Goal: Task Accomplishment & Management: Manage account settings

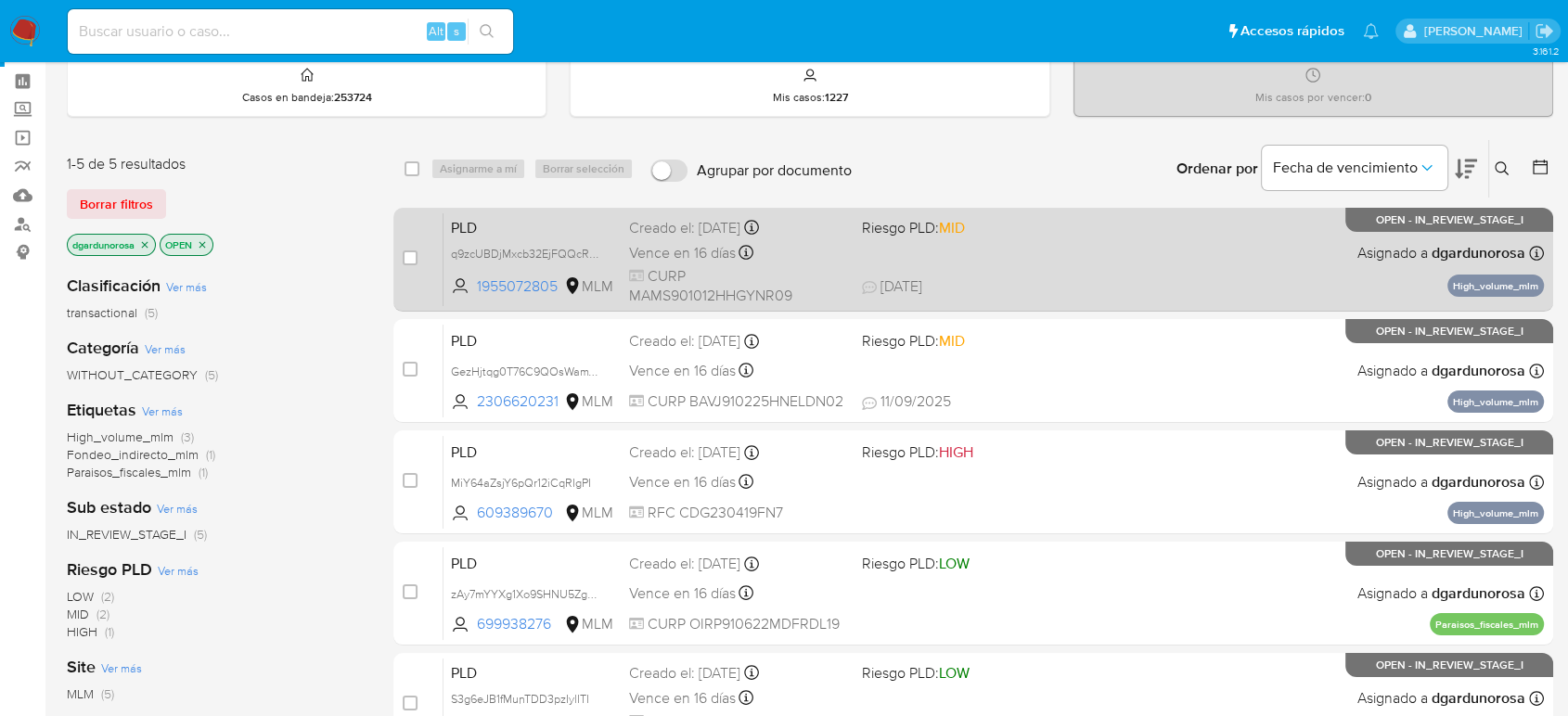
scroll to position [103, 0]
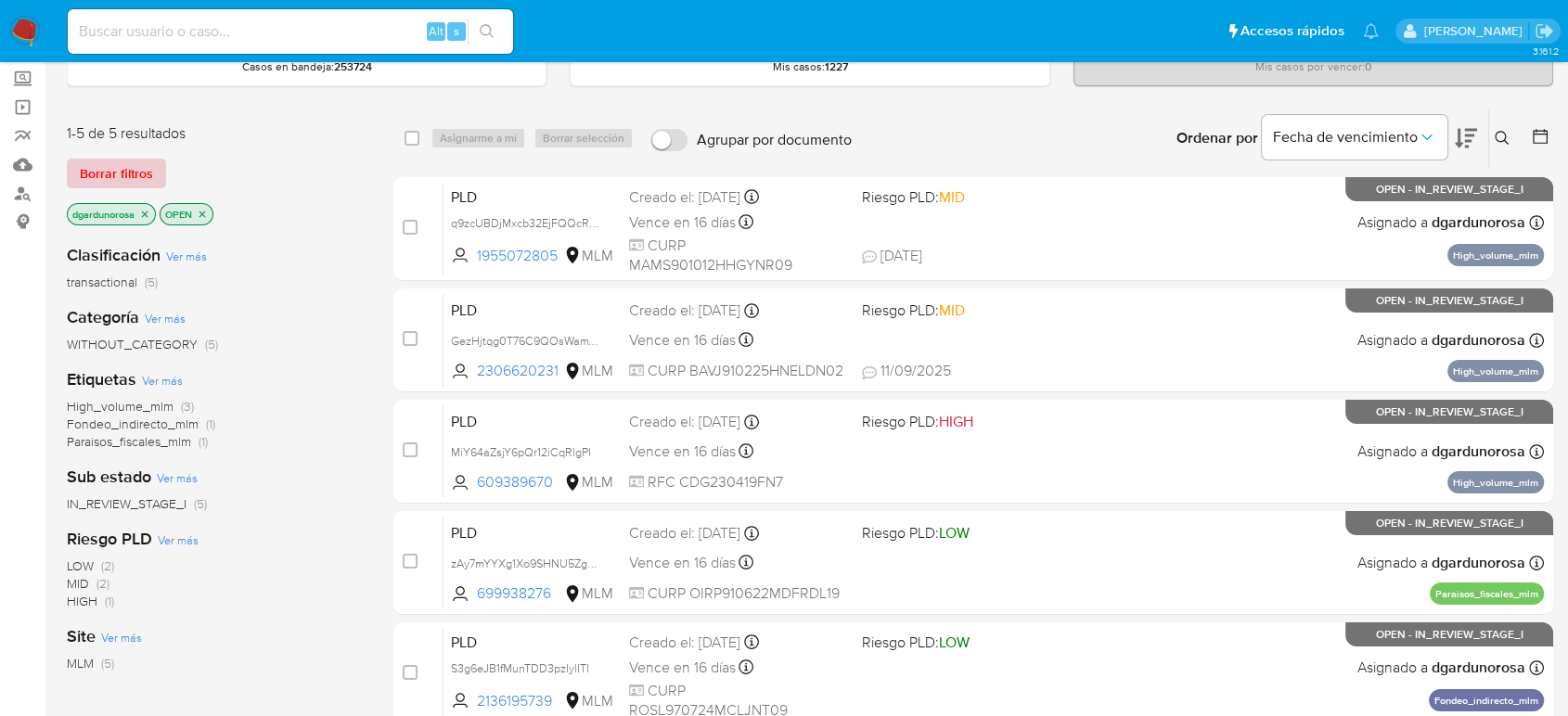
click at [116, 176] on span "Borrar filtros" at bounding box center [116, 174] width 73 height 26
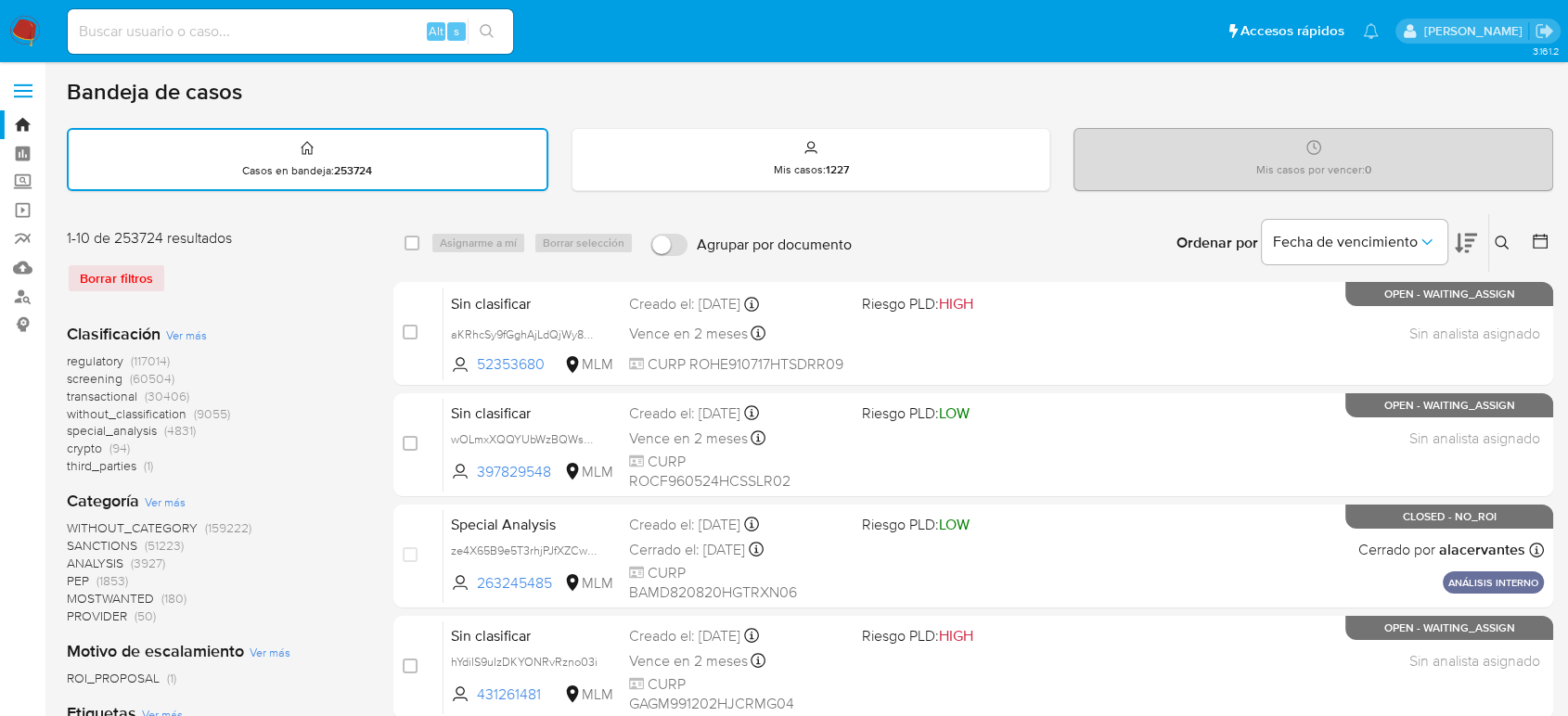
click at [1508, 237] on icon at bounding box center [1502, 243] width 15 height 15
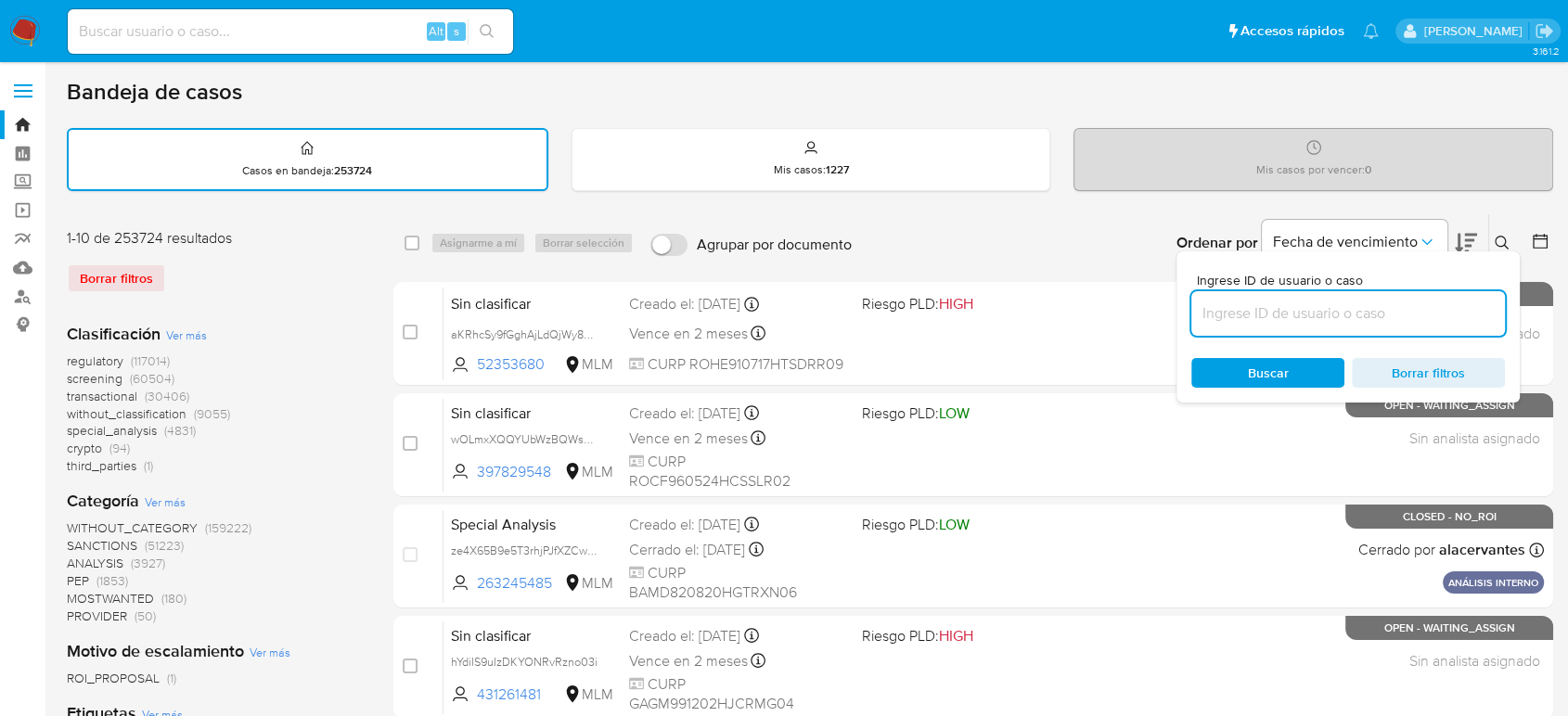
click at [1376, 309] on input at bounding box center [1348, 314] width 314 height 24
type input "3oGIgL7qj8Uy9qWEuir74JGq"
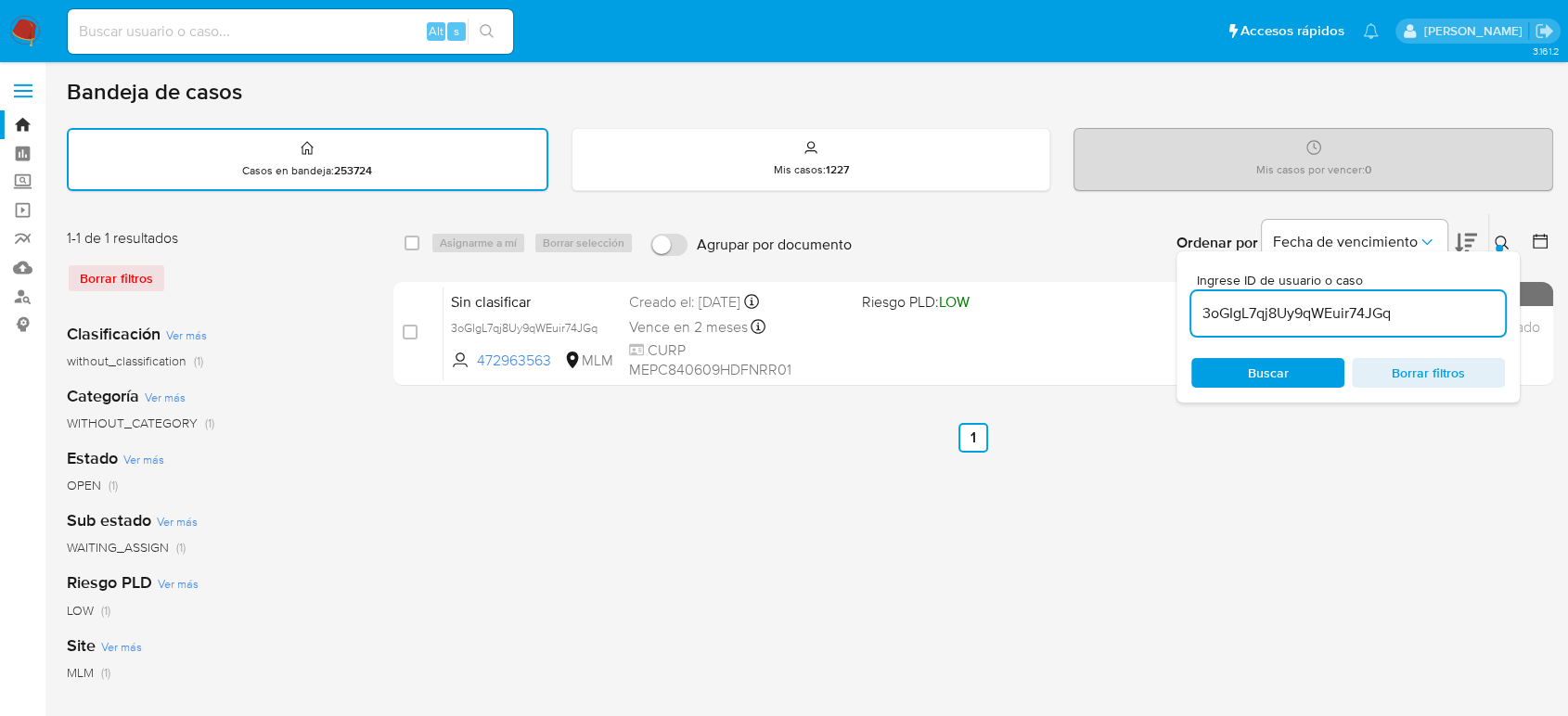
click at [1498, 245] on div at bounding box center [1500, 249] width 8 height 8
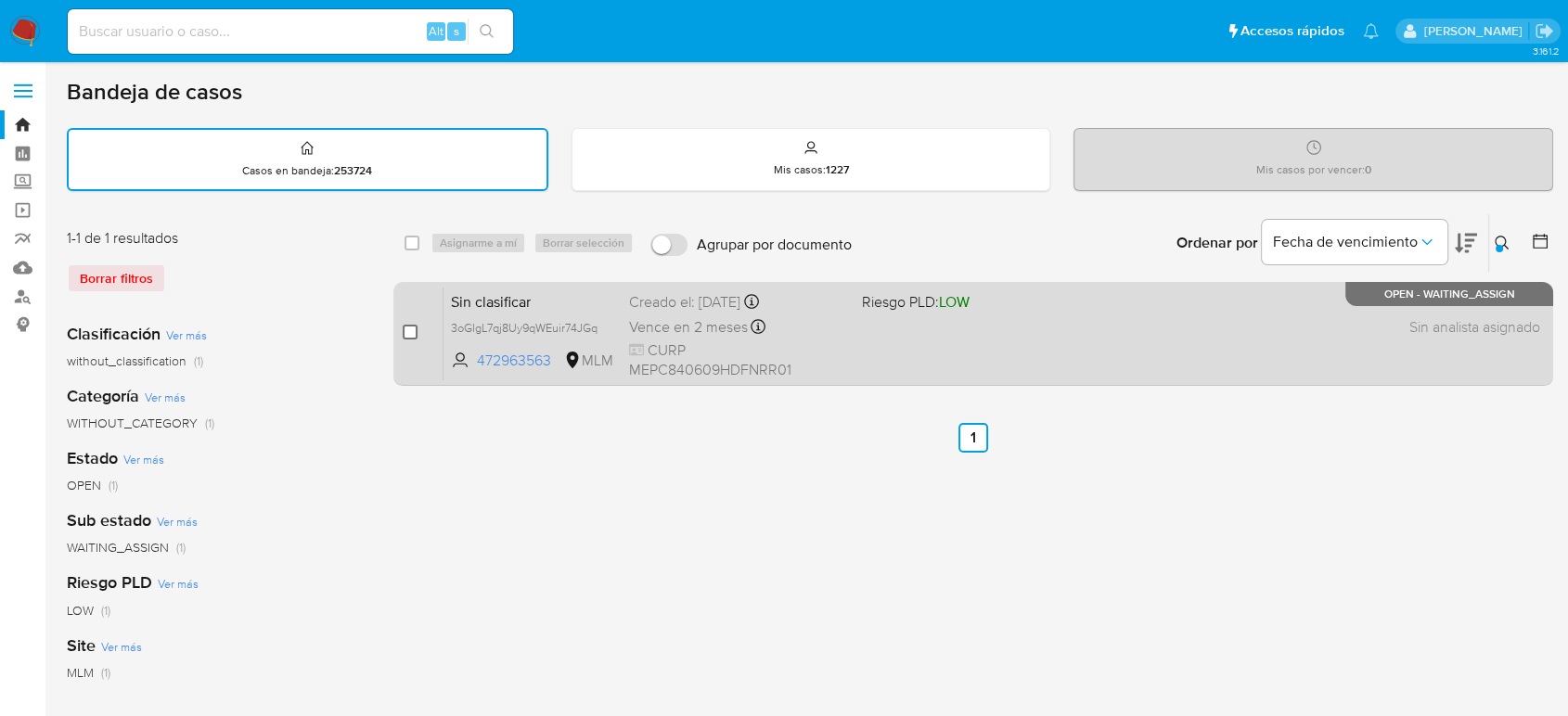
click at [406, 333] on input "checkbox" at bounding box center [410, 331] width 15 height 15
checkbox input "true"
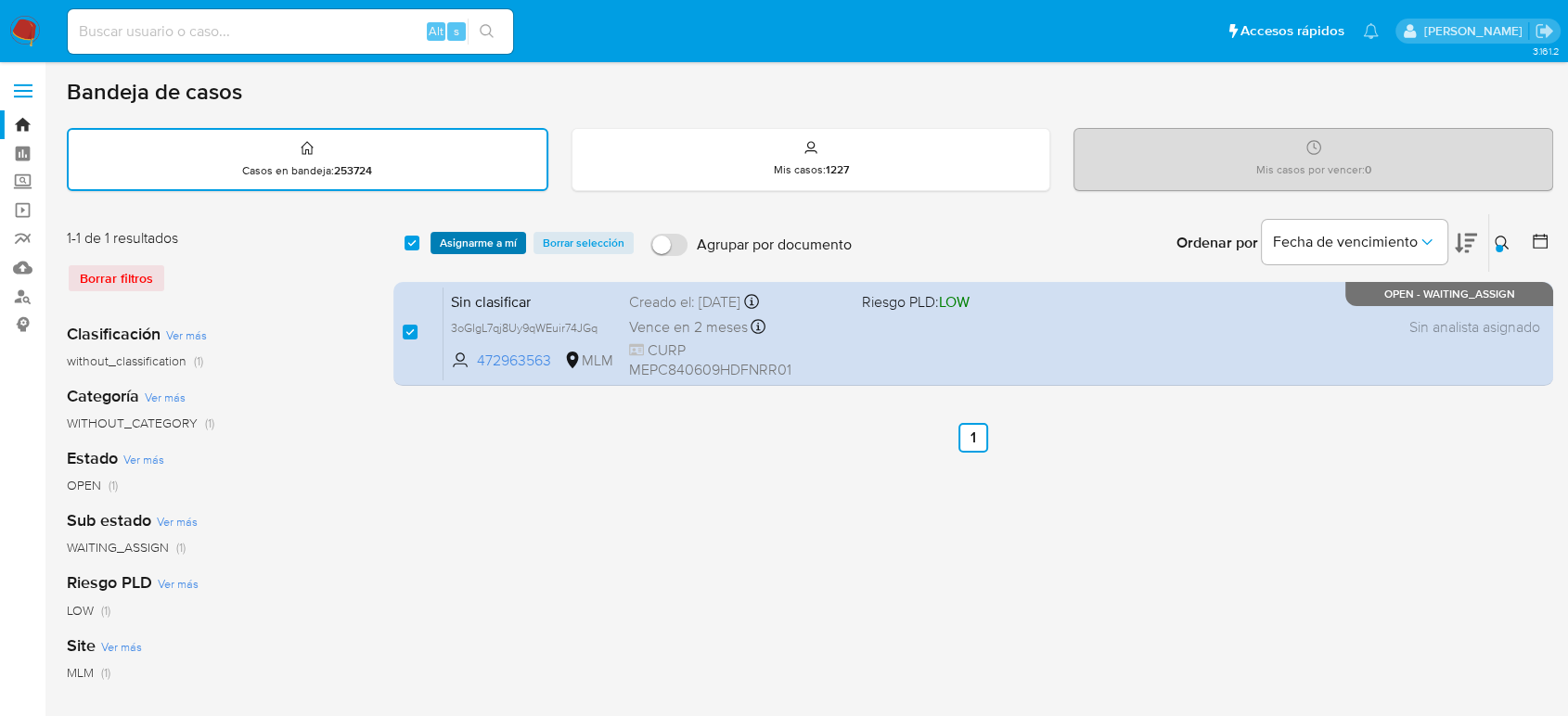
click at [468, 244] on span "Asignarme a mí" at bounding box center [479, 243] width 77 height 19
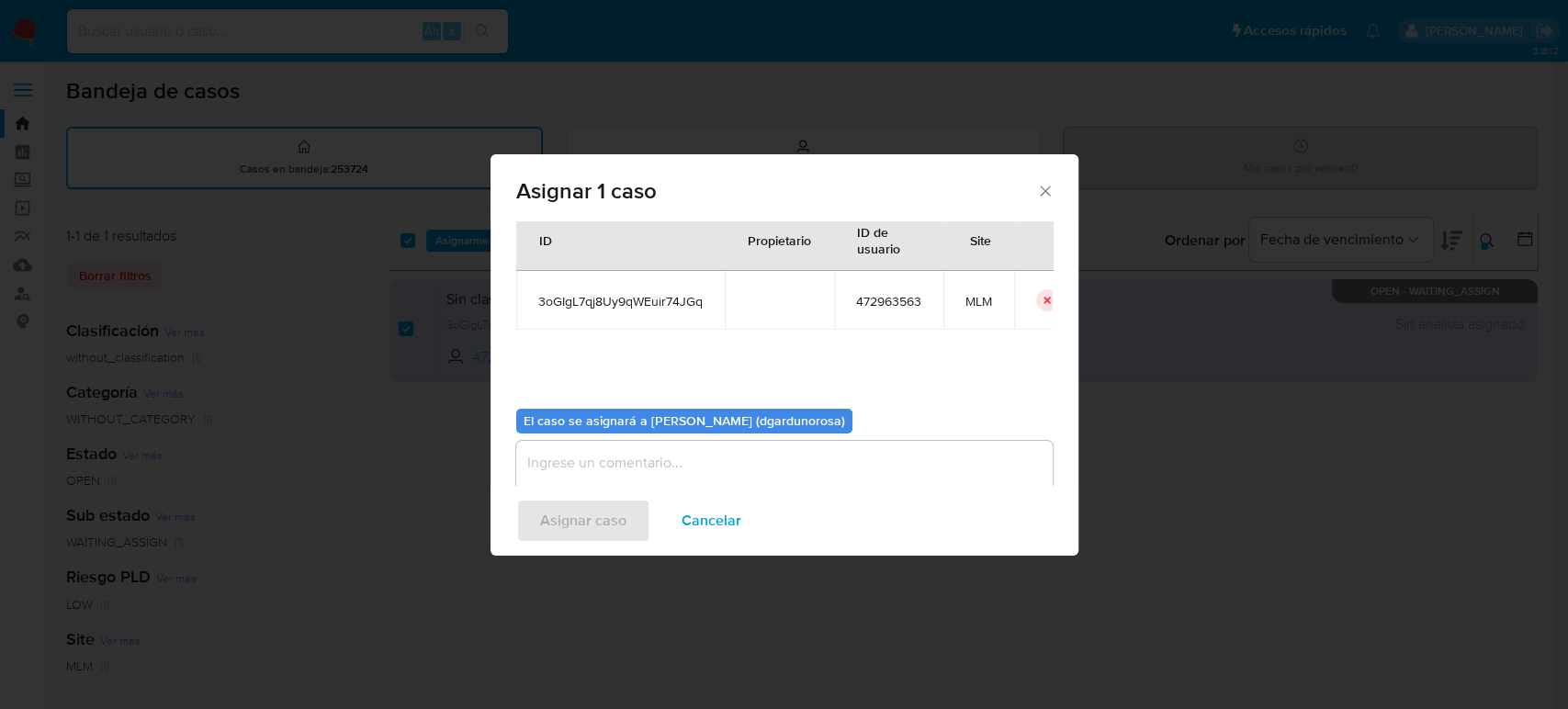
scroll to position [94, 0]
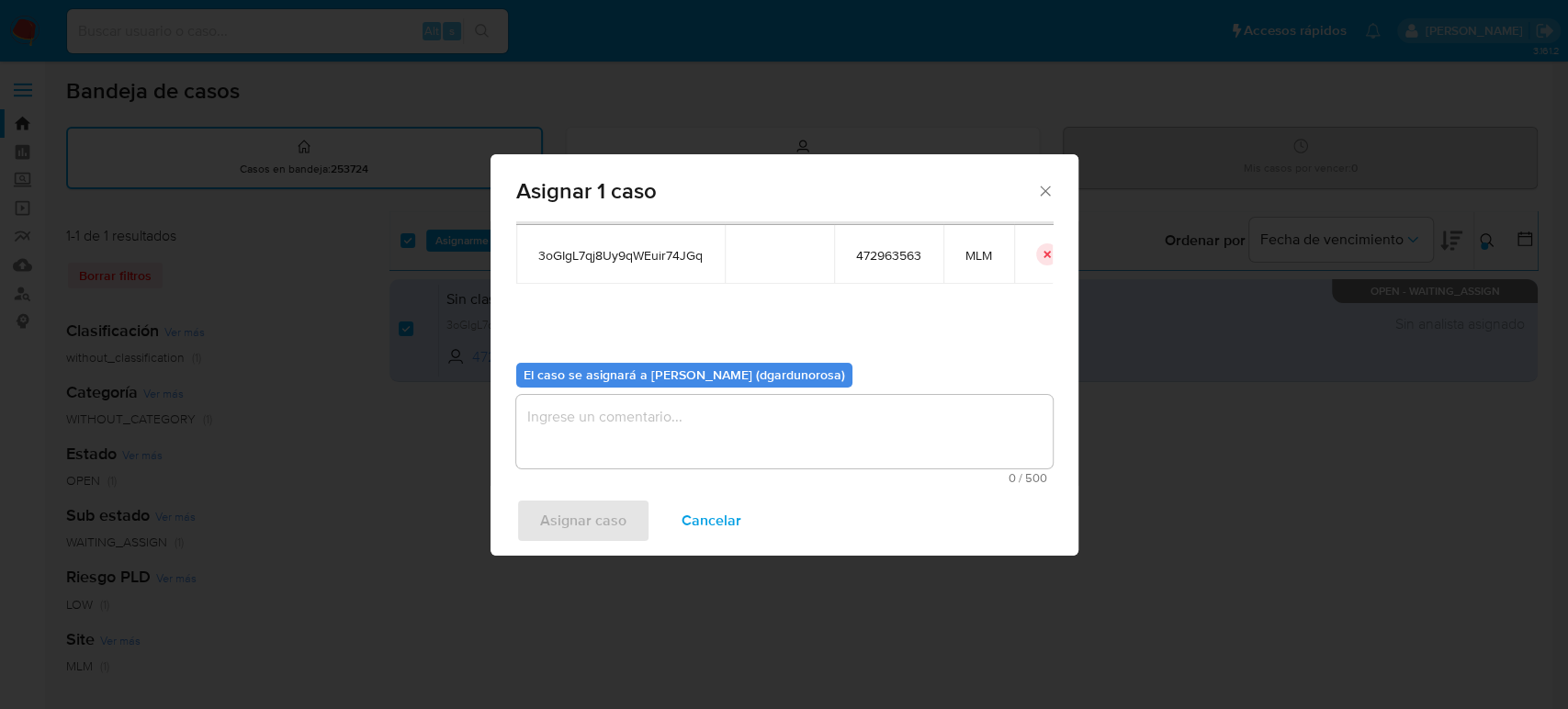
click at [742, 405] on textarea "assign-modal" at bounding box center [784, 431] width 536 height 73
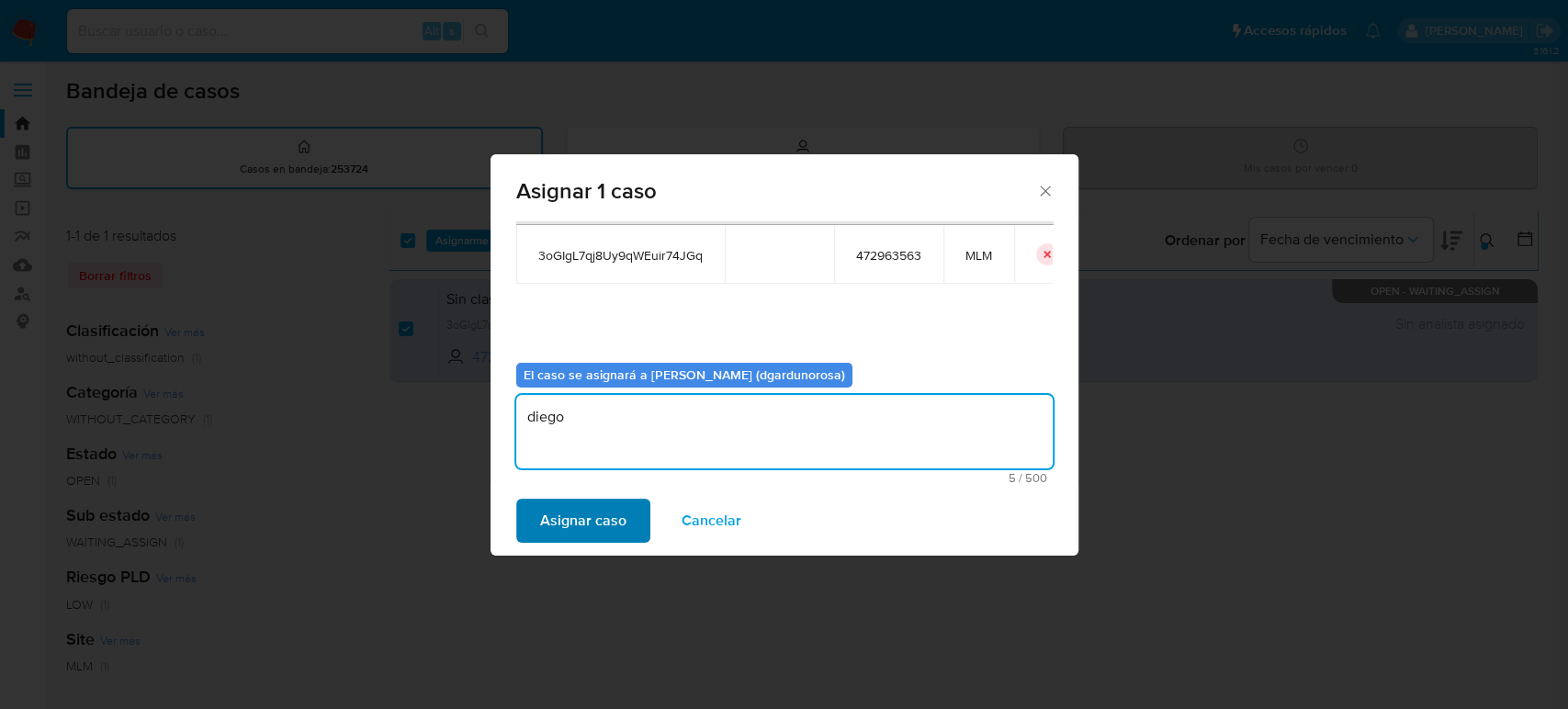
type textarea "diego"
click at [595, 501] on span "Asignar caso" at bounding box center [583, 520] width 86 height 40
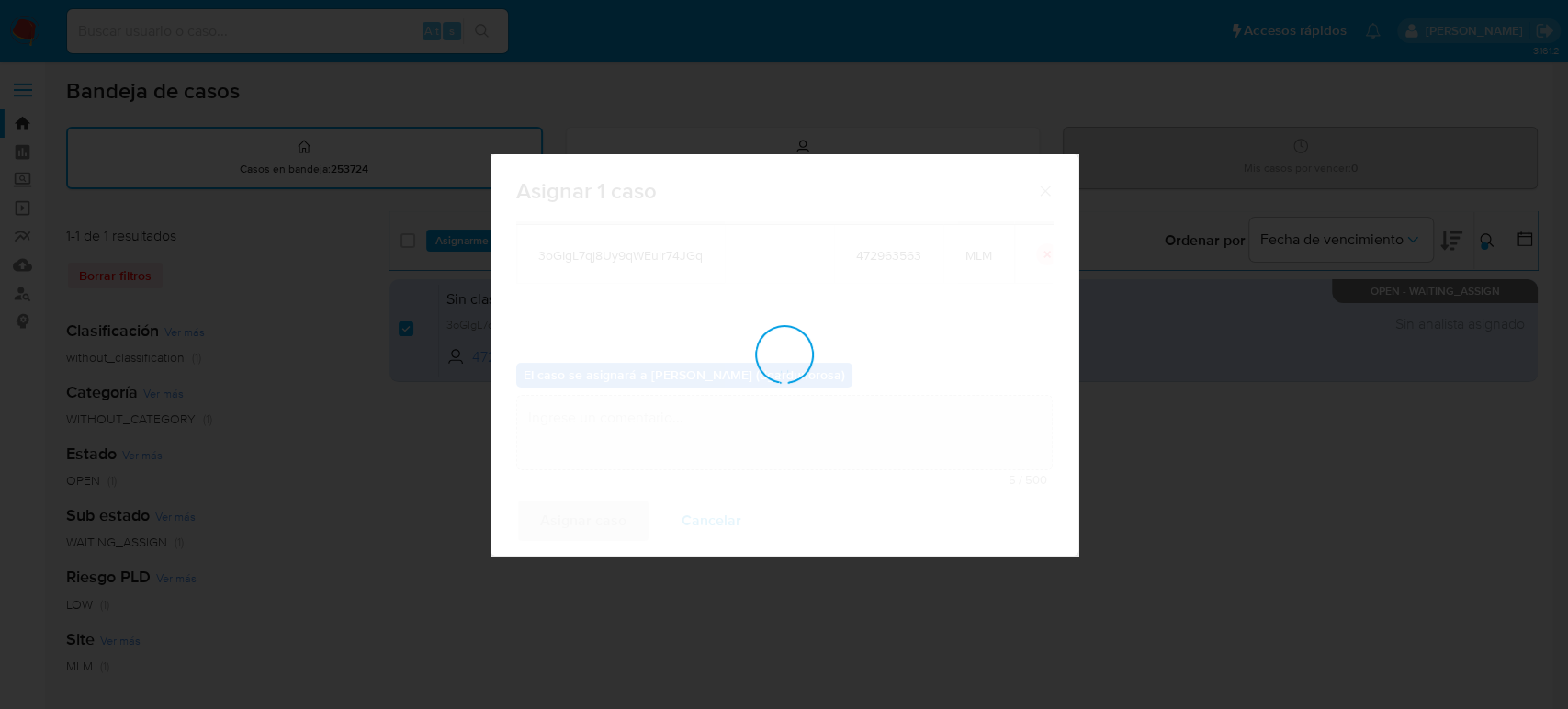
checkbox input "false"
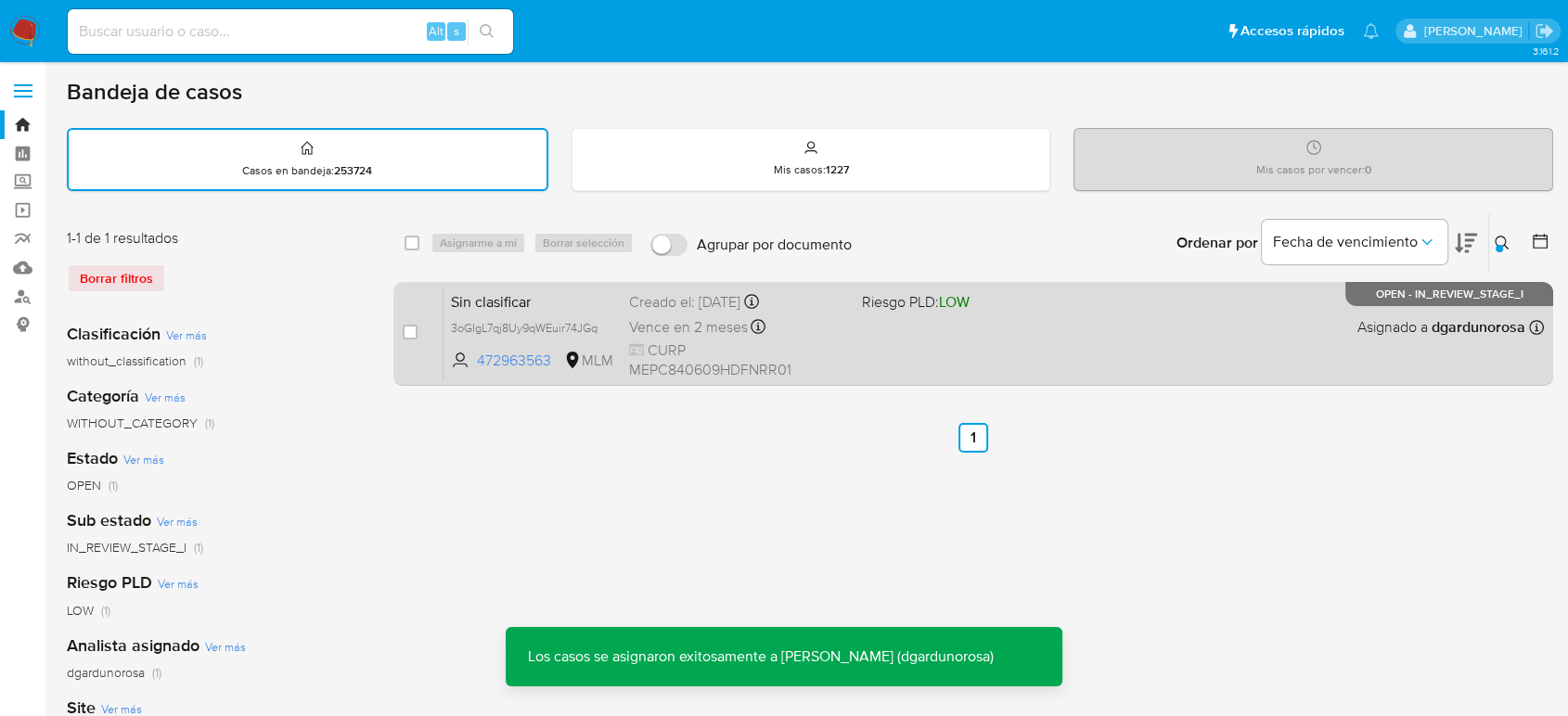
click at [953, 341] on div "Sin clasificar 3oGIgL7qj8Uy9qWEuir74JGq 472963563 MLM Riesgo PLD: LOW Creado el…" at bounding box center [993, 333] width 1100 height 94
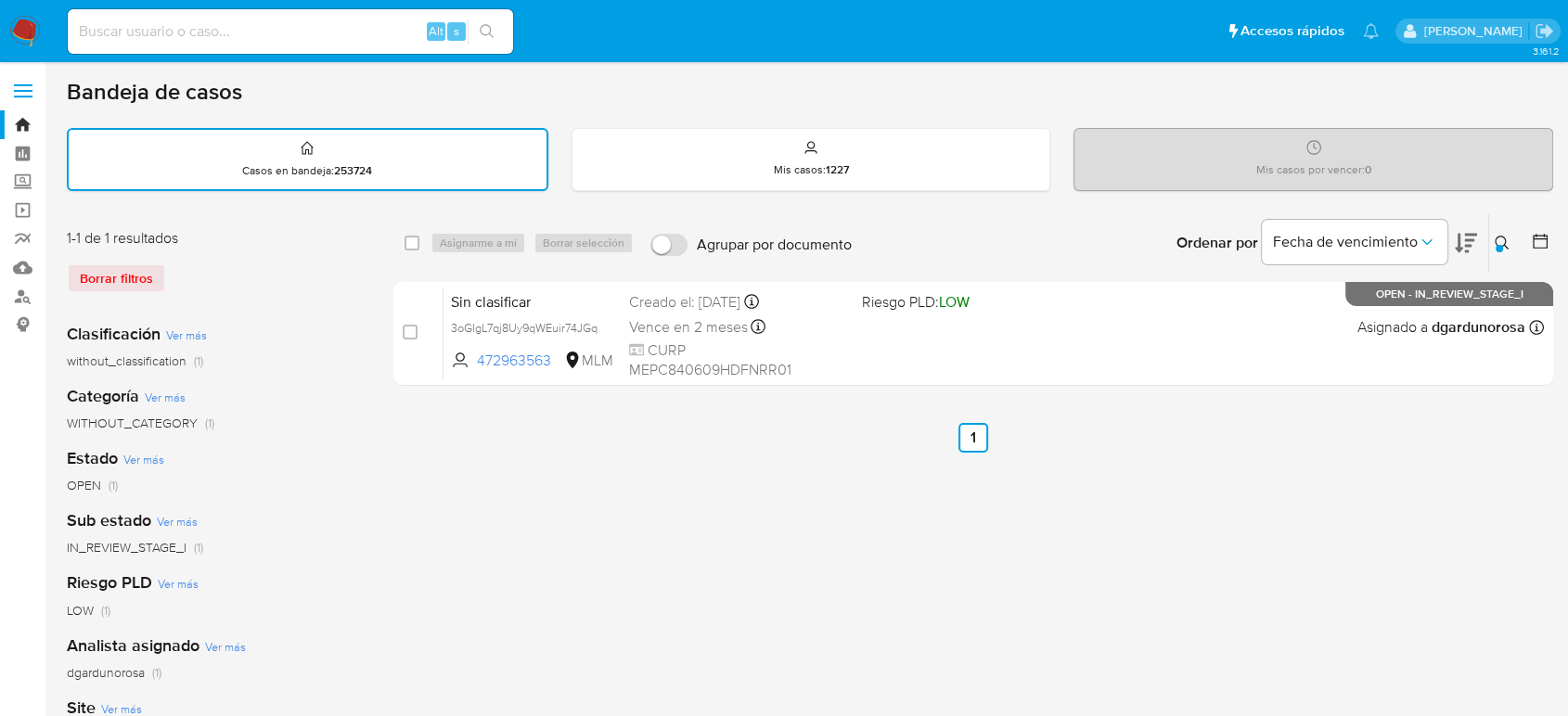
click at [1502, 243] on icon at bounding box center [1502, 243] width 14 height 14
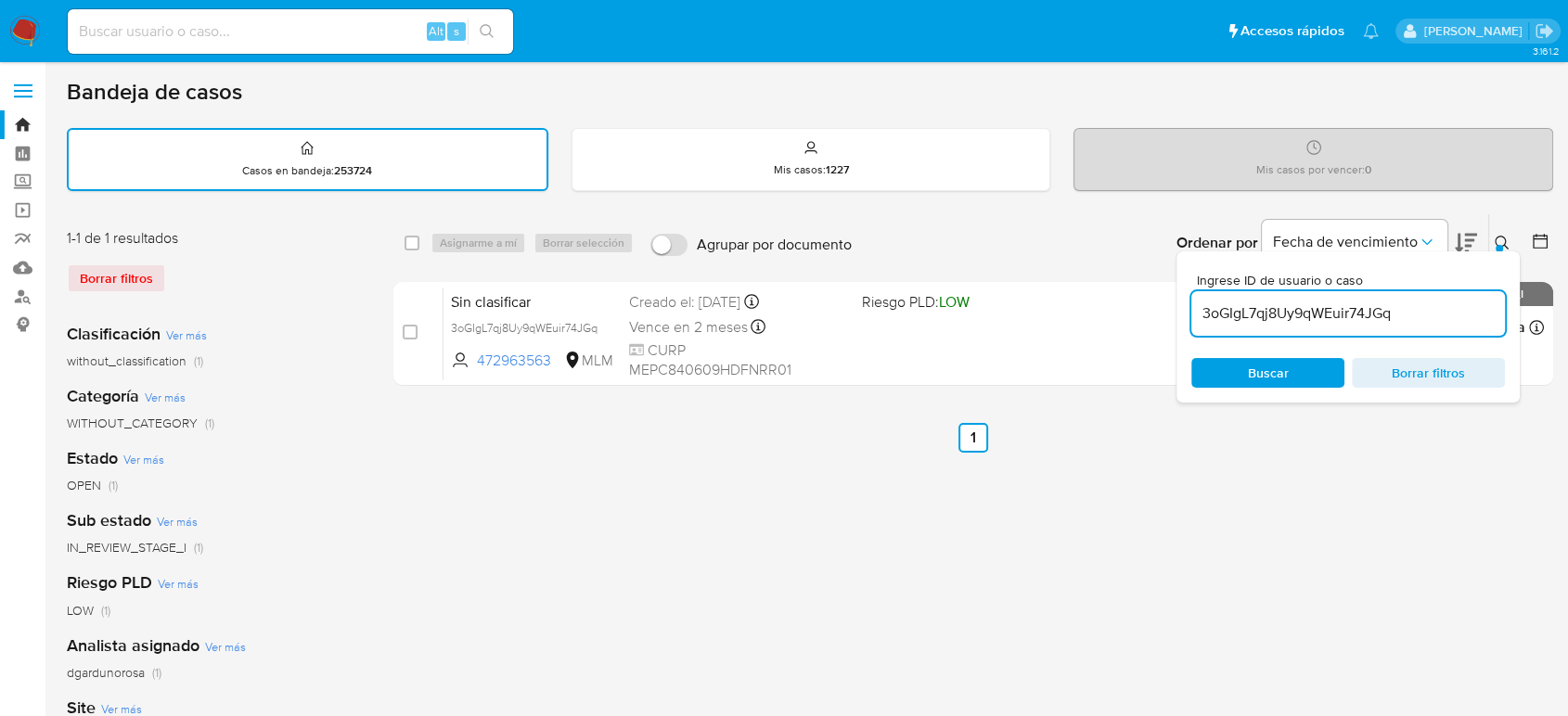
click at [1203, 323] on input "3oGIgL7qj8Uy9qWEuir74JGq" at bounding box center [1348, 314] width 314 height 24
click at [1210, 321] on input "3oGIgL7qj8Uy9qWEuir74JGq" at bounding box center [1348, 314] width 314 height 24
click at [1214, 322] on input "3oGIgL7qj8Uy9qWEuir74JGq" at bounding box center [1348, 314] width 314 height 24
click at [1214, 323] on input "3oGIgL7qj8Uy9qWEuir74JGq" at bounding box center [1348, 314] width 314 height 24
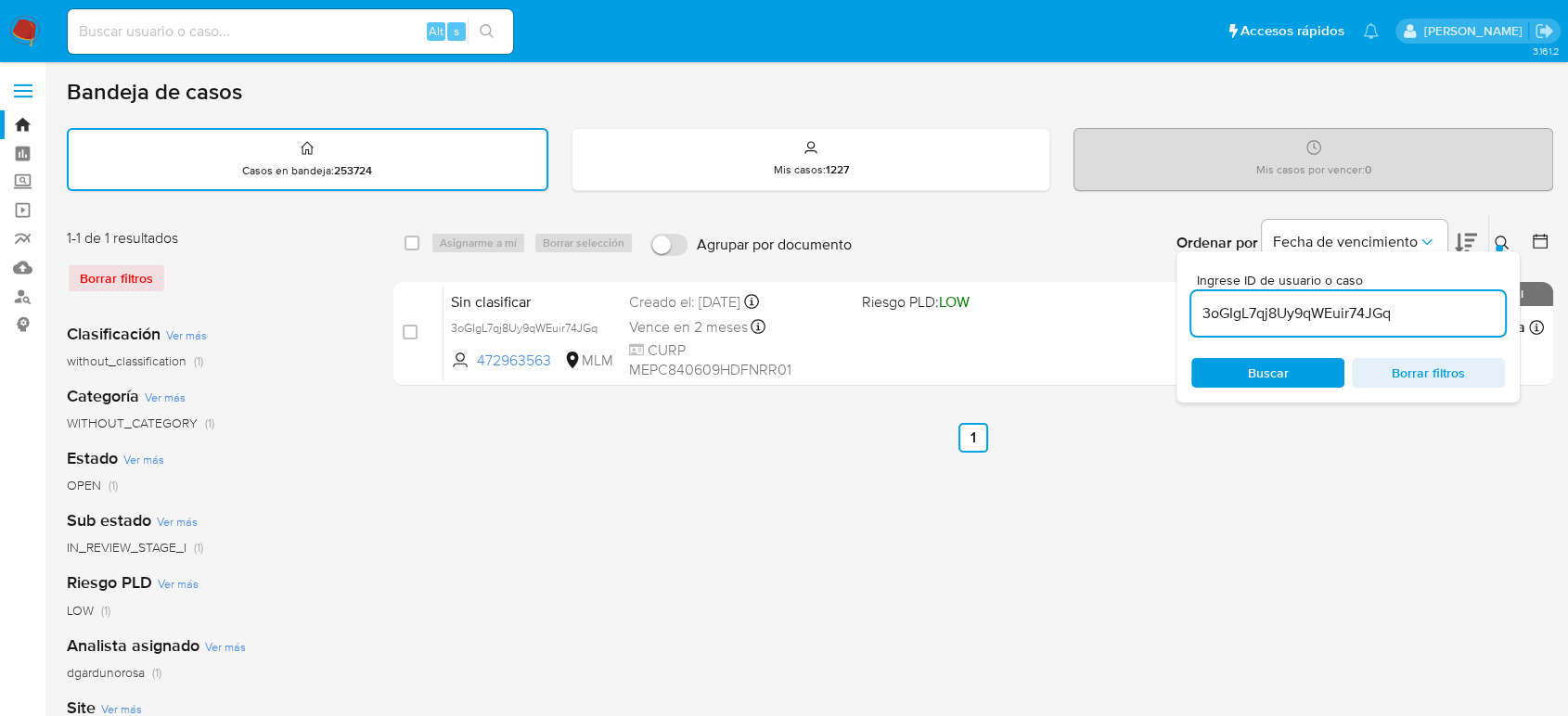
click at [1214, 323] on input "3oGIgL7qj8Uy9qWEuir74JGq" at bounding box center [1348, 314] width 314 height 24
type input "3ZEtzCj5dl8dgoem7hzd3HM0"
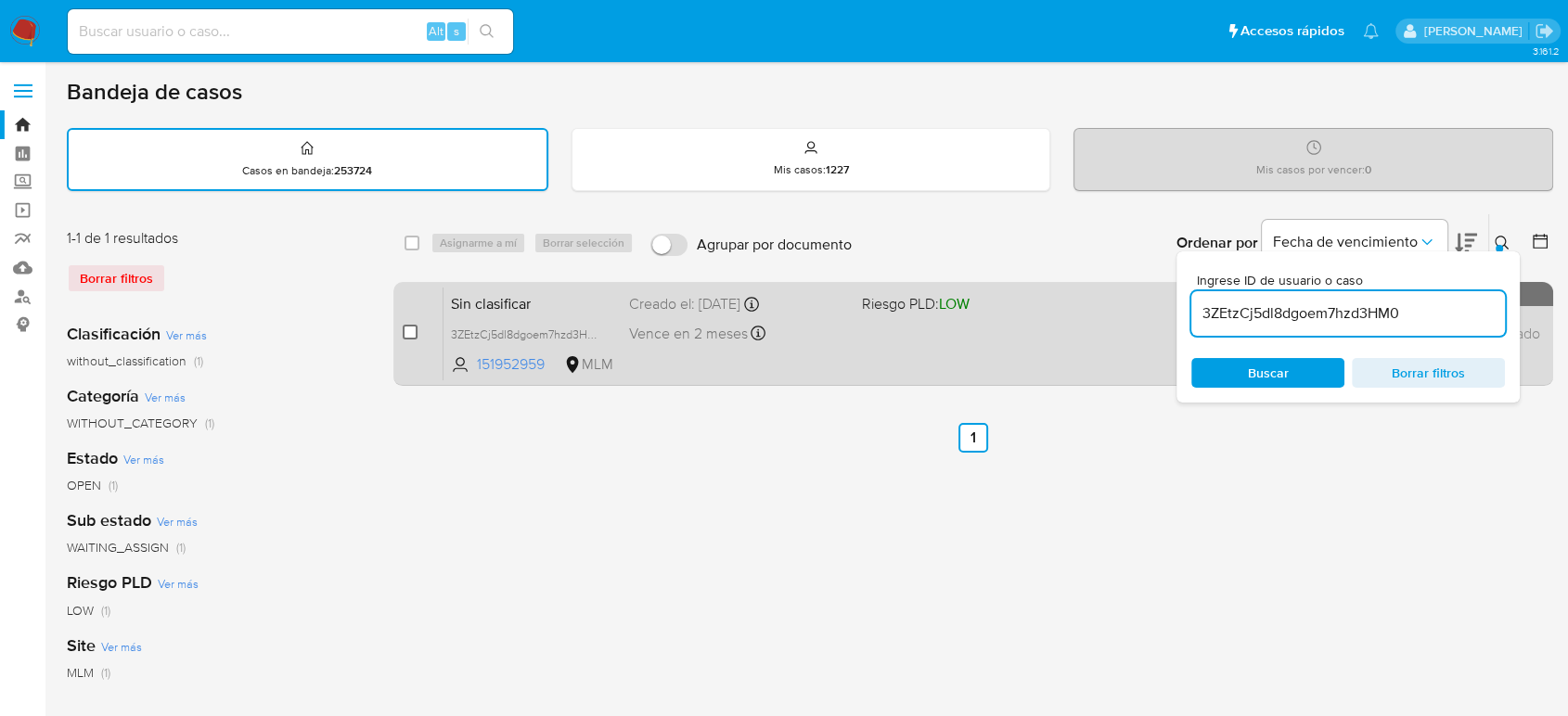
click at [411, 336] on input "checkbox" at bounding box center [410, 331] width 15 height 15
checkbox input "true"
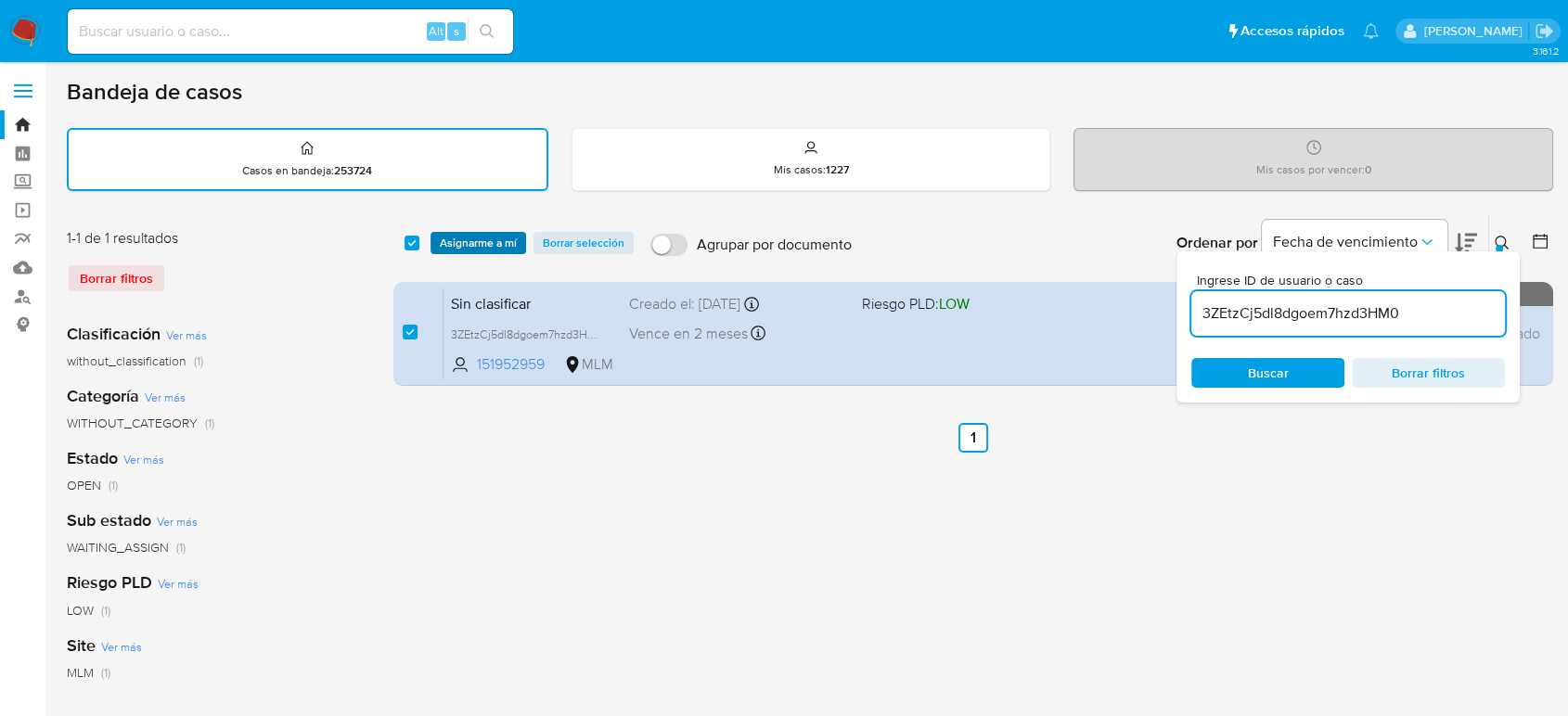
click at [501, 234] on span "Asignarme a mí" at bounding box center [479, 243] width 77 height 19
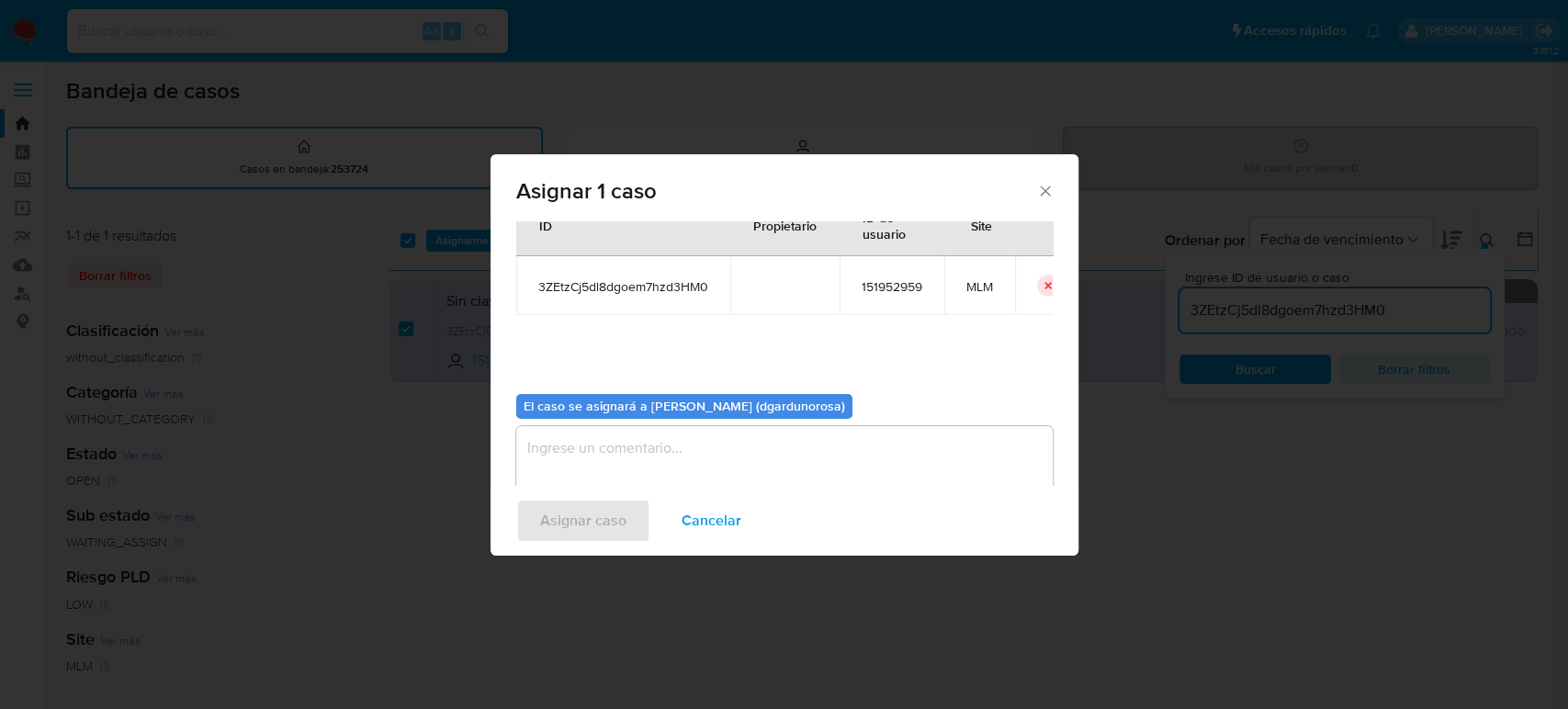
scroll to position [94, 0]
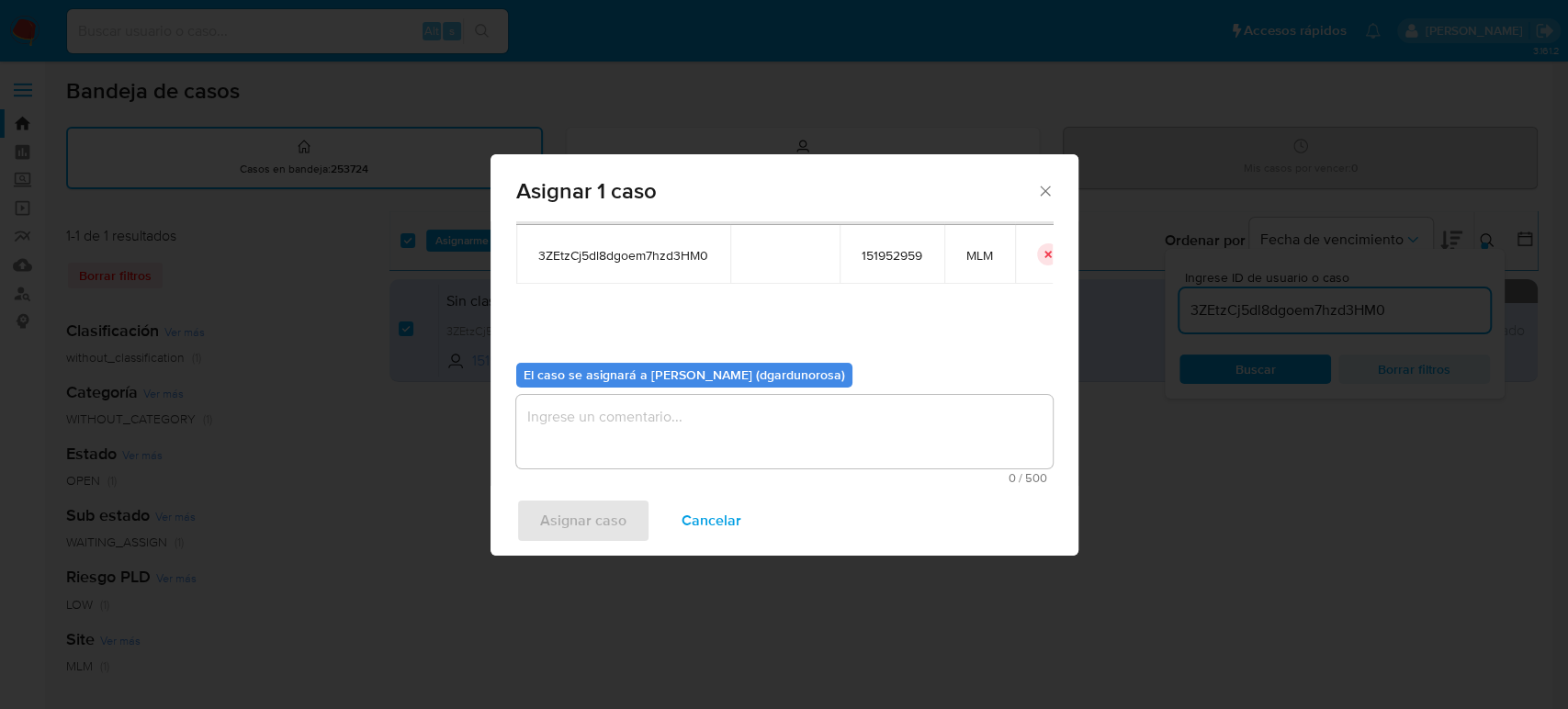
click at [752, 421] on textarea "assign-modal" at bounding box center [784, 431] width 536 height 73
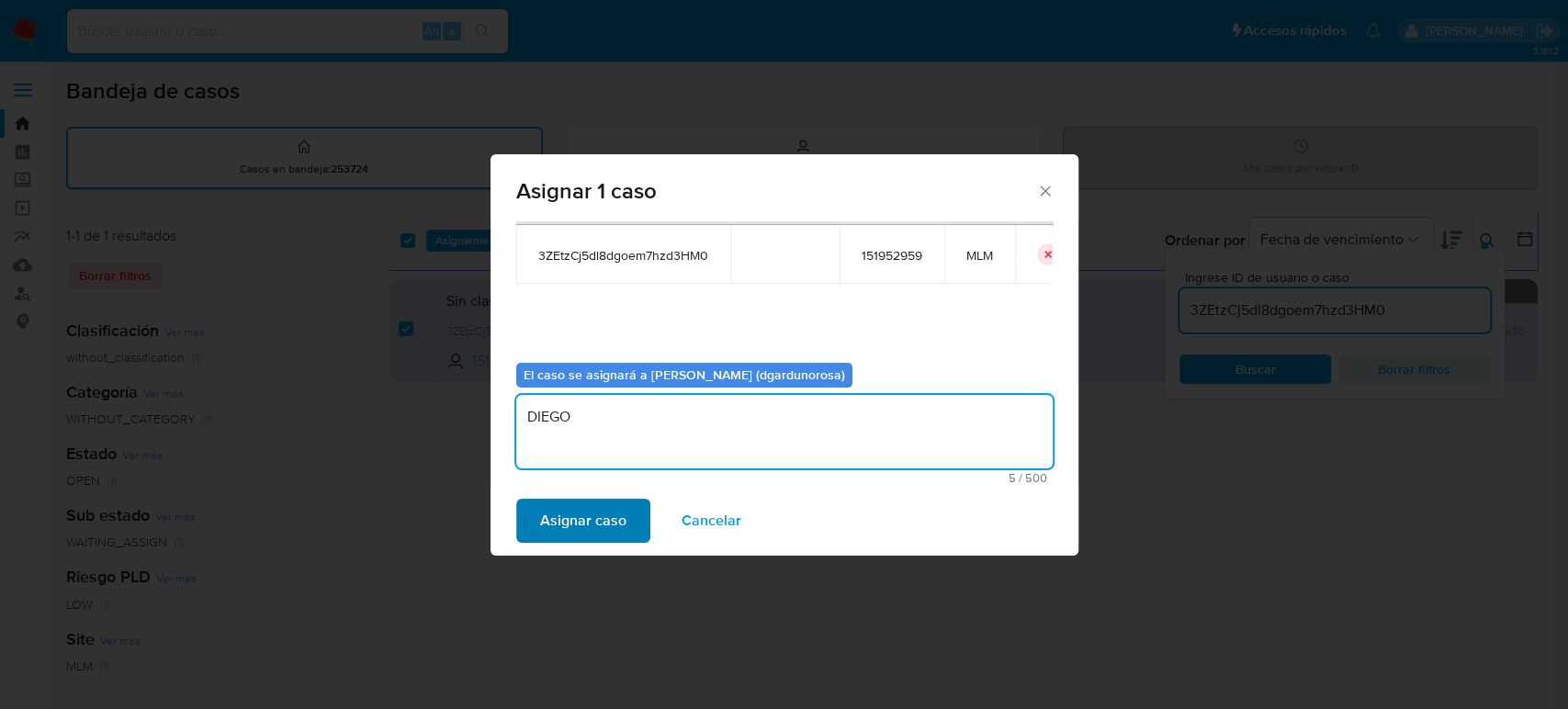
type textarea "DIEGO"
click at [572, 521] on span "Asignar caso" at bounding box center [583, 520] width 86 height 40
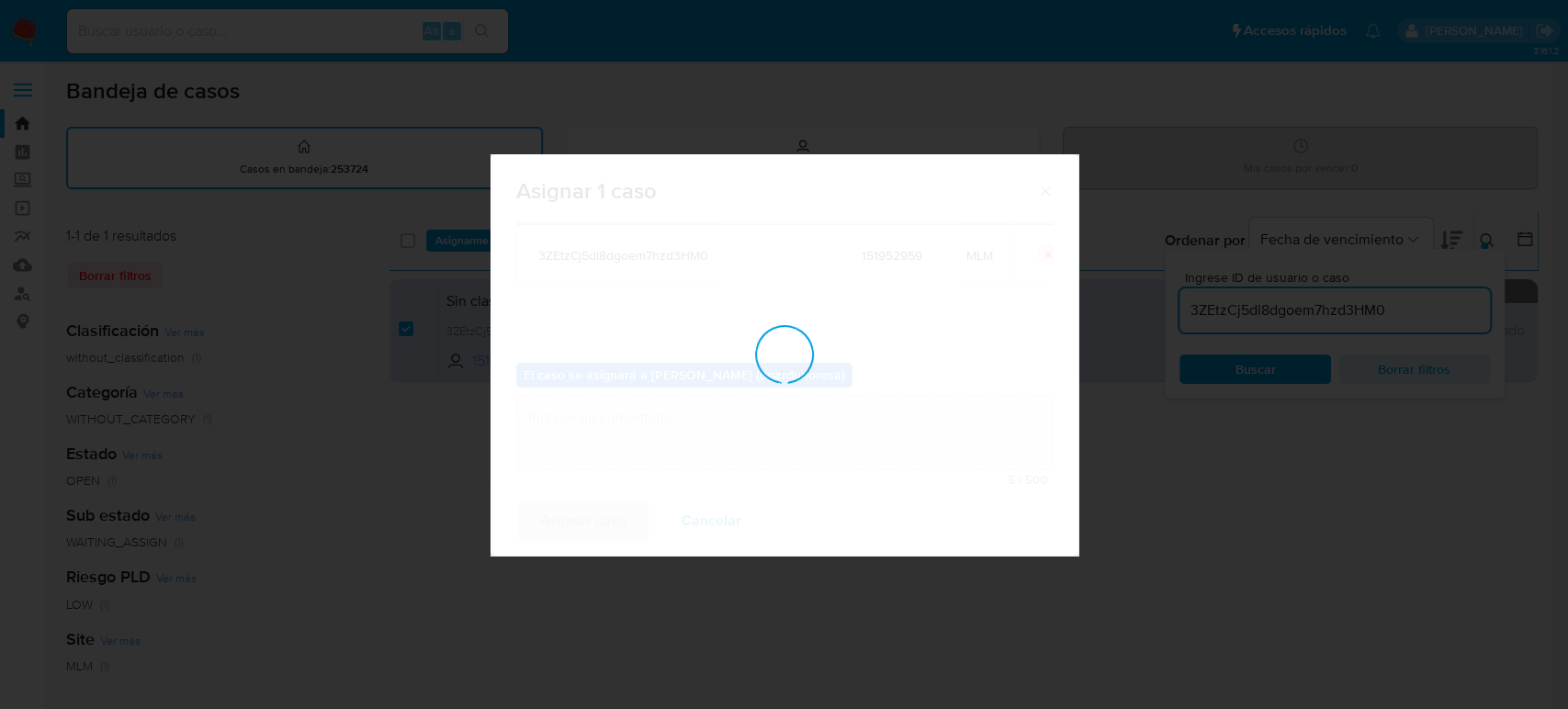
checkbox input "false"
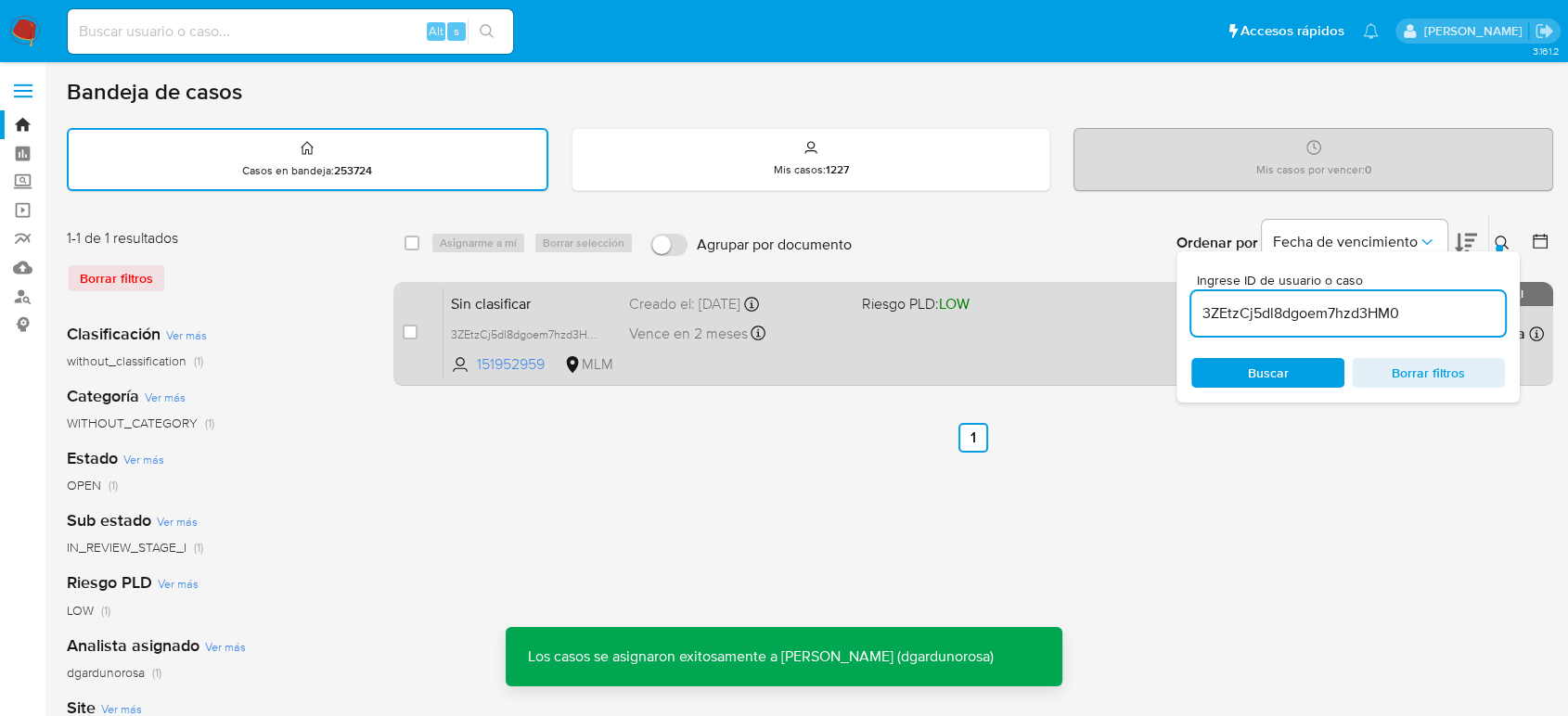
click at [897, 317] on div "Sin clasificar 3ZEtzCj5dl8dgoem7hzd3HM0 151952959 MLM Riesgo PLD: LOW Creado el…" at bounding box center [993, 333] width 1100 height 94
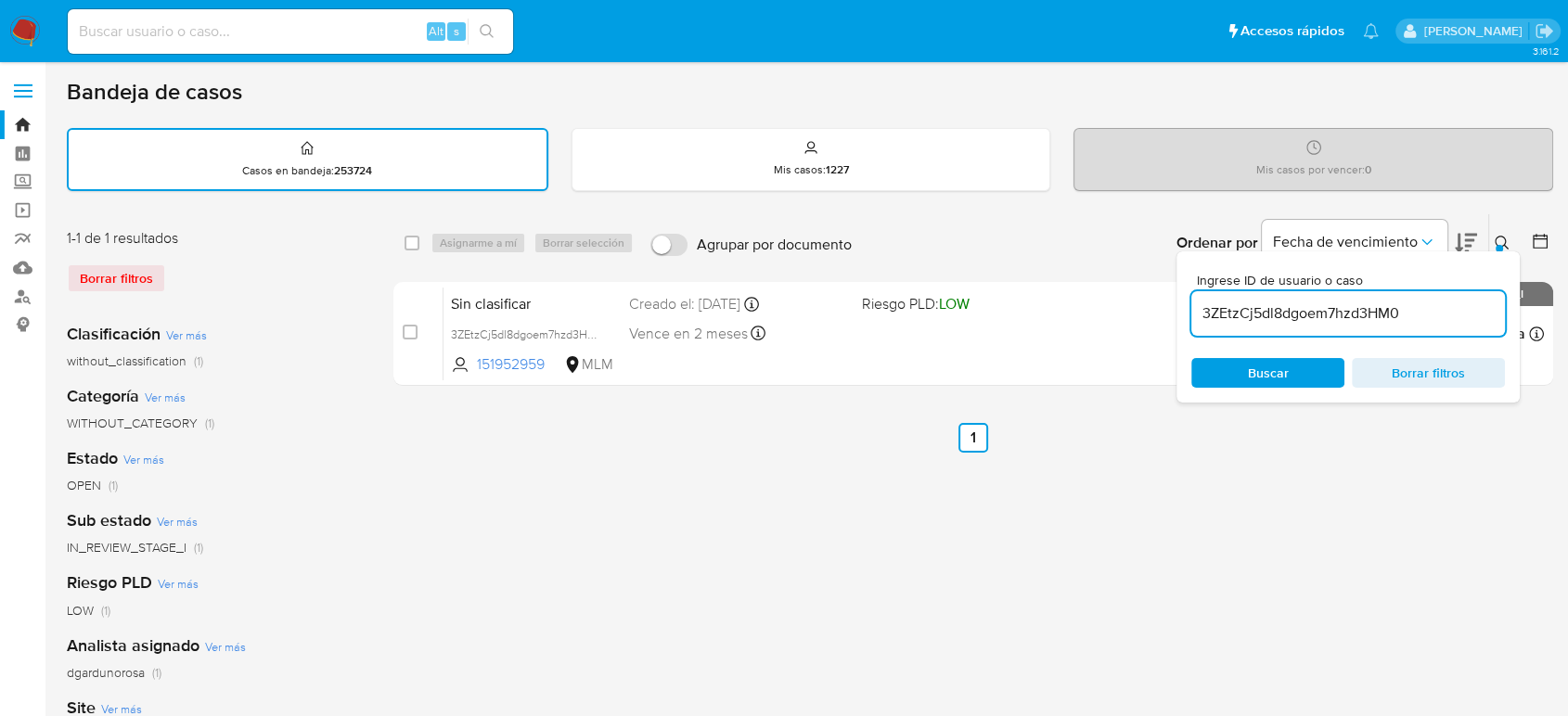
click at [1276, 310] on input "3ZEtzCj5dl8dgoem7hzd3HM0" at bounding box center [1348, 314] width 314 height 24
paste input "ggq7ZDQeLSAxL85dQhGSyBAO"
type input "ggq7ZDQeLSAxL85dQhGSyBAO"
click at [1504, 244] on button at bounding box center [1504, 243] width 31 height 23
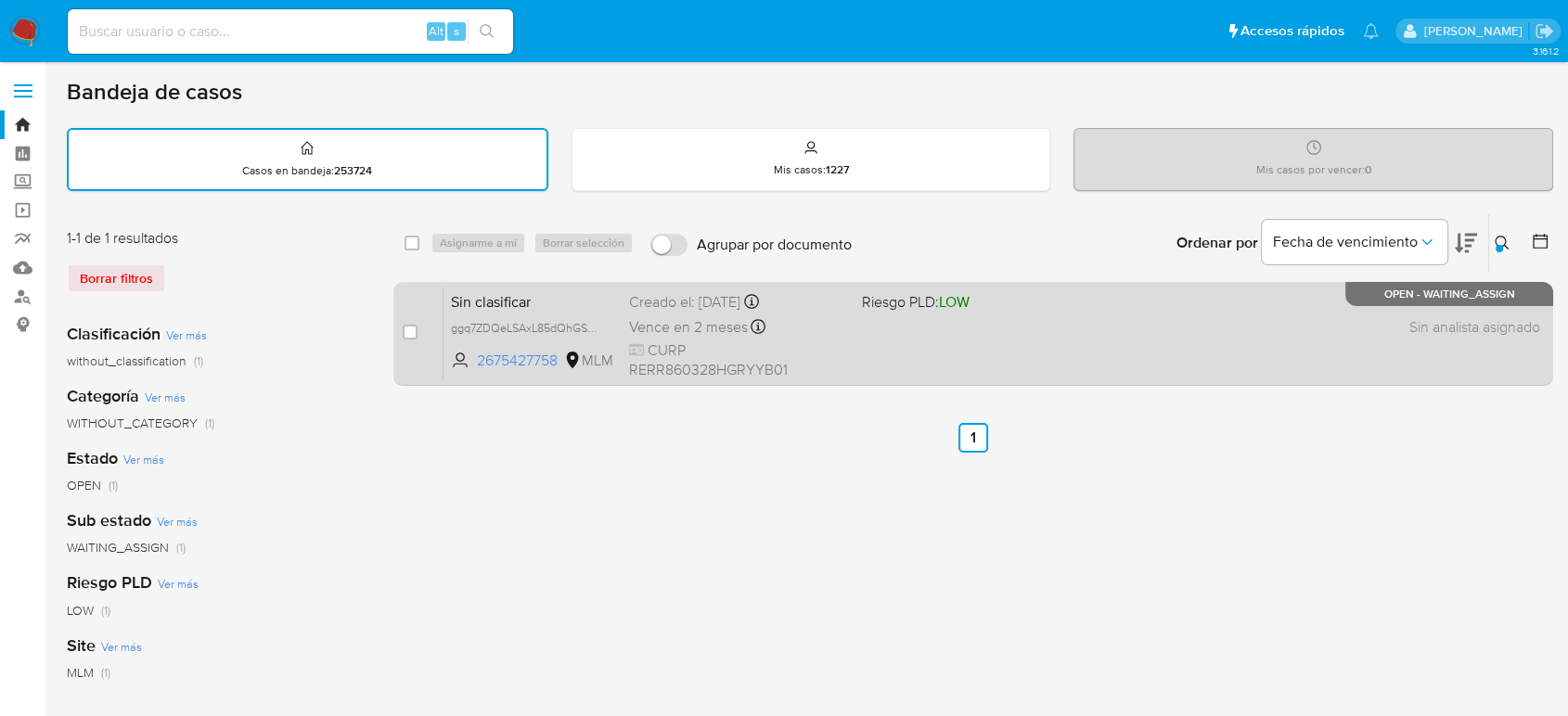
click at [411, 322] on div "case-item-checkbox" at bounding box center [410, 331] width 15 height 19
click at [414, 339] on div "case-item-checkbox" at bounding box center [410, 331] width 15 height 19
click at [411, 334] on input "checkbox" at bounding box center [410, 331] width 15 height 15
checkbox input "true"
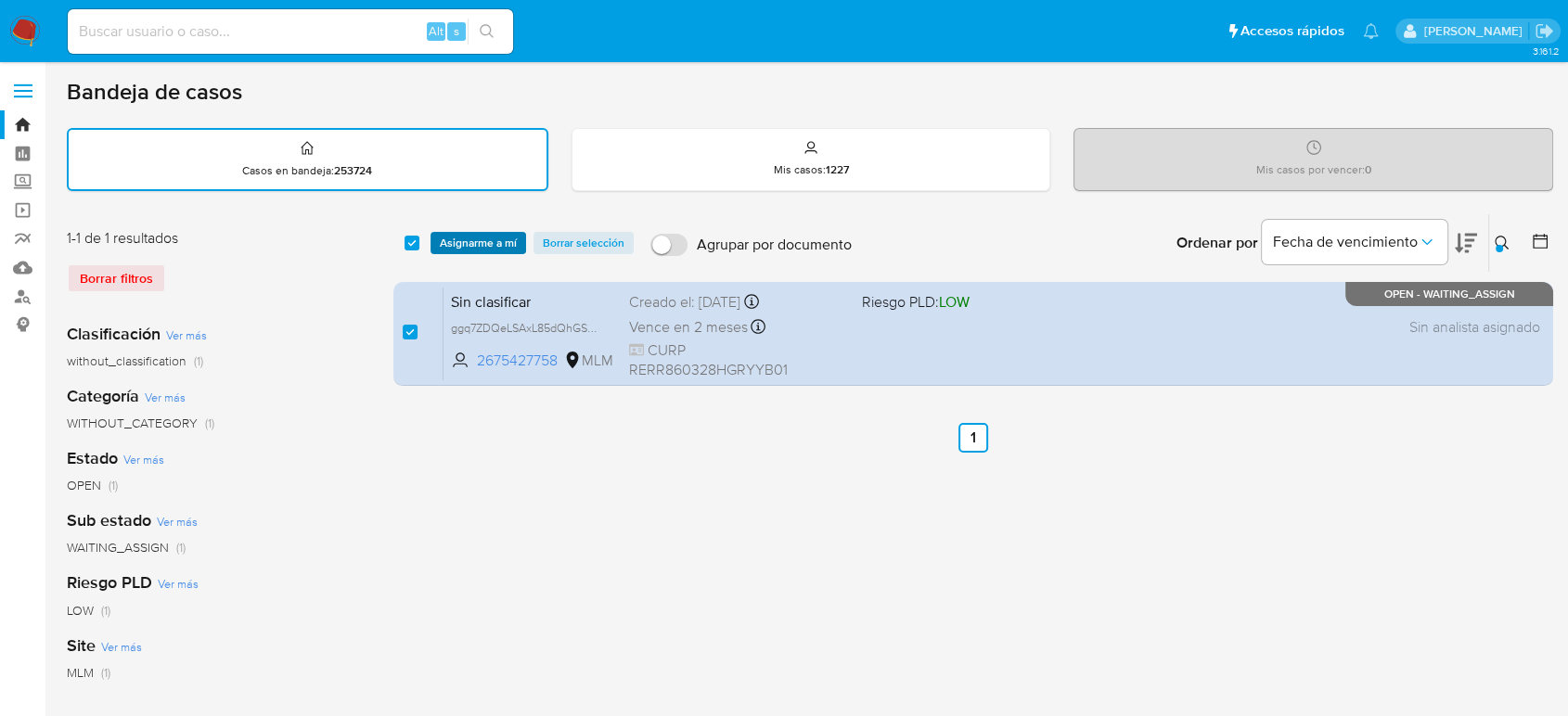
click at [471, 246] on span "Asignarme a mí" at bounding box center [479, 243] width 77 height 19
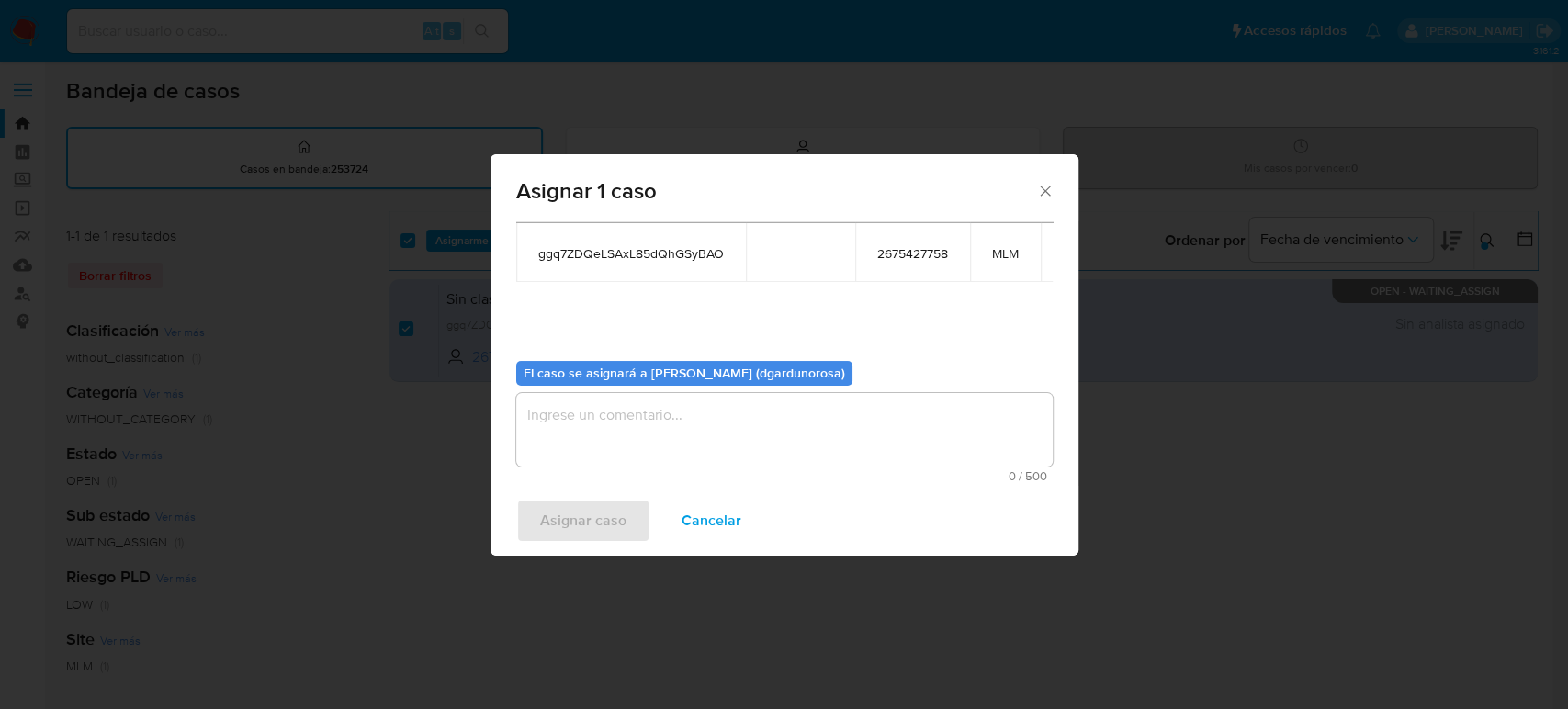
scroll to position [109, 0]
click at [788, 513] on div "Asignar caso Cancelar" at bounding box center [784, 520] width 588 height 69
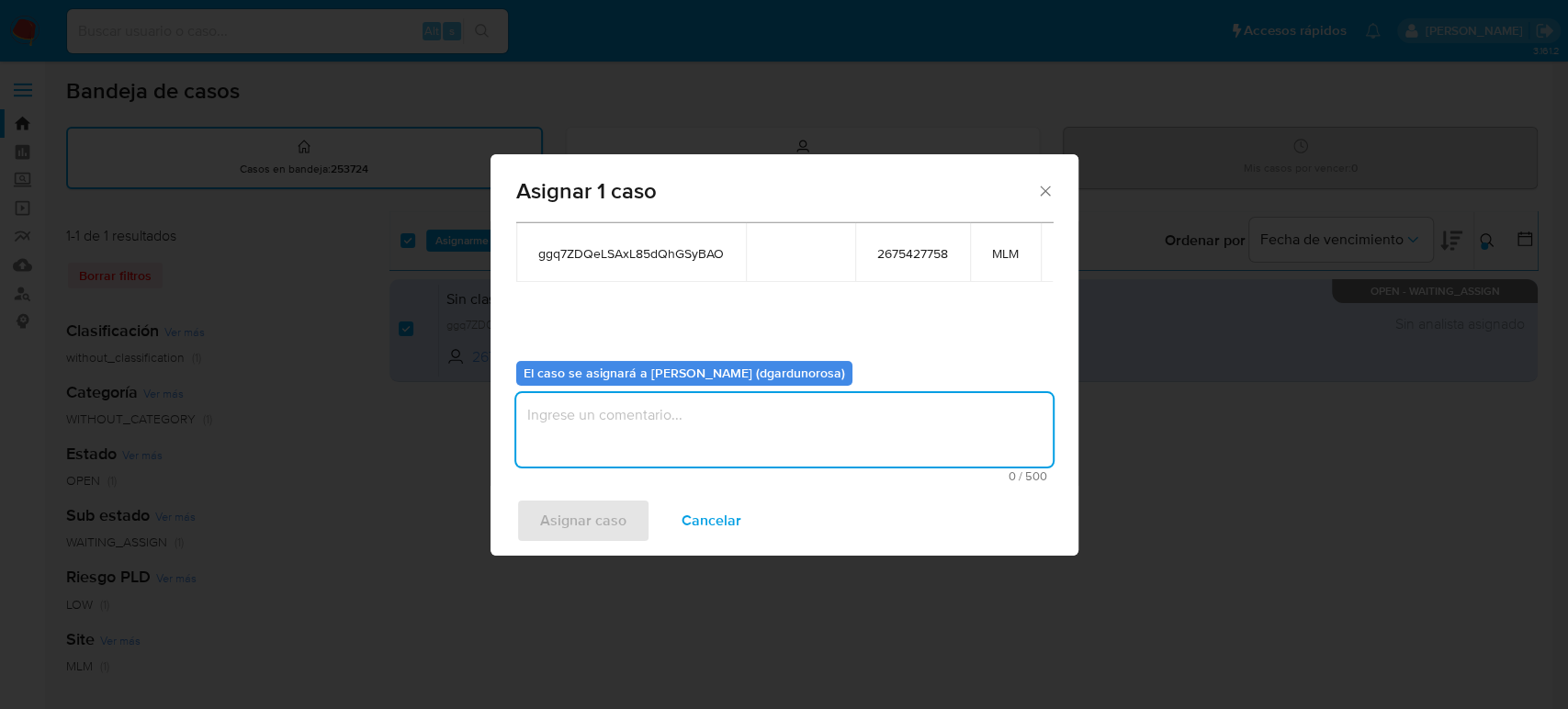
click at [784, 431] on textarea "assign-modal" at bounding box center [784, 429] width 536 height 73
type textarea "DIEGO"
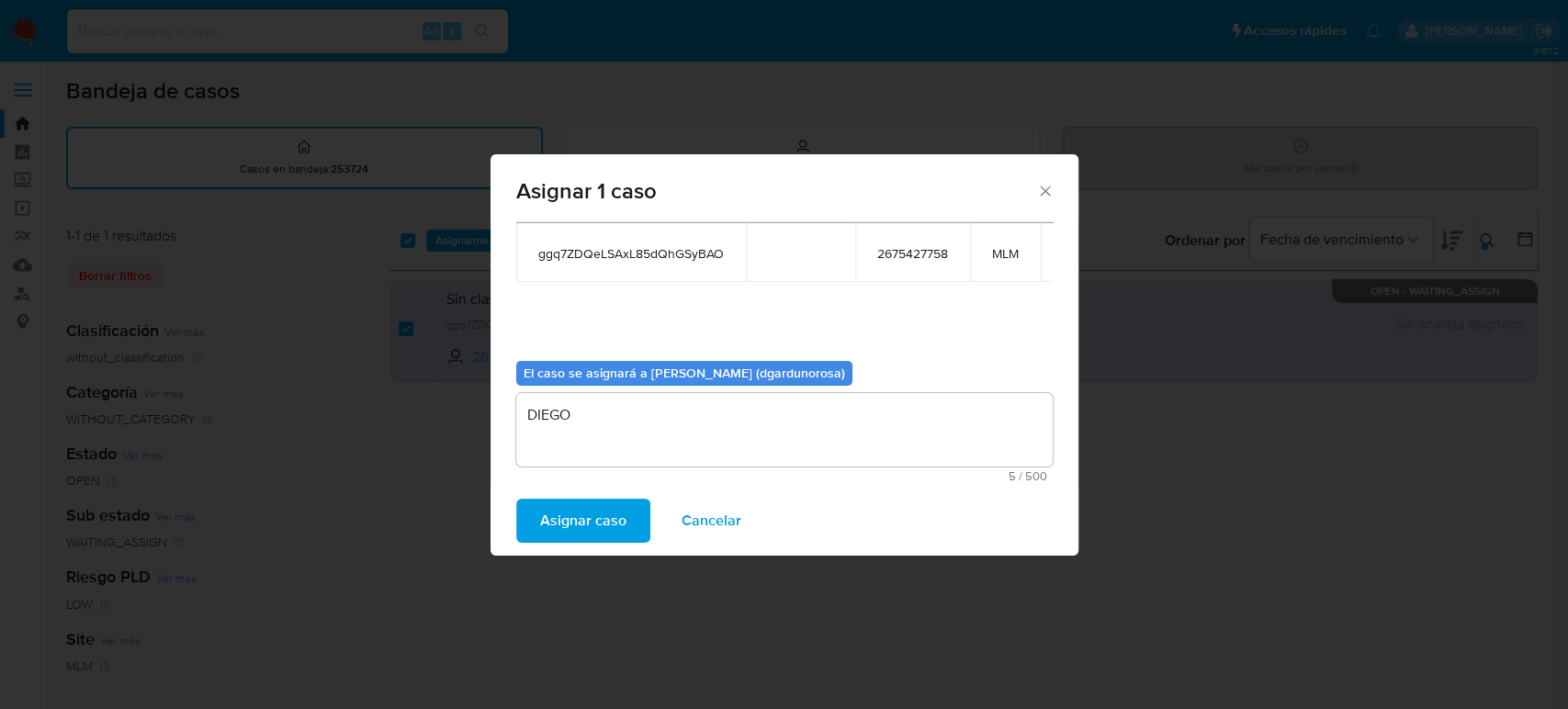
click at [545, 537] on span "Asignar caso" at bounding box center [583, 520] width 86 height 40
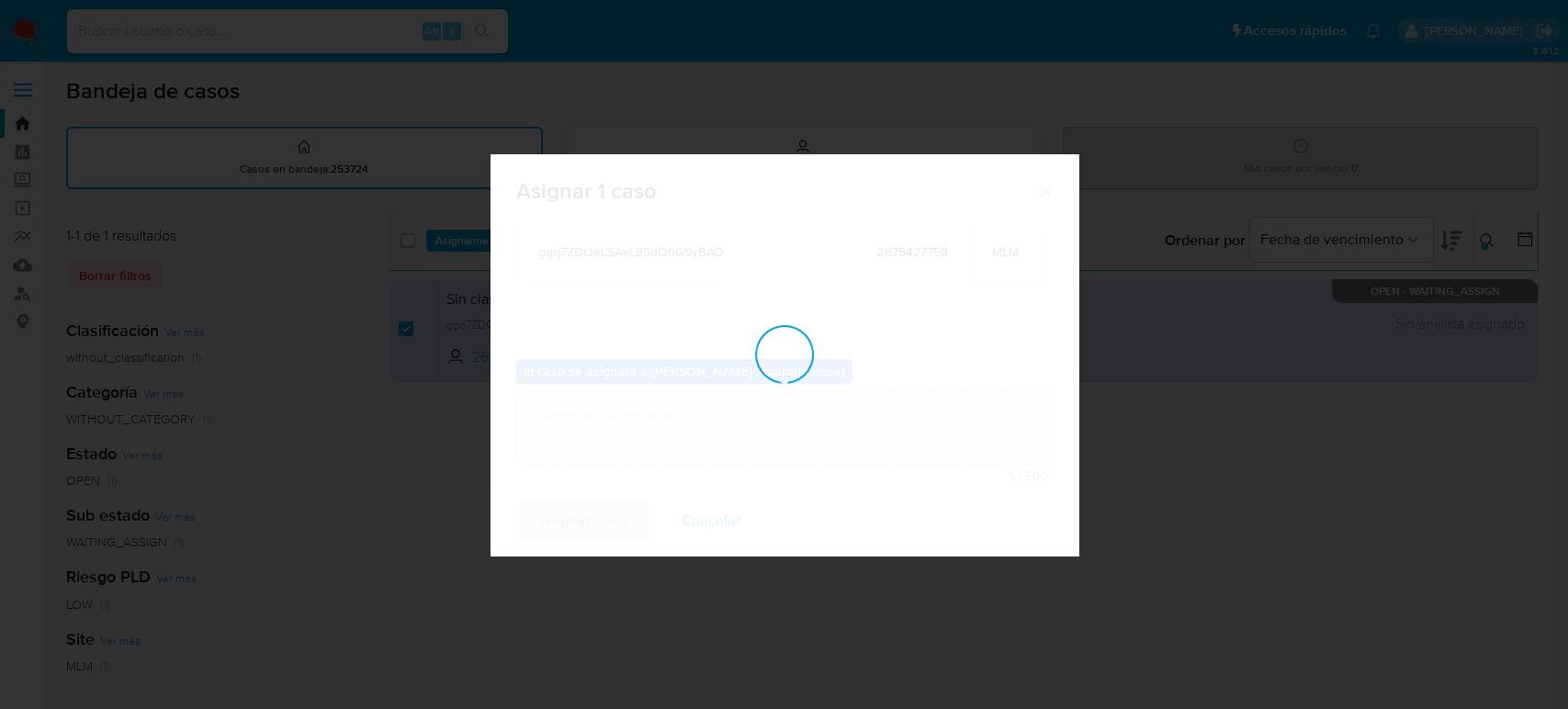
checkbox input "false"
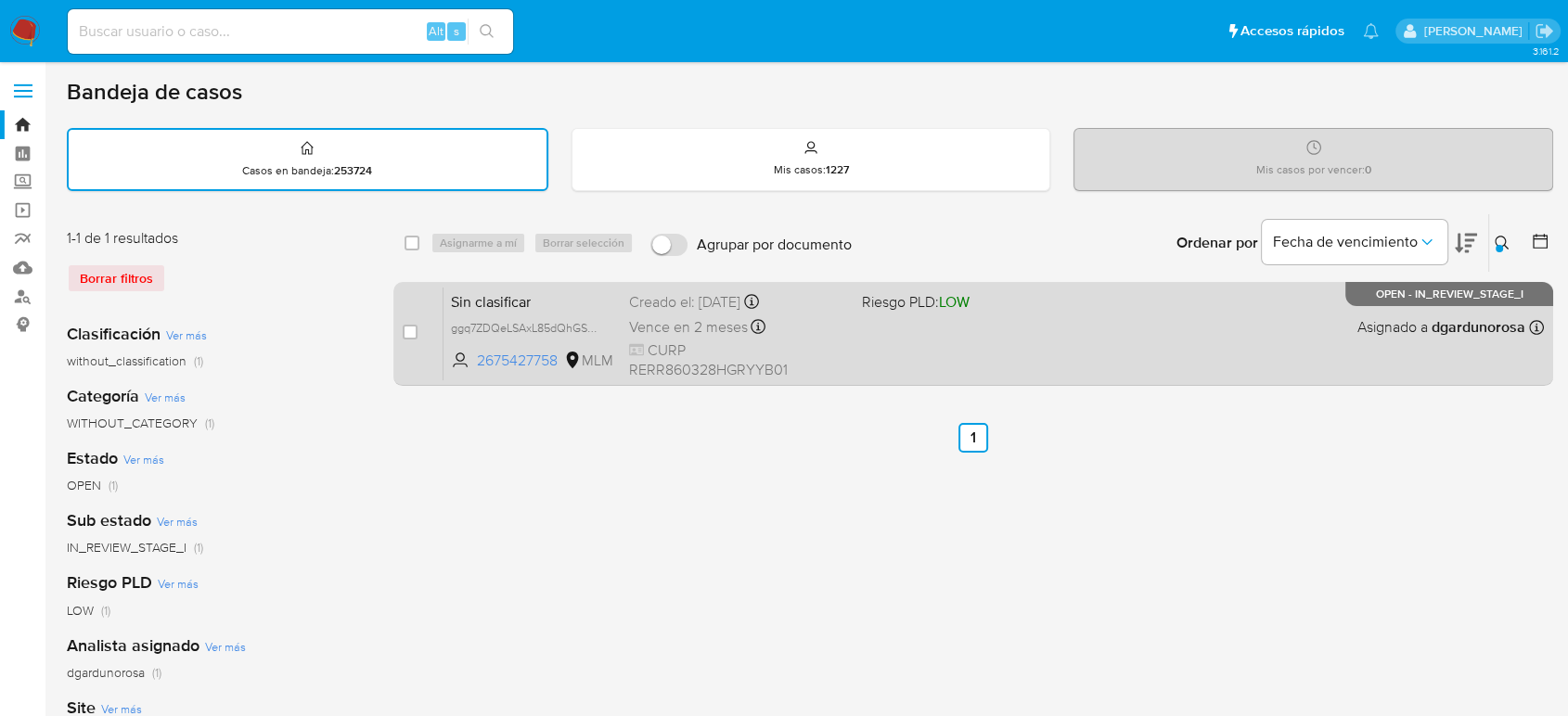
click at [980, 353] on div "Sin clasificar ggq7ZDQeLSAxL85dQhGSyBAO 2675427758 MLM Riesgo PLD: LOW Creado e…" at bounding box center [993, 333] width 1100 height 94
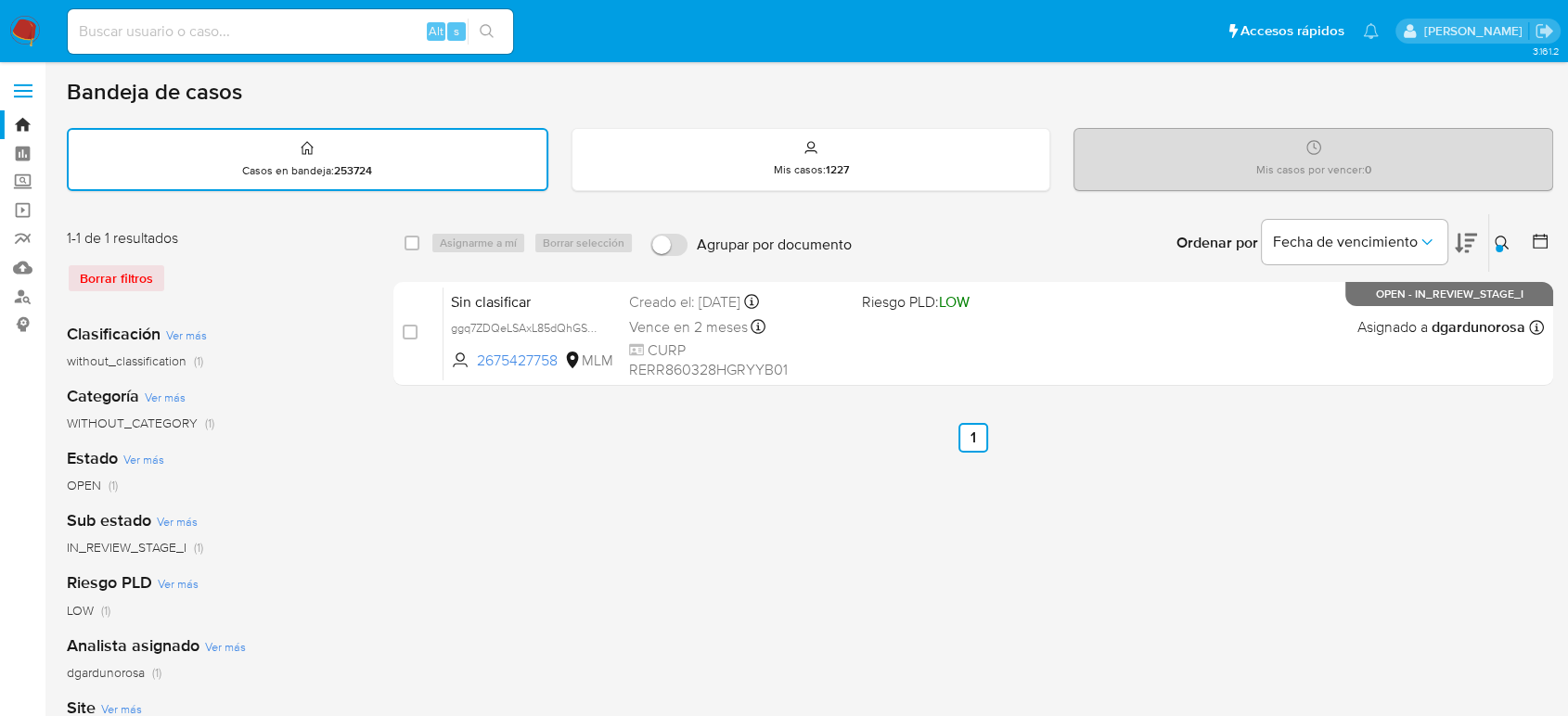
click at [1500, 242] on icon at bounding box center [1502, 243] width 15 height 15
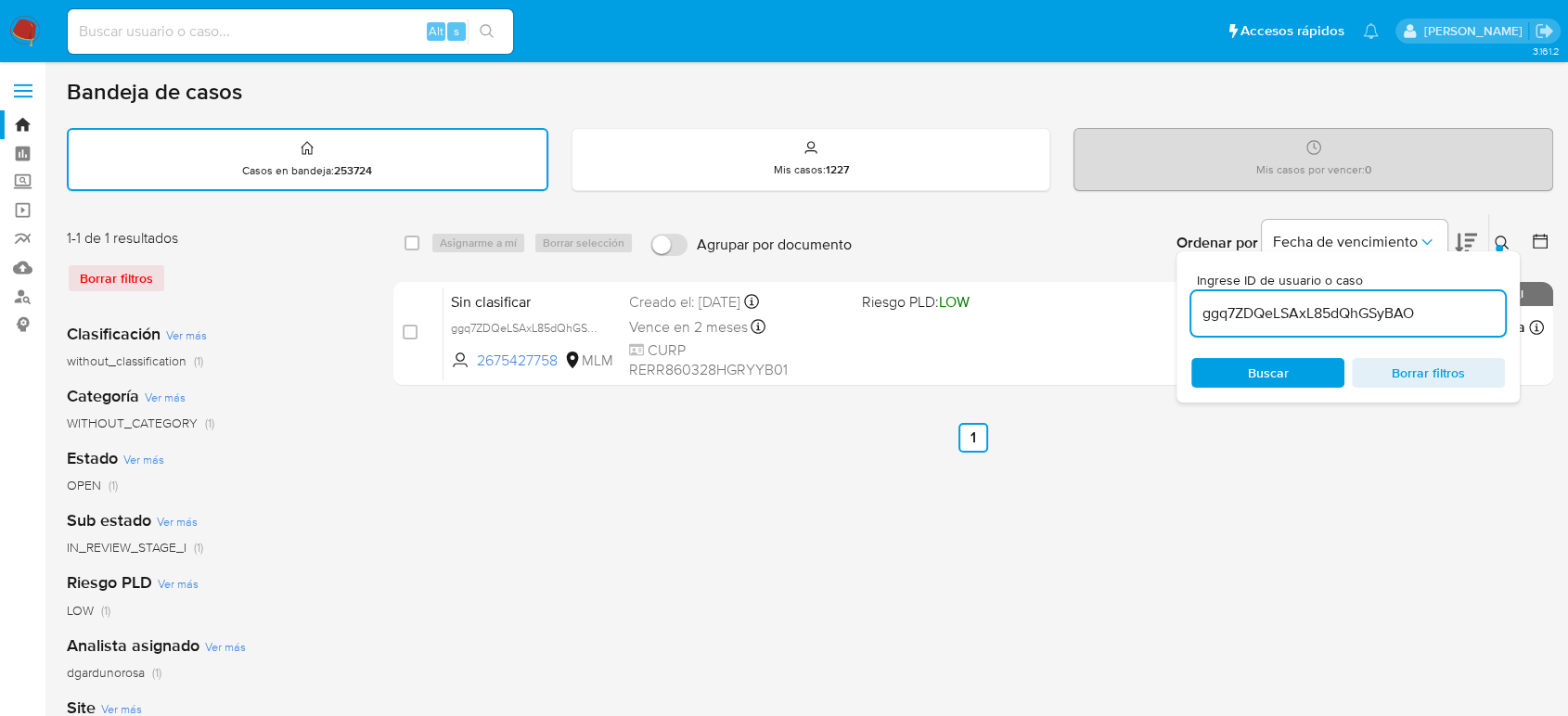
click at [1378, 304] on input "ggq7ZDQeLSAxL85dQhGSyBAO" at bounding box center [1348, 314] width 314 height 24
type input "mNsGGkLJzbwZKKtfoZPUtCsi"
drag, startPoint x: 1499, startPoint y: 236, endPoint x: 1448, endPoint y: 253, distance: 53.8
click at [1500, 236] on icon at bounding box center [1502, 243] width 15 height 15
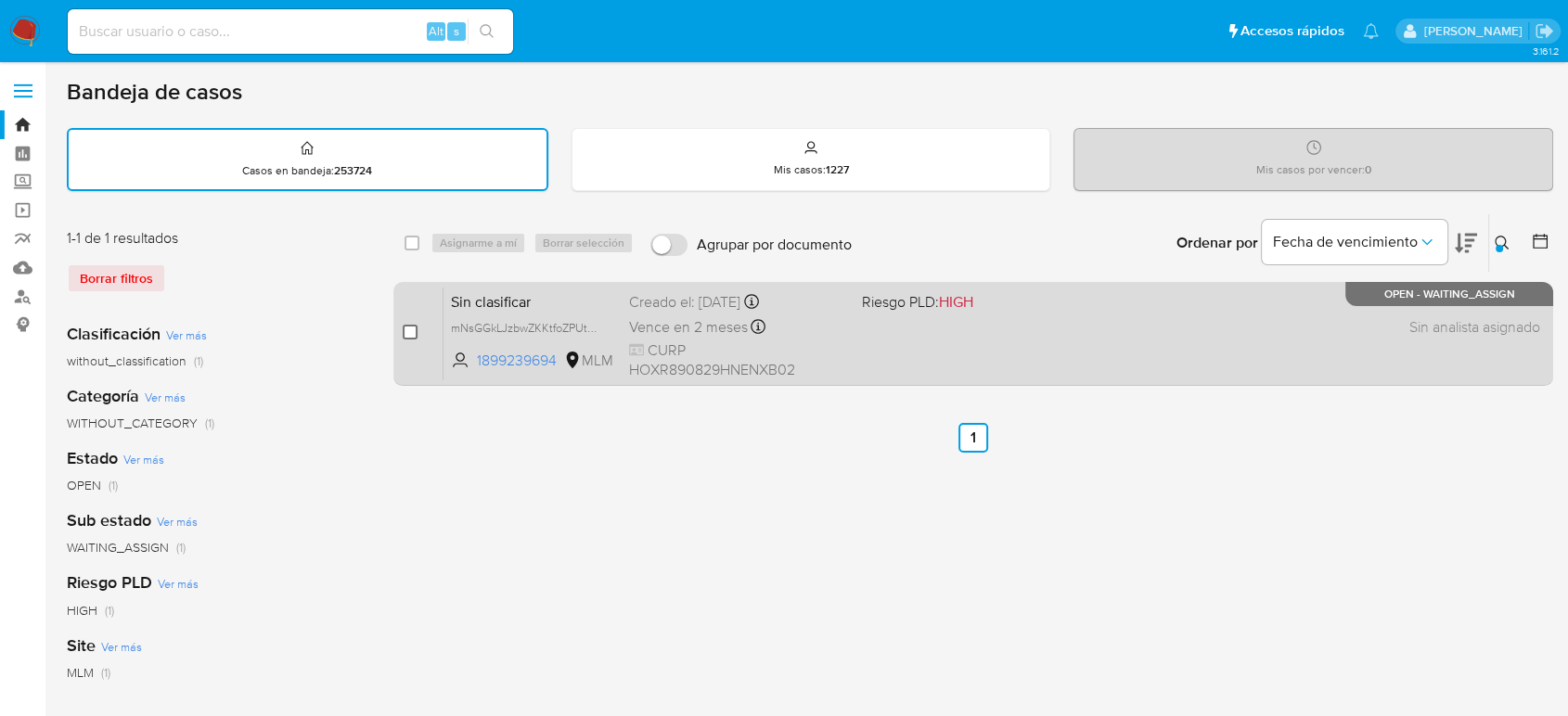
click at [413, 325] on input "checkbox" at bounding box center [410, 331] width 15 height 15
checkbox input "true"
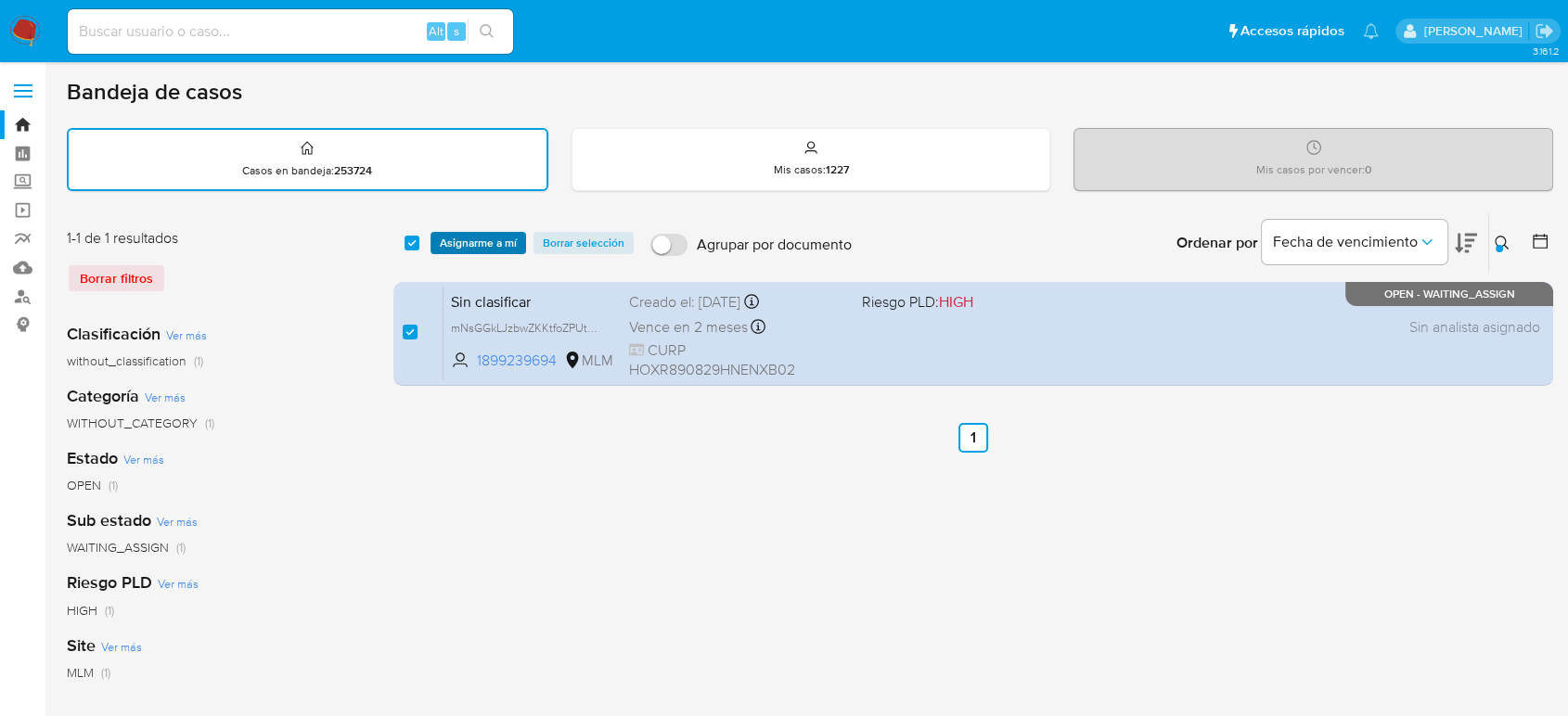
click at [461, 249] on span "Asignarme a mí" at bounding box center [479, 243] width 77 height 19
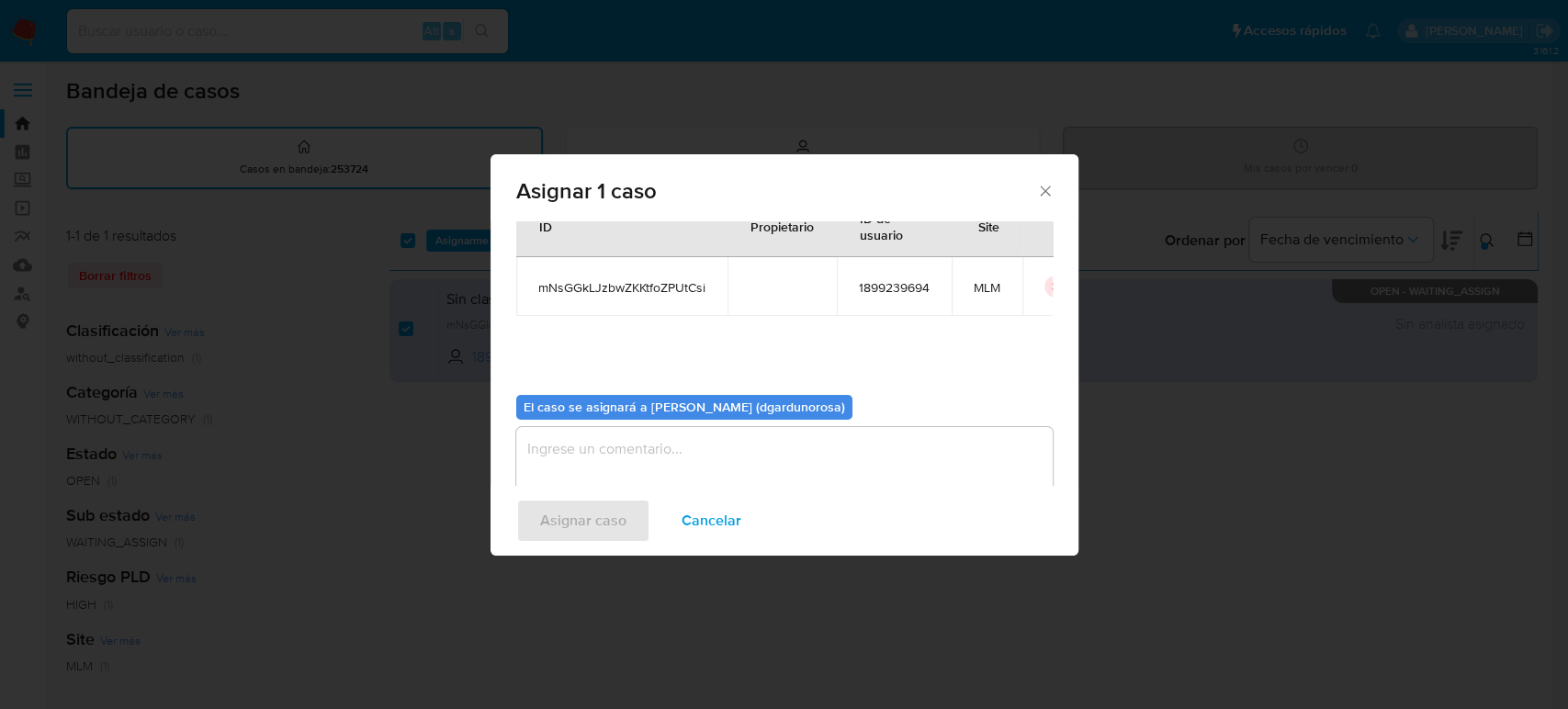
scroll to position [94, 0]
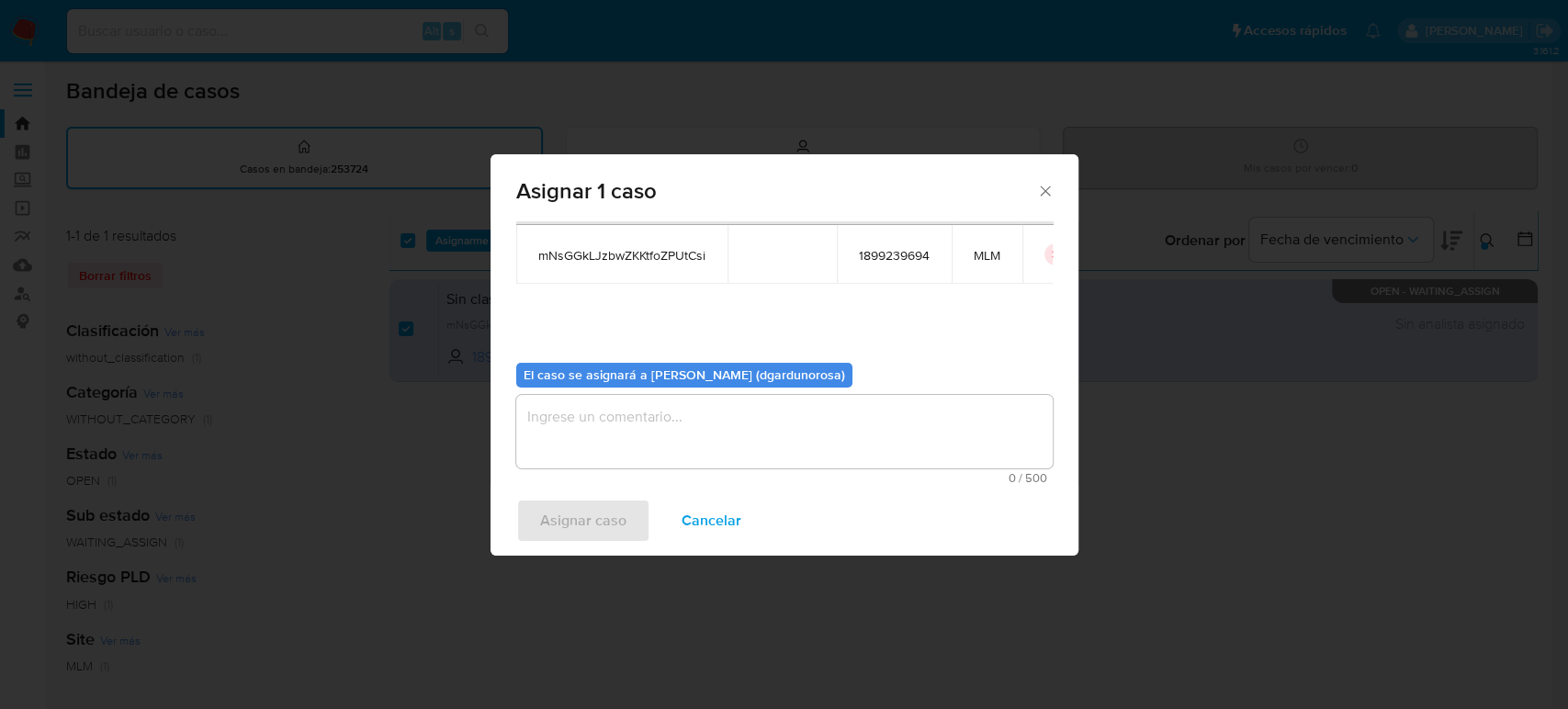
click at [746, 403] on textarea "assign-modal" at bounding box center [784, 431] width 536 height 73
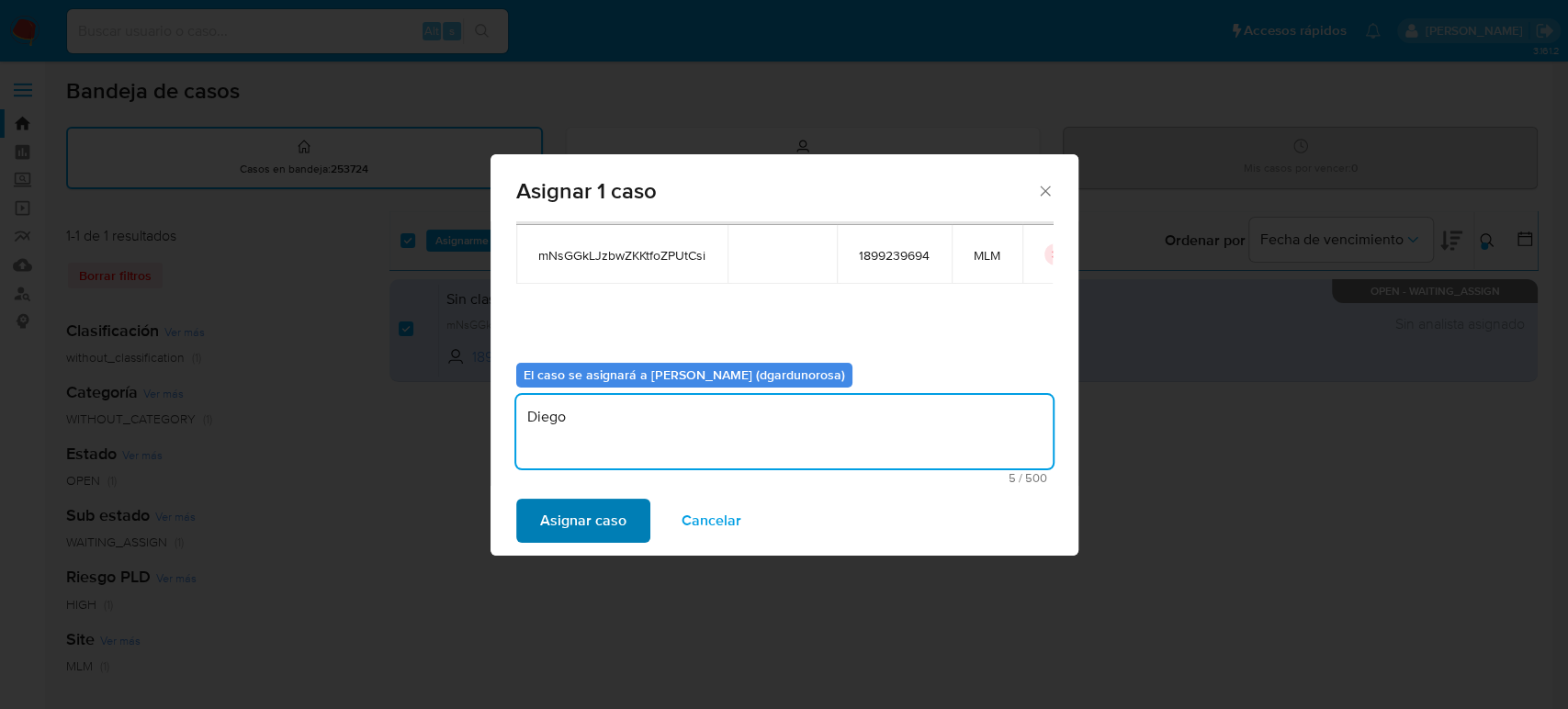
type textarea "Diego"
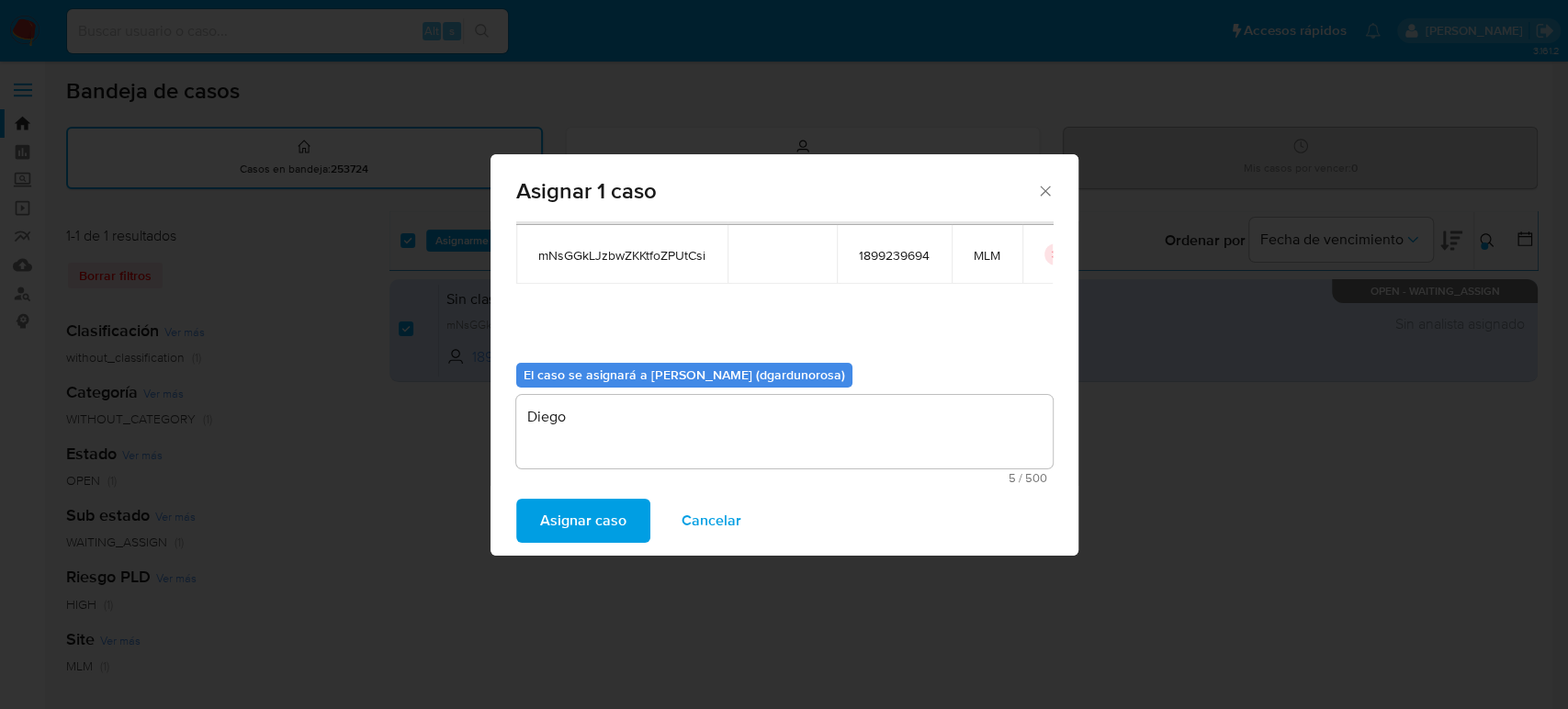
click at [590, 525] on span "Asignar caso" at bounding box center [583, 520] width 86 height 40
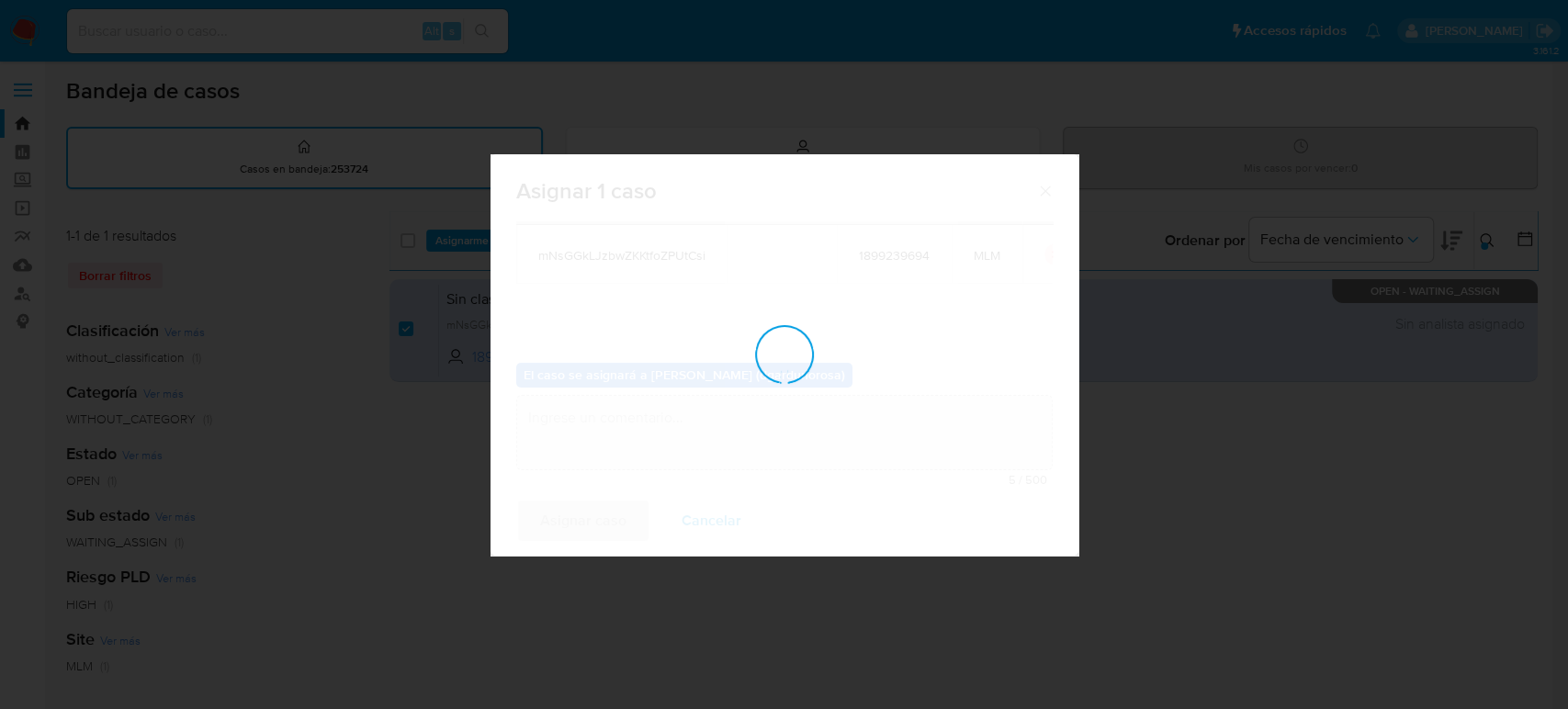
checkbox input "false"
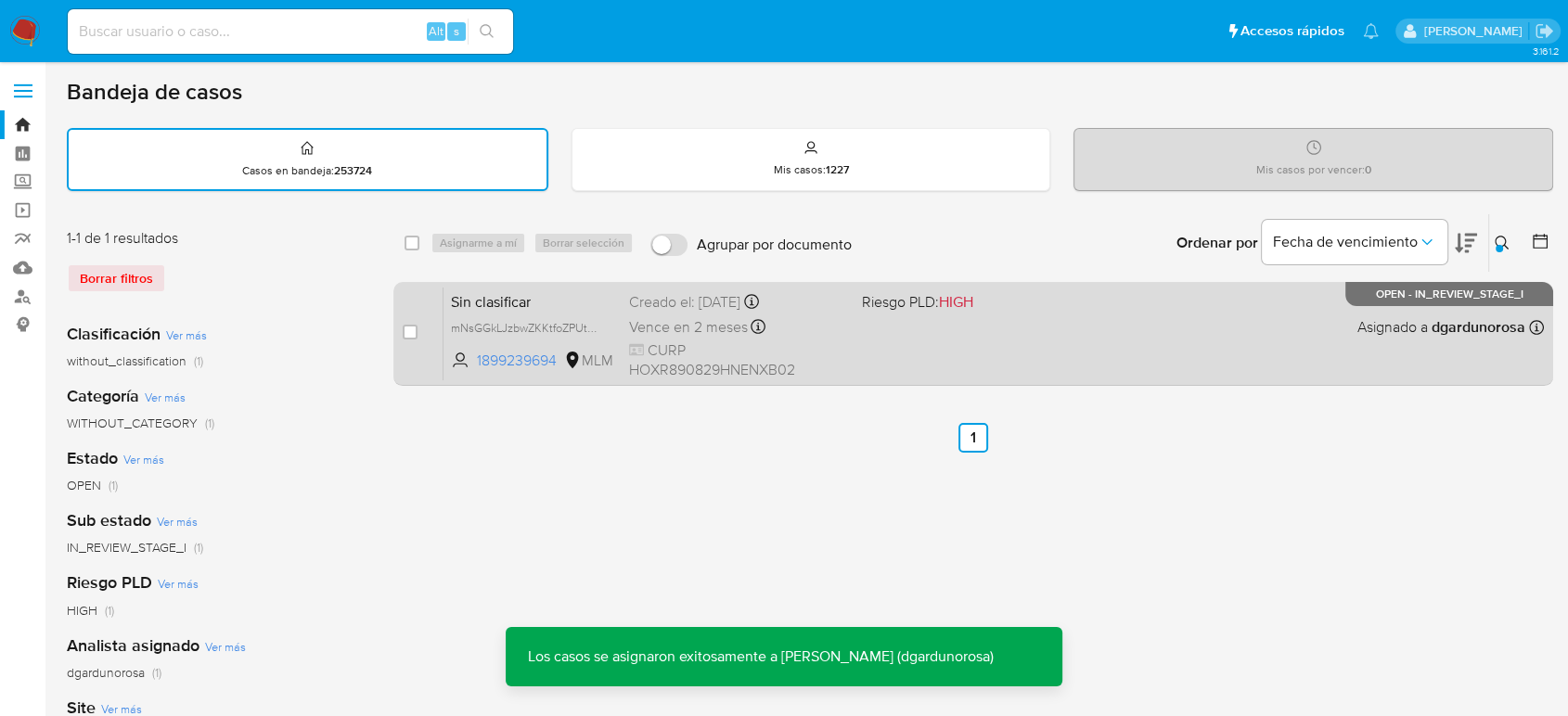
click at [942, 339] on div "Sin clasificar mNsGGkLJzbwZKKtfoZPUtCsi 1899239694 MLM Riesgo PLD: HIGH Creado …" at bounding box center [993, 333] width 1100 height 94
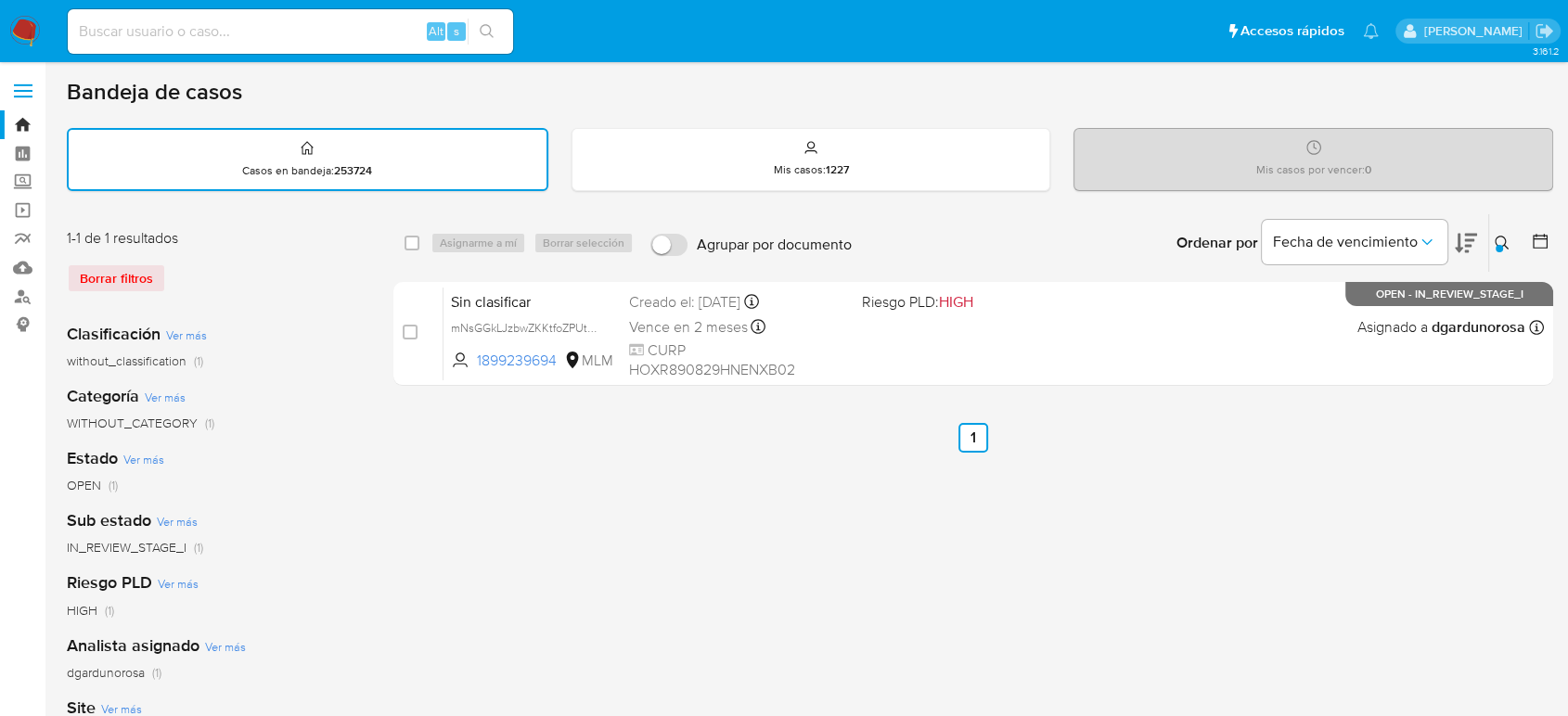
click at [1497, 245] on div at bounding box center [1500, 249] width 8 height 8
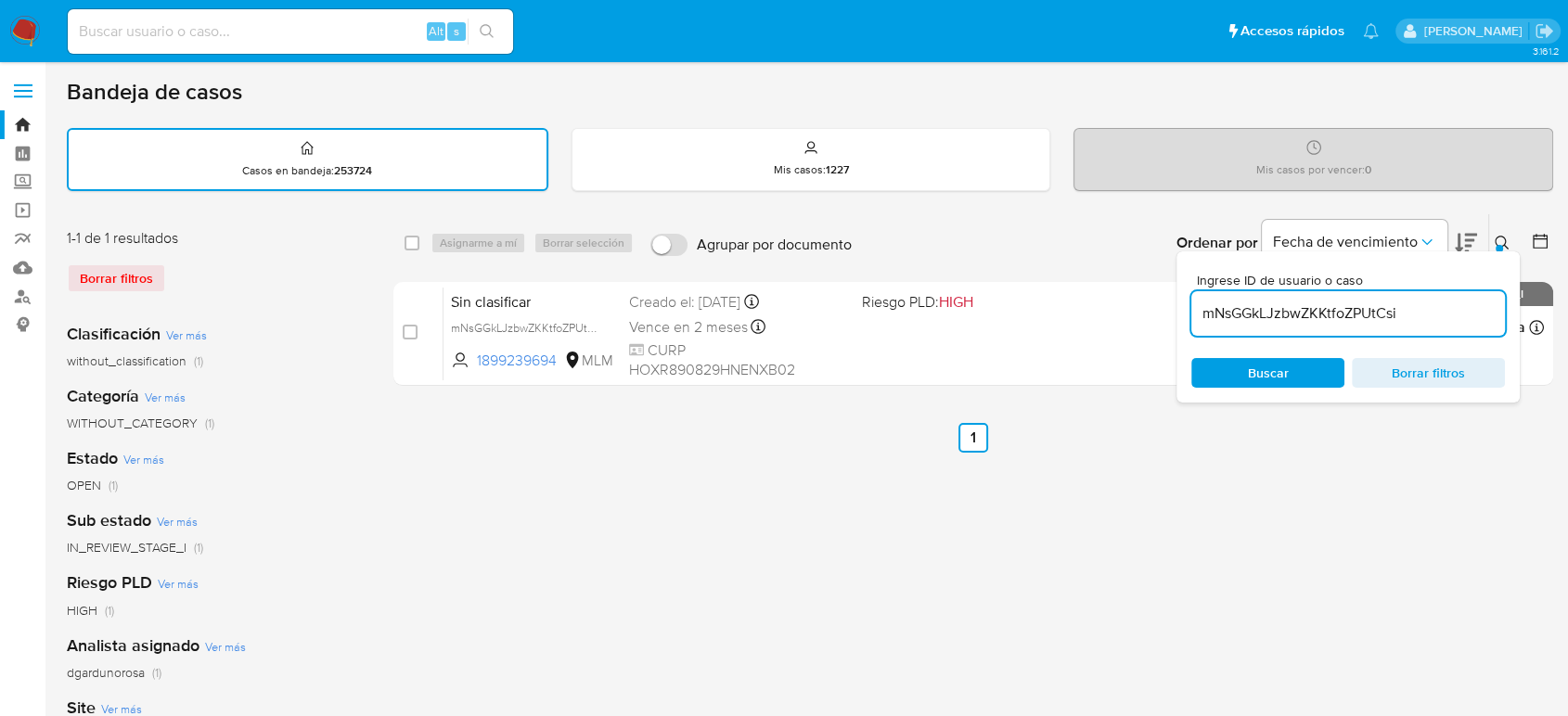
click at [1358, 316] on input "mNsGGkLJzbwZKKtfoZPUtCsi" at bounding box center [1348, 314] width 314 height 24
type input "7DRBPbOc74ytbfRaIvEPWO73"
click at [1507, 237] on icon at bounding box center [1502, 243] width 15 height 15
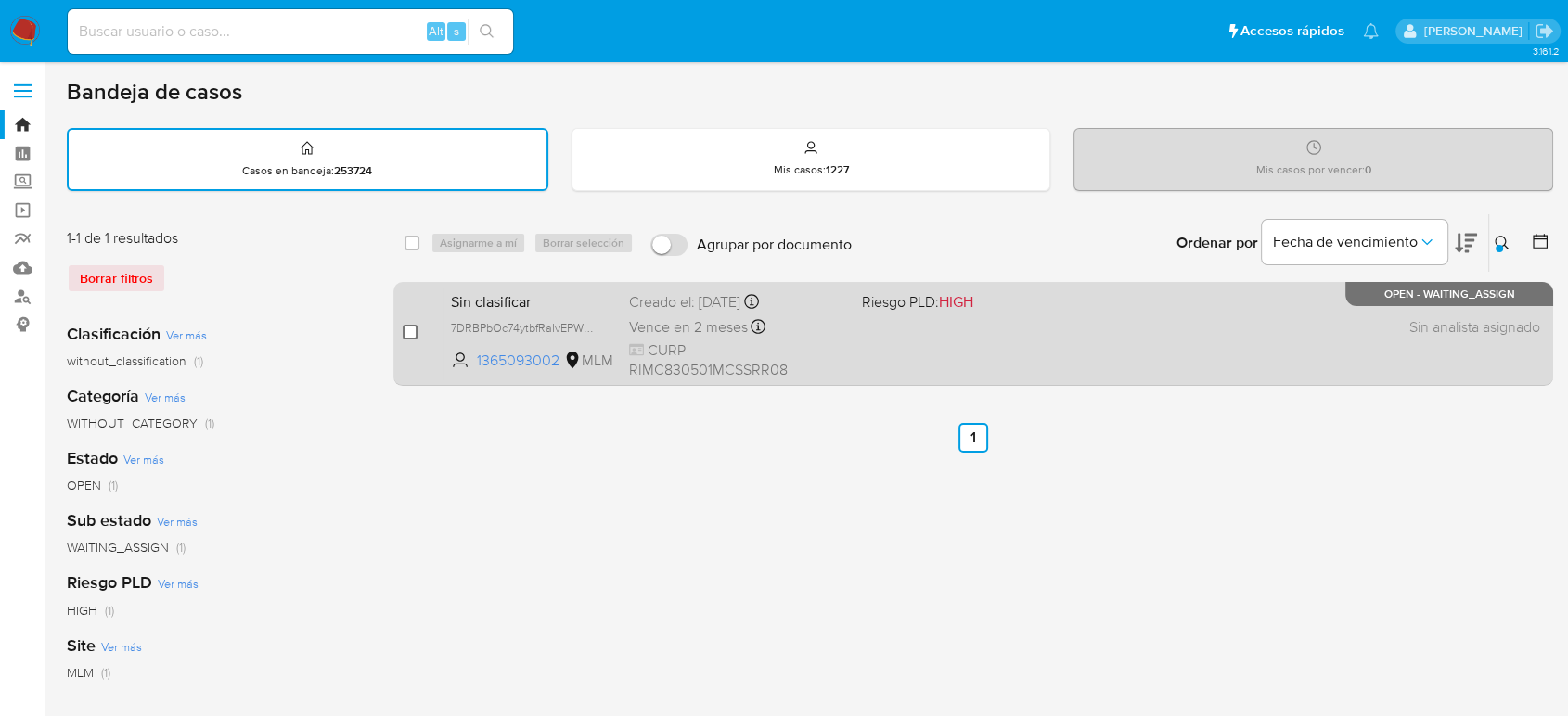
click at [409, 333] on input "checkbox" at bounding box center [410, 331] width 15 height 15
checkbox input "true"
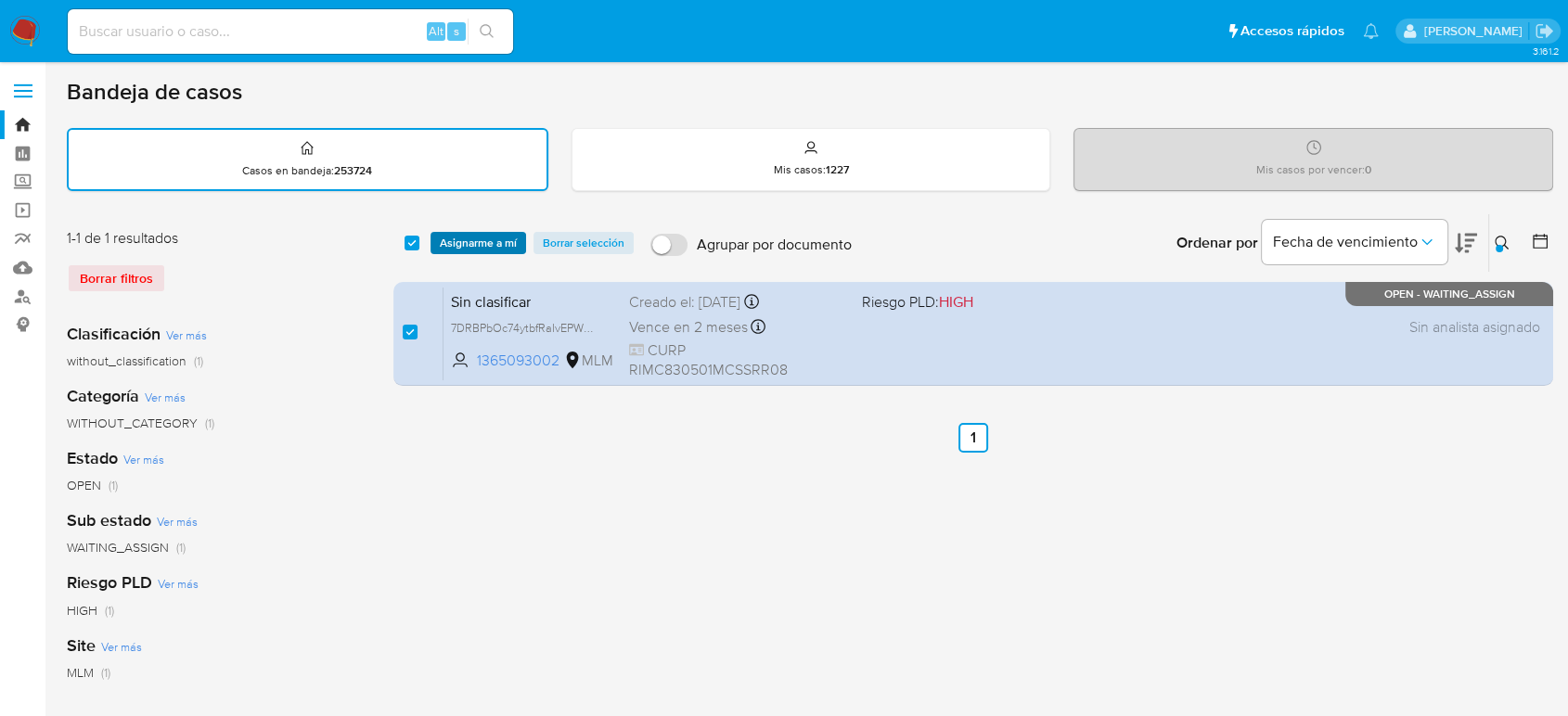
click at [486, 238] on span "Asignarme a mí" at bounding box center [479, 243] width 77 height 19
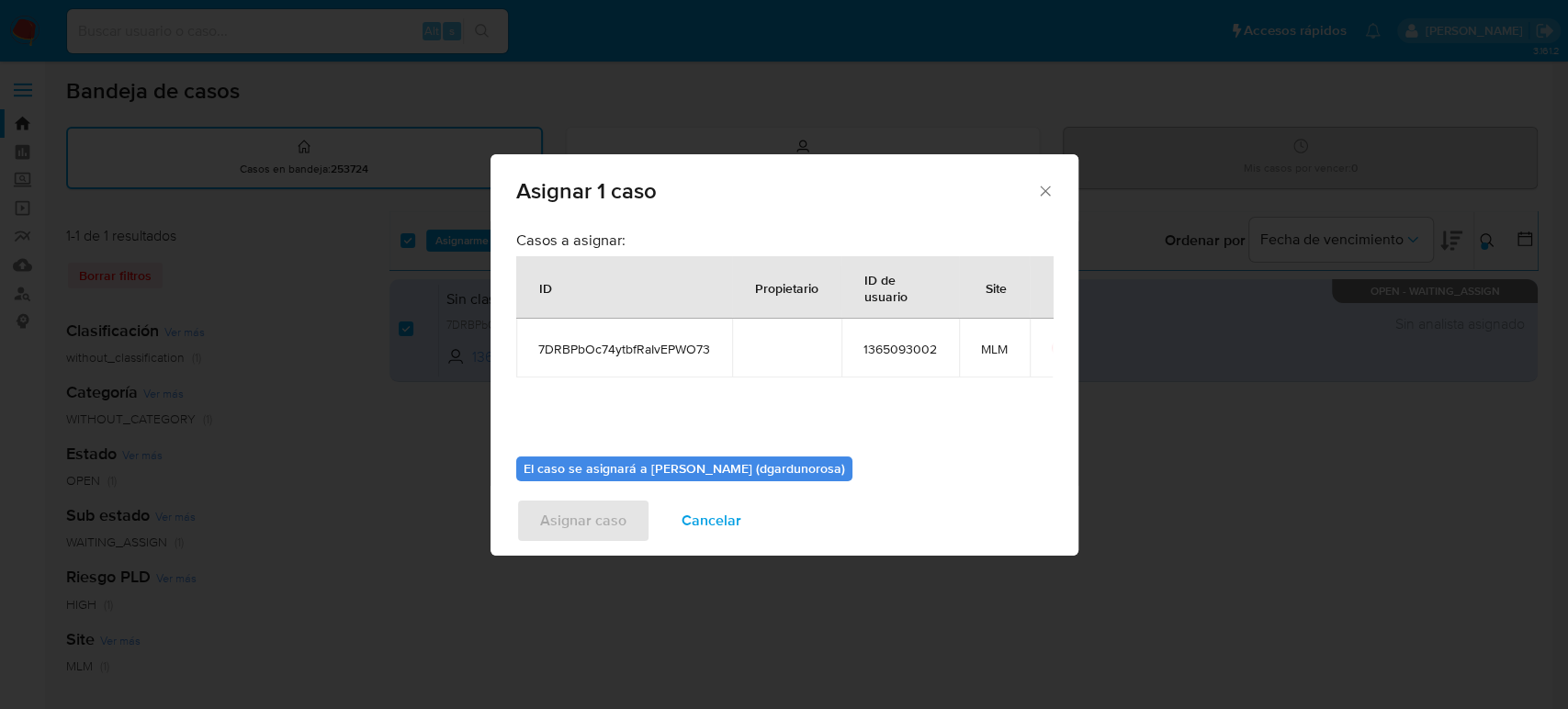
scroll to position [94, 0]
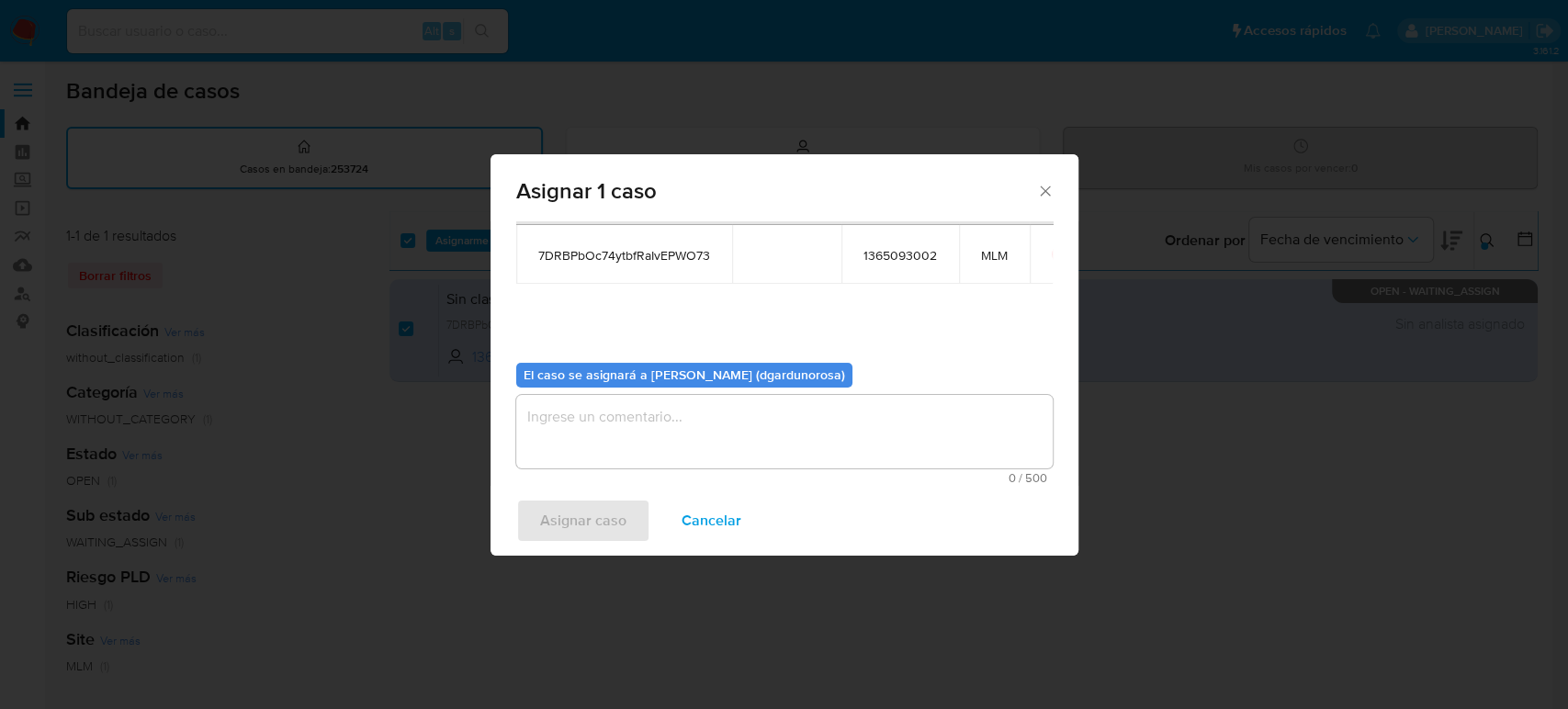
click at [701, 423] on textarea "assign-modal" at bounding box center [784, 431] width 536 height 73
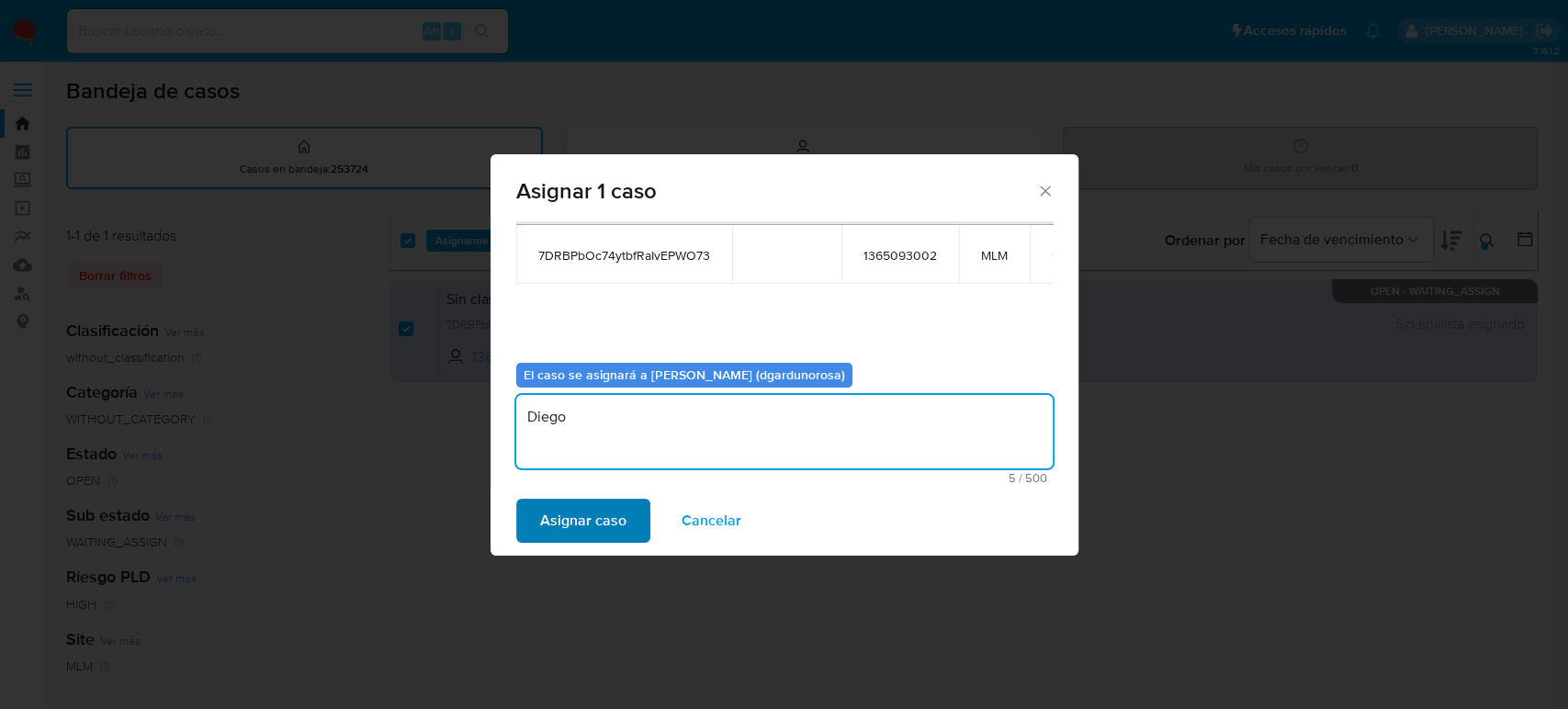
type textarea "Diego"
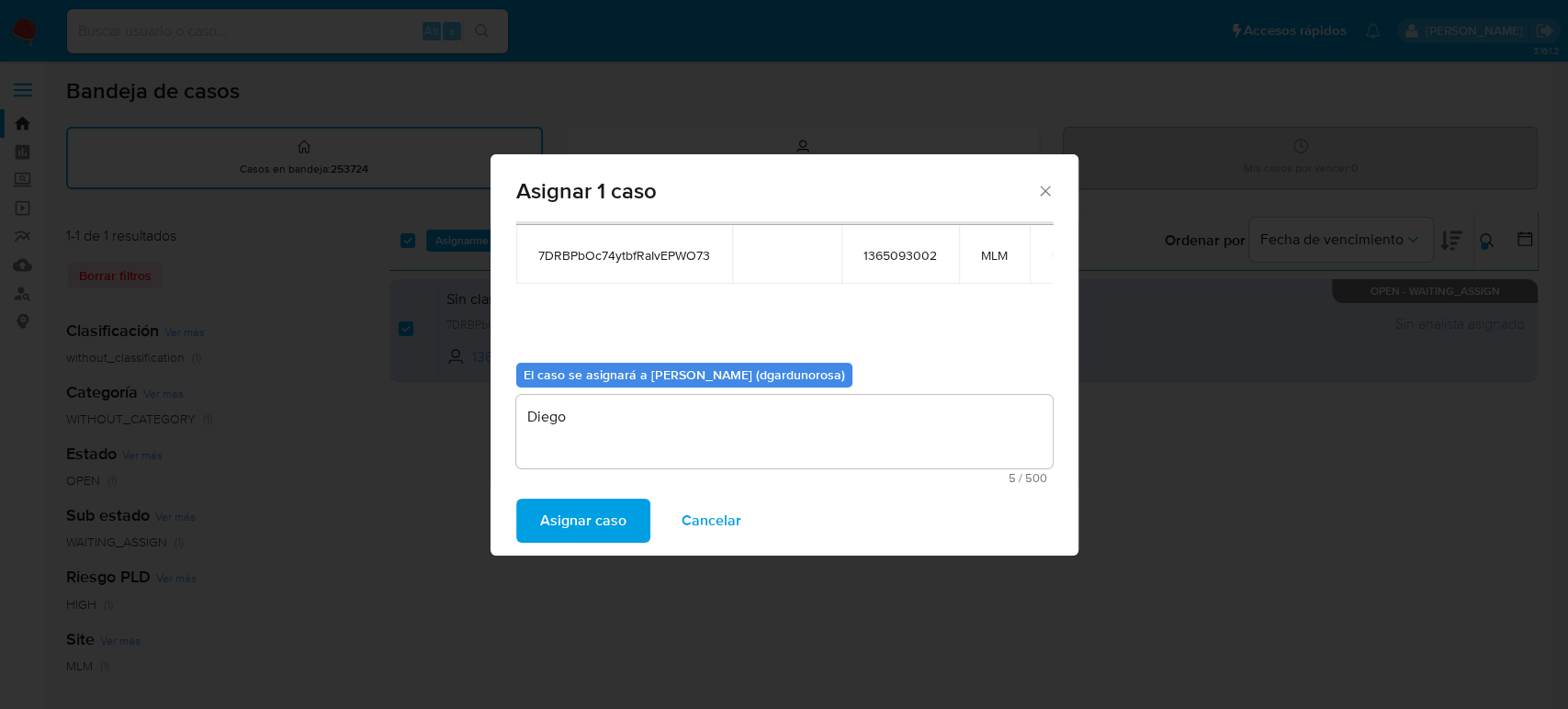
click at [586, 525] on span "Asignar caso" at bounding box center [583, 520] width 86 height 40
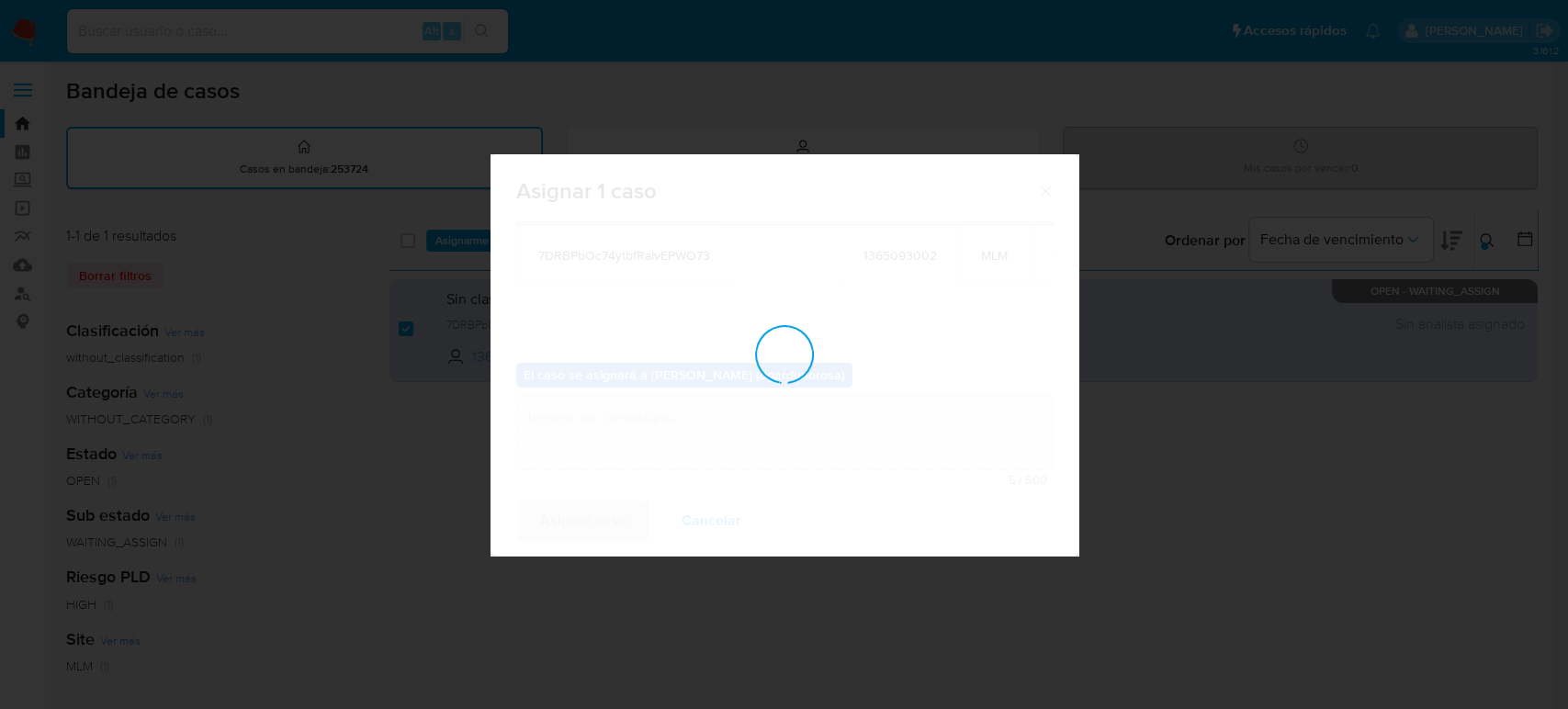
checkbox input "false"
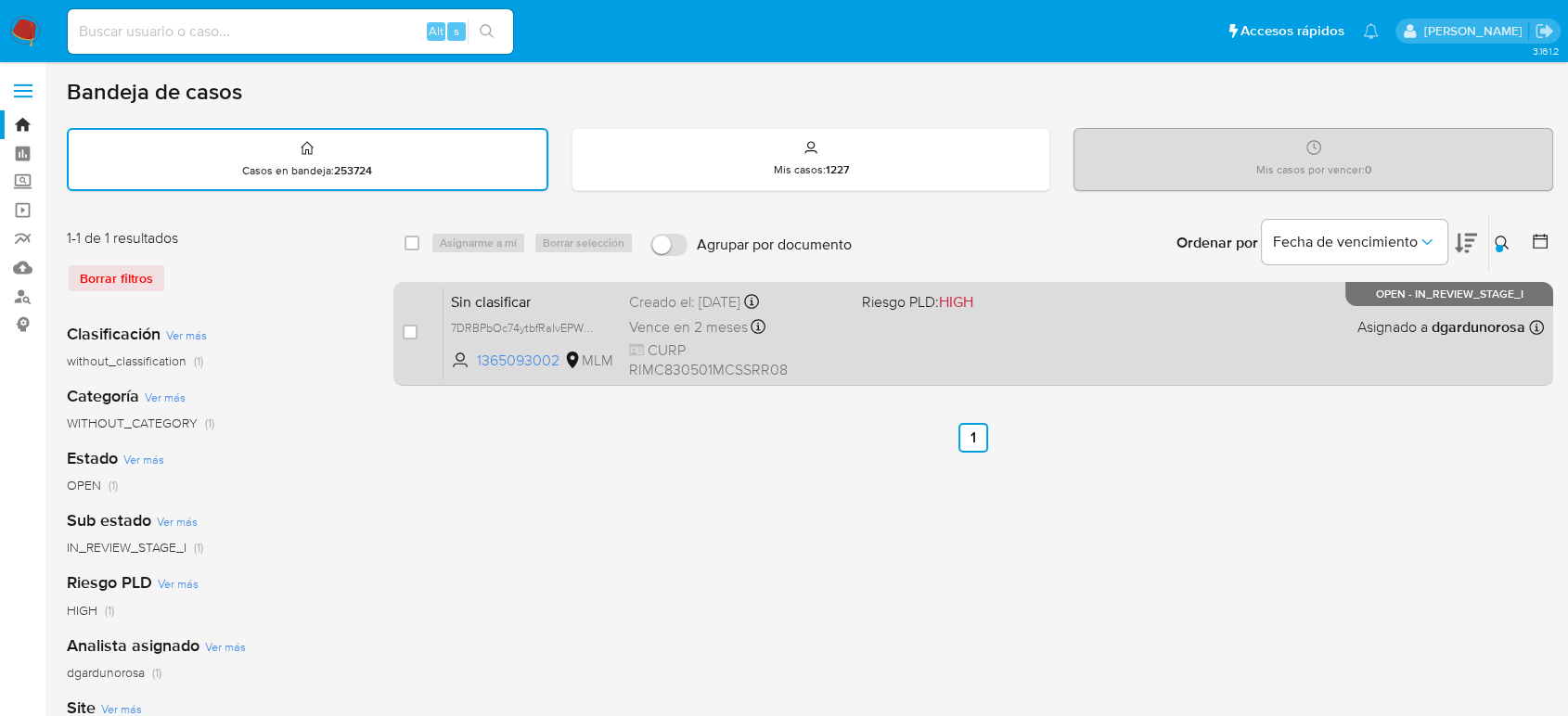
click at [1109, 349] on div "Sin clasificar 7DRBPbOc74ytbfRaIvEPWO73 1365093002 MLM Riesgo PLD: HIGH Creado …" at bounding box center [993, 333] width 1100 height 94
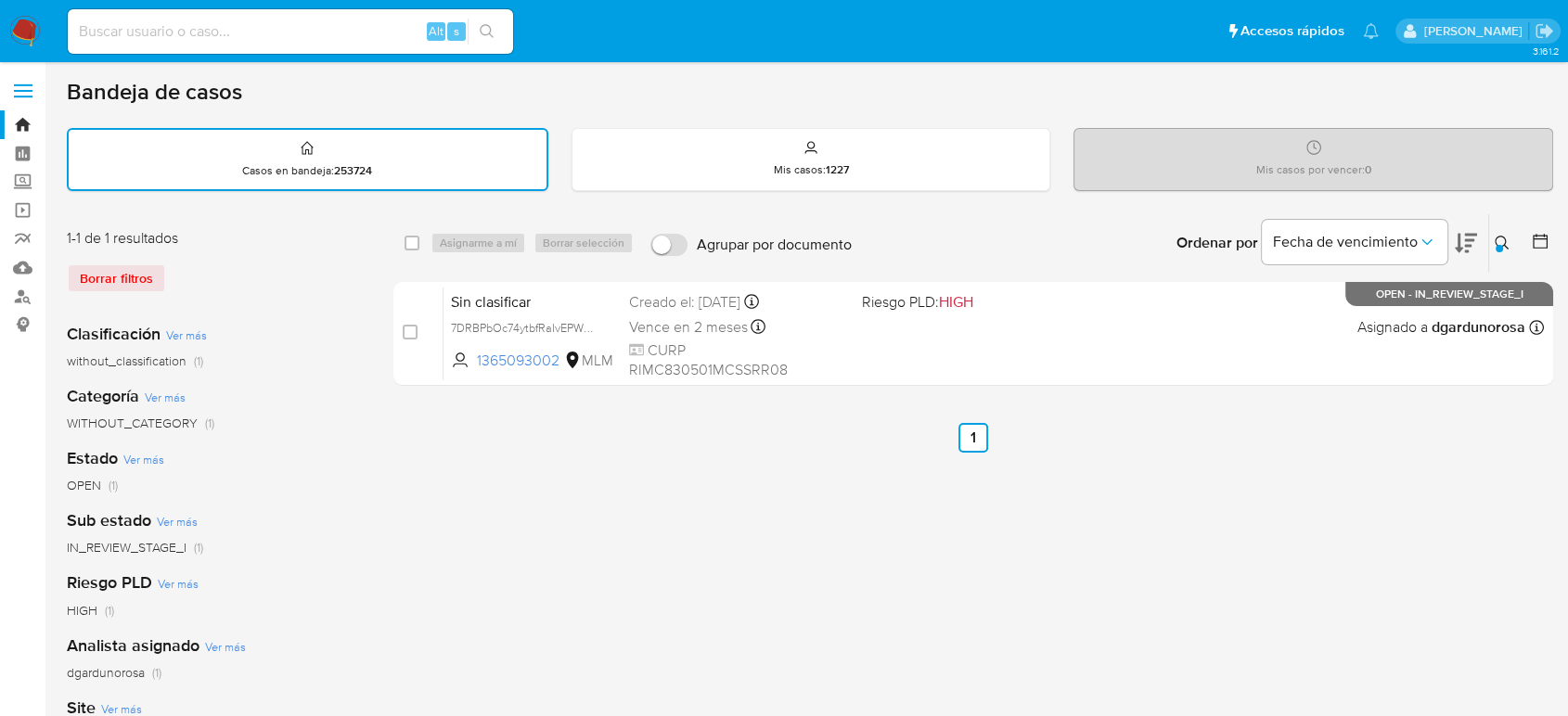
click at [1500, 242] on icon at bounding box center [1502, 243] width 15 height 15
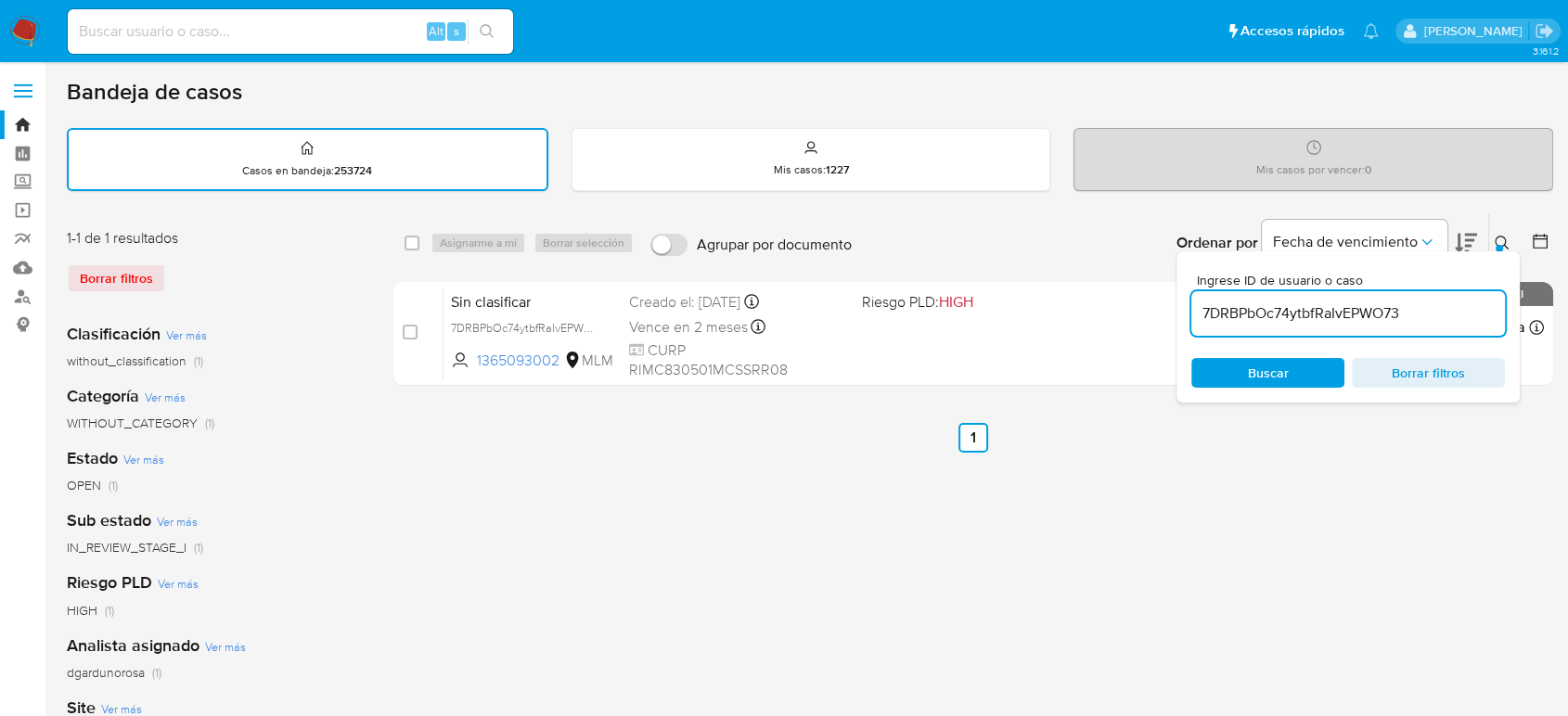
click at [1293, 305] on input "7DRBPbOc74ytbfRaIvEPWO73" at bounding box center [1348, 314] width 314 height 24
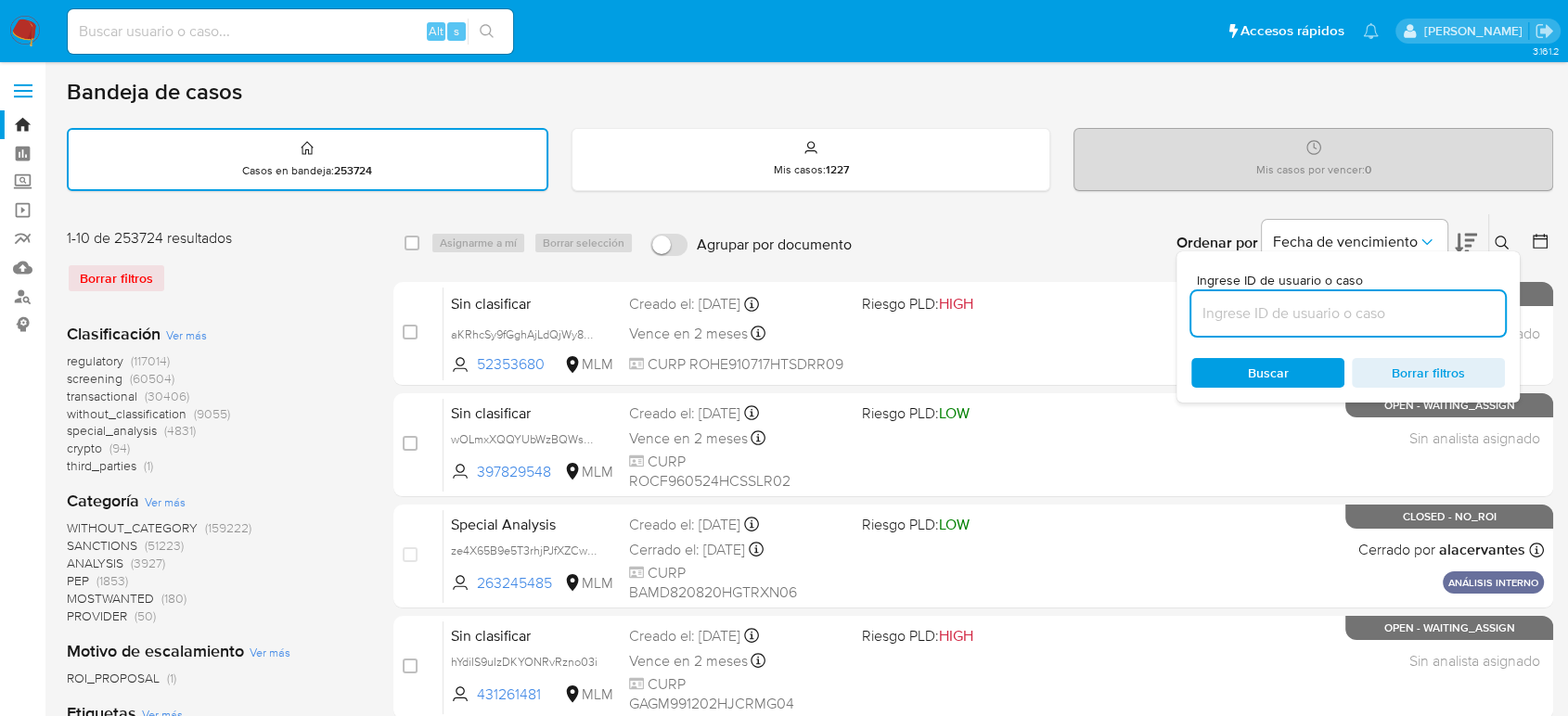
click at [1231, 320] on input at bounding box center [1348, 314] width 314 height 24
paste input "wUdId9KNMhCGFeKJWoChSapm"
type input "wUdId9KNMhCGFeKJWoChSapm"
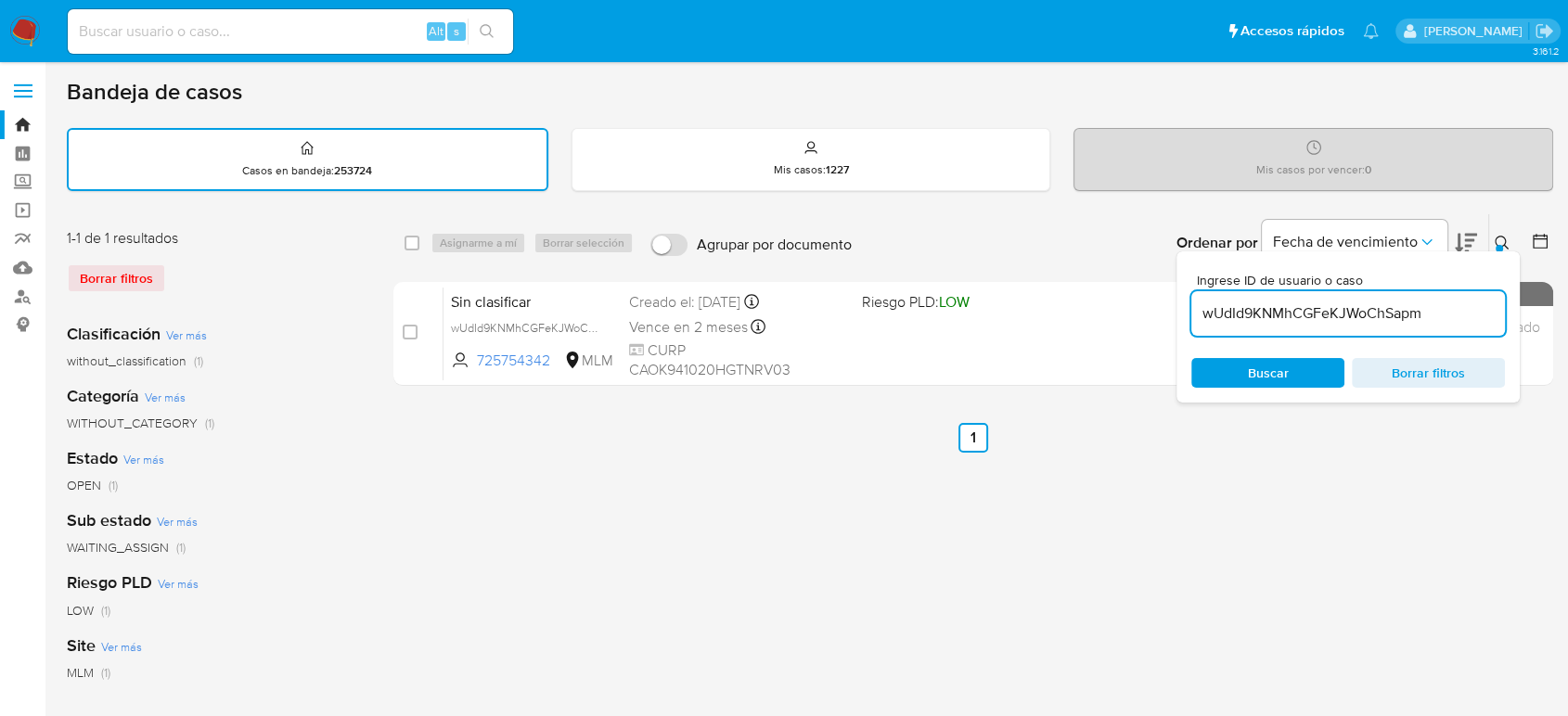
click at [1497, 238] on icon at bounding box center [1502, 243] width 15 height 15
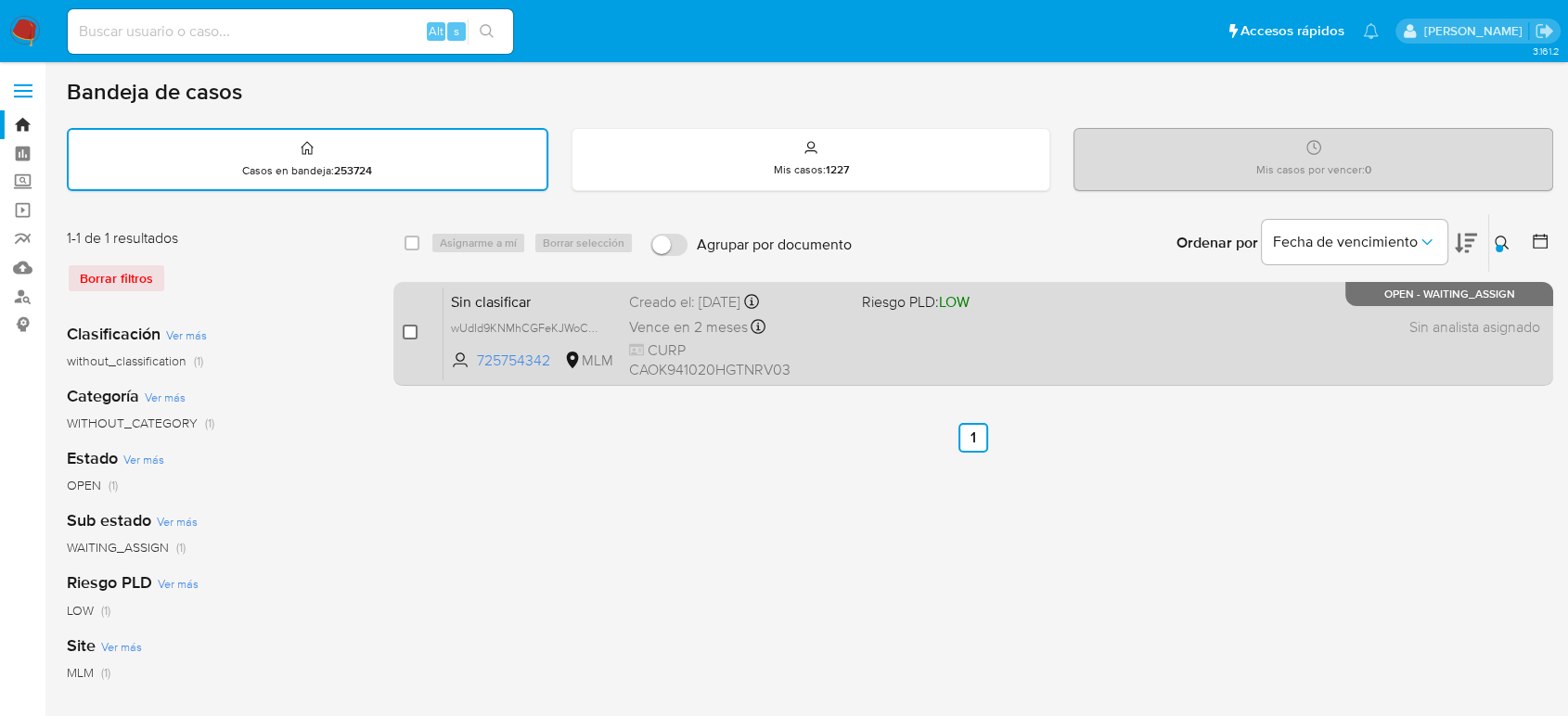
click at [411, 332] on input "checkbox" at bounding box center [410, 331] width 15 height 15
checkbox input "true"
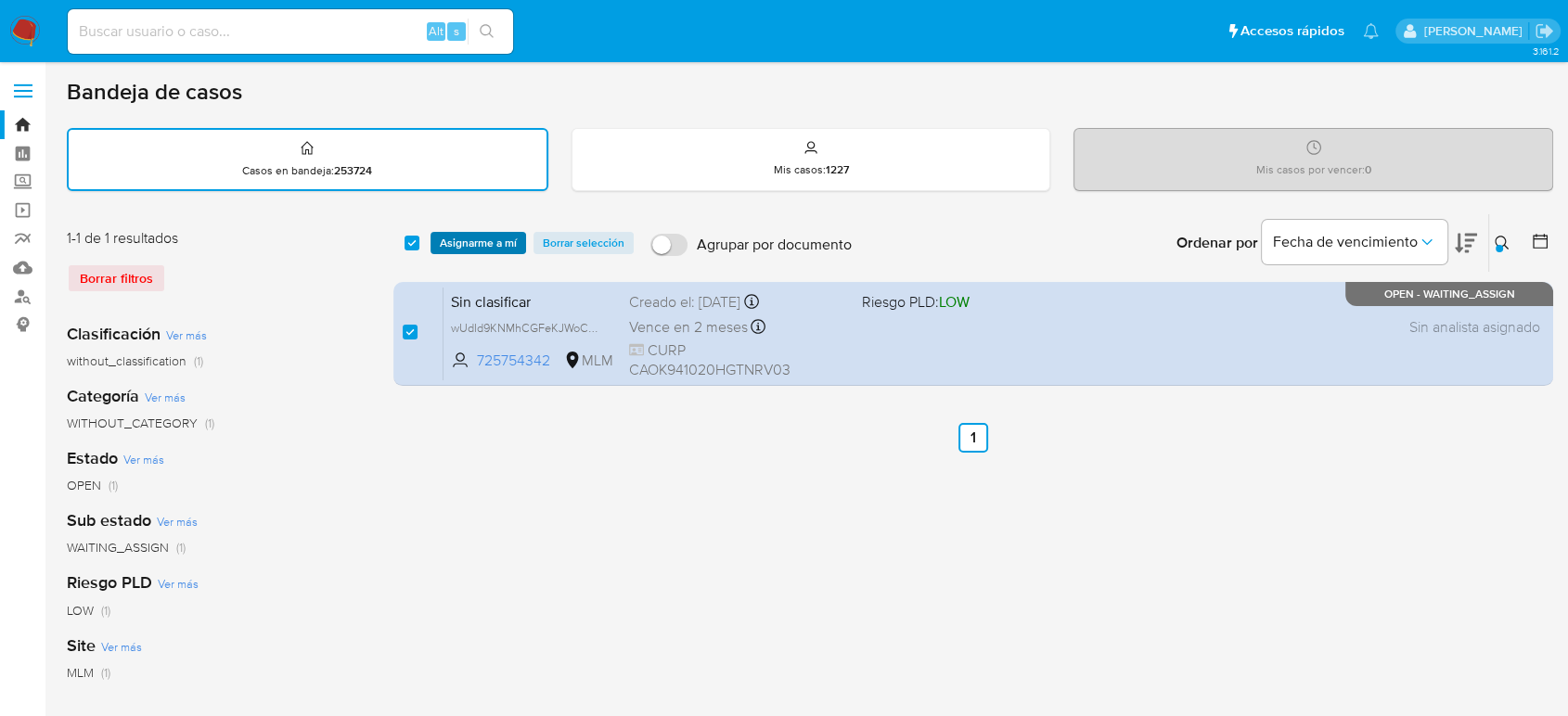
click at [472, 244] on span "Asignarme a mí" at bounding box center [479, 243] width 77 height 19
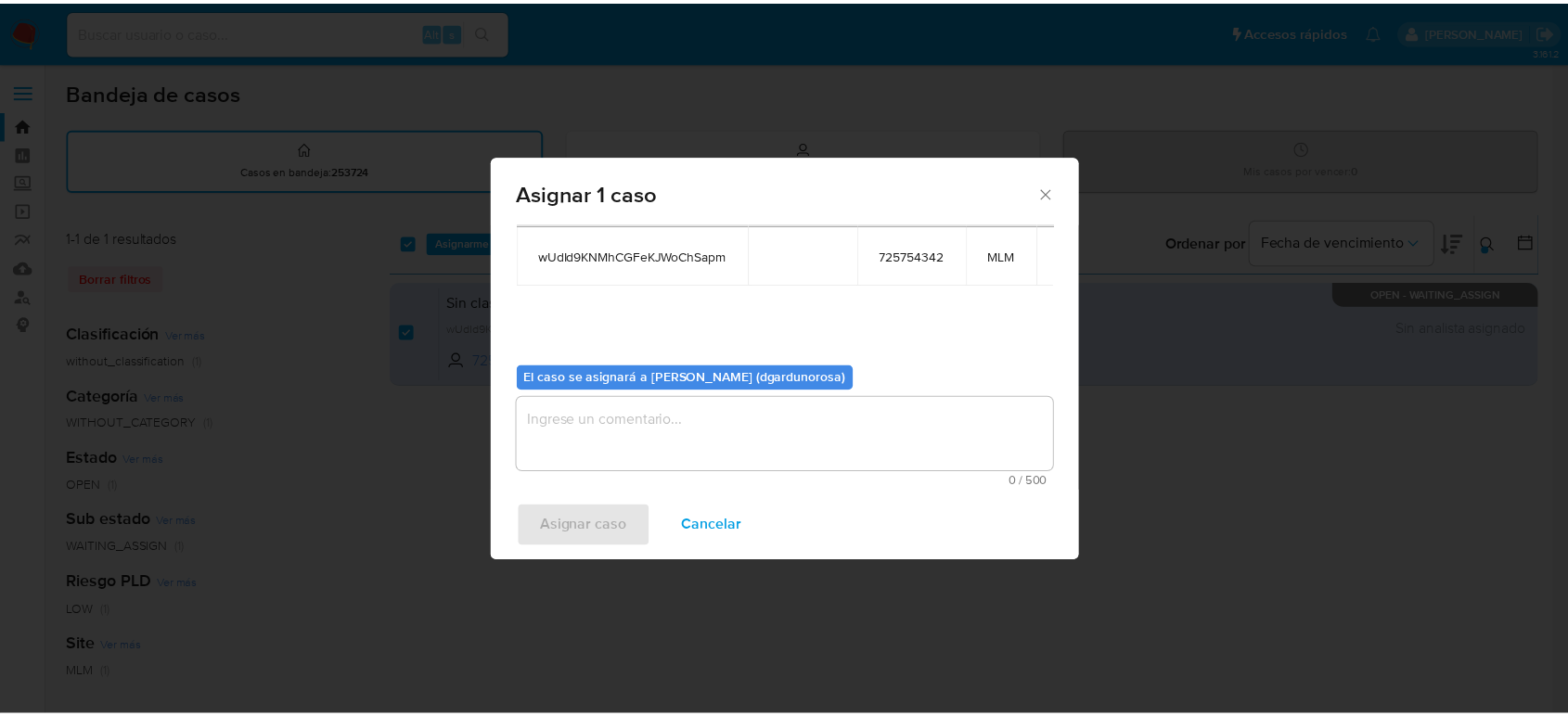
scroll to position [110, 0]
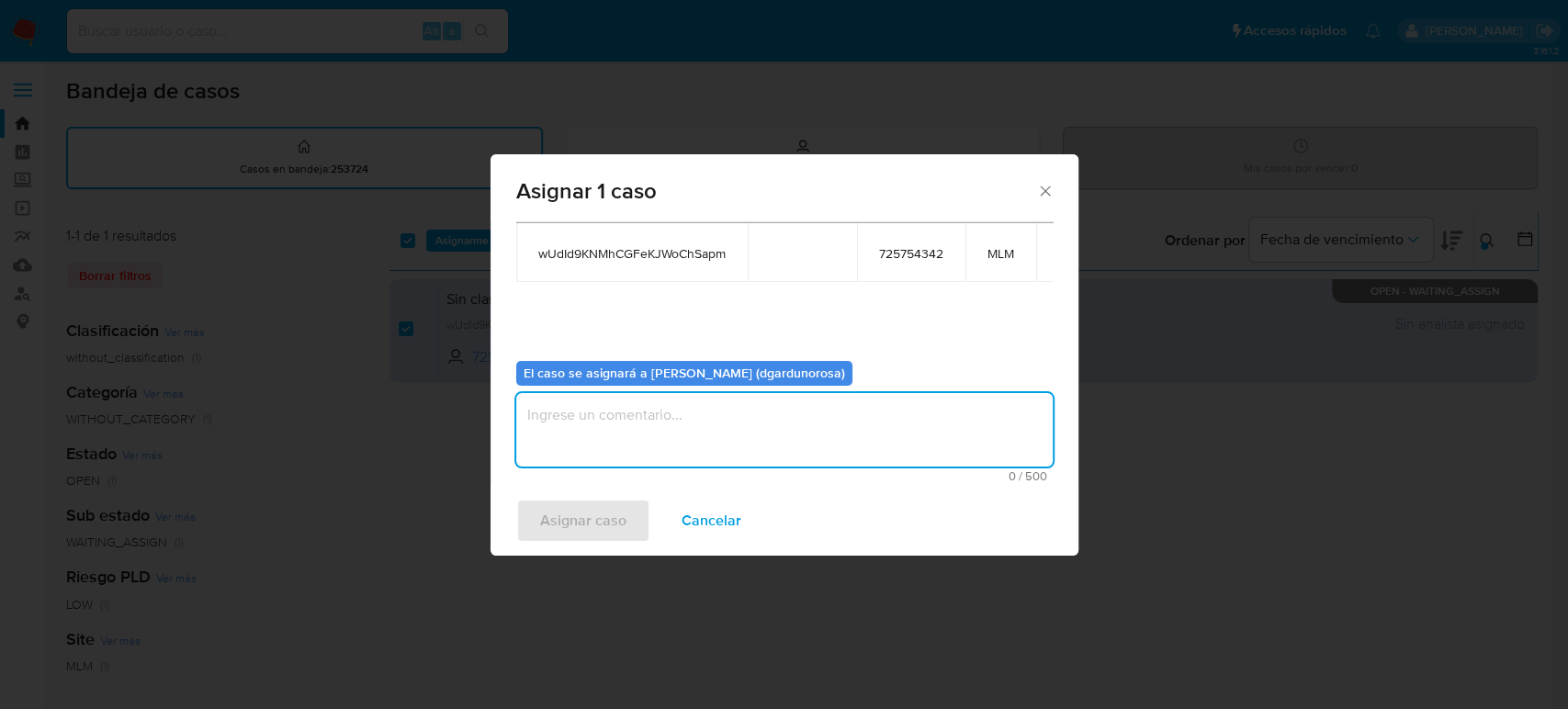
click at [776, 402] on textarea "assign-modal" at bounding box center [784, 429] width 536 height 73
type textarea "Diego"
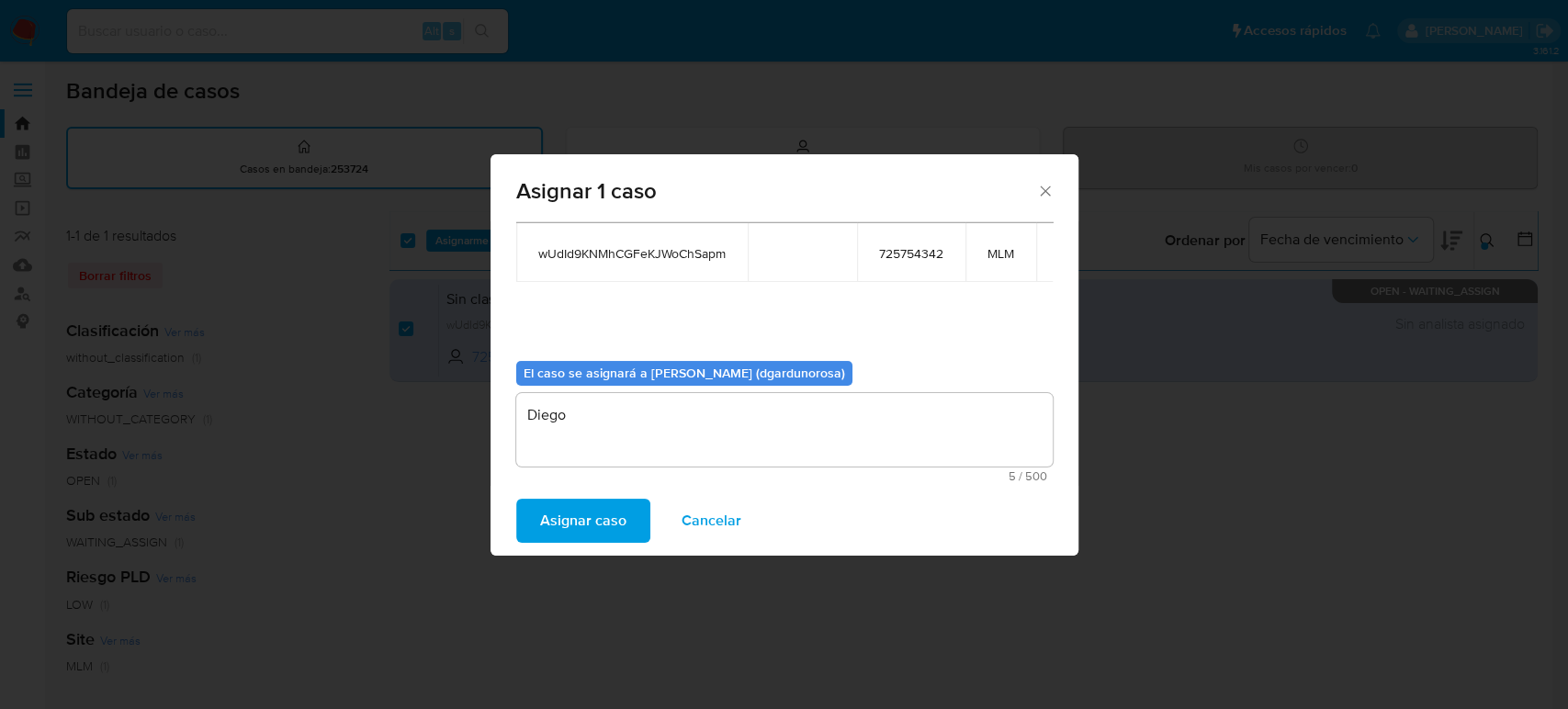
click at [624, 516] on button "Asignar caso" at bounding box center [582, 521] width 134 height 44
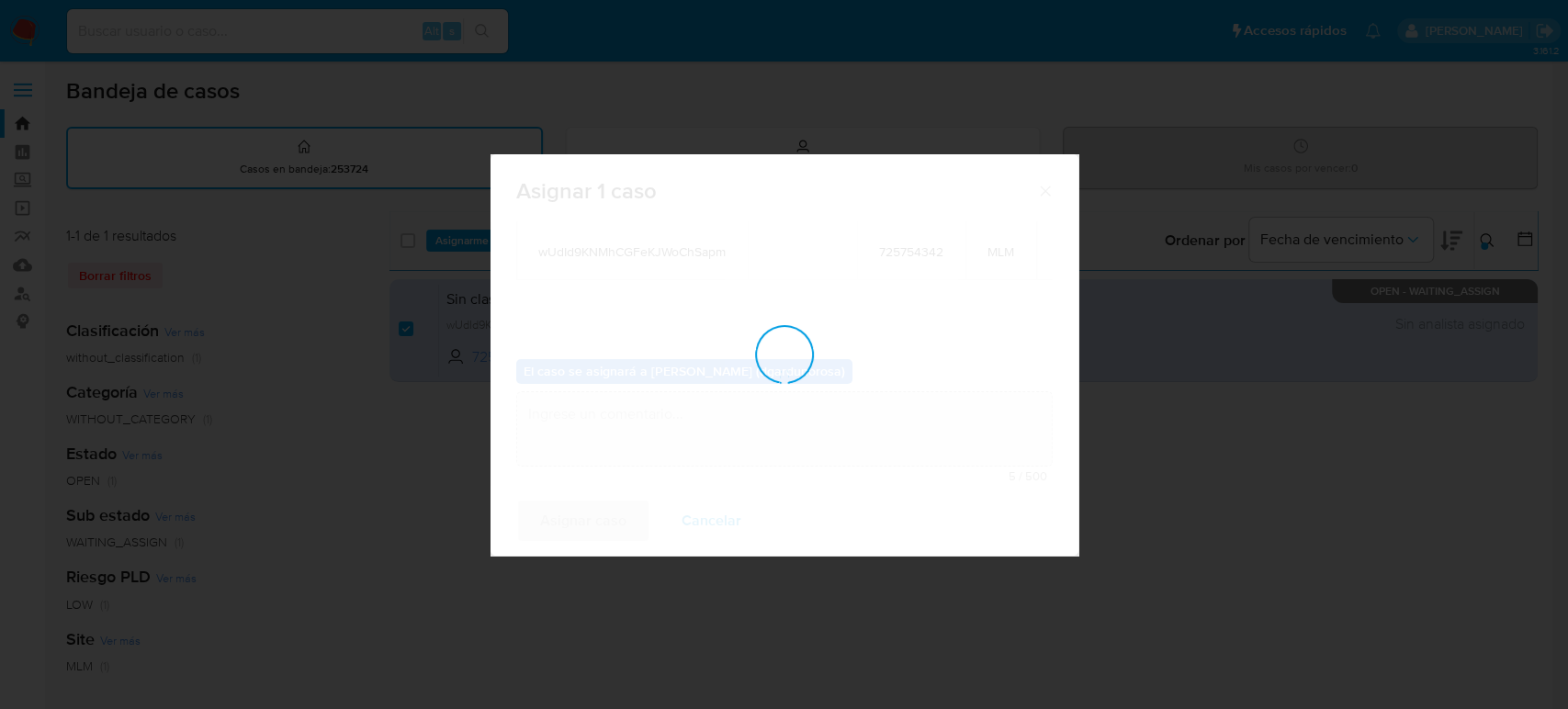
checkbox input "false"
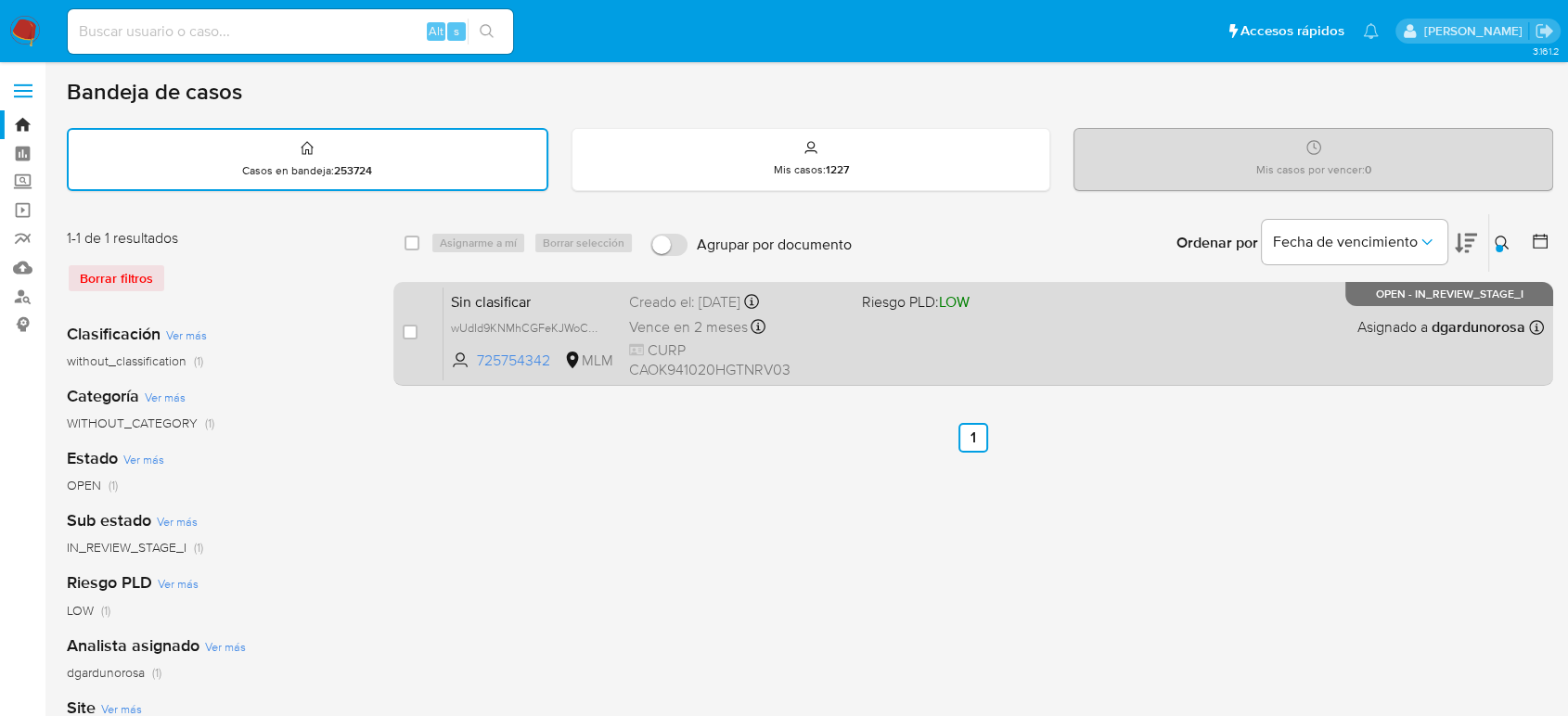
click at [1057, 324] on span at bounding box center [970, 326] width 217 height 4
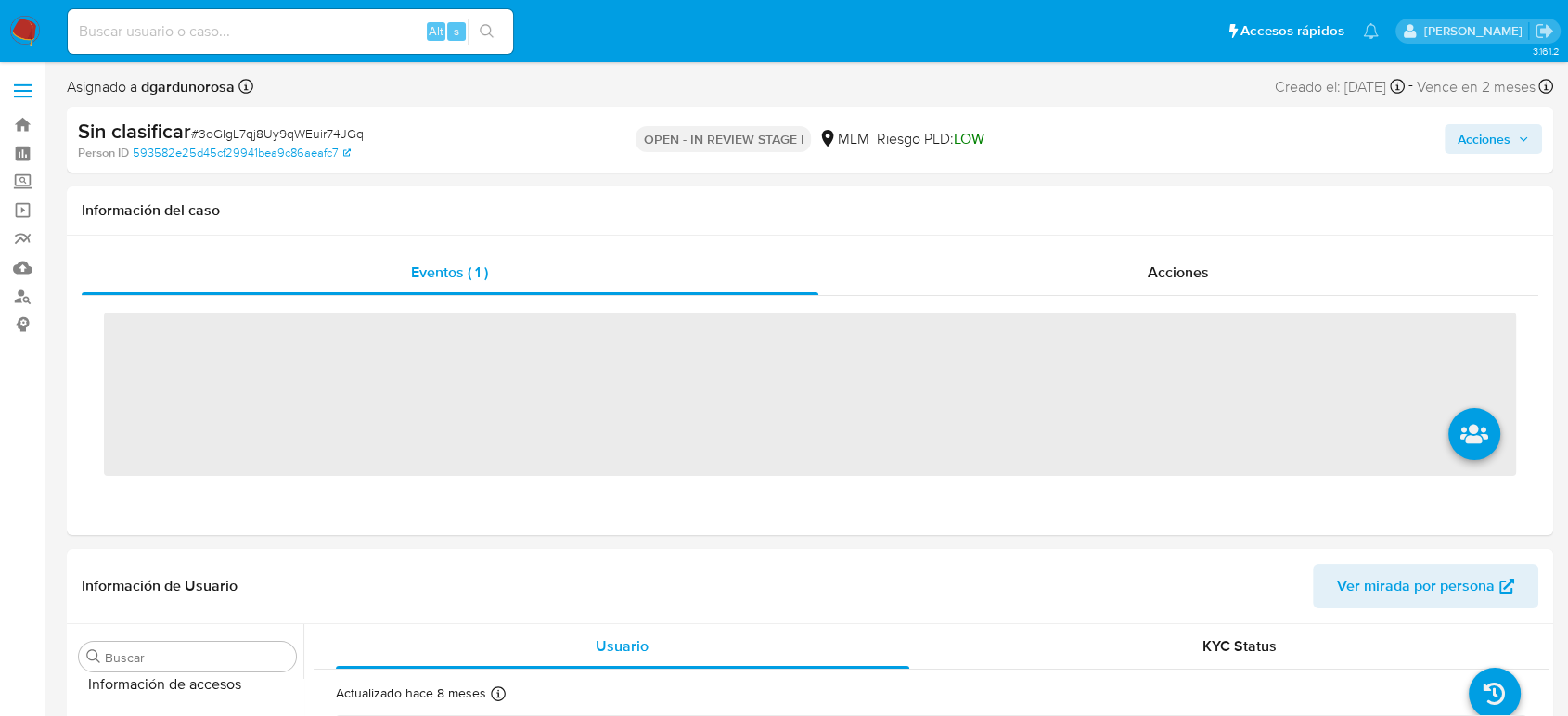
scroll to position [873, 0]
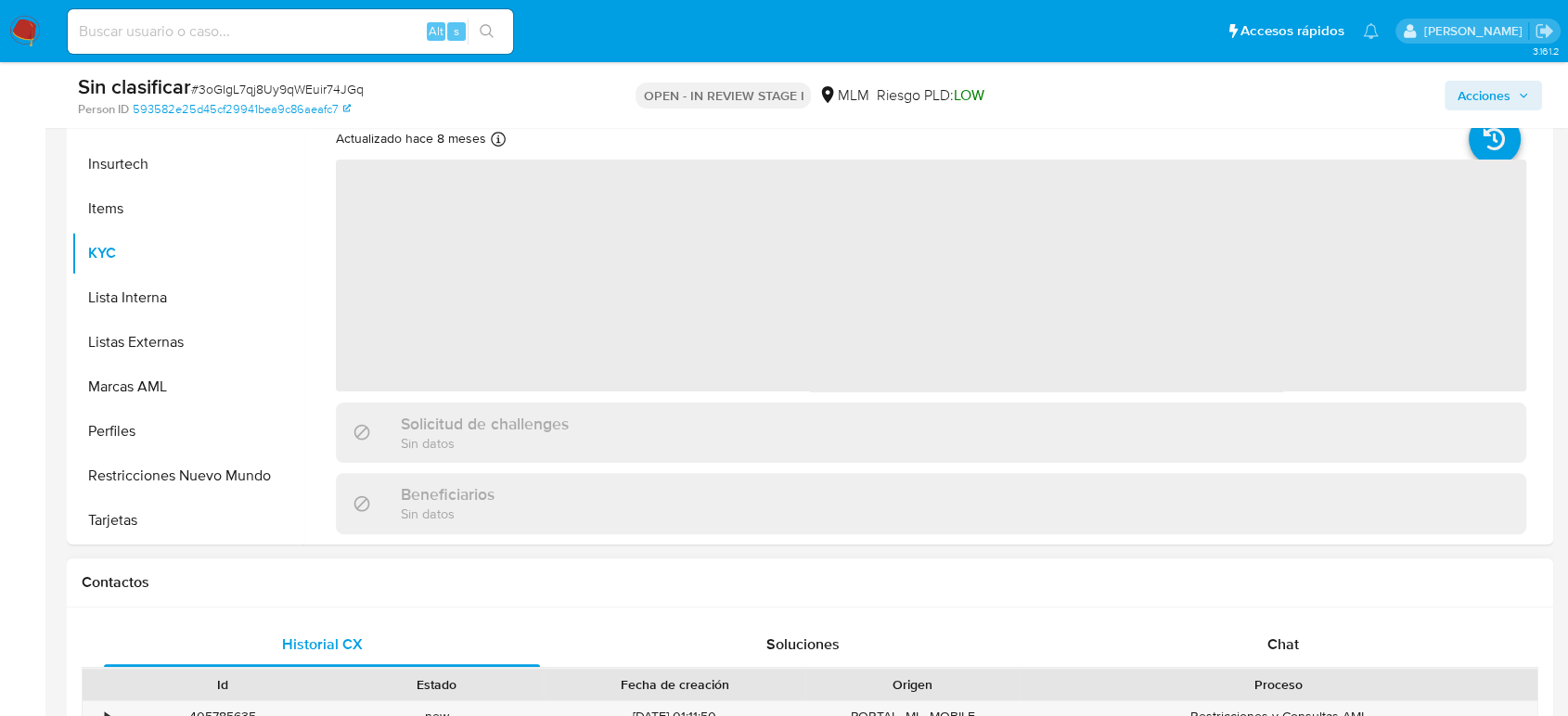
select select "10"
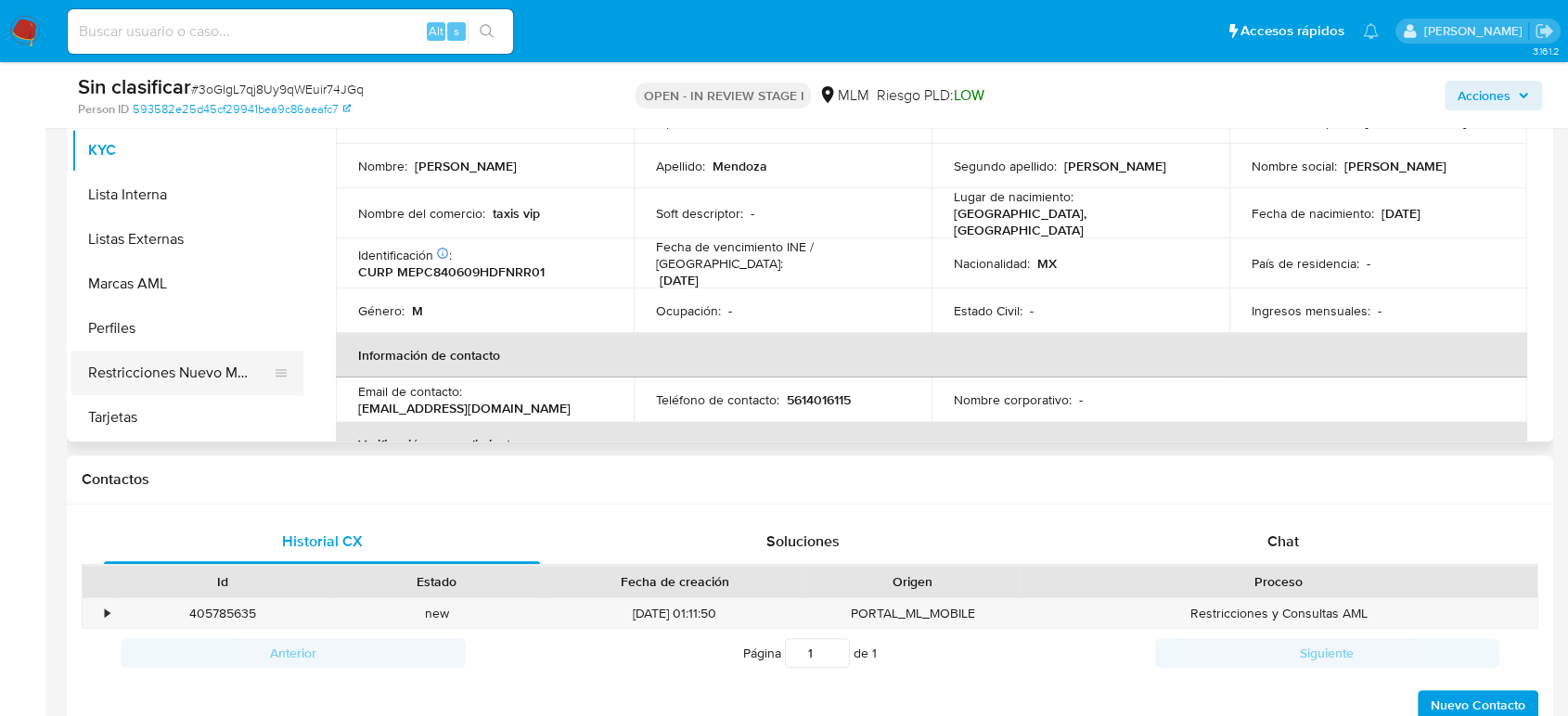
click at [191, 371] on button "Restricciones Nuevo Mundo" at bounding box center [180, 372] width 217 height 44
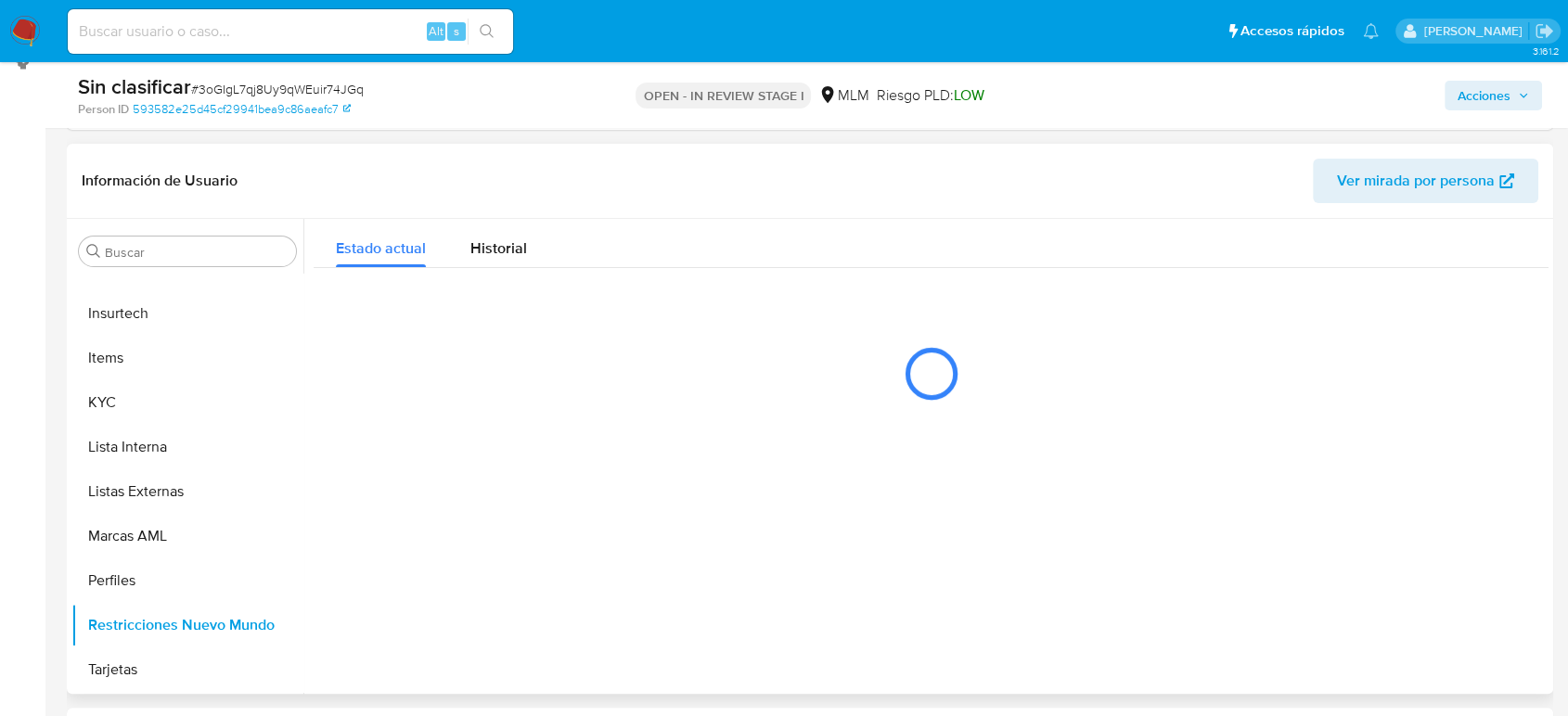
scroll to position [309, 0]
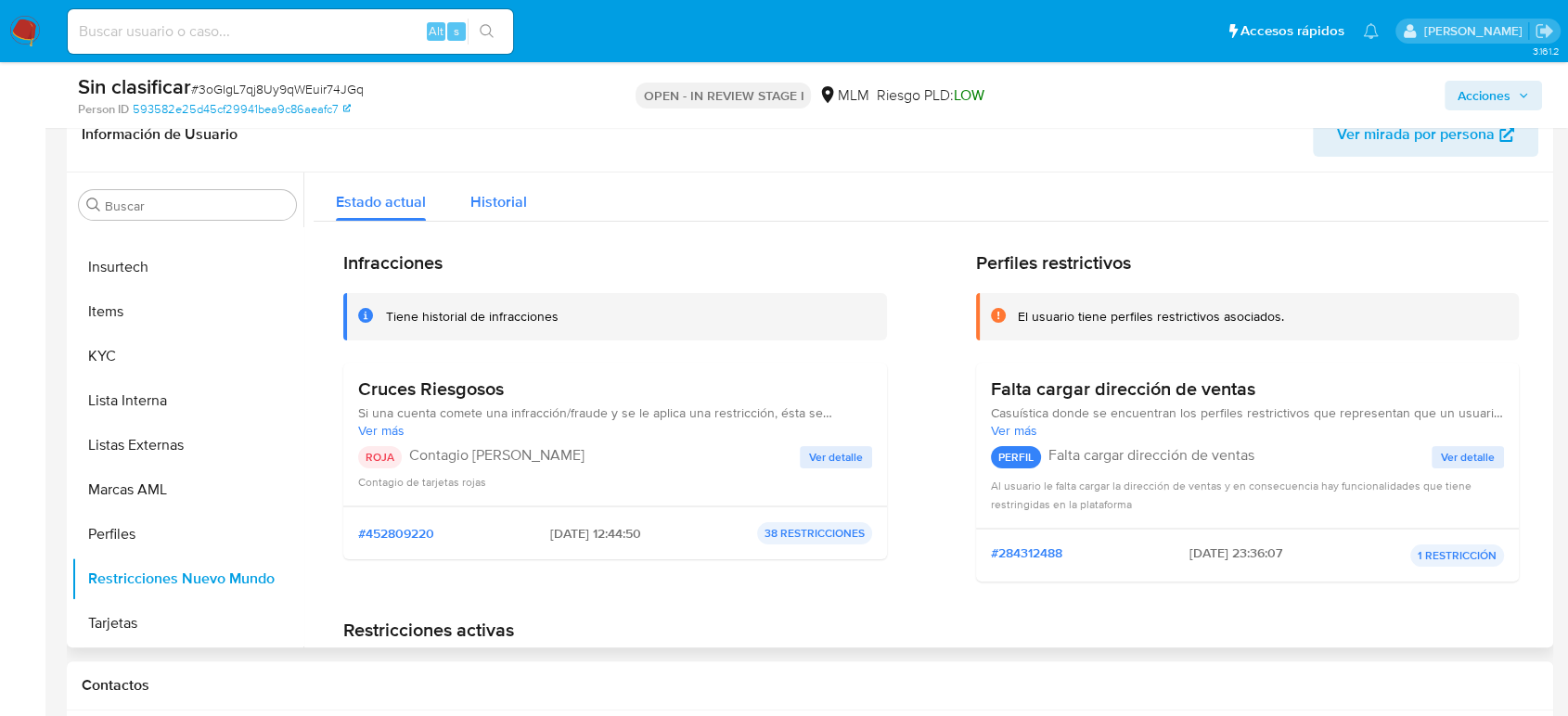
click at [487, 180] on div "Historial" at bounding box center [498, 197] width 56 height 49
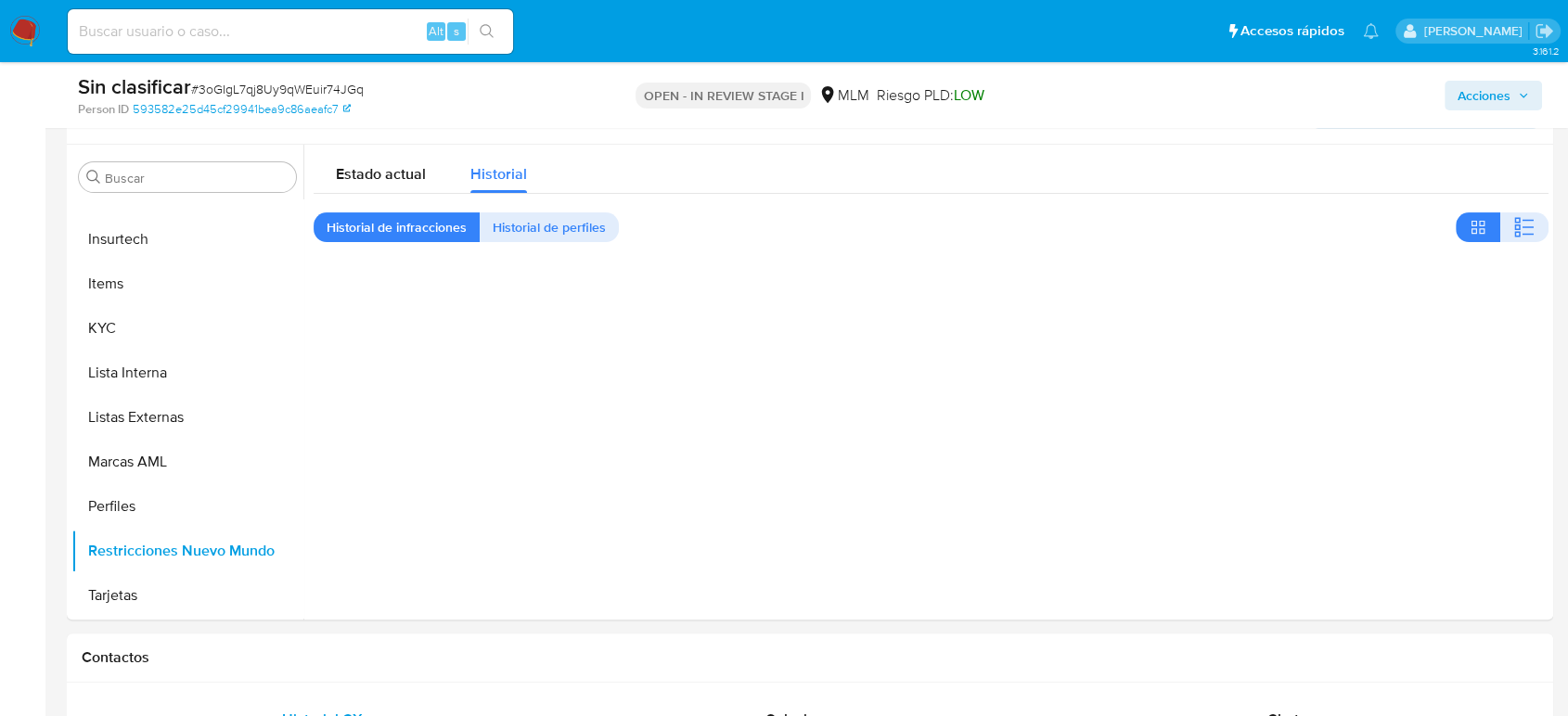
scroll to position [206, 0]
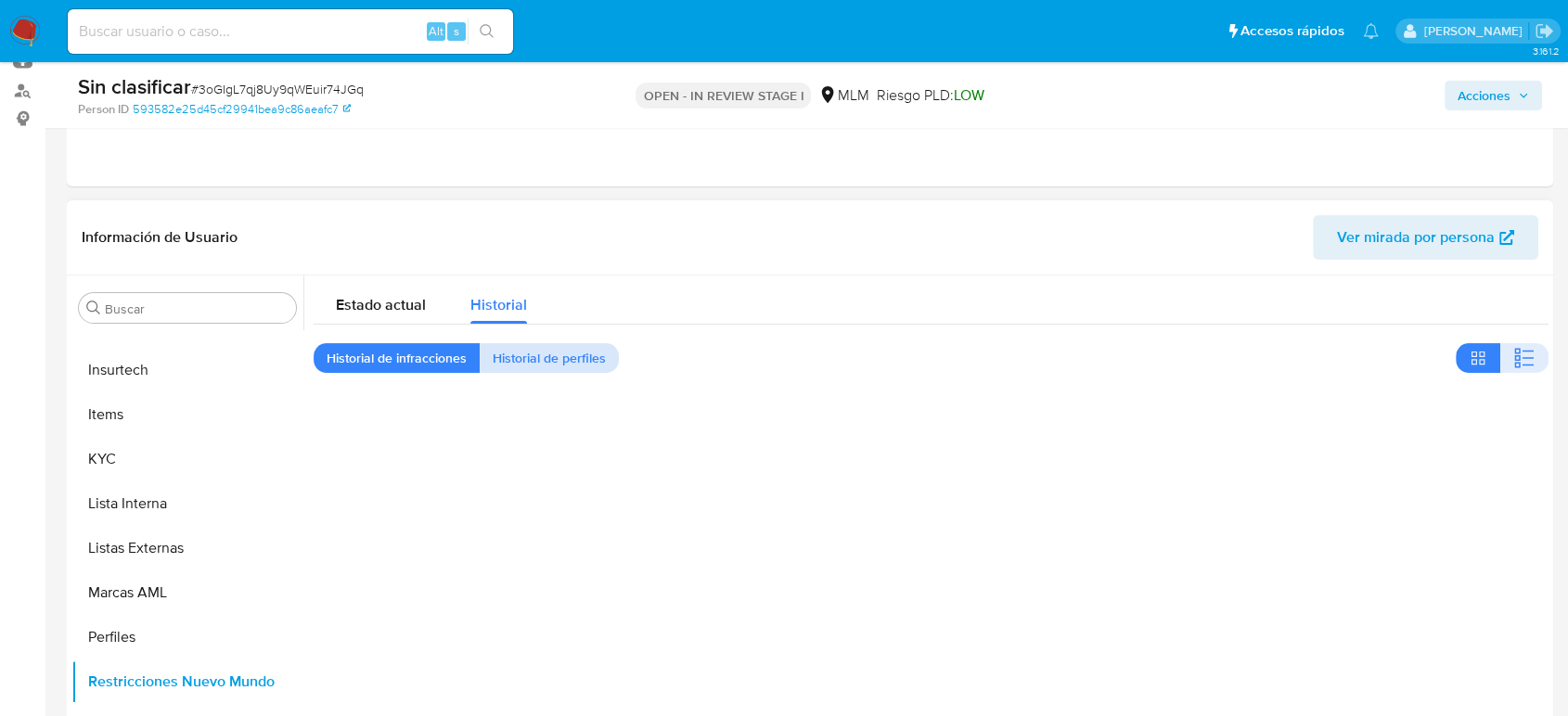
click at [585, 361] on span "Historial de perfiles" at bounding box center [549, 358] width 113 height 26
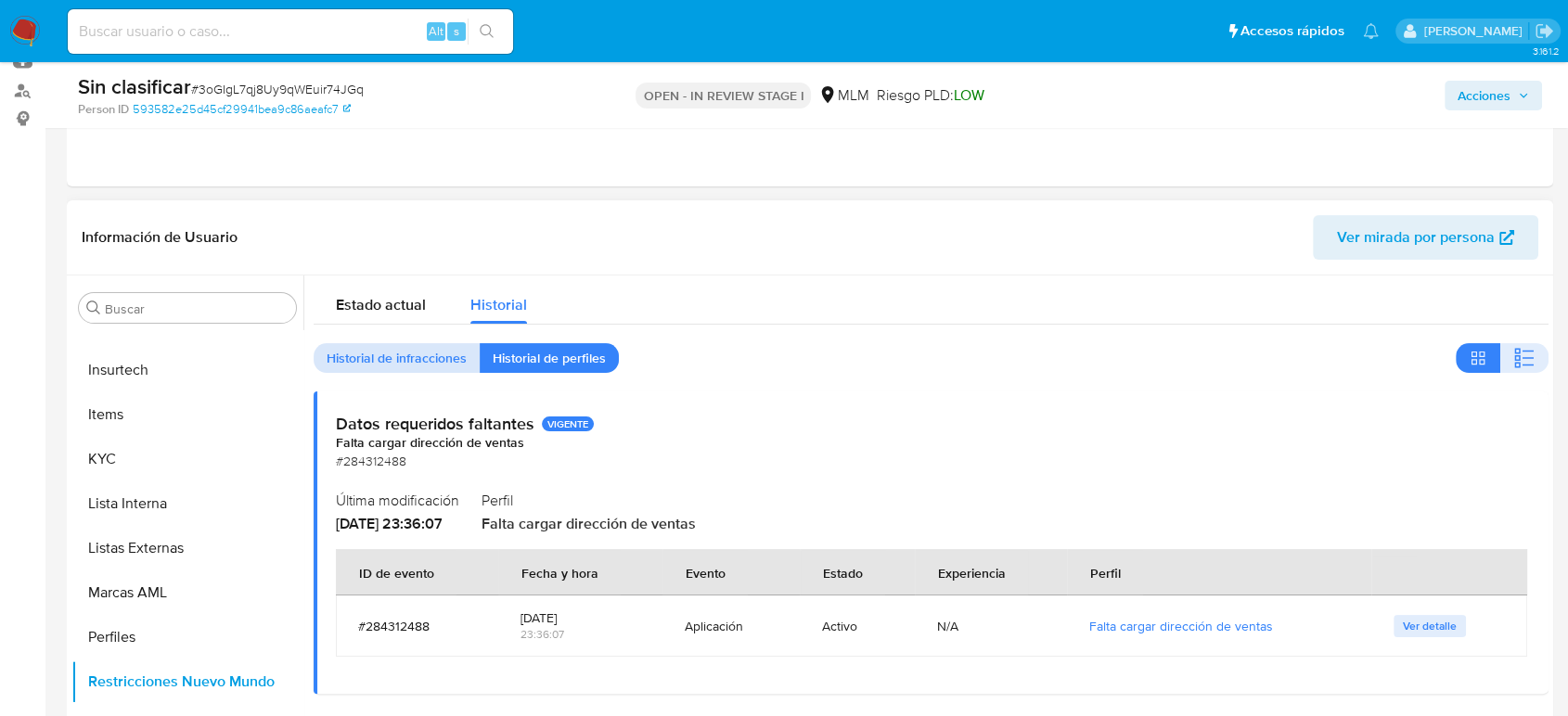
click at [423, 363] on span "Historial de infracciones" at bounding box center [397, 358] width 140 height 26
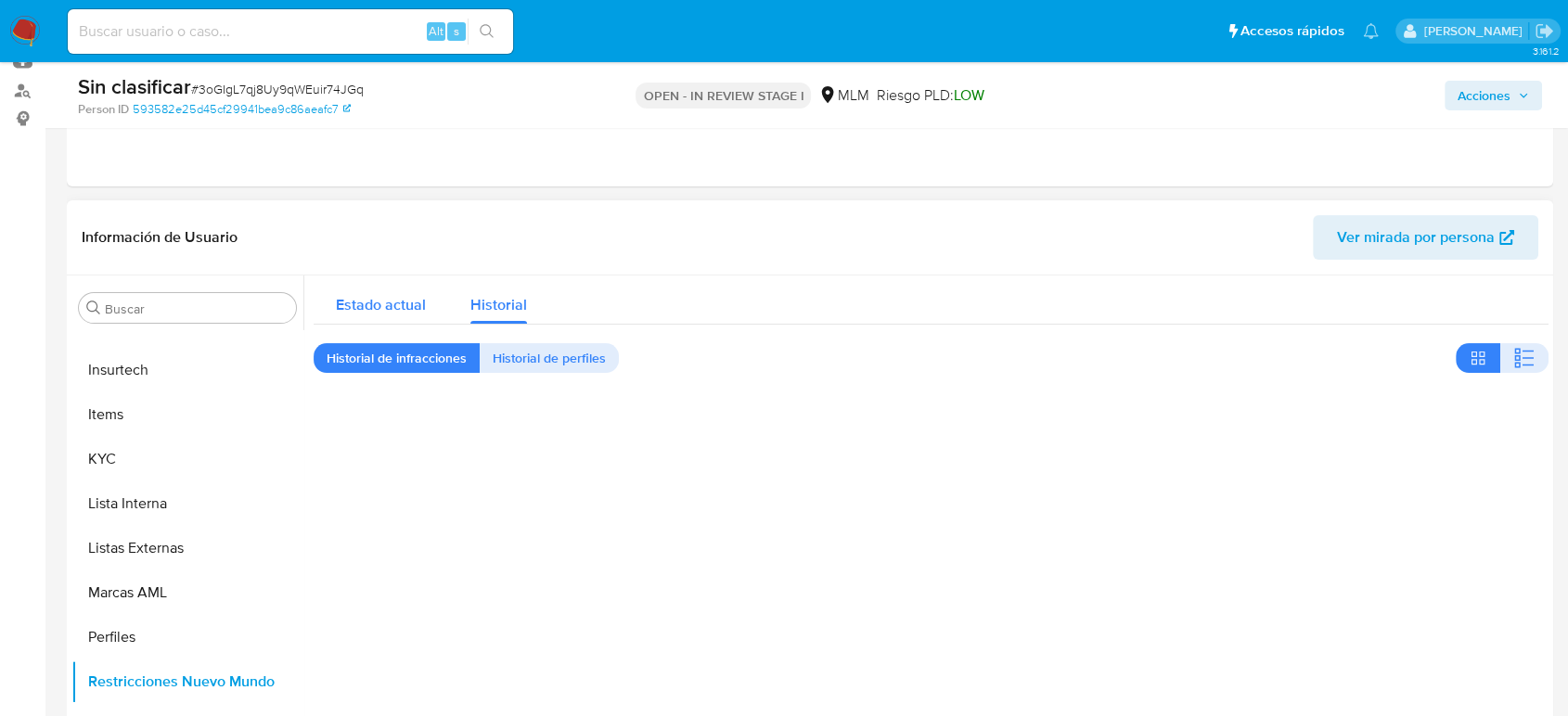
click at [395, 313] on span "Estado actual" at bounding box center [380, 305] width 90 height 22
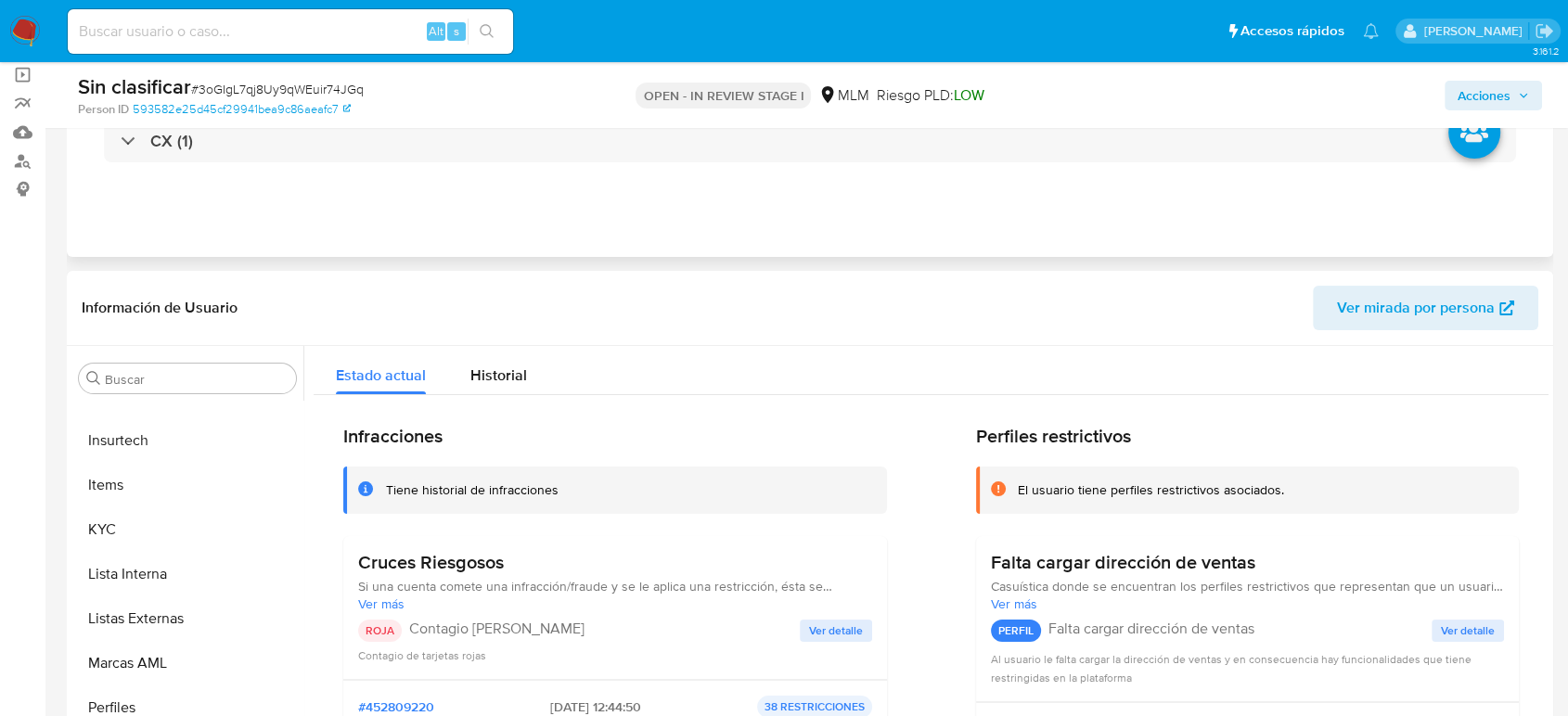
scroll to position [103, 0]
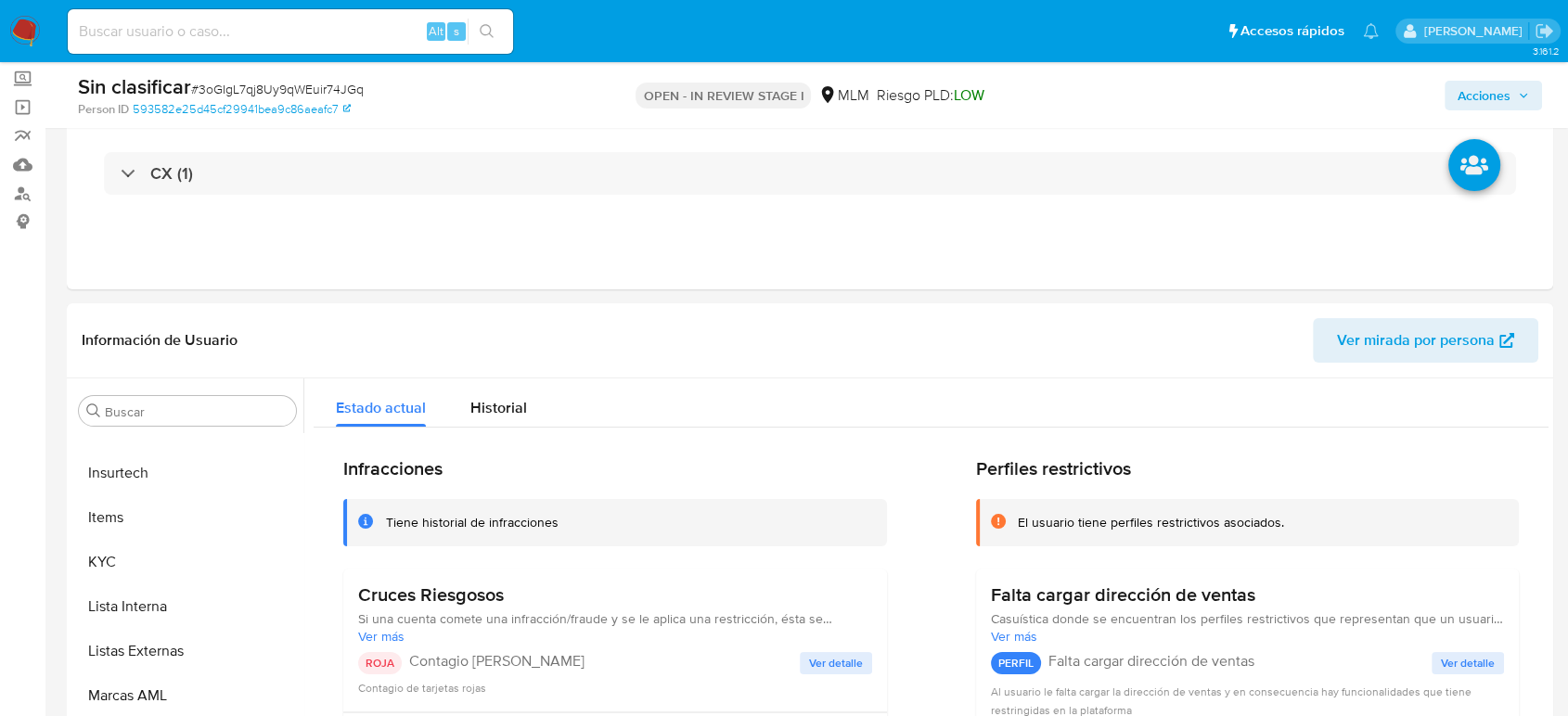
drag, startPoint x: 1525, startPoint y: 98, endPoint x: 1324, endPoint y: 107, distance: 201.2
click at [1527, 97] on icon "button" at bounding box center [1523, 95] width 11 height 11
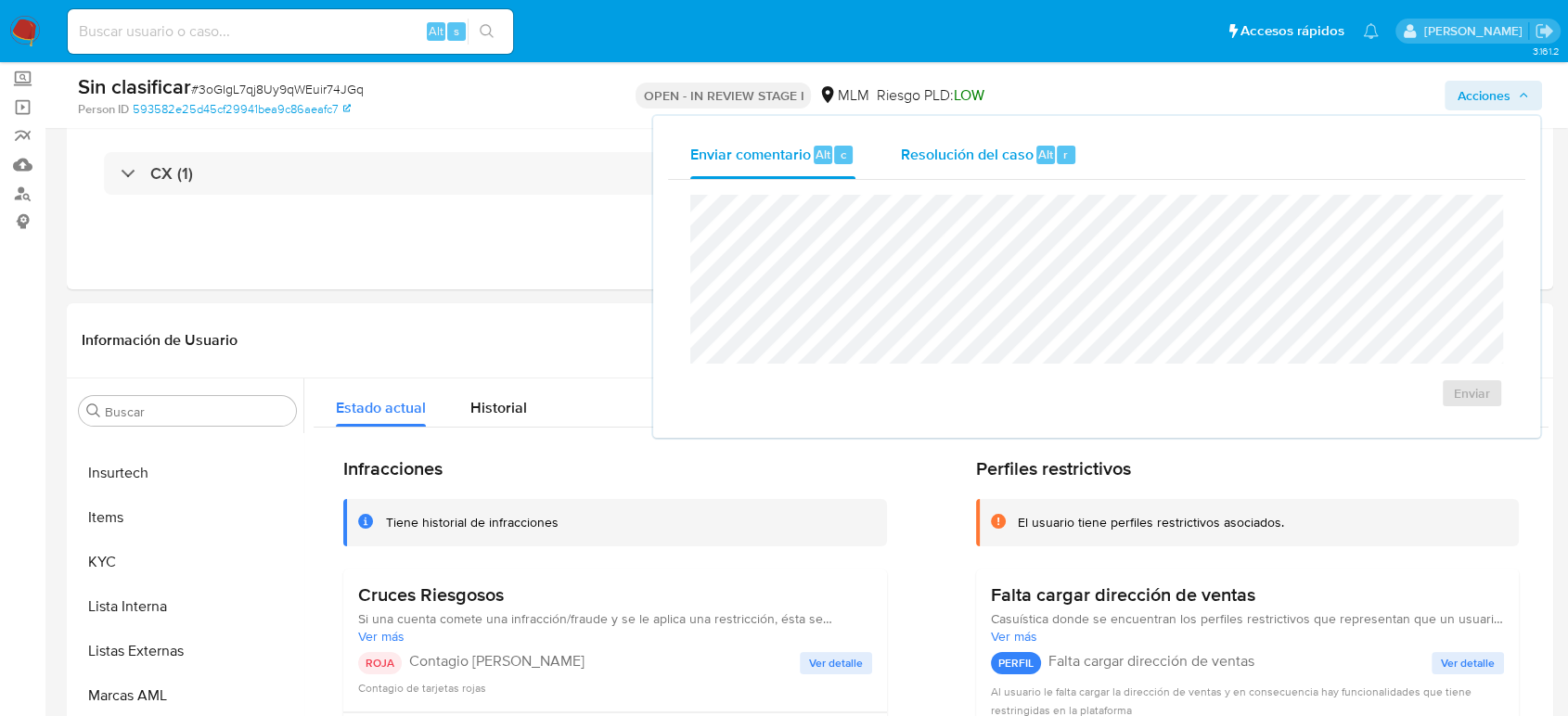
click at [1001, 139] on div "Resolución del caso Alt r" at bounding box center [989, 155] width 178 height 48
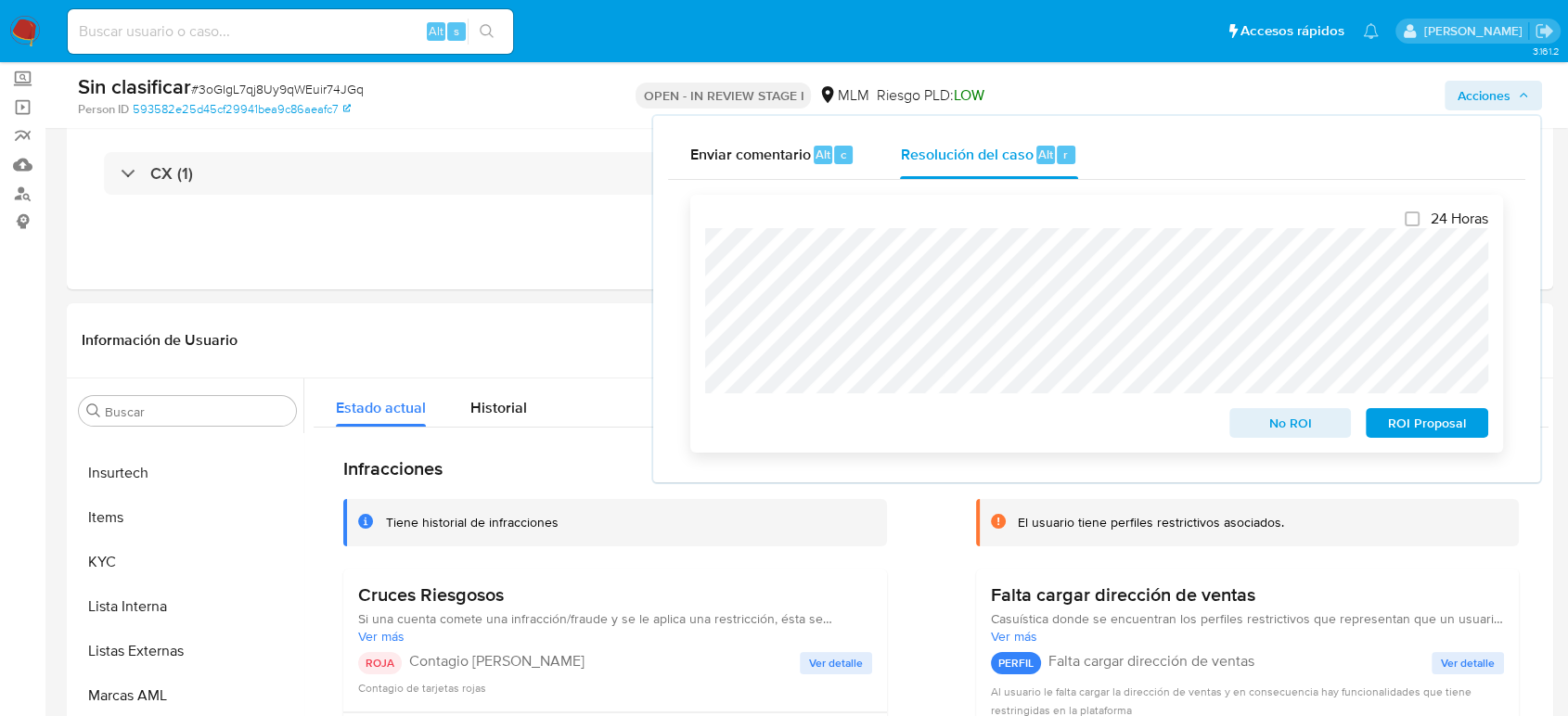
click at [1321, 421] on span "No ROI" at bounding box center [1291, 423] width 97 height 26
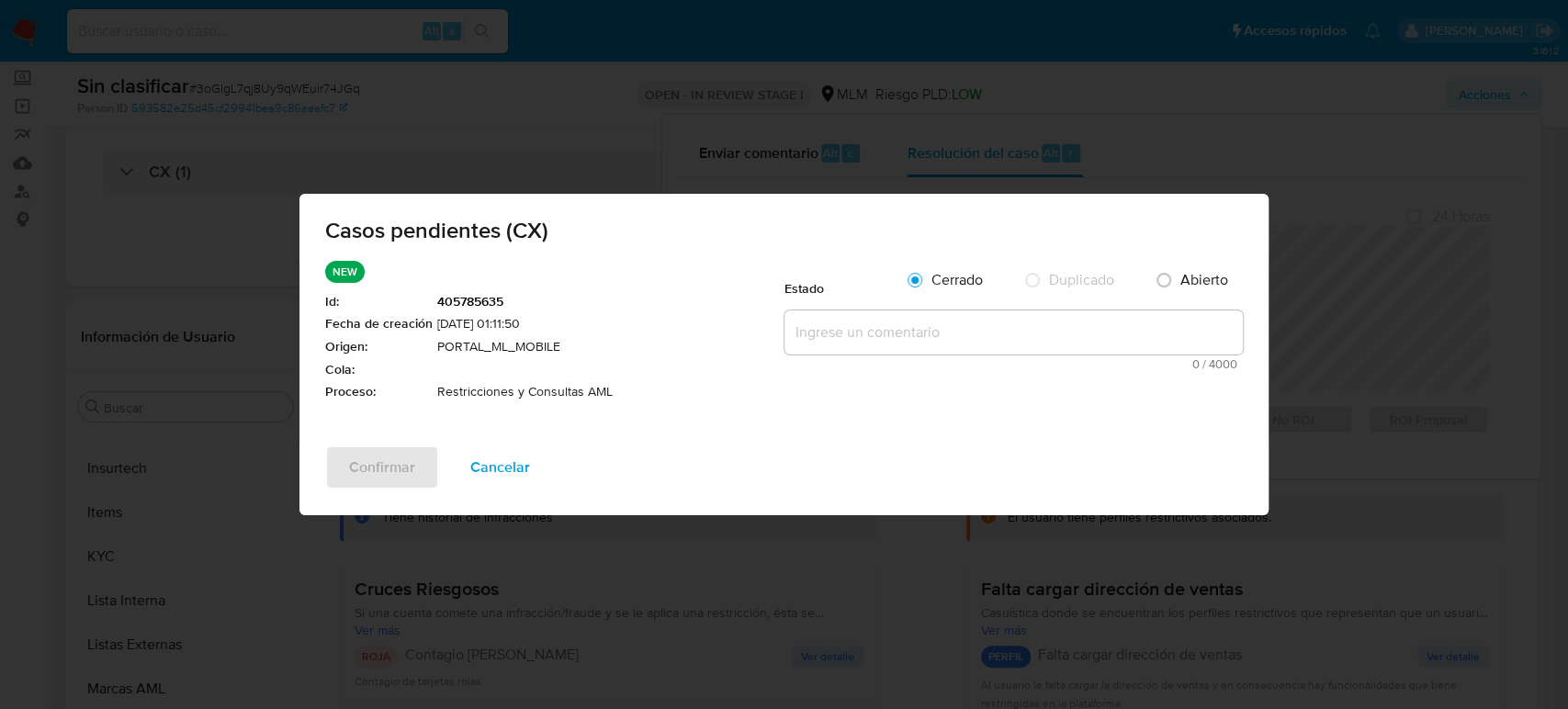
click at [961, 336] on textarea at bounding box center [1013, 332] width 458 height 44
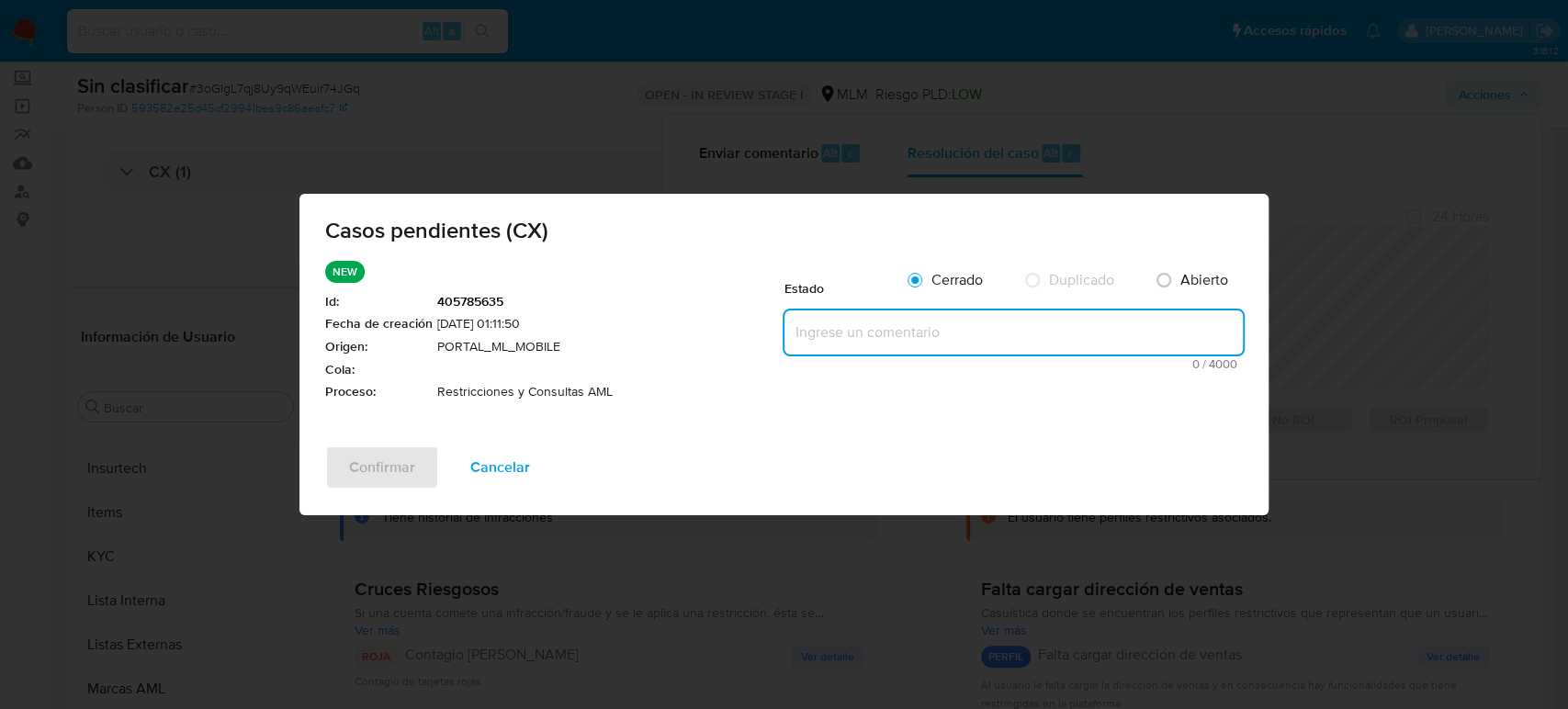
paste textarea "Se valida CX, se trata de cliente con bloqueo por cruces riesgosos. No es posib…"
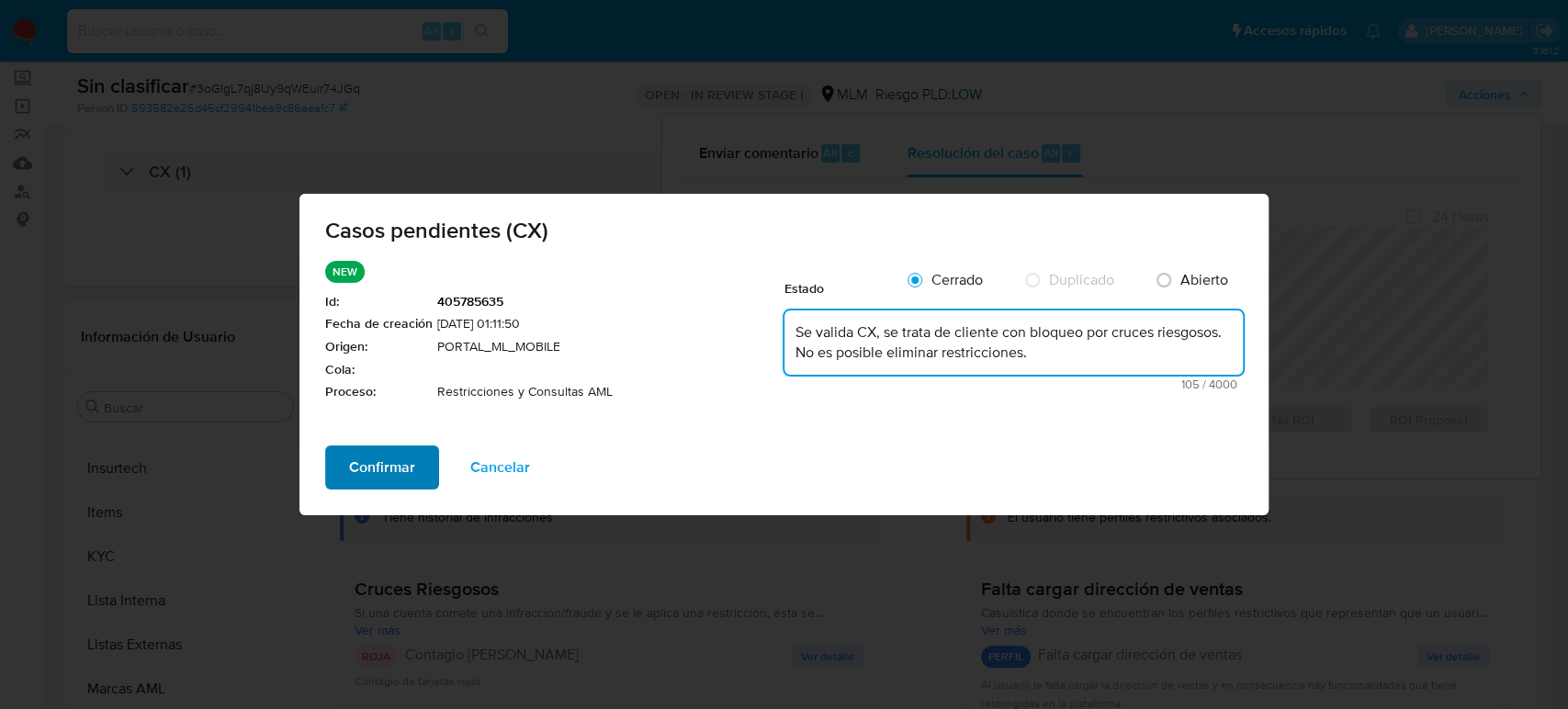
type textarea "Se valida CX, se trata de cliente con bloqueo por cruces riesgosos. No es posib…"
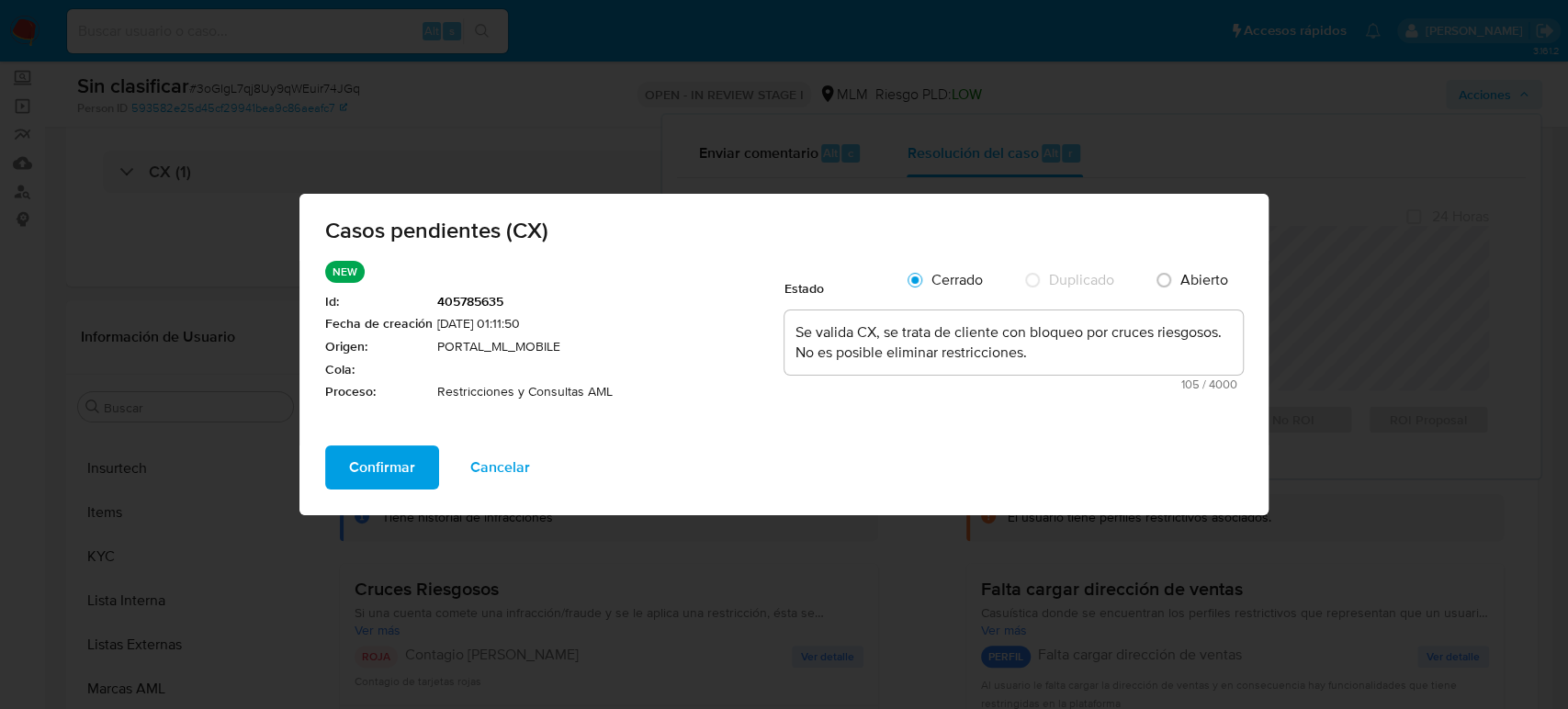
click at [425, 469] on button "Confirmar" at bounding box center [382, 467] width 114 height 44
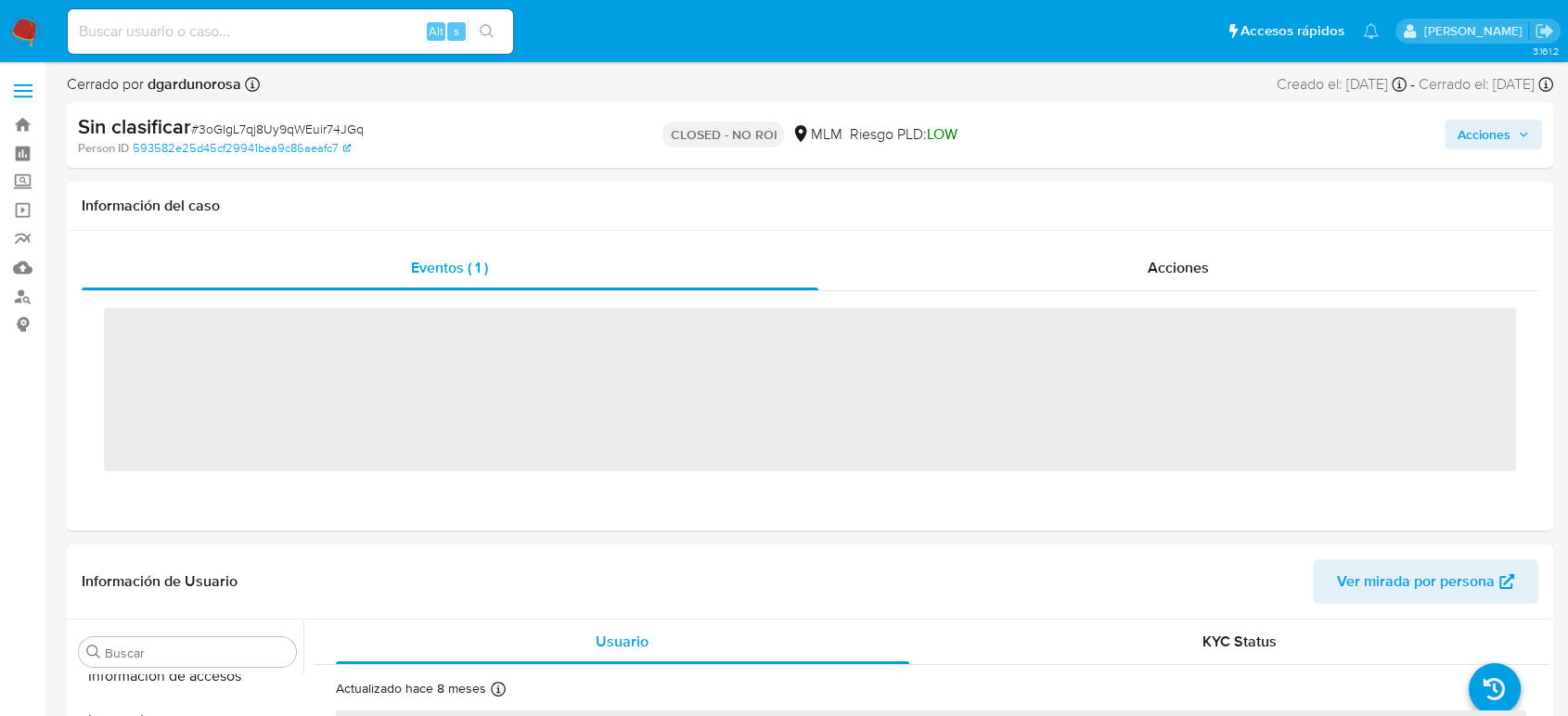
scroll to position [873, 0]
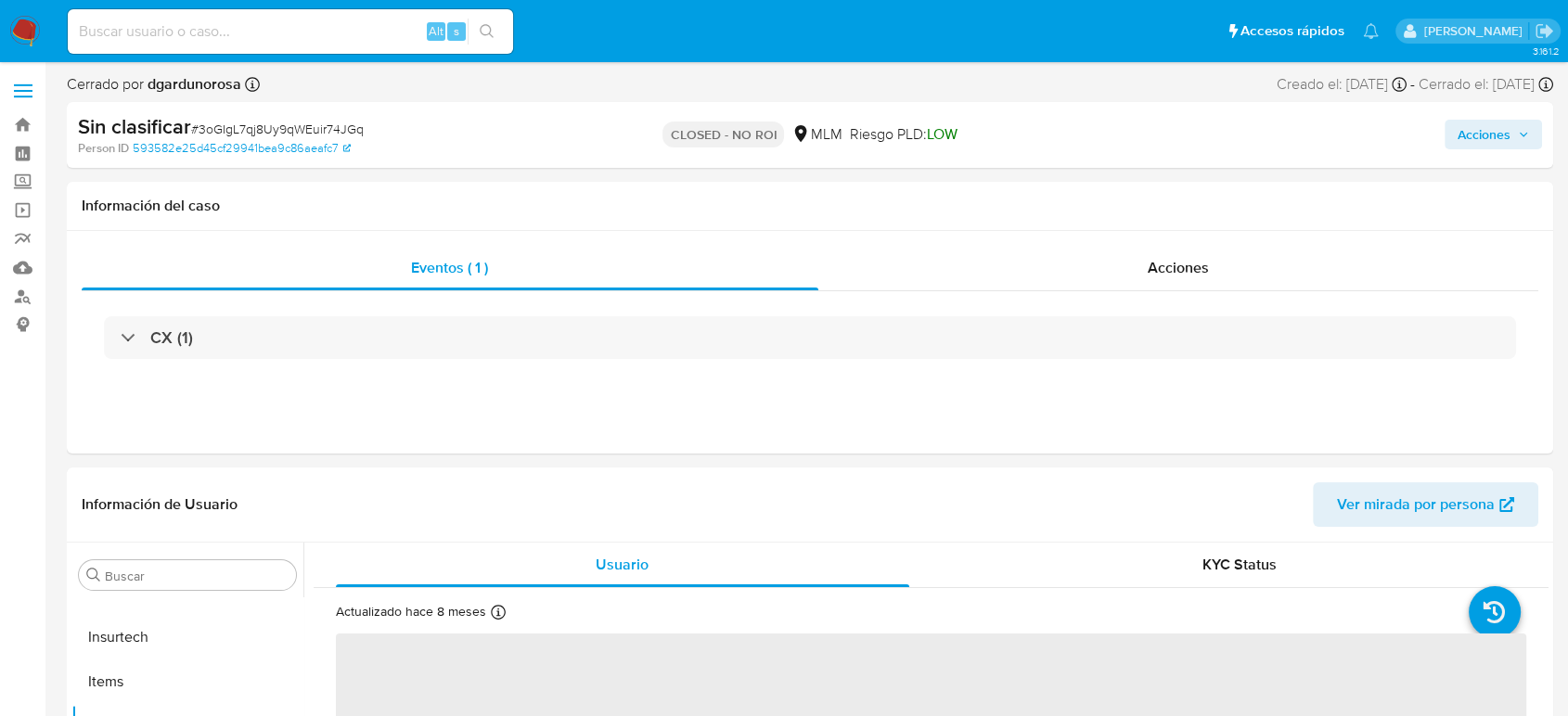
select select "10"
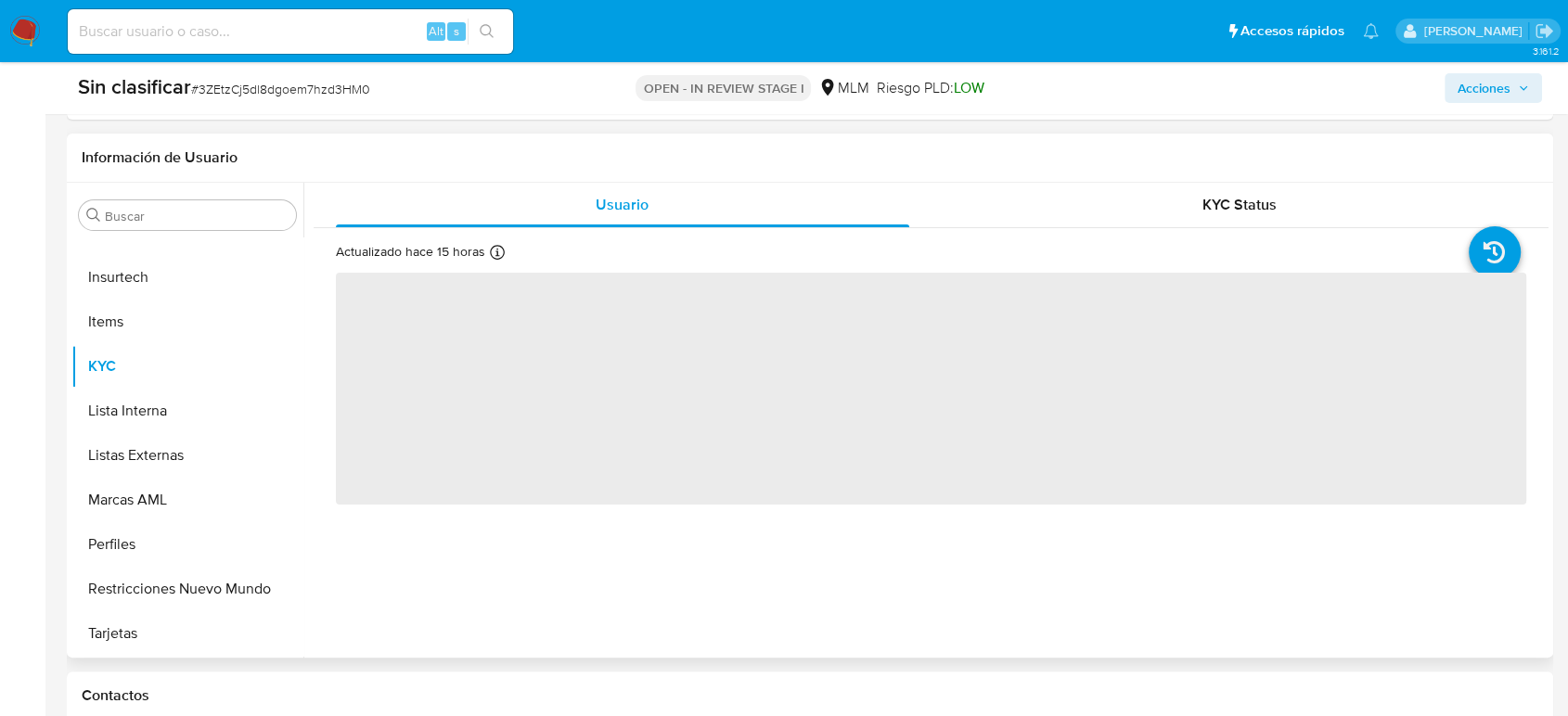
scroll to position [309, 0]
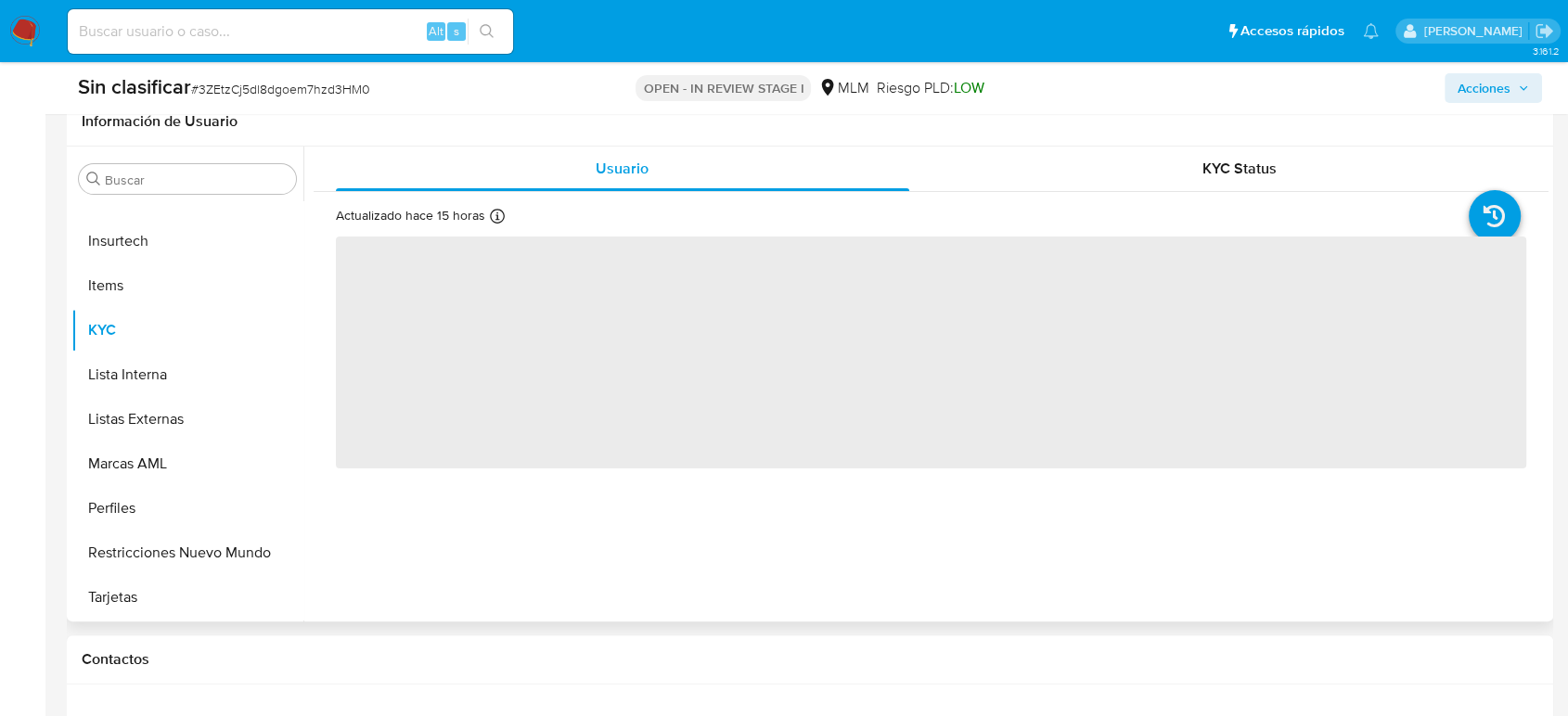
select select "10"
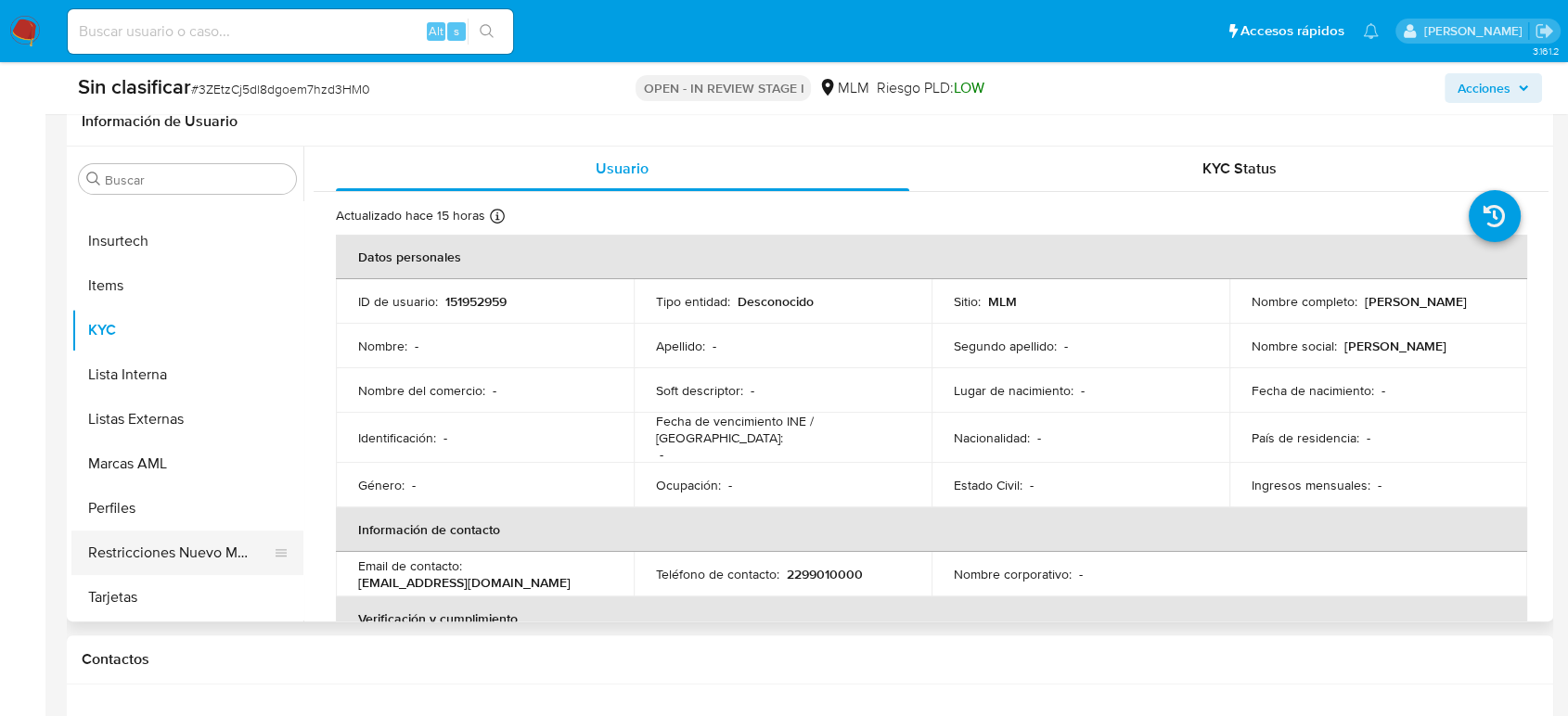
click at [163, 548] on button "Restricciones Nuevo Mundo" at bounding box center [180, 552] width 217 height 44
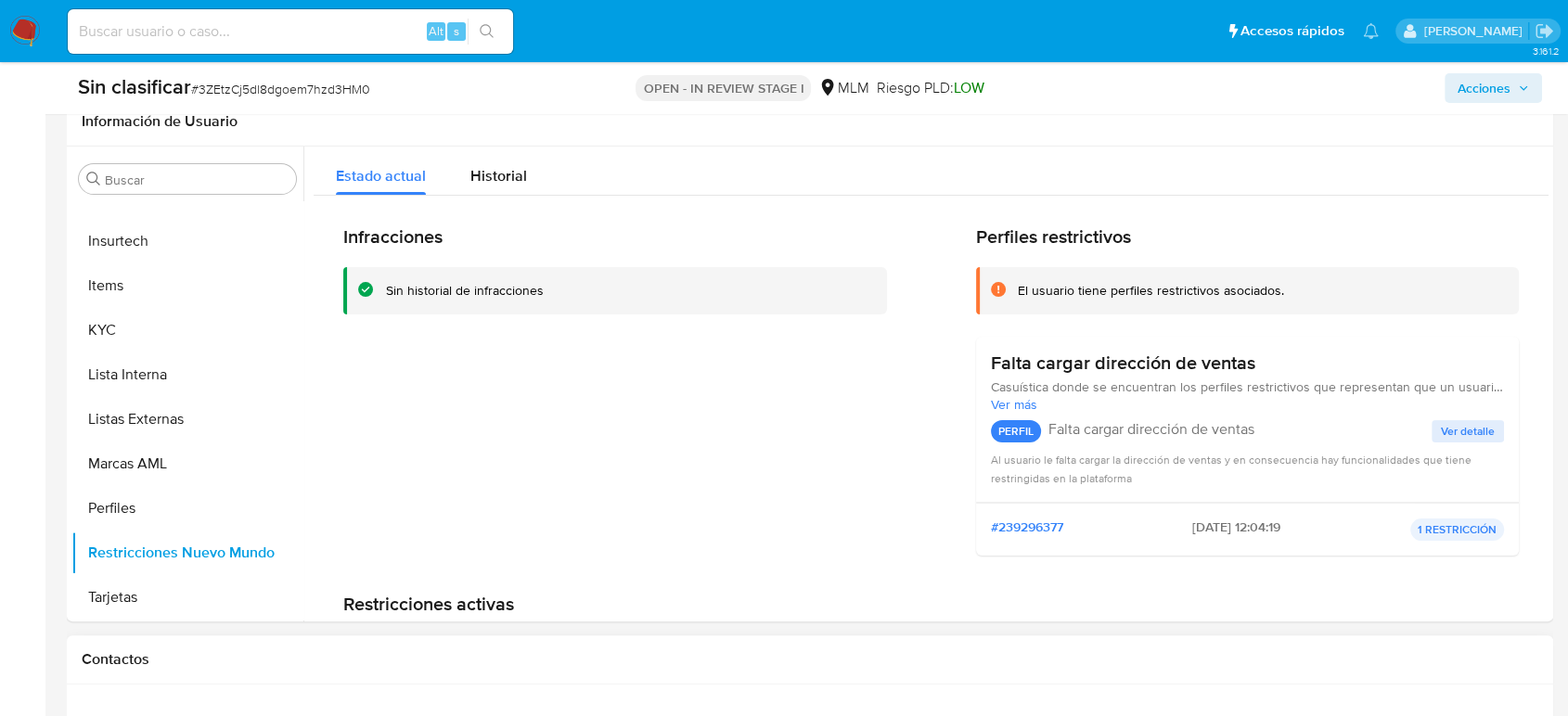
scroll to position [721, 0]
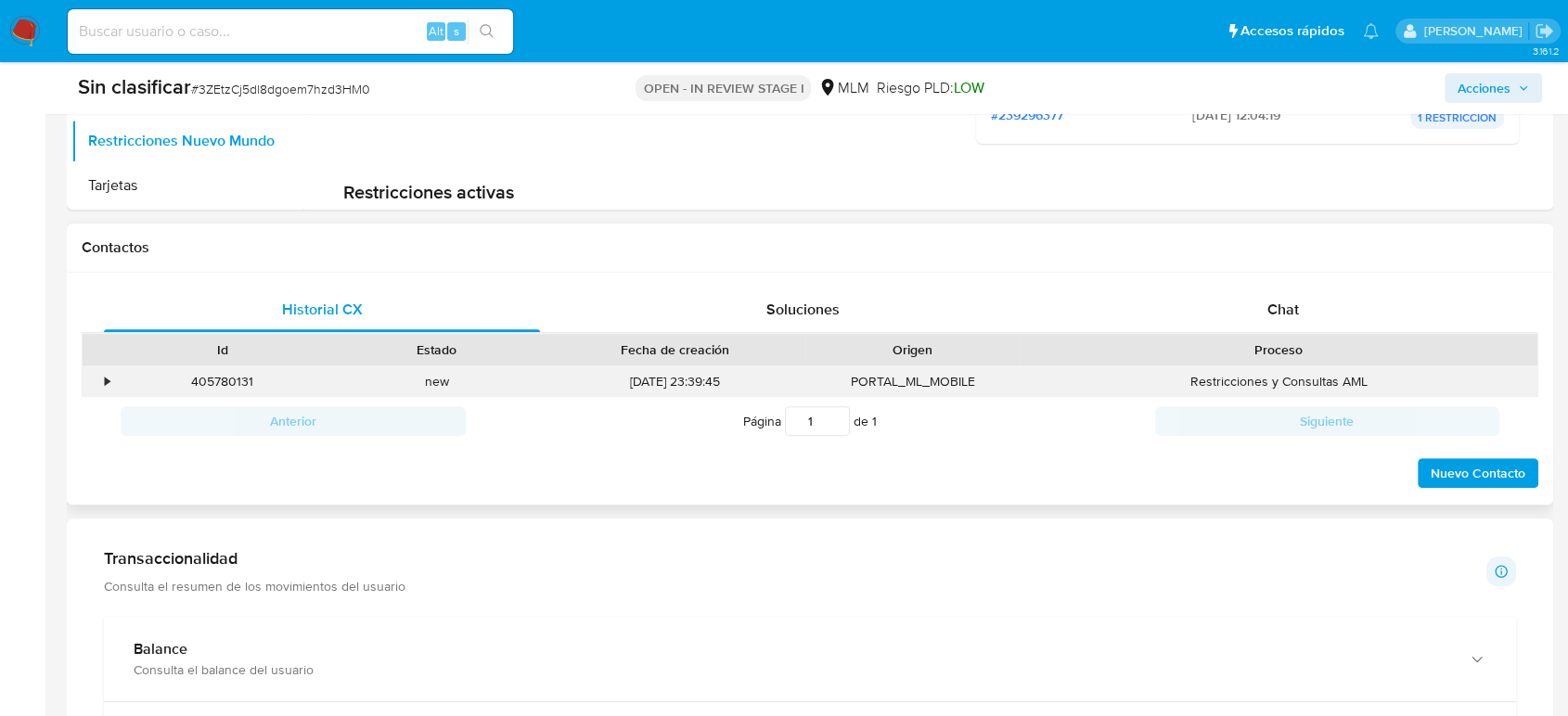
click at [108, 380] on div "•" at bounding box center [107, 382] width 5 height 18
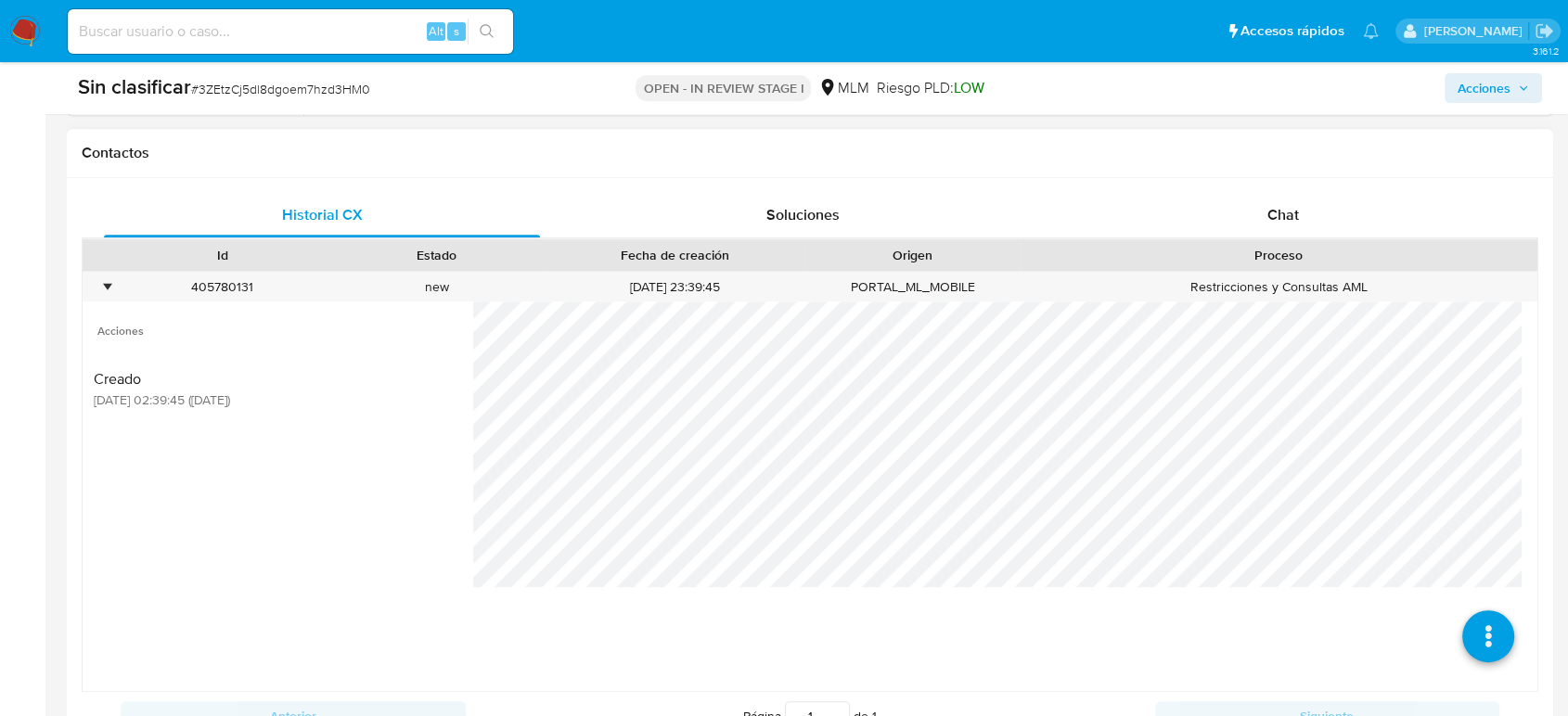
scroll to position [927, 0]
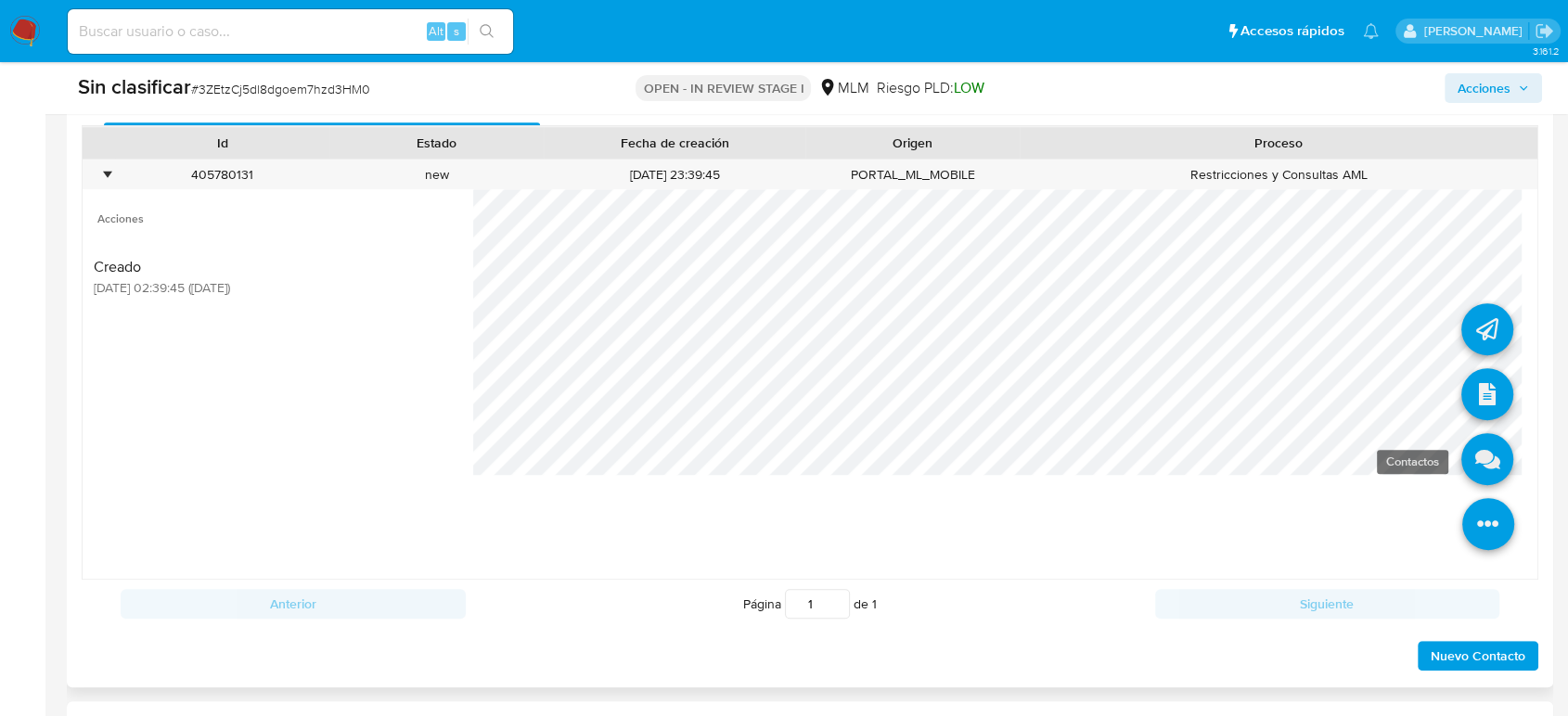
click at [1477, 471] on icon at bounding box center [1487, 459] width 52 height 52
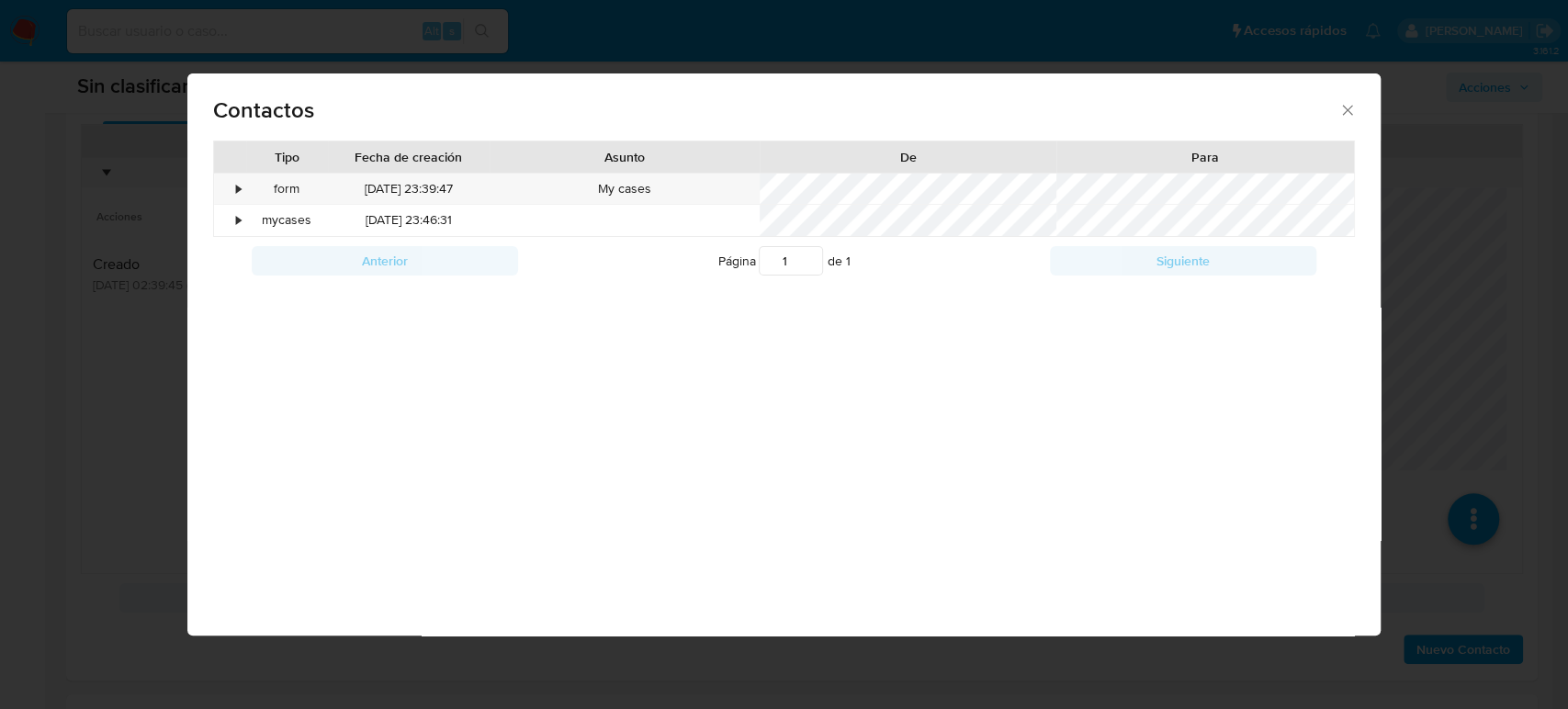
click at [1444, 260] on div "Contactos Tipo Fecha de creación Asunto De Para • form 16/09/2025 23:39:47 My c…" at bounding box center [784, 354] width 1568 height 709
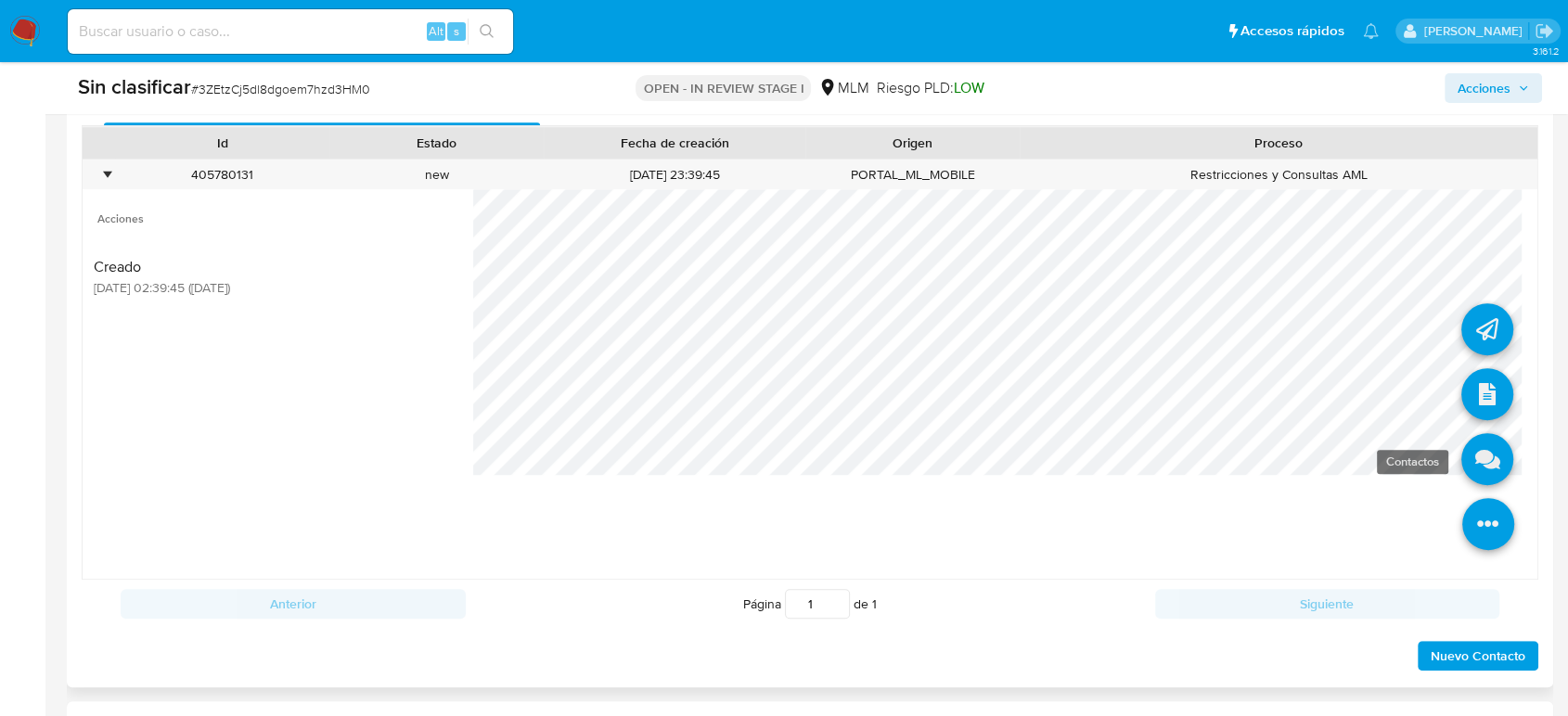
click at [1465, 458] on icon at bounding box center [1487, 459] width 52 height 52
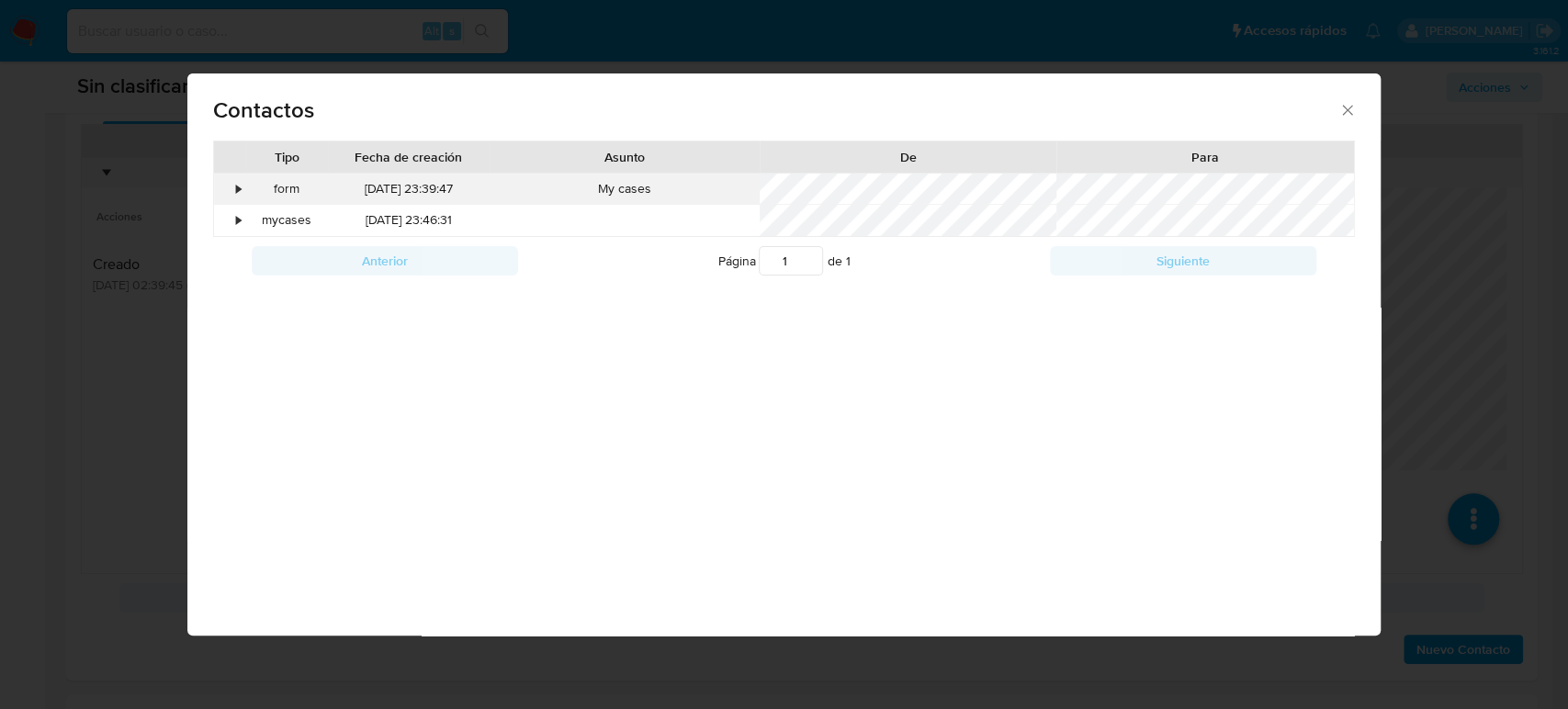
click at [238, 188] on div "•" at bounding box center [238, 188] width 5 height 19
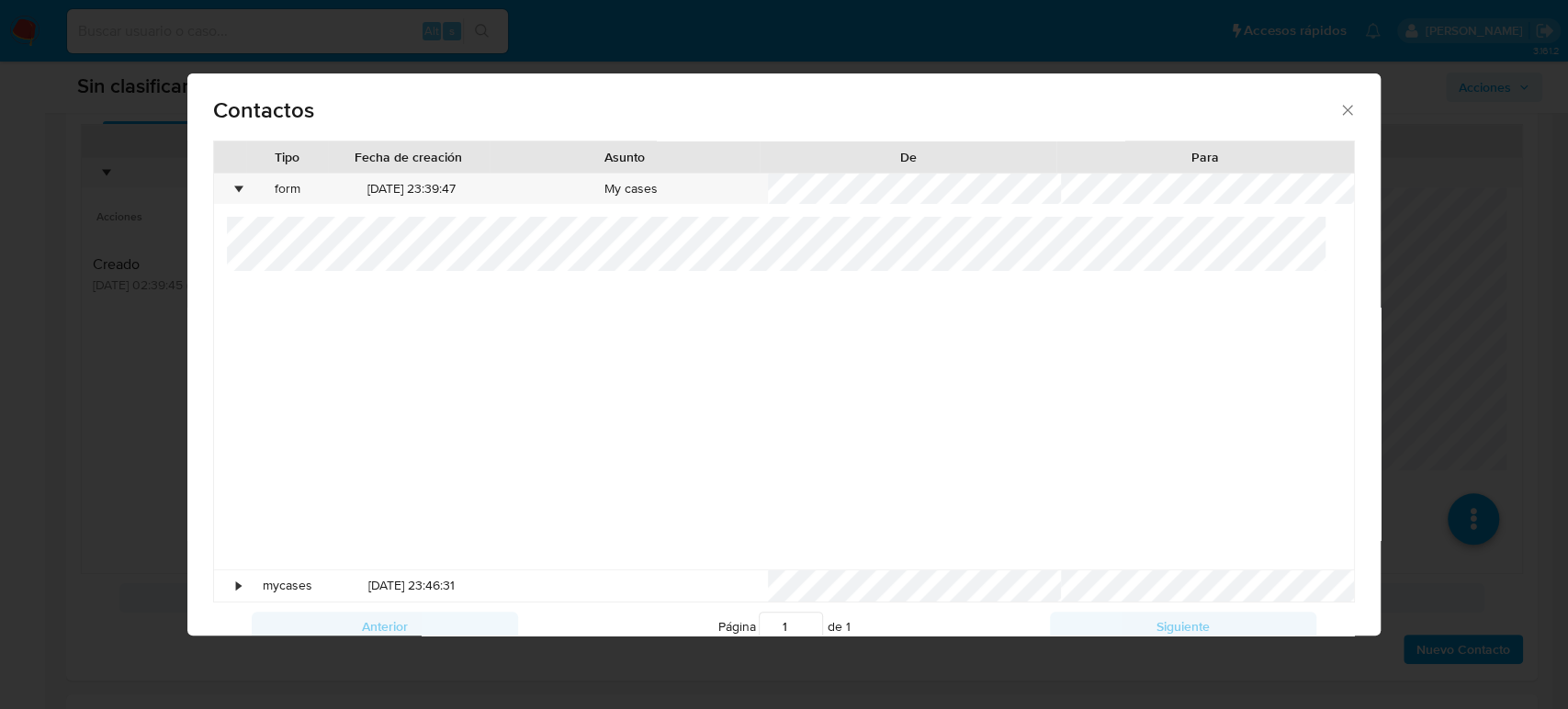
click at [84, 380] on div "Contactos Tipo Fecha de creación Asunto De Para • form 16/09/2025 23:39:47 My c…" at bounding box center [784, 354] width 1568 height 709
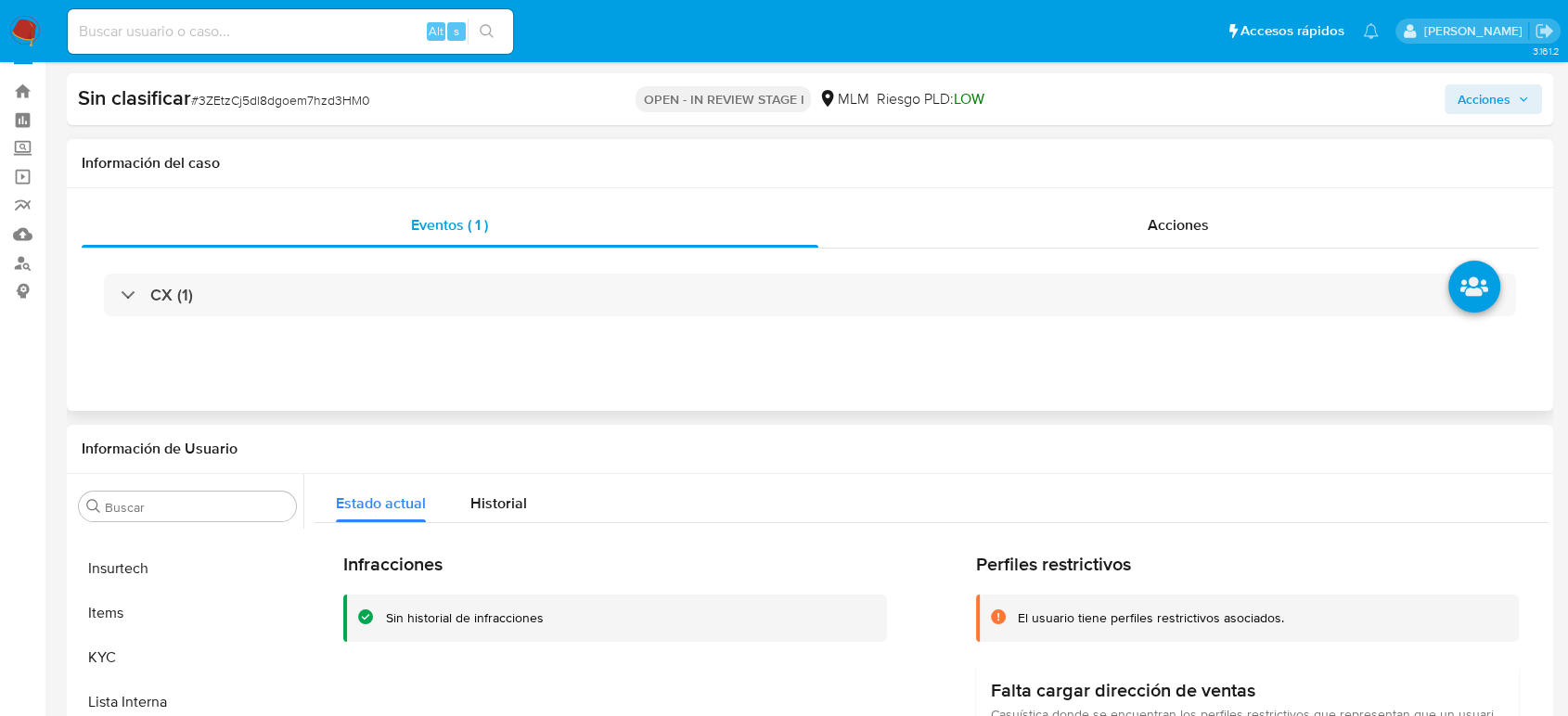
scroll to position [0, 0]
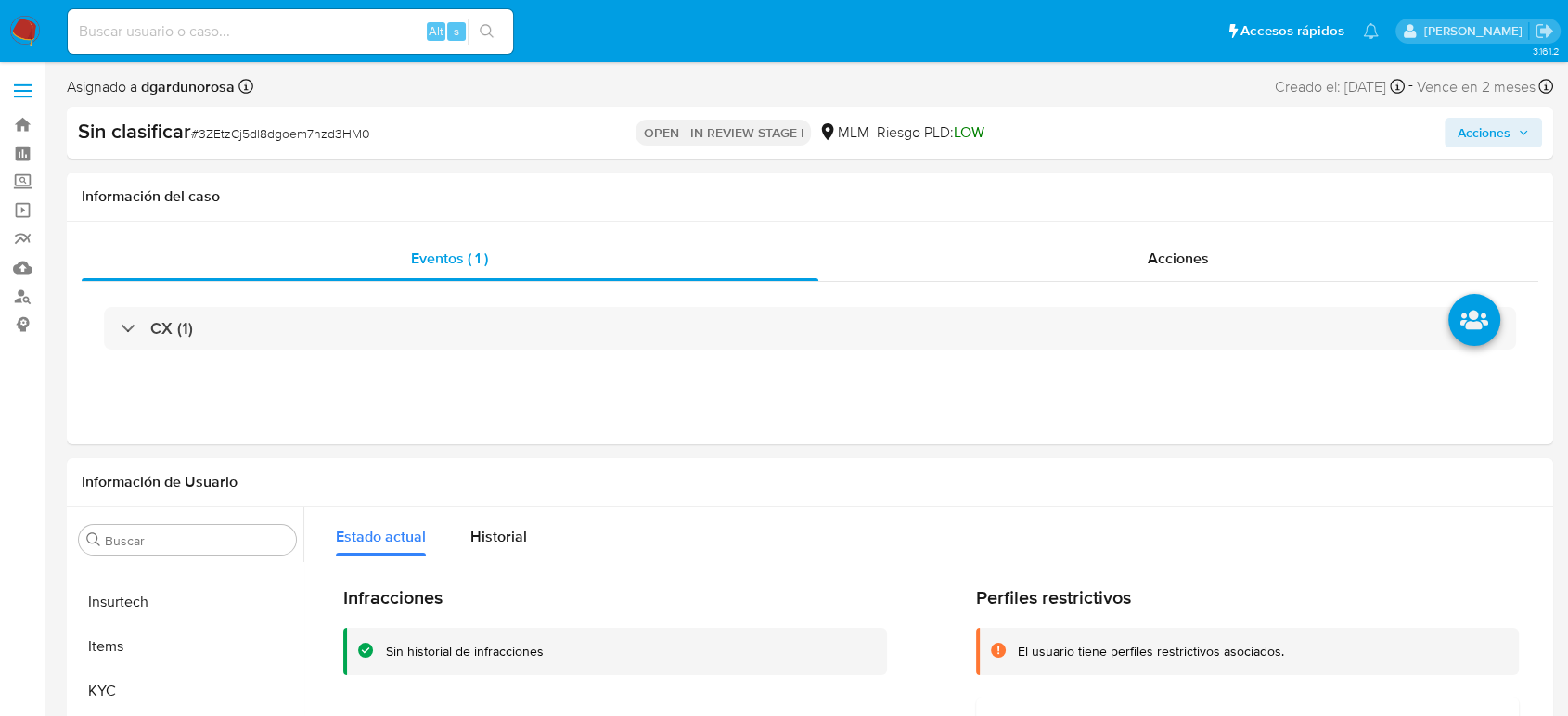
click at [1534, 127] on button "Acciones" at bounding box center [1493, 132] width 98 height 30
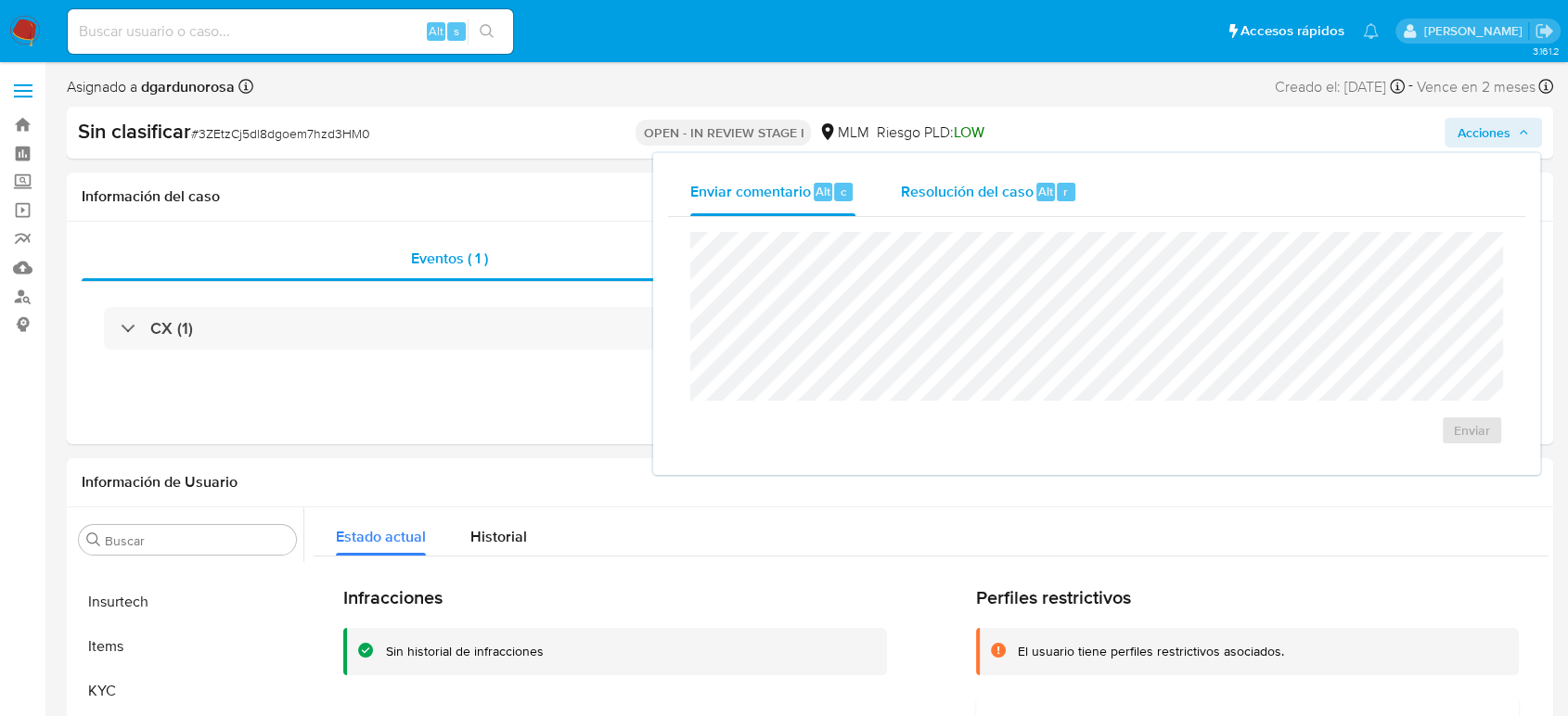
click at [957, 201] on div "Resolución del caso Alt r" at bounding box center [989, 191] width 178 height 48
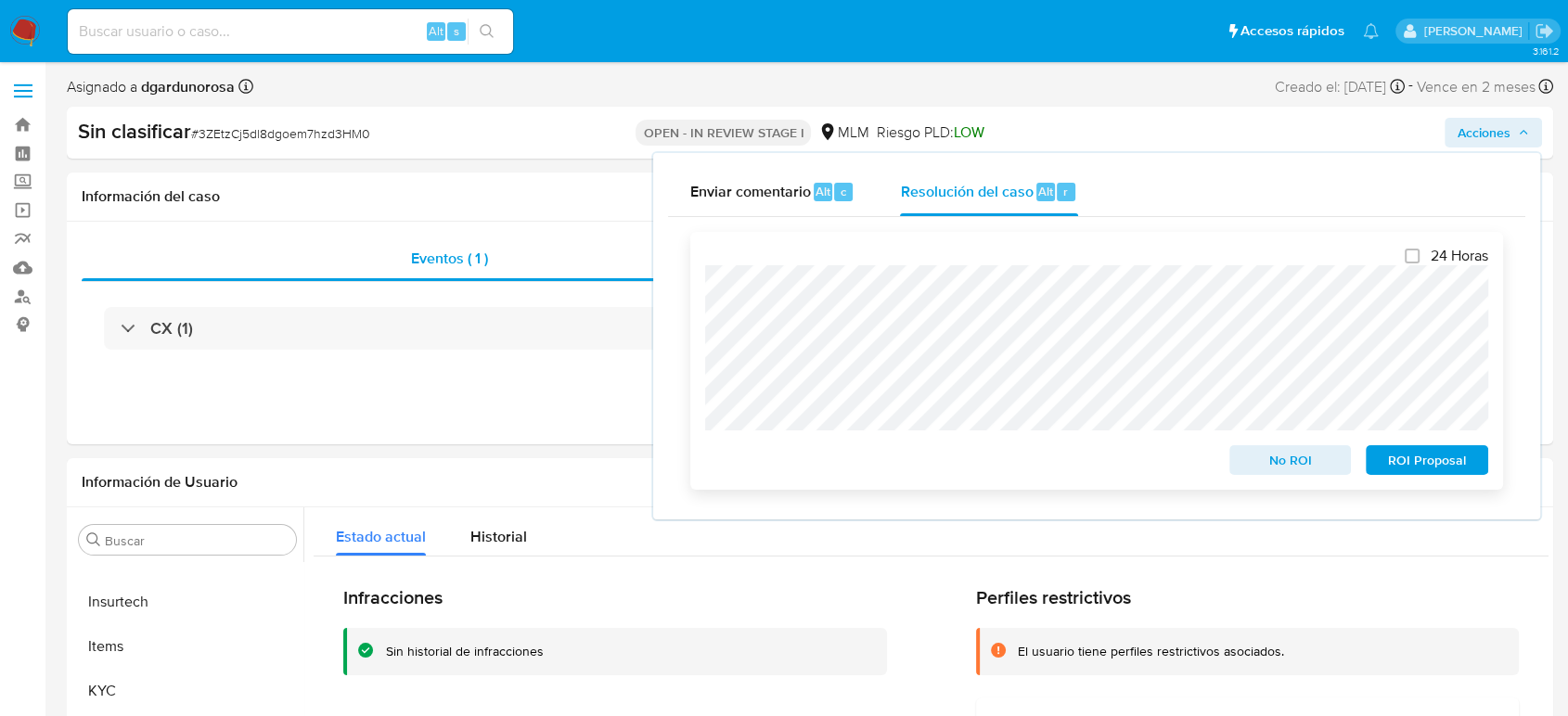
click at [1270, 471] on span "No ROI" at bounding box center [1291, 460] width 97 height 26
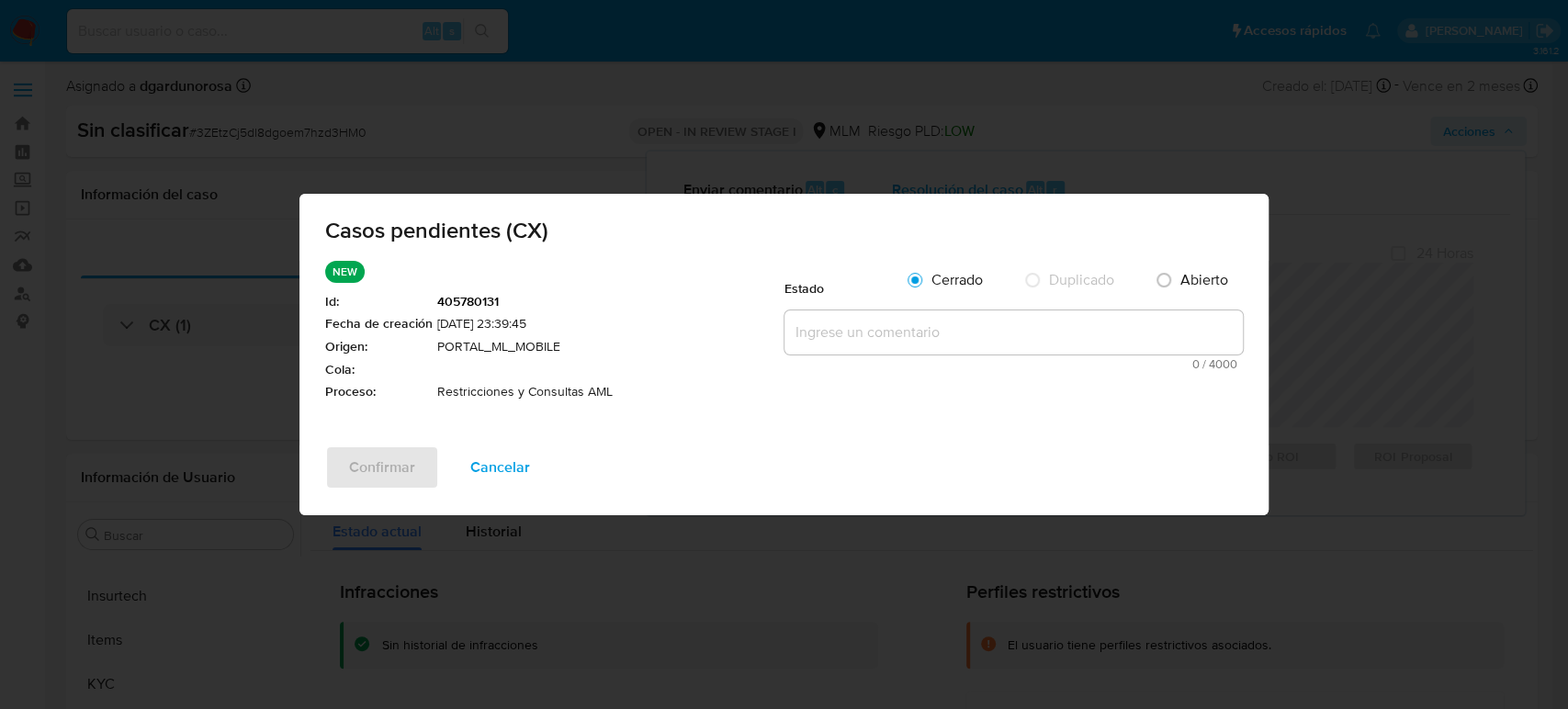
click at [845, 347] on textarea at bounding box center [1013, 332] width 458 height 44
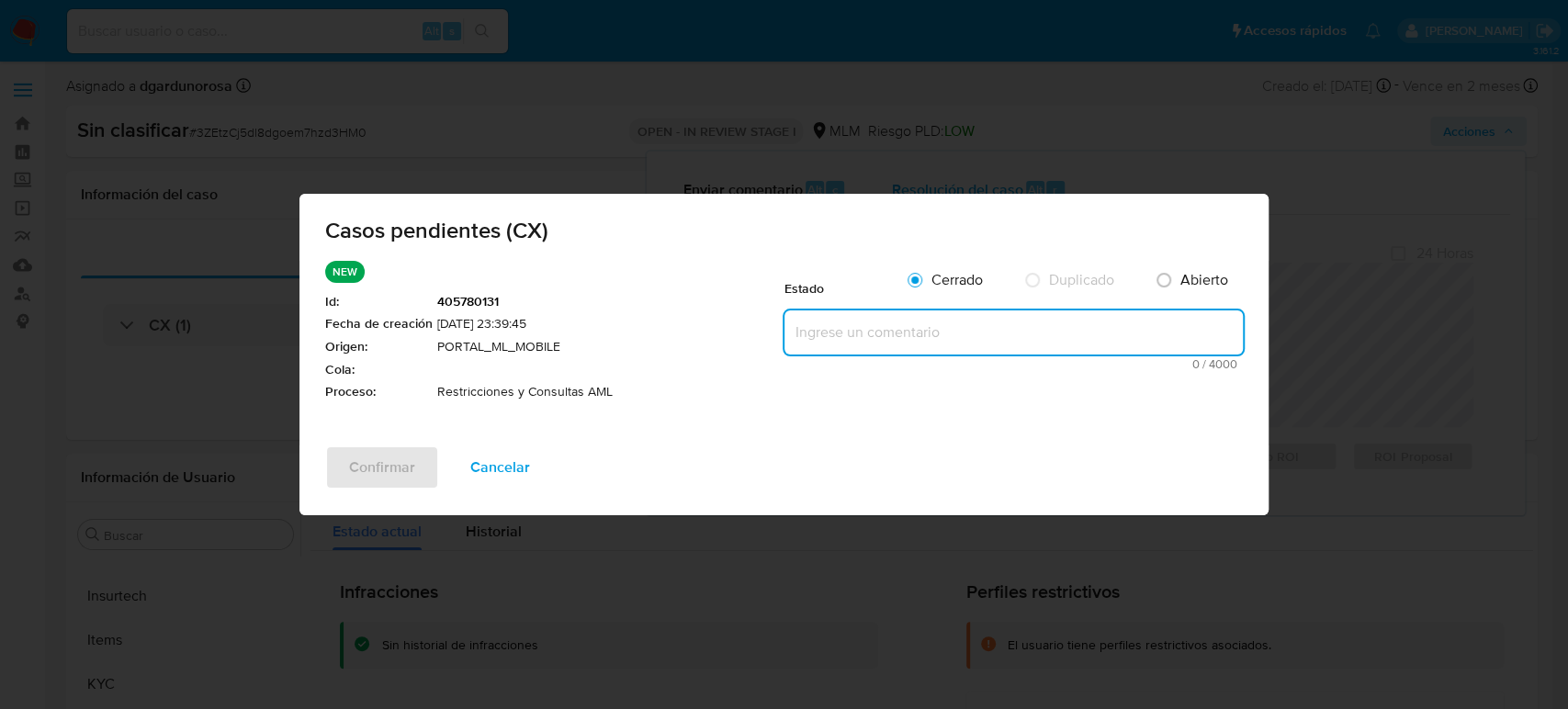
paste textarea "Se valida caso CX, el cliente solicita apoyo para reactivar cuenta, al momento …"
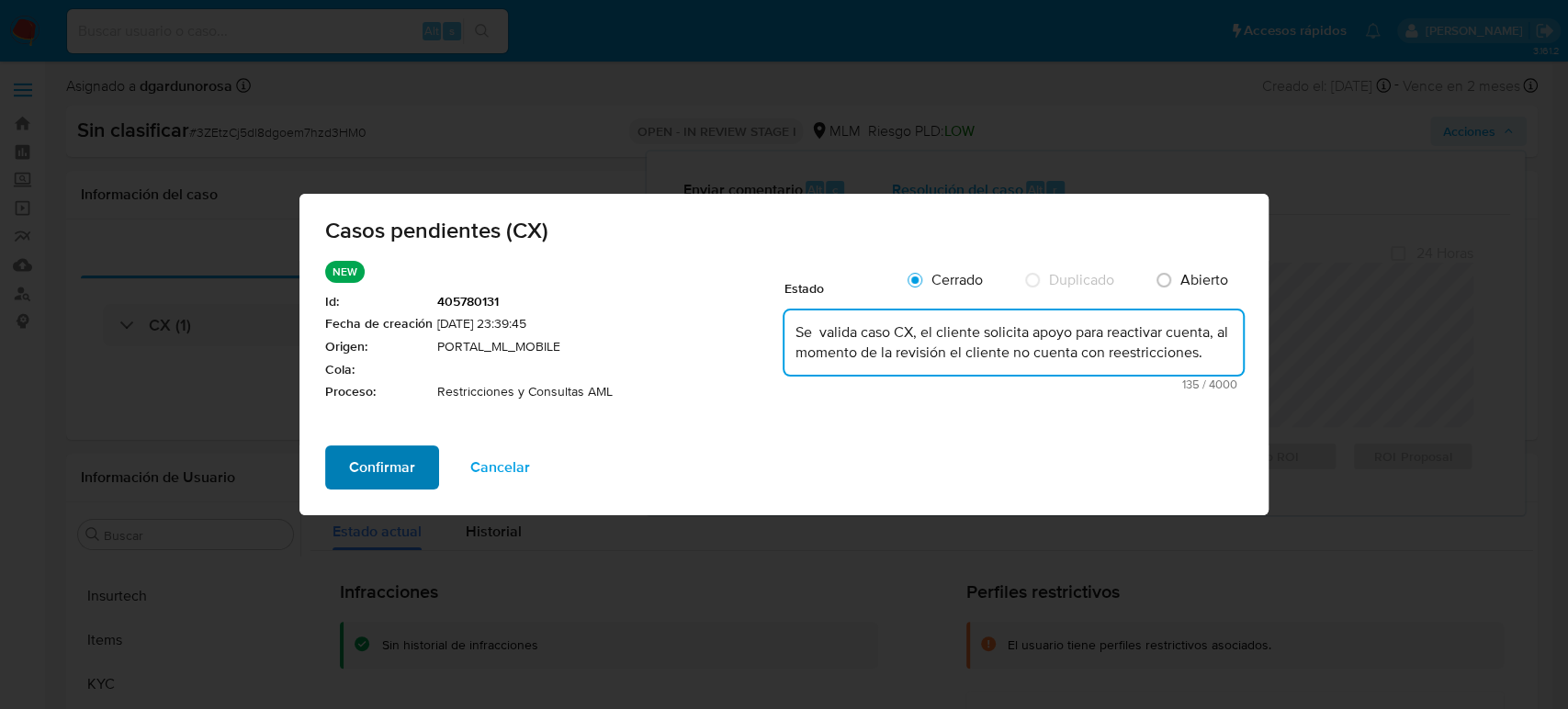
type textarea "Se valida caso CX, el cliente solicita apoyo para reactivar cuenta, al momento …"
click at [380, 468] on span "Confirmar" at bounding box center [382, 467] width 66 height 40
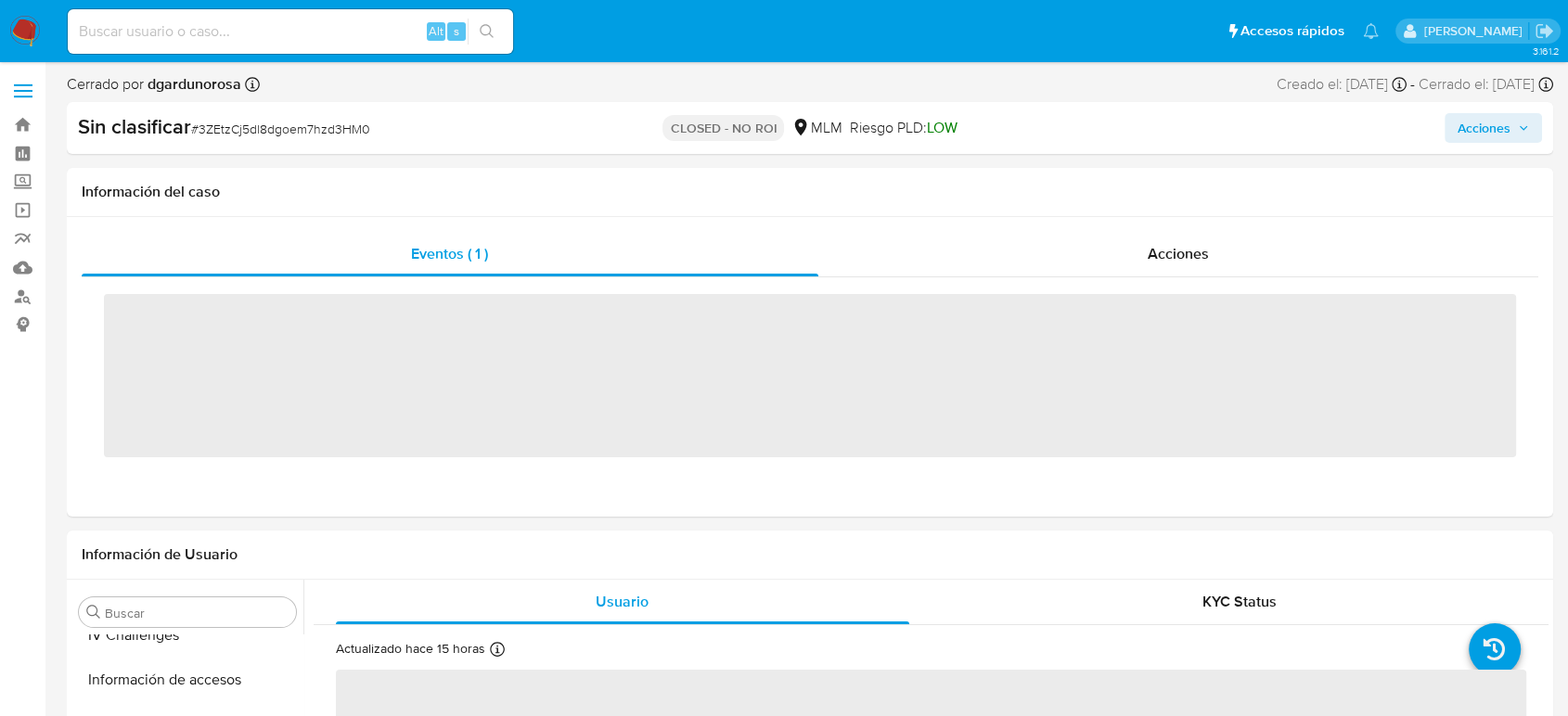
scroll to position [873, 0]
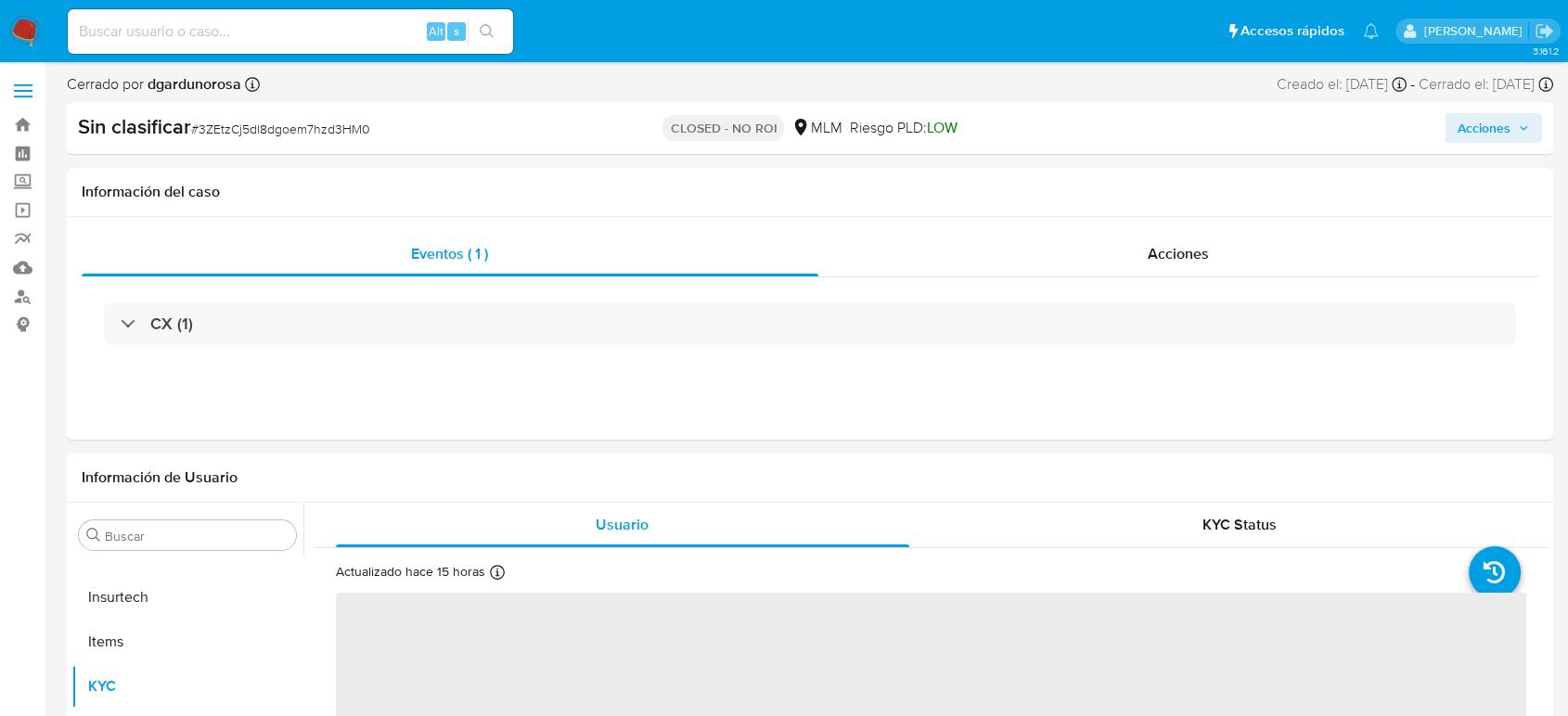
select select "10"
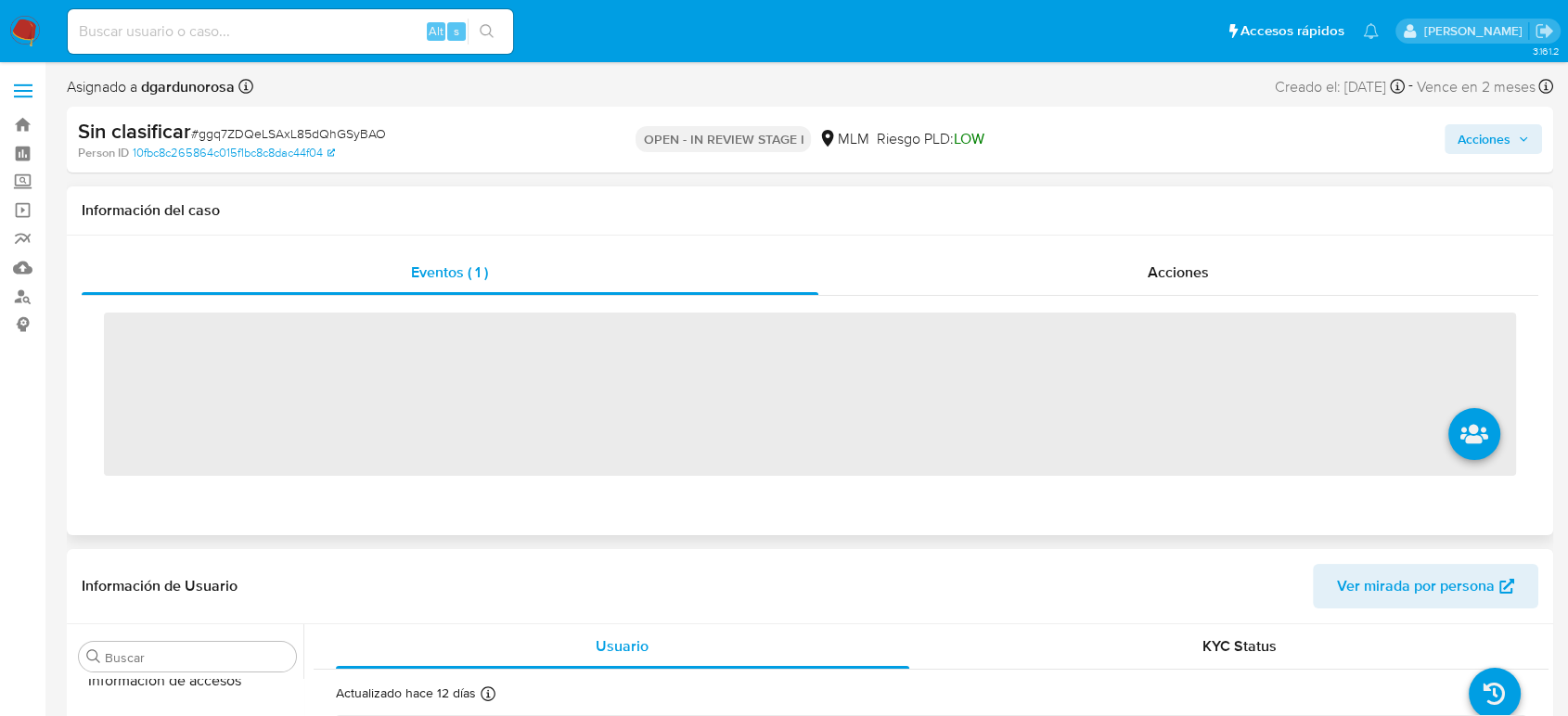
scroll to position [873, 0]
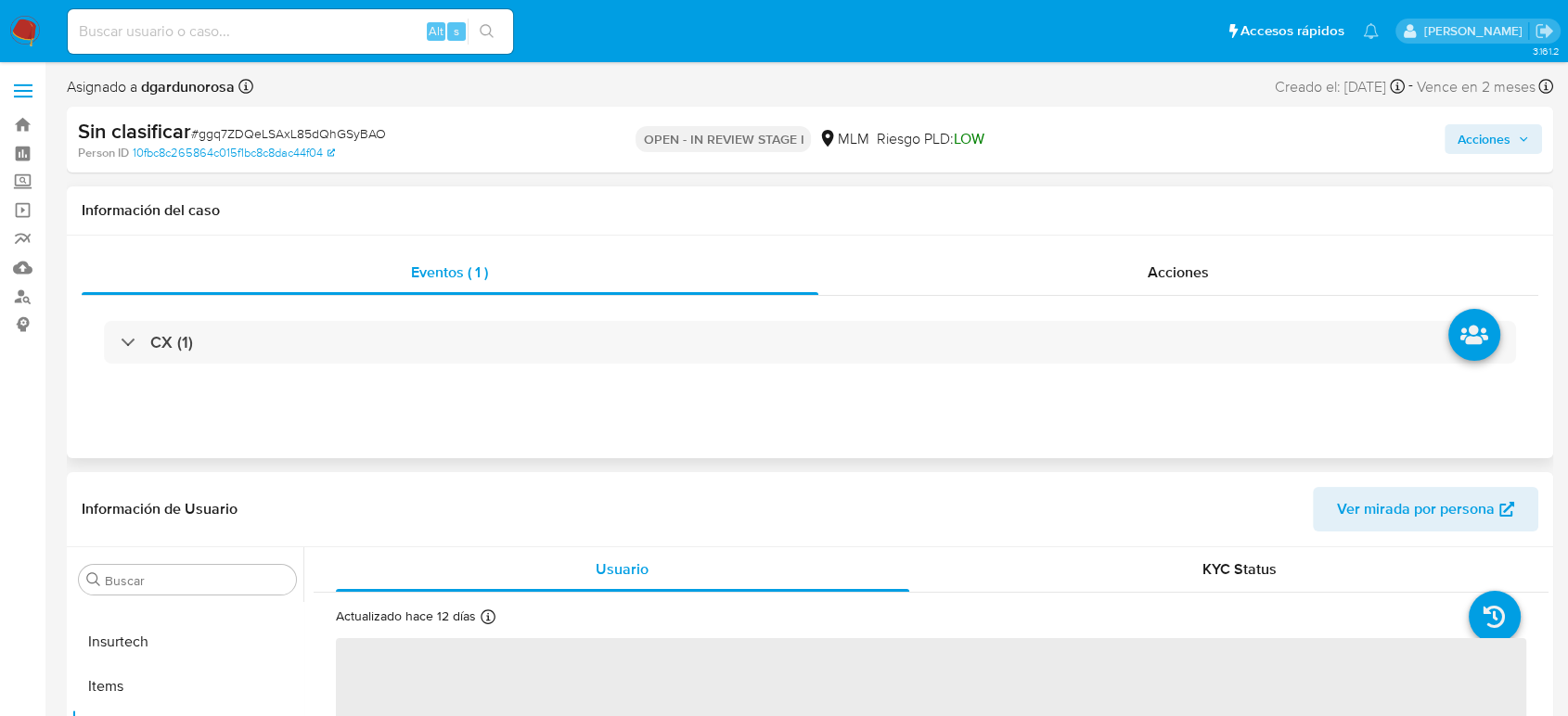
select select "10"
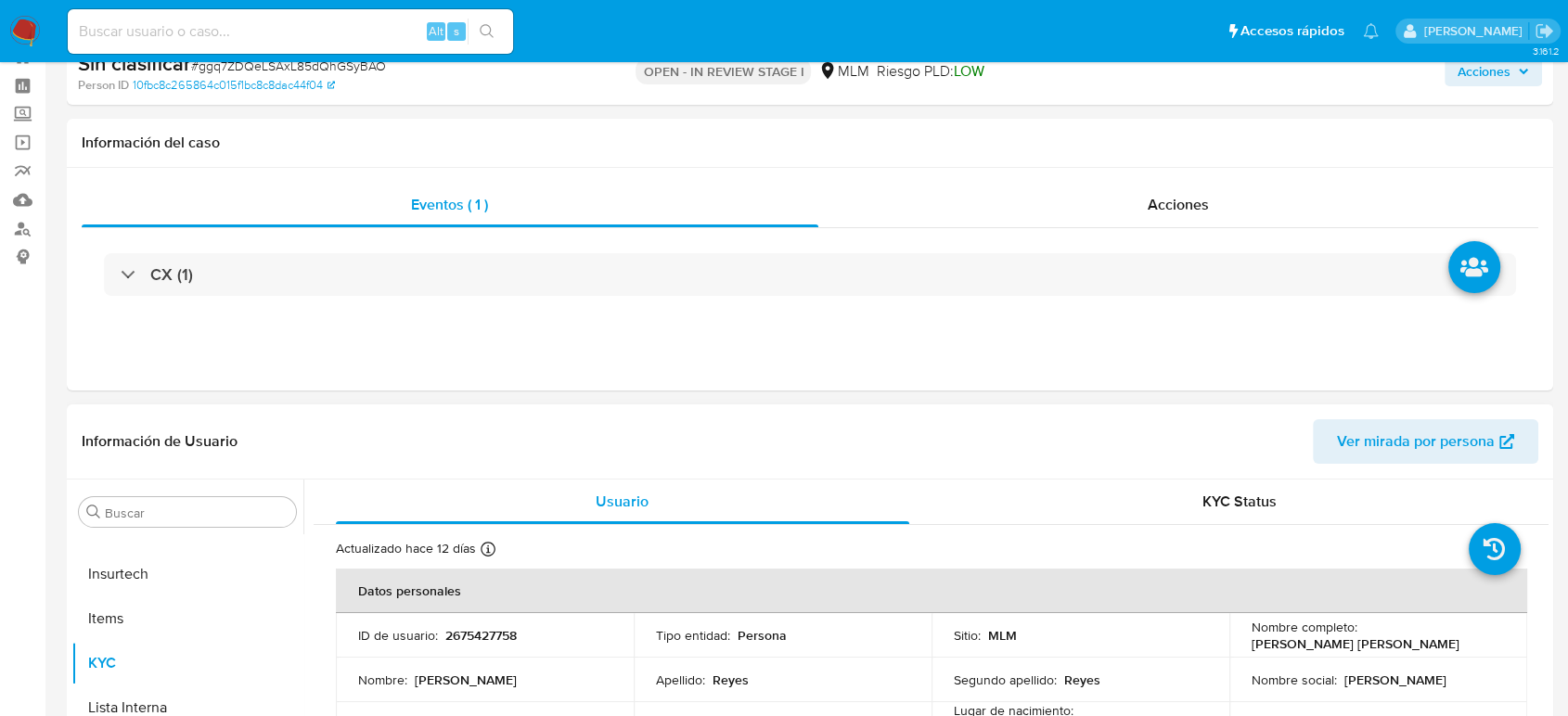
scroll to position [206, 0]
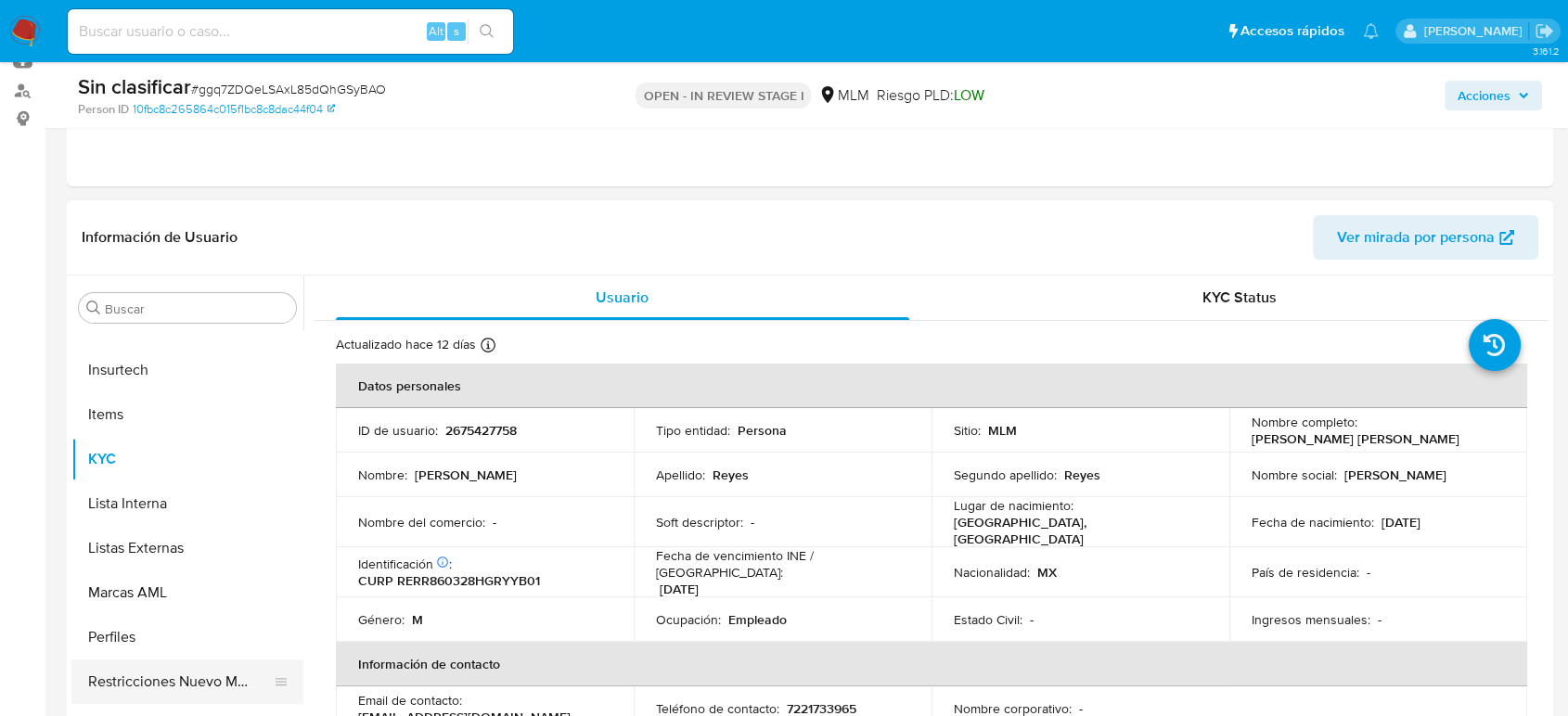
click at [224, 678] on button "Restricciones Nuevo Mundo" at bounding box center [180, 680] width 217 height 44
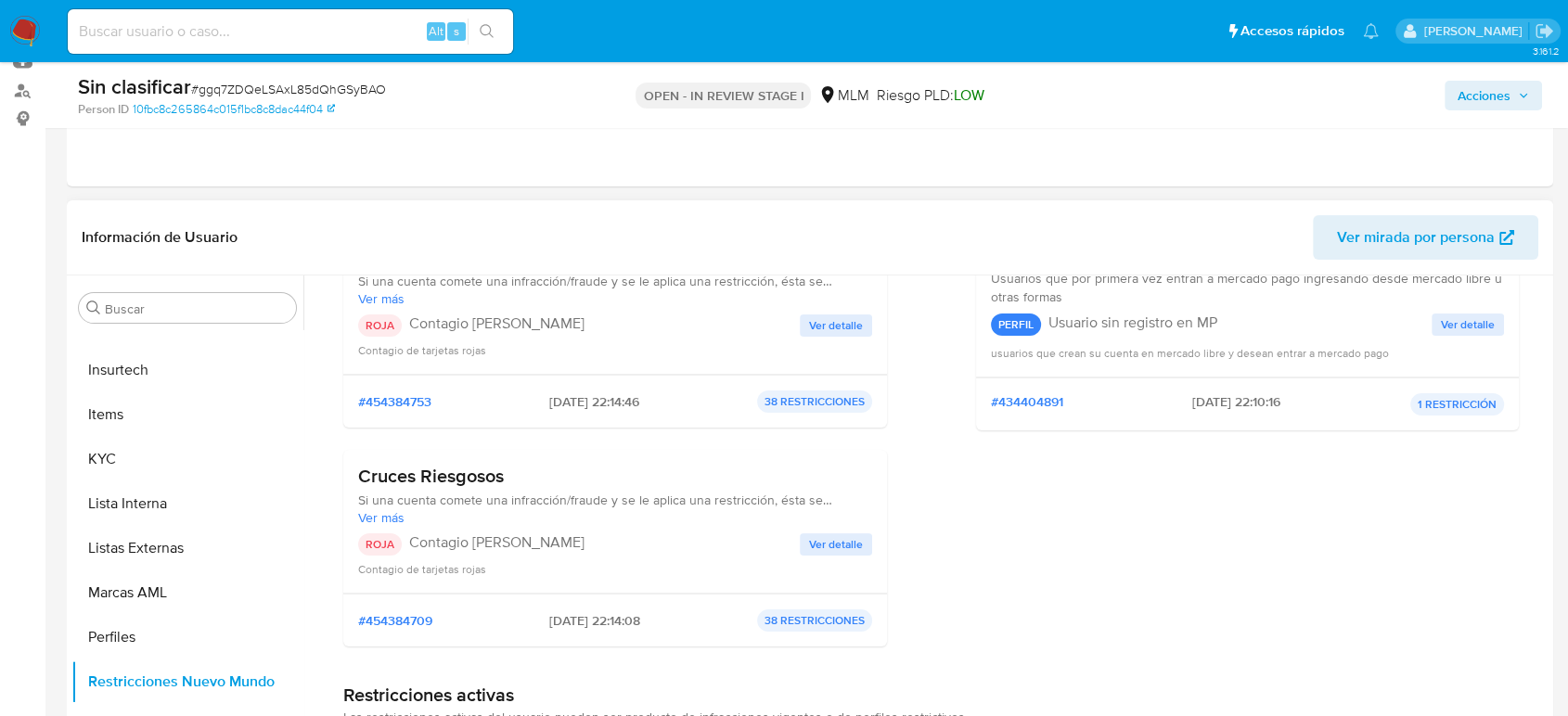
scroll to position [0, 0]
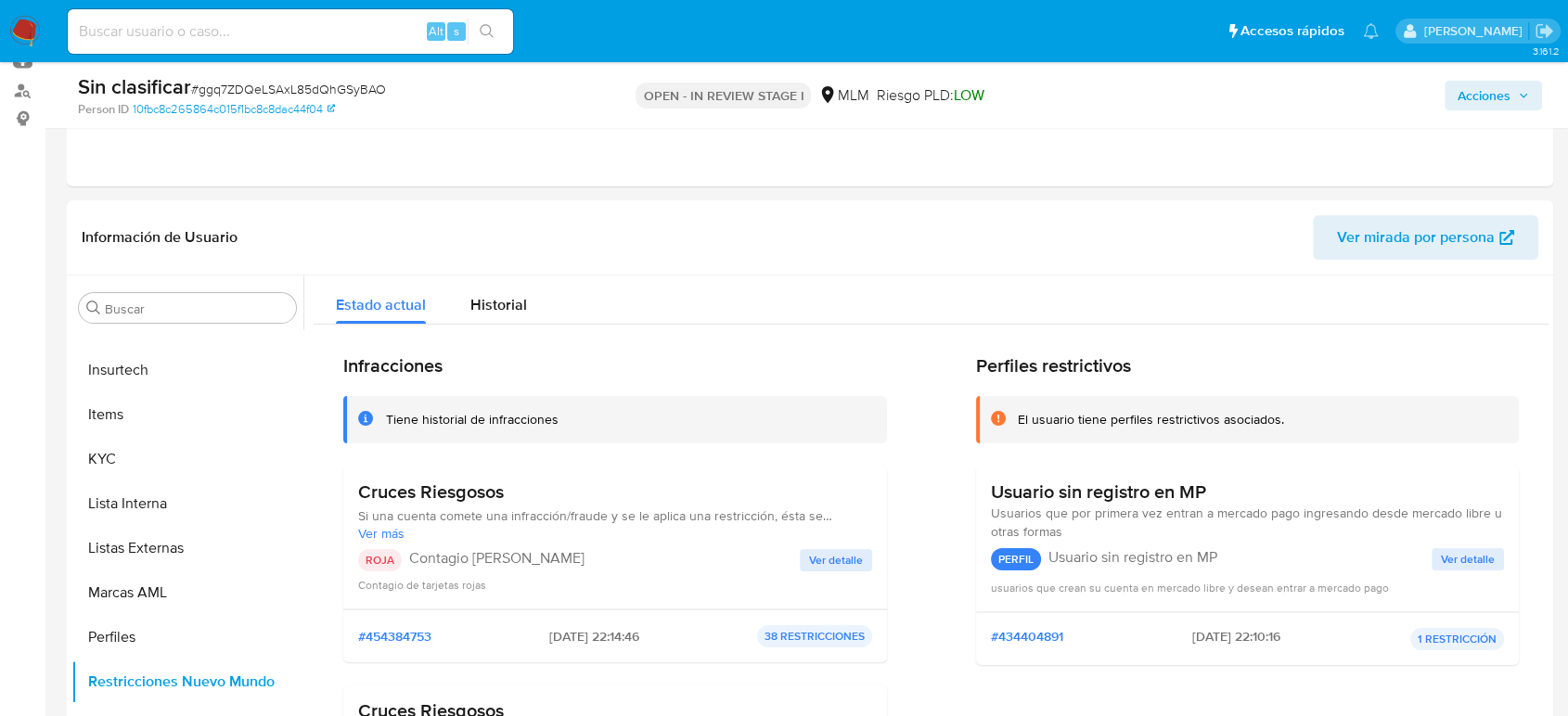
click at [1520, 90] on icon "button" at bounding box center [1523, 95] width 11 height 11
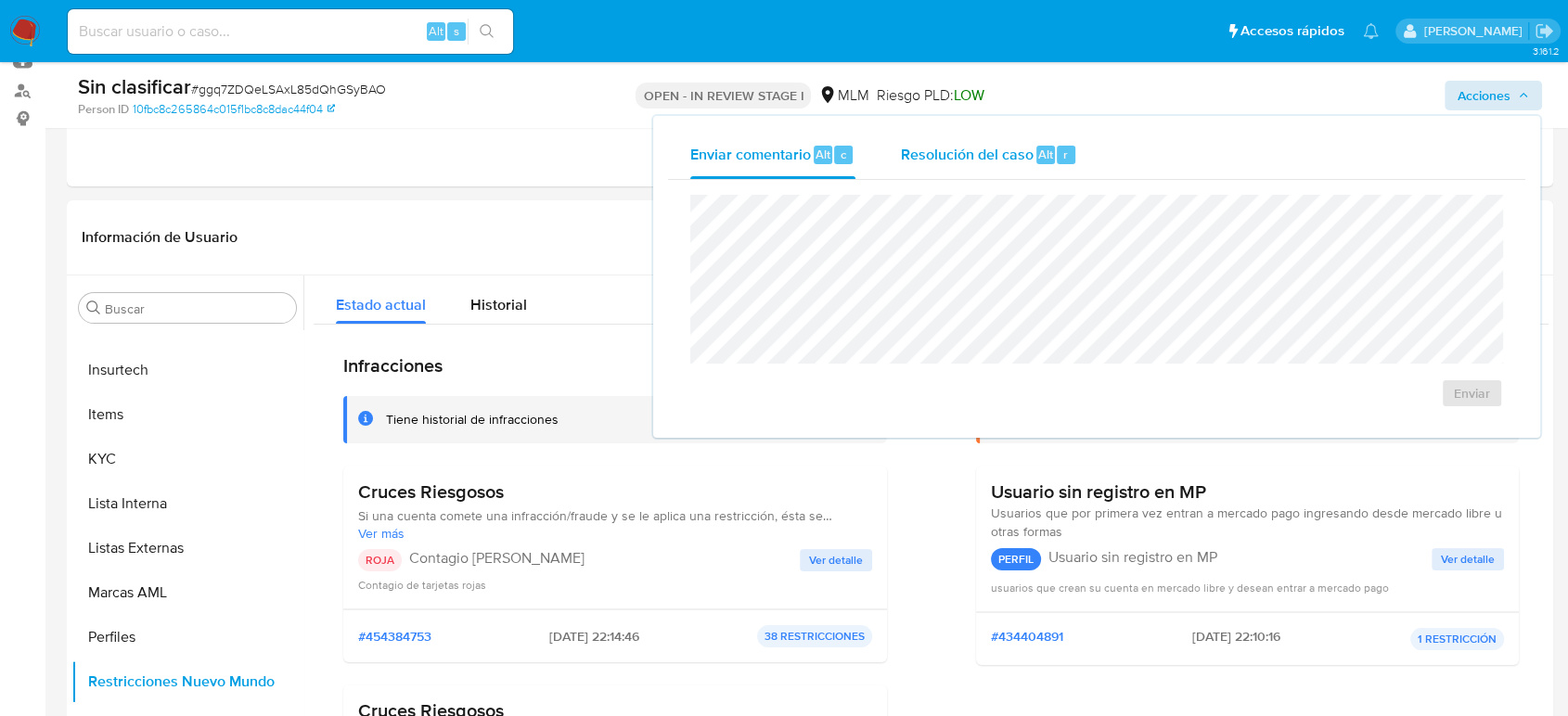
click at [933, 161] on span "Resolución del caso" at bounding box center [966, 154] width 132 height 22
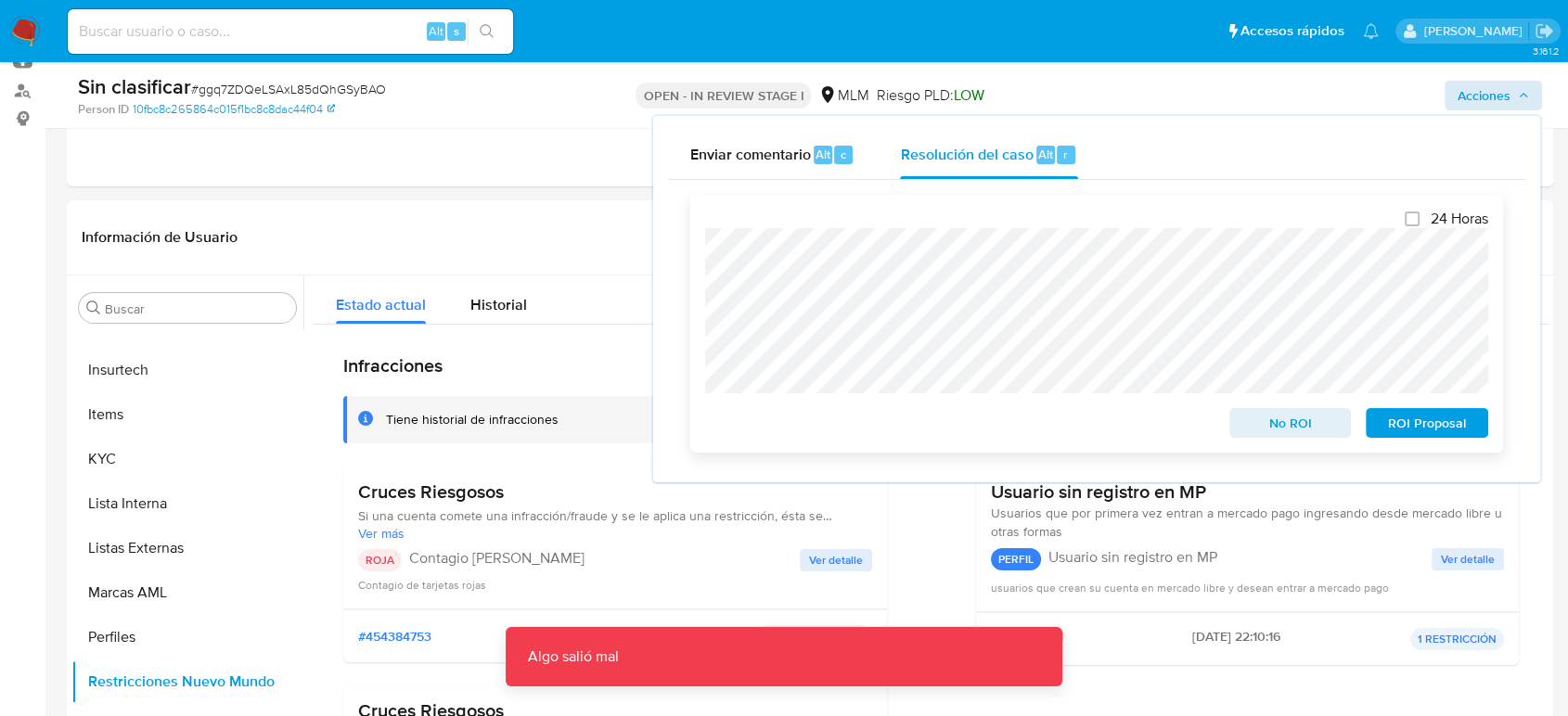
click at [1299, 427] on span "No ROI" at bounding box center [1291, 423] width 97 height 26
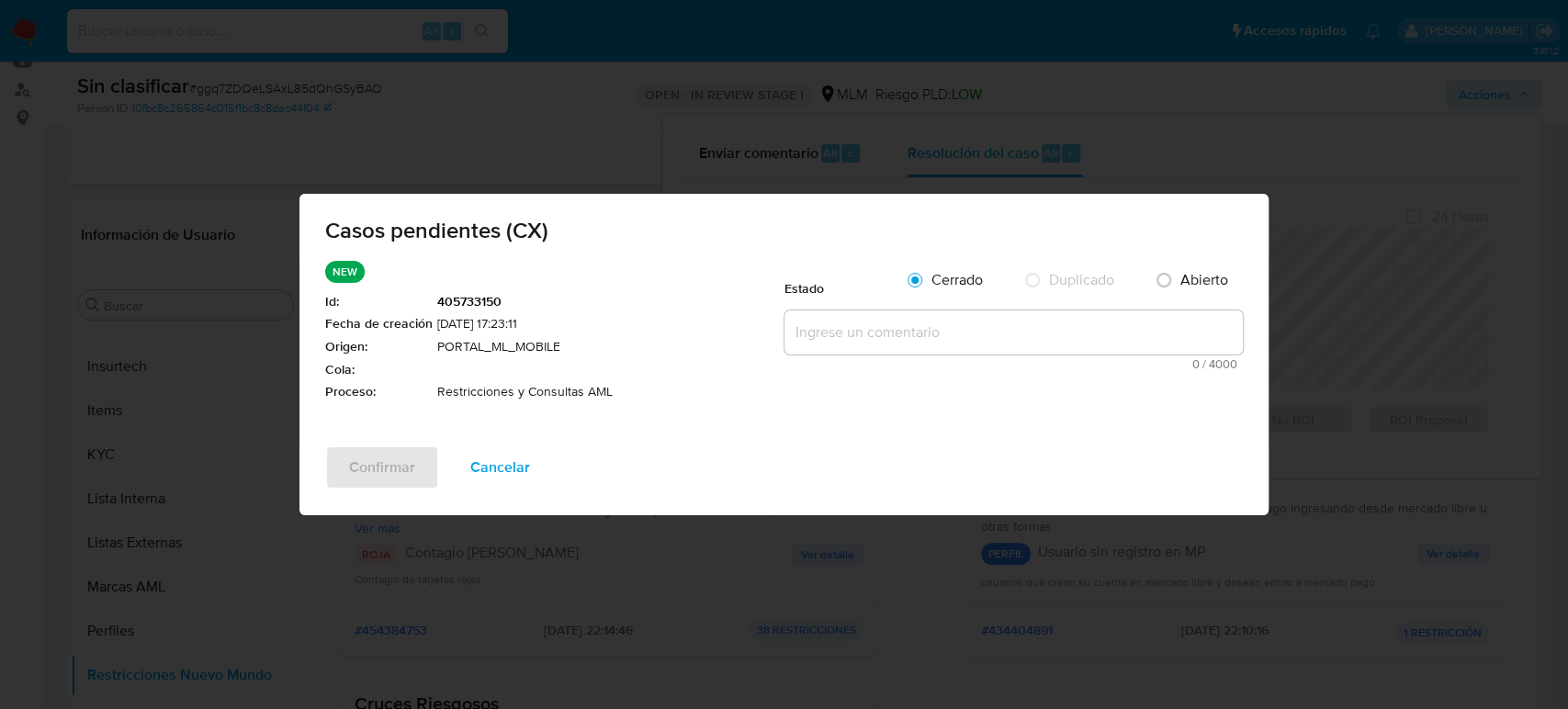
click at [901, 345] on textarea at bounding box center [1013, 332] width 458 height 44
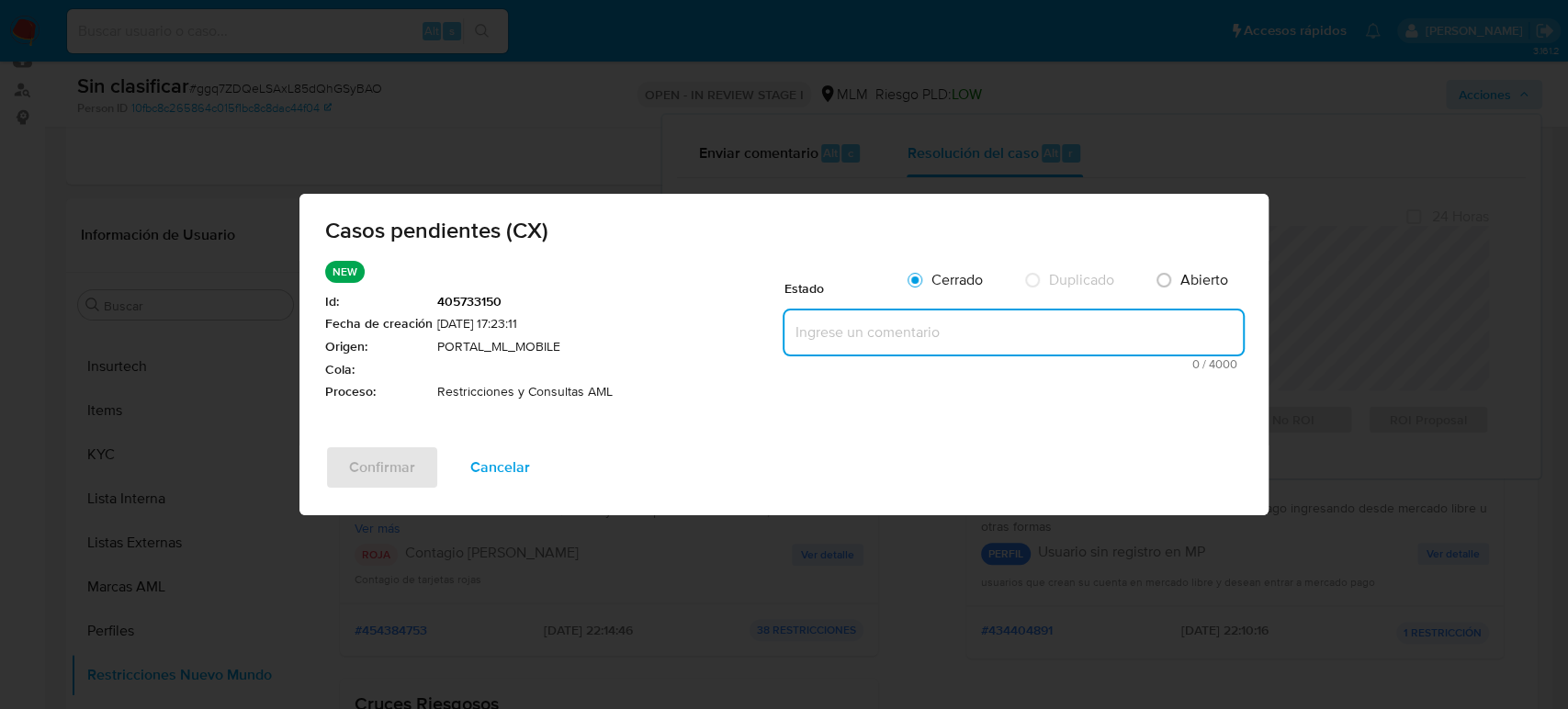
paste textarea "Se valida CX, se trata de cliente con bloqueo por cruces riesgosos. No es posib…"
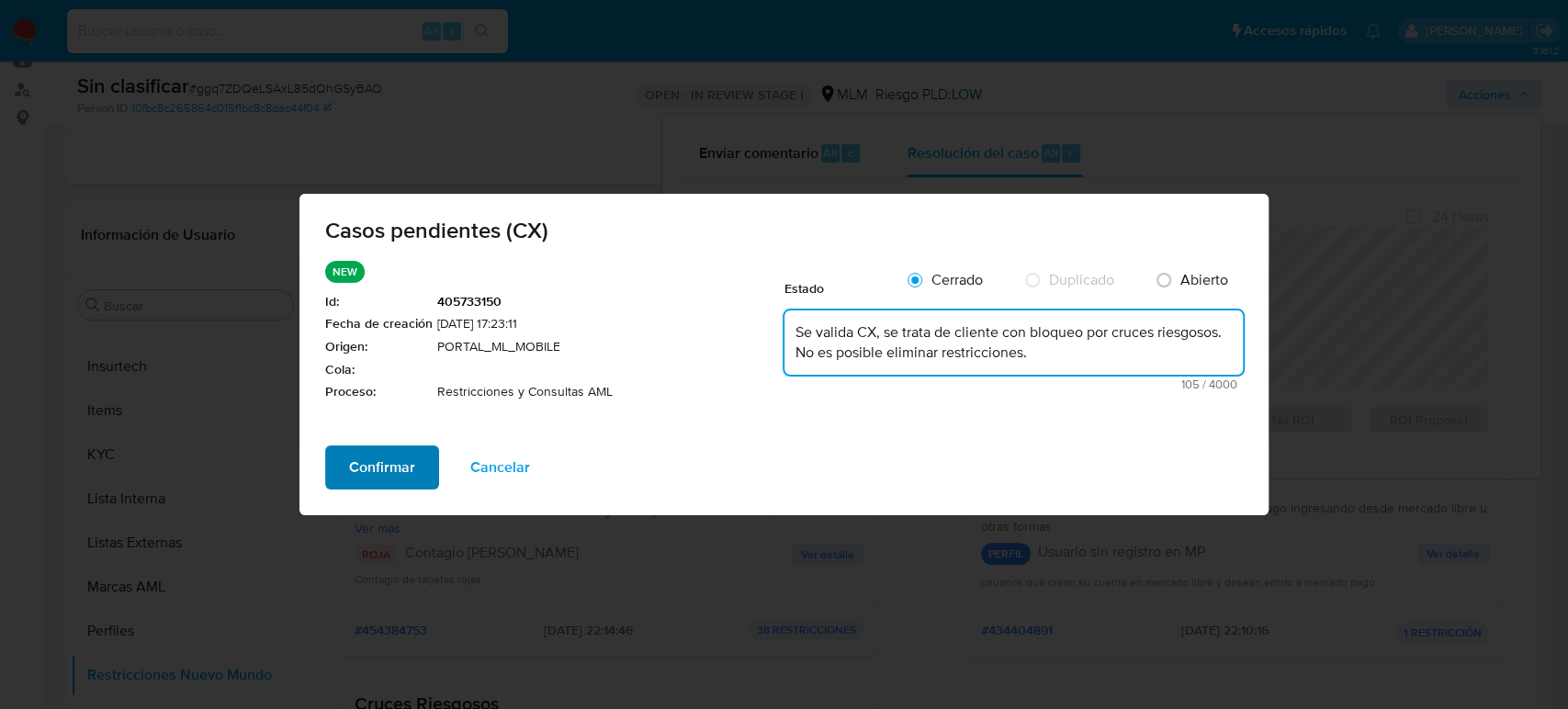
type textarea "Se valida CX, se trata de cliente con bloqueo por cruces riesgosos. No es posib…"
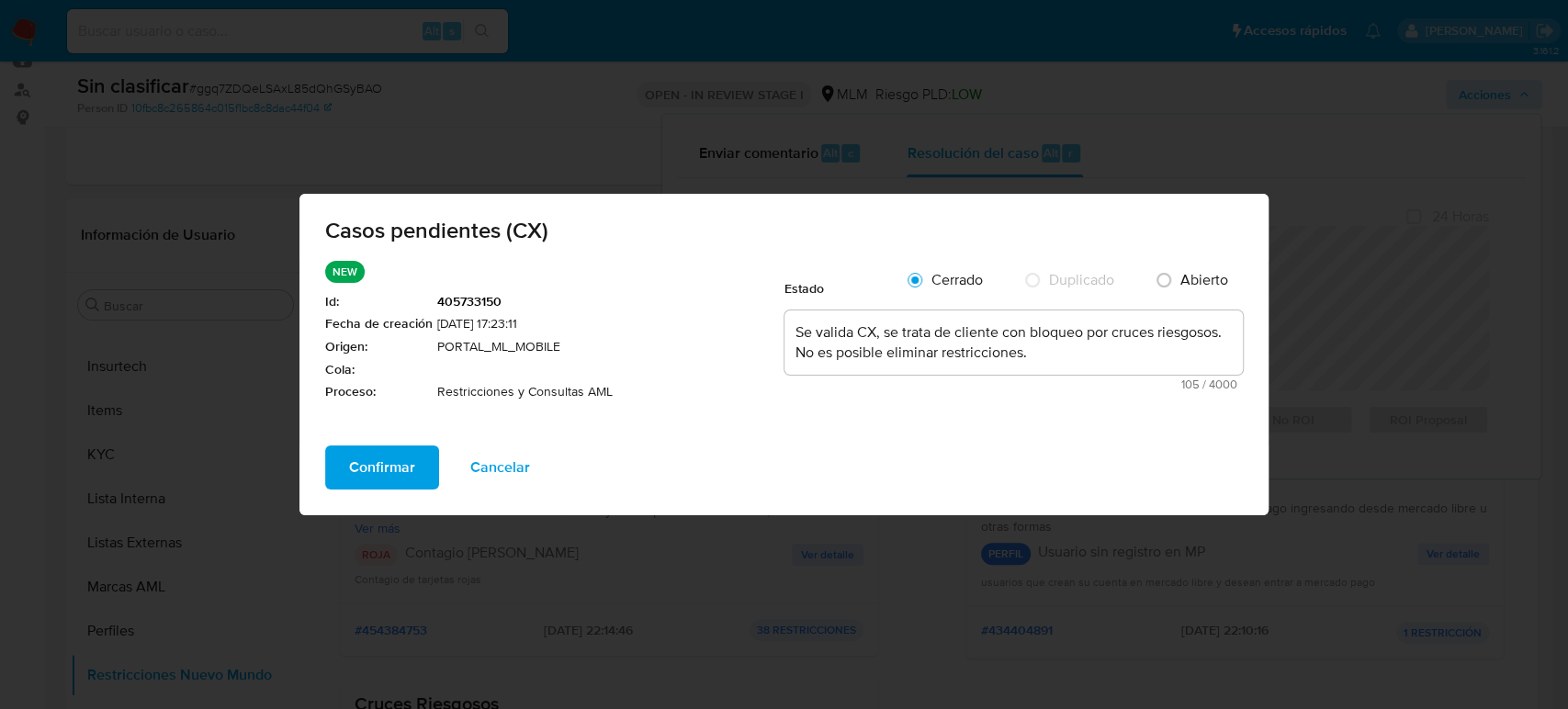
click at [389, 463] on span "Confirmar" at bounding box center [382, 467] width 66 height 40
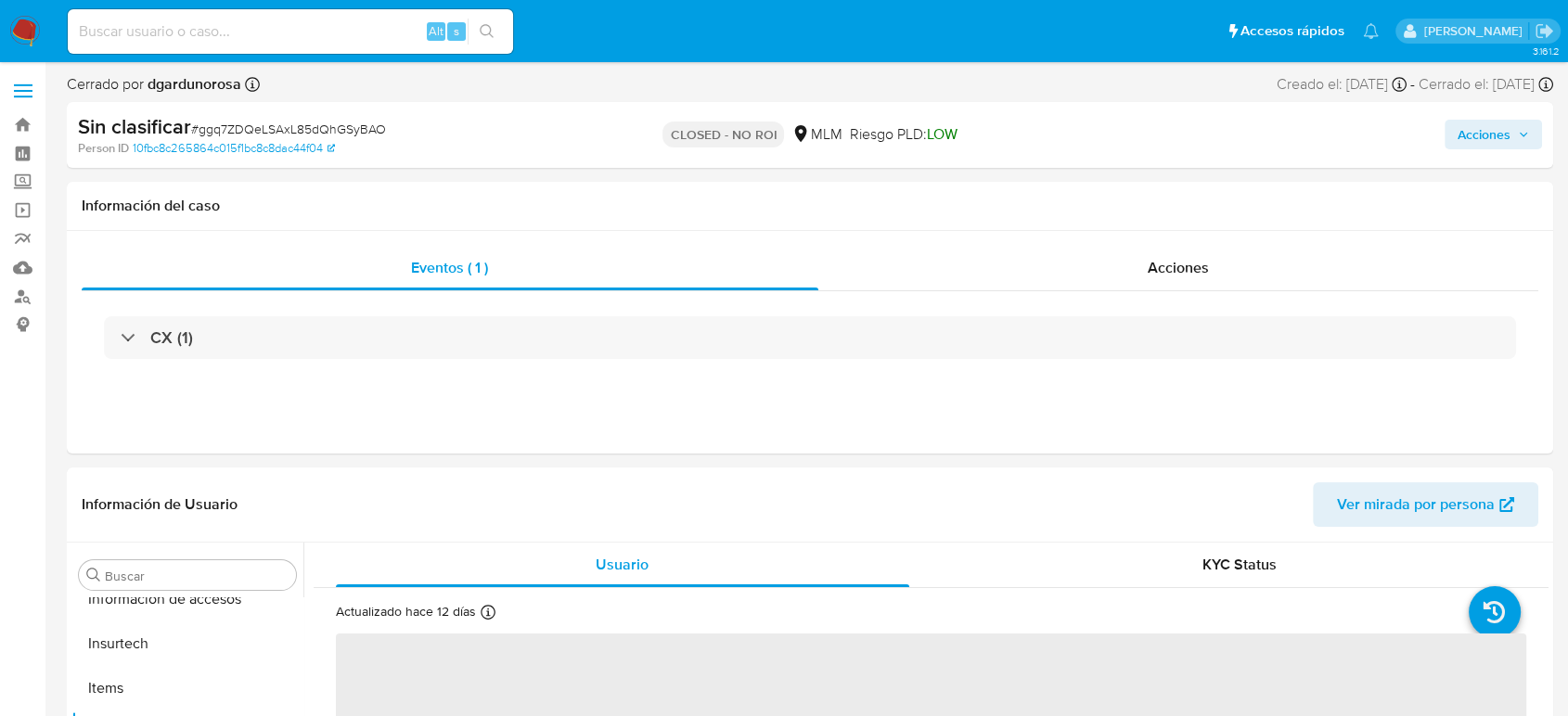
scroll to position [873, 0]
select select "10"
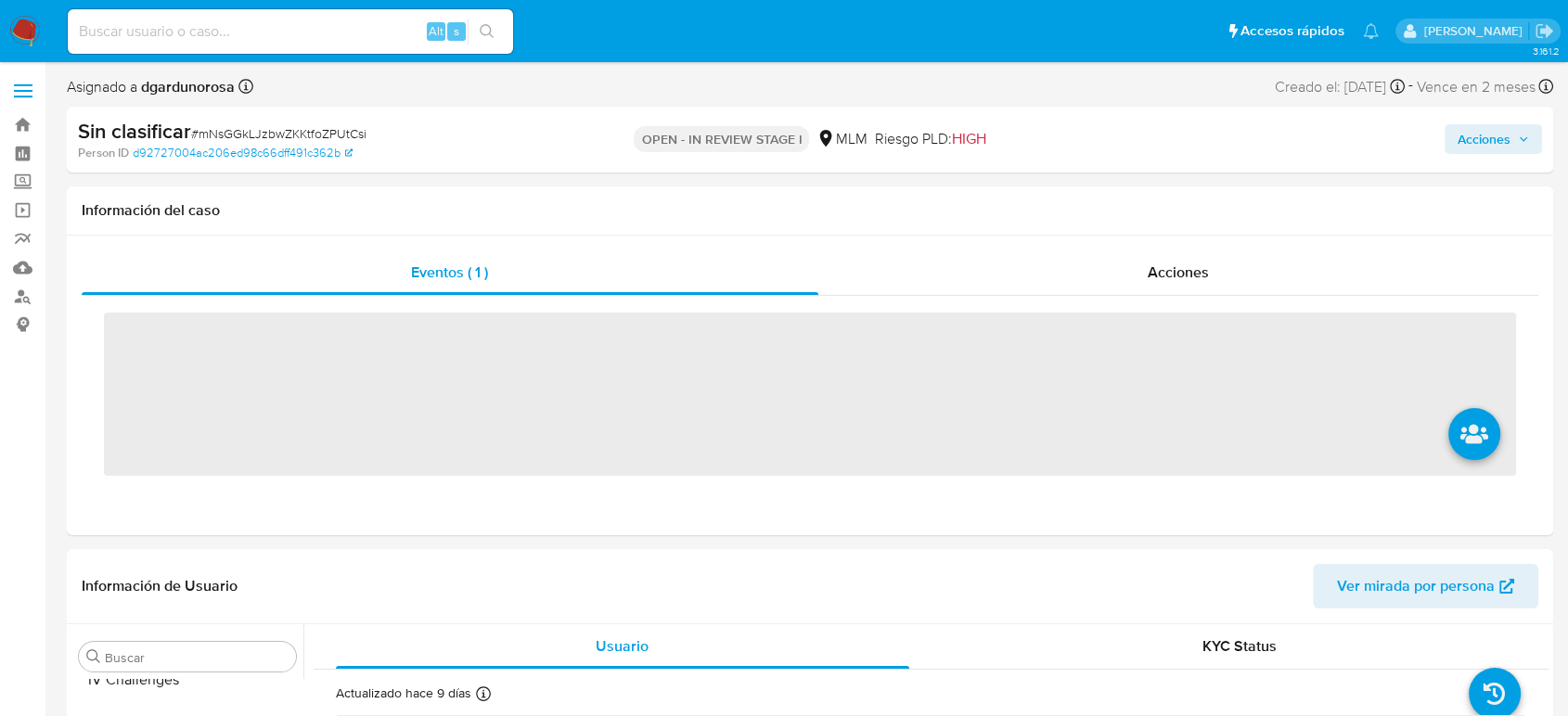
scroll to position [873, 0]
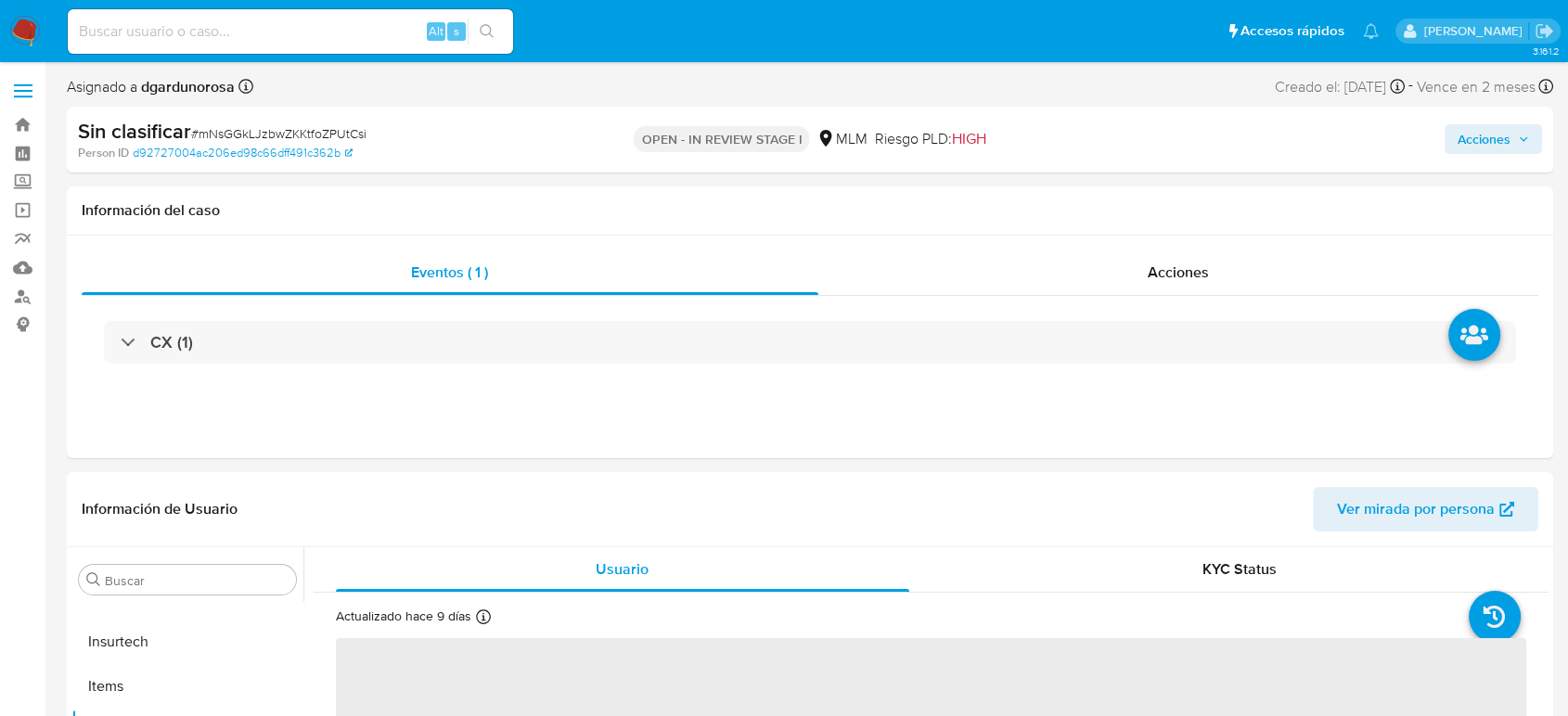
select select "10"
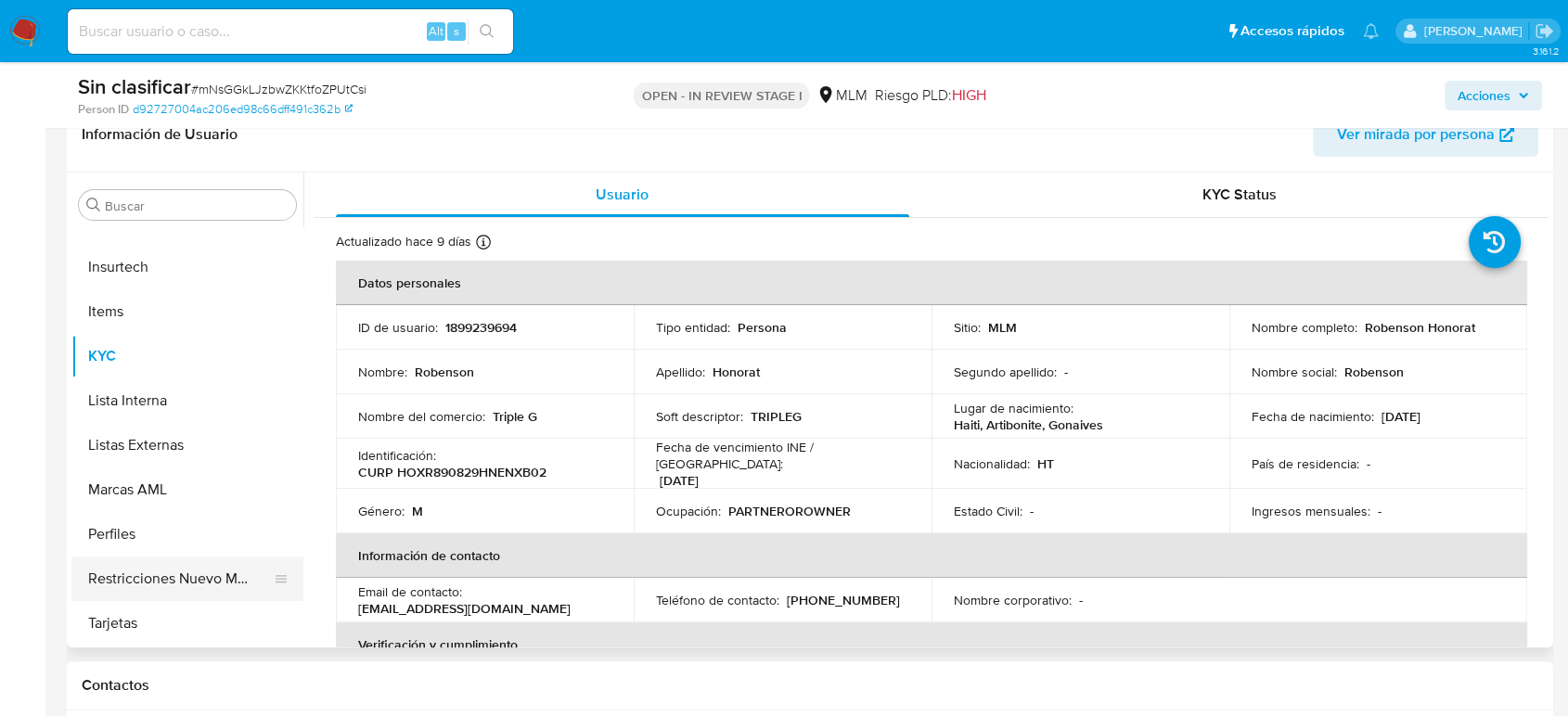
click at [146, 570] on button "Restricciones Nuevo Mundo" at bounding box center [180, 578] width 217 height 44
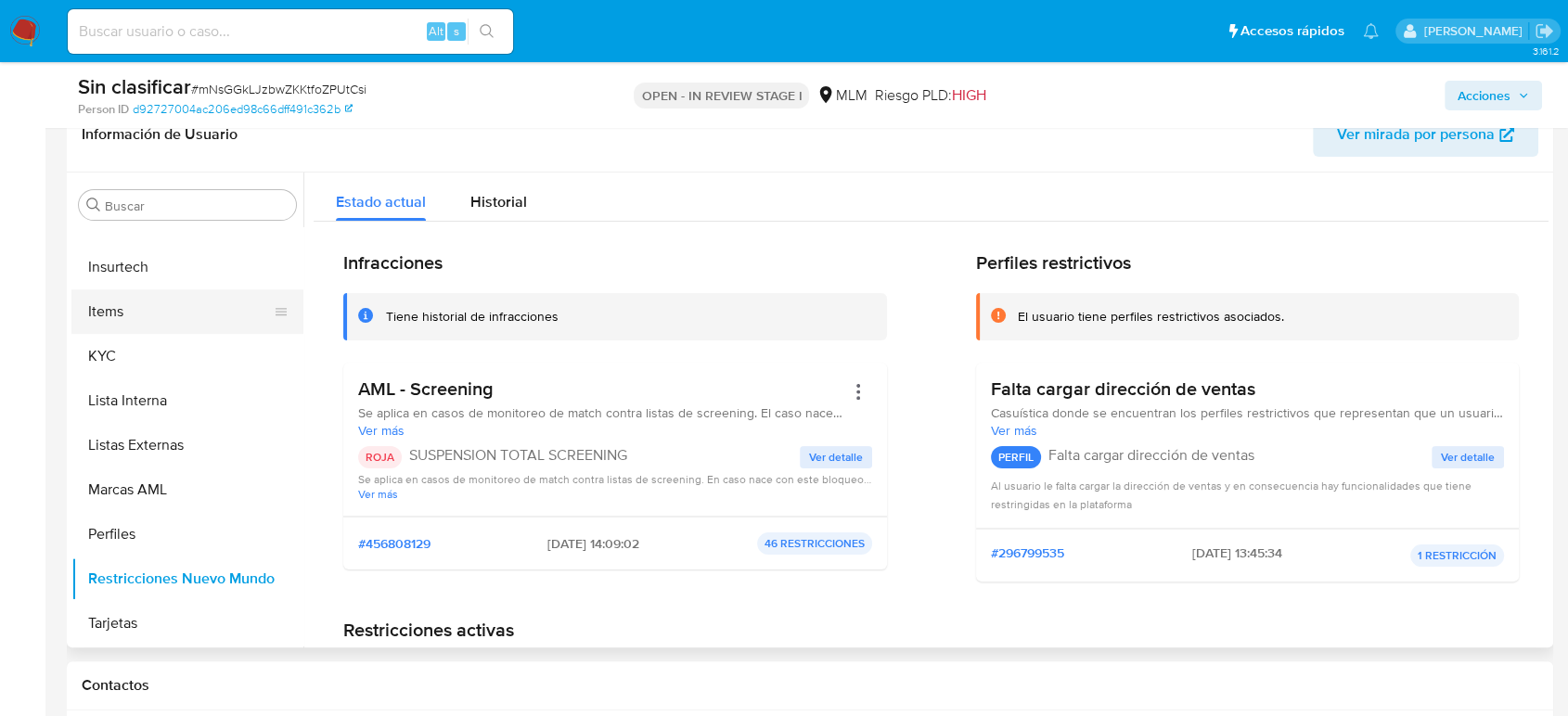
scroll to position [564, 0]
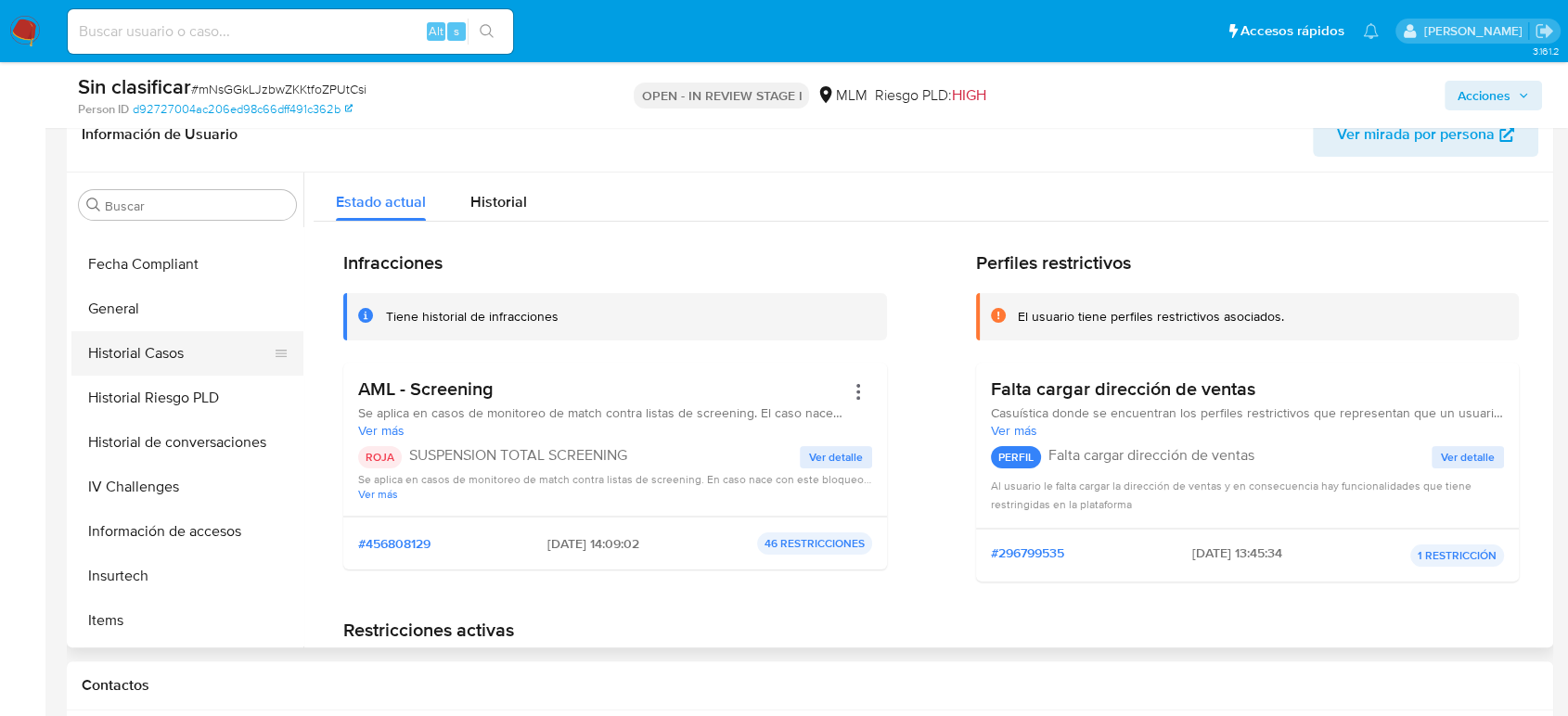
click at [164, 359] on button "Historial Casos" at bounding box center [180, 353] width 217 height 44
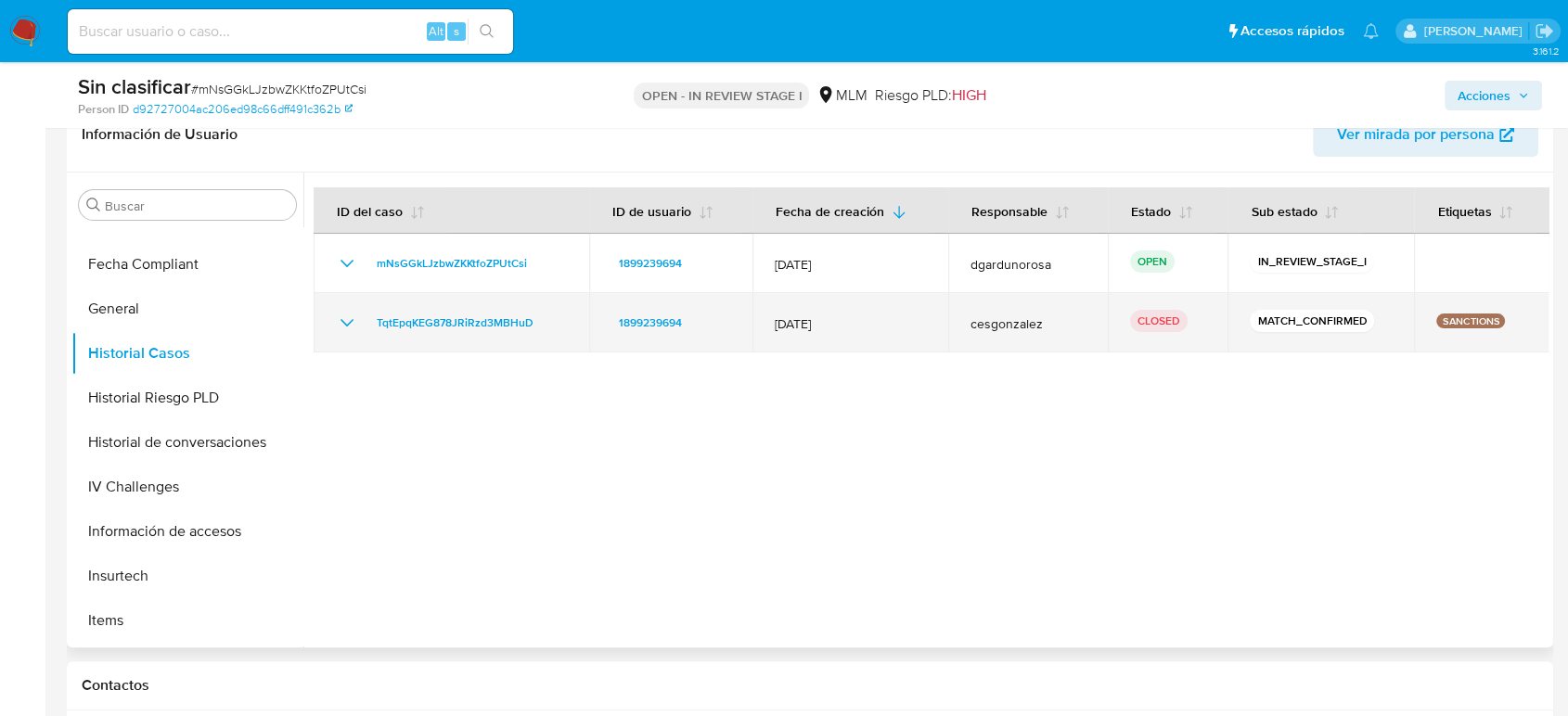
click at [343, 326] on icon "Mostrar/Ocultar" at bounding box center [346, 322] width 23 height 23
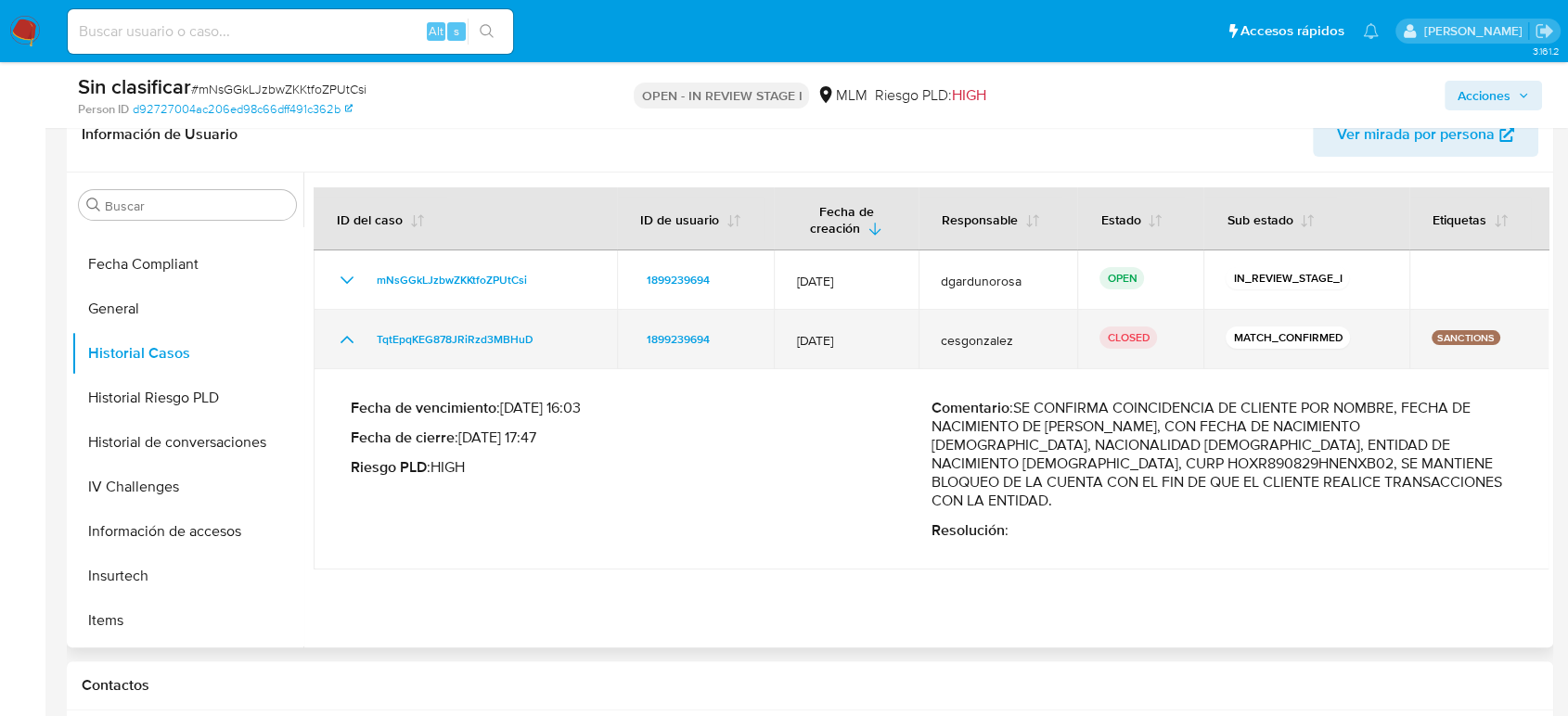
click at [343, 328] on icon "Mostrar/Ocultar" at bounding box center [346, 339] width 23 height 23
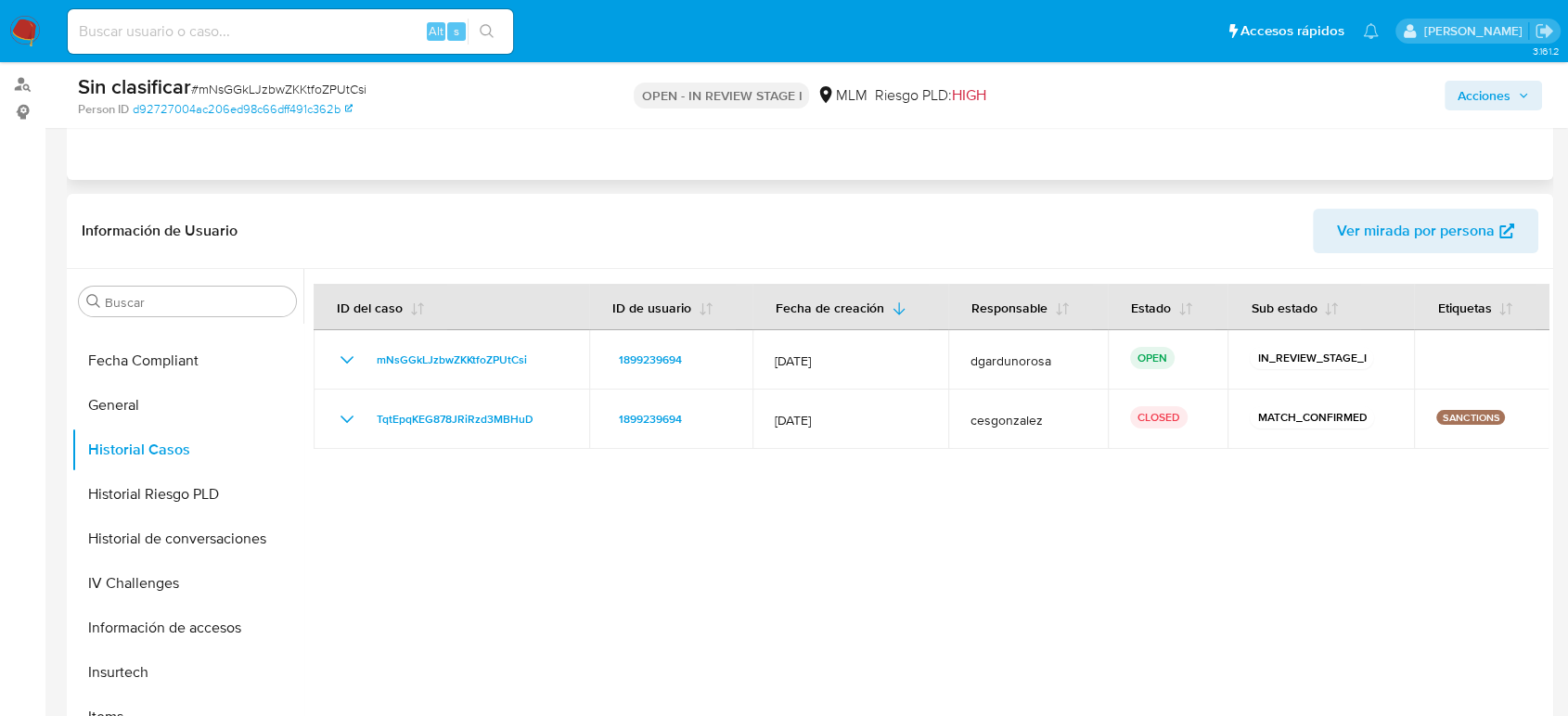
scroll to position [103, 0]
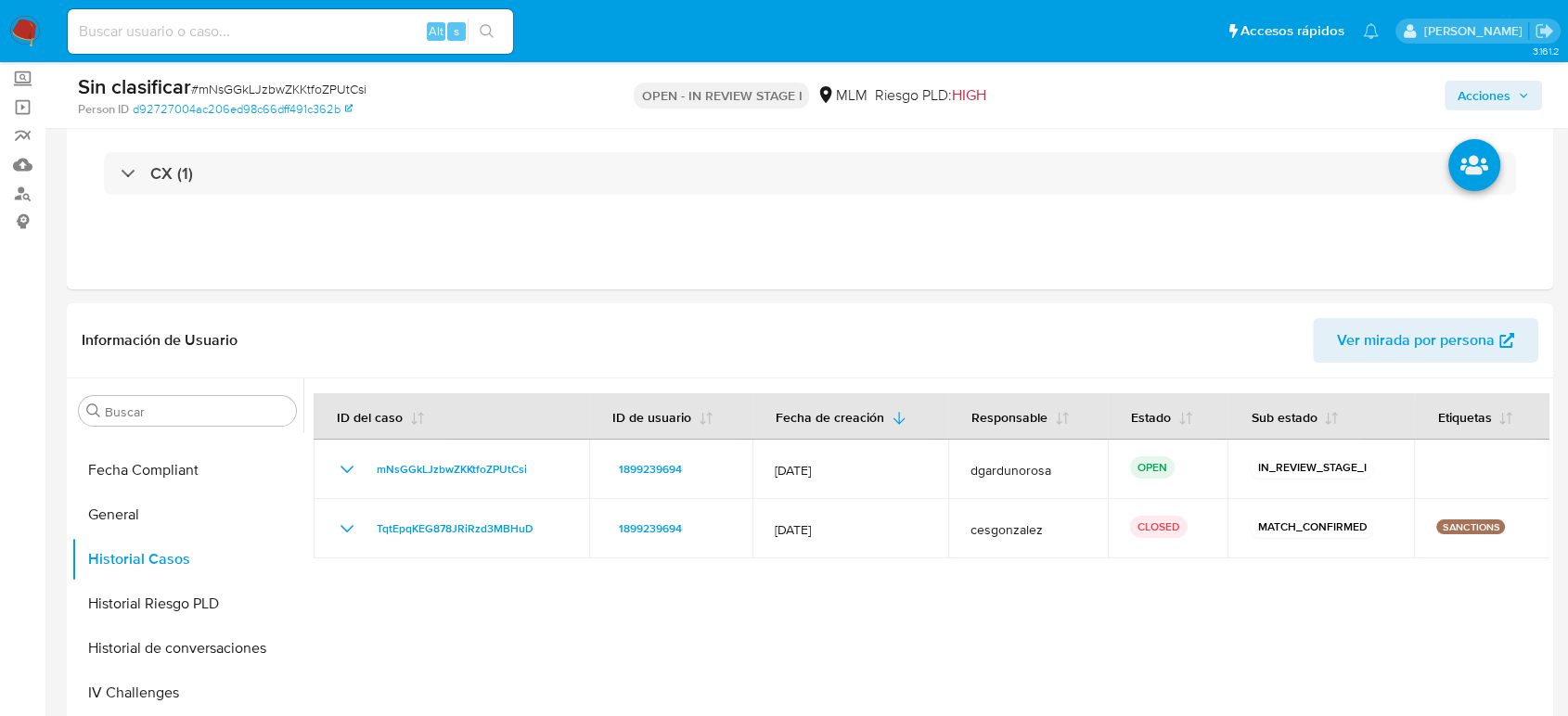
click at [1507, 95] on span "Acciones" at bounding box center [1484, 96] width 53 height 30
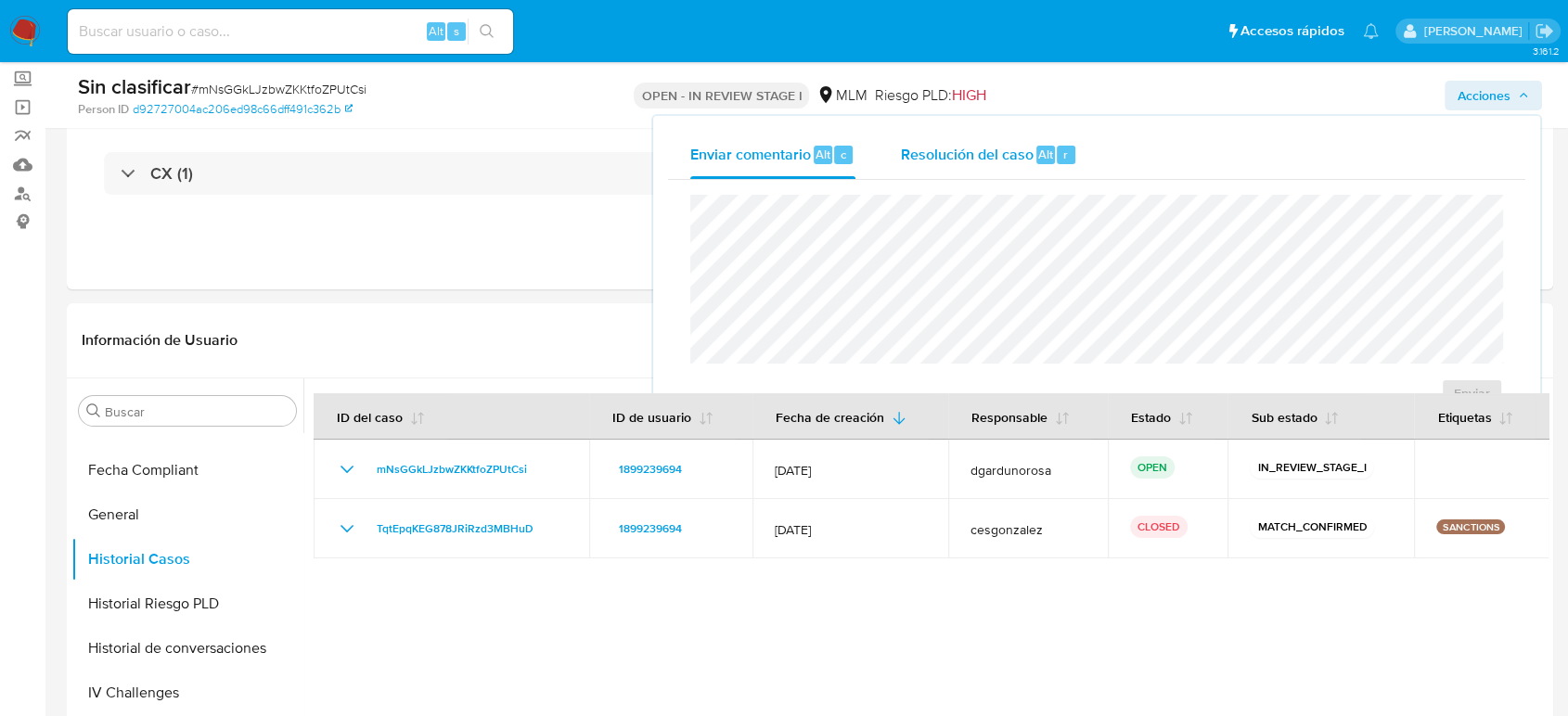
click at [900, 158] on span "Resolución del caso" at bounding box center [966, 154] width 132 height 22
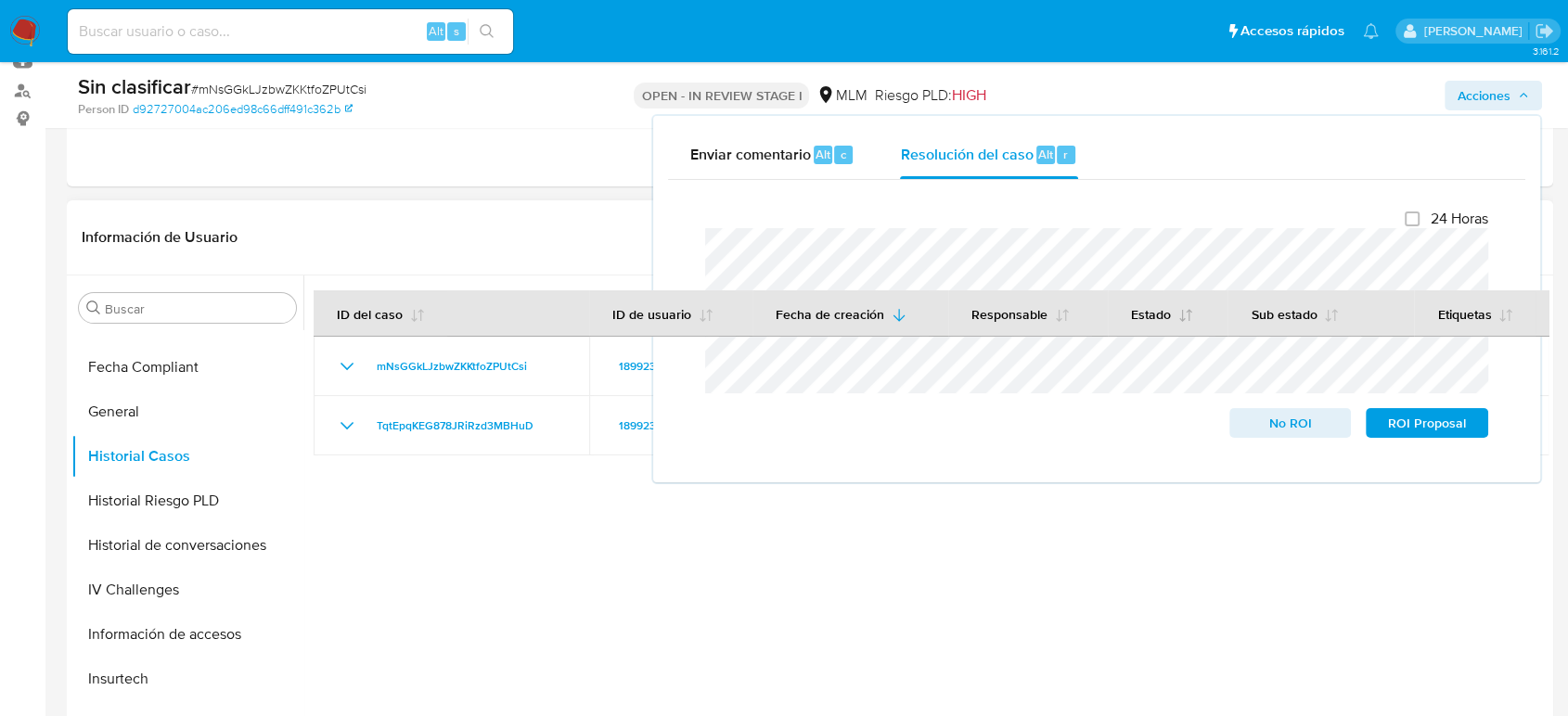
scroll to position [0, 0]
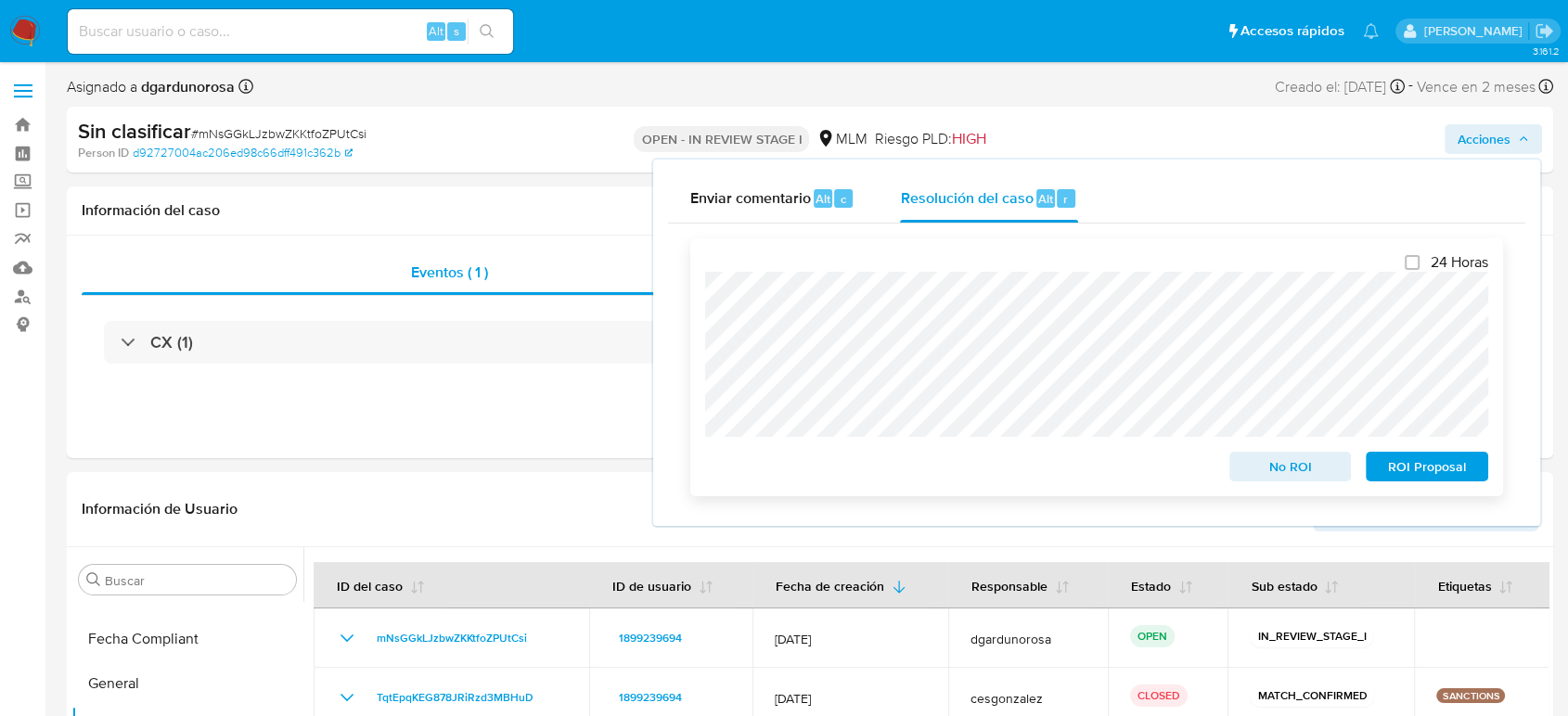
click at [1302, 471] on span "No ROI" at bounding box center [1291, 466] width 97 height 26
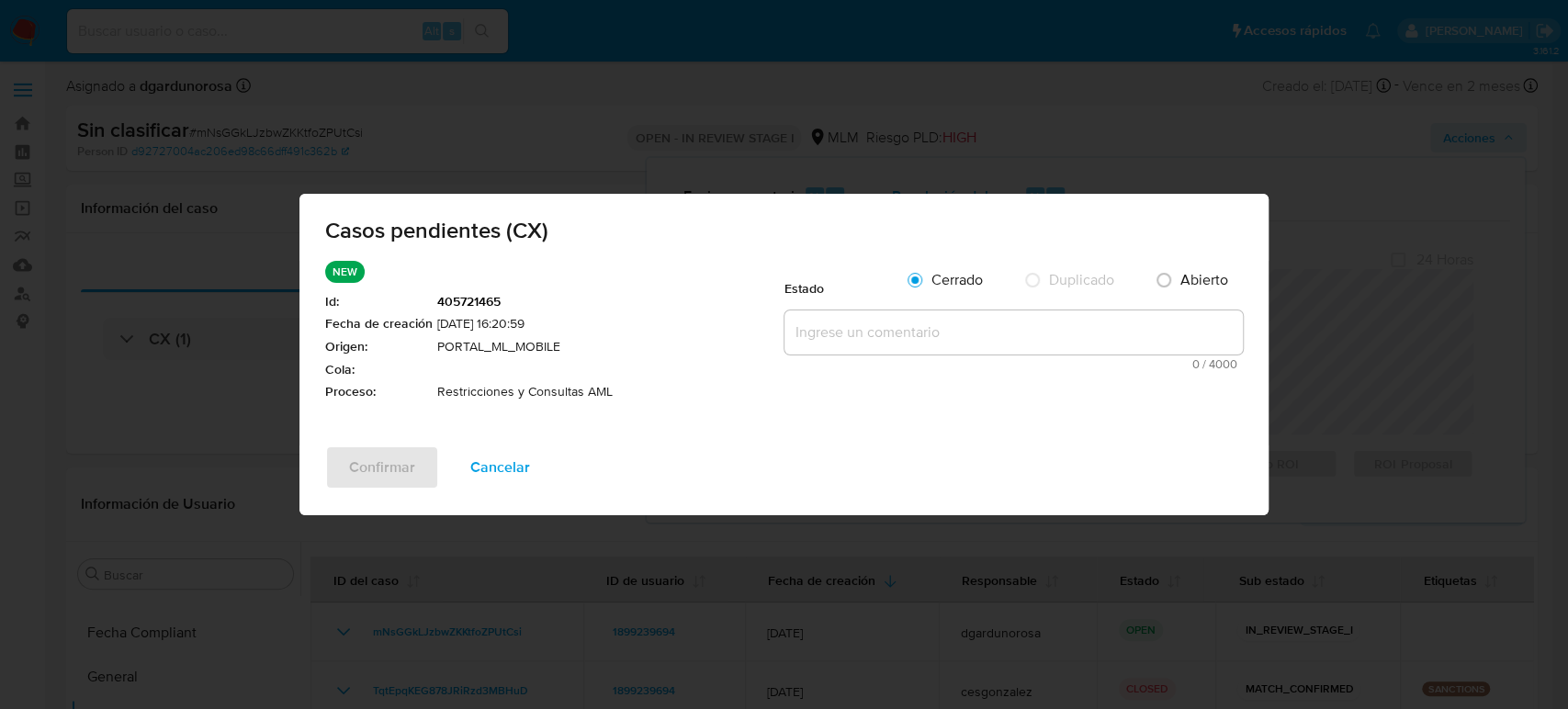
click at [904, 335] on textarea at bounding box center [1013, 332] width 458 height 44
paste textarea "Se valida CX, se trata de cliente con coincidencias en listas de sanciones, por…"
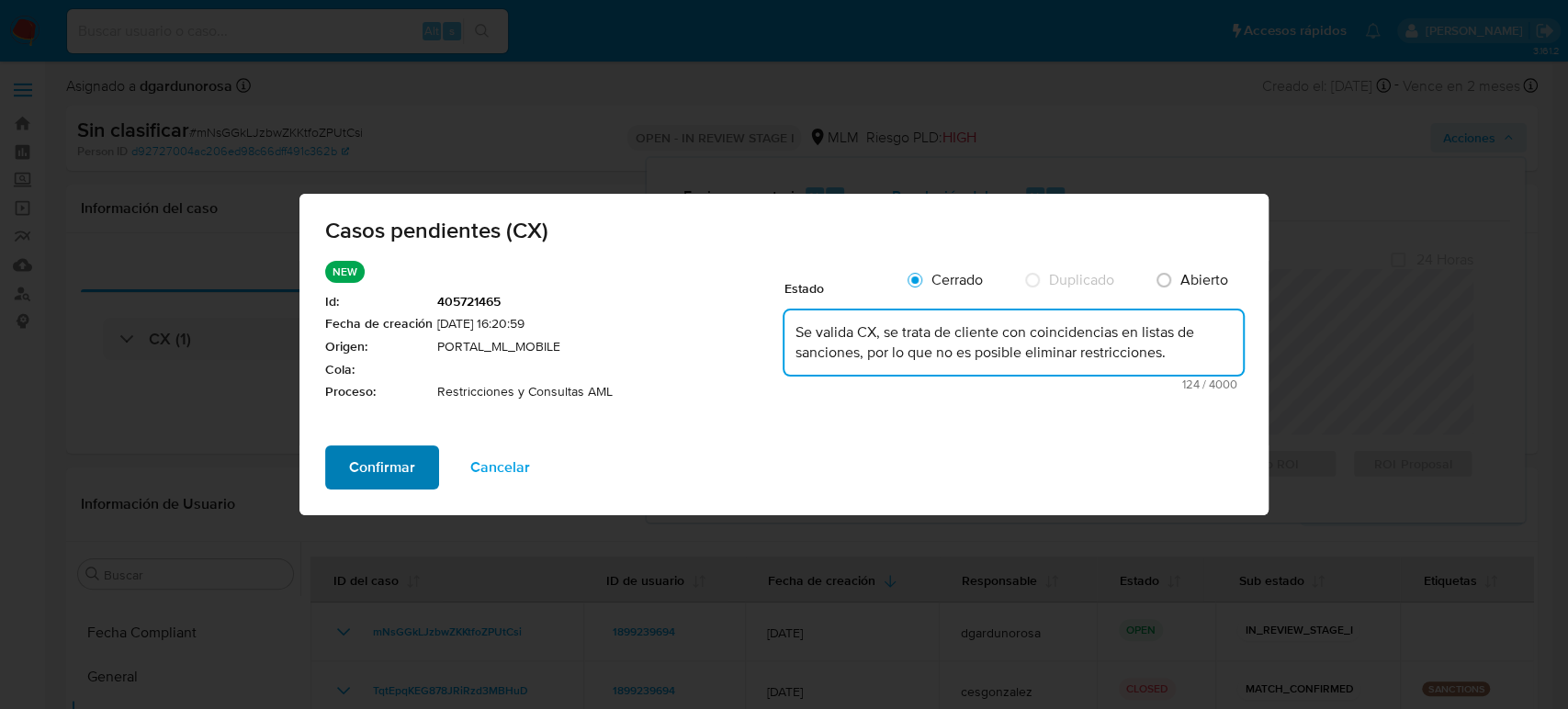
type textarea "Se valida CX, se trata de cliente con coincidencias en listas de sanciones, por…"
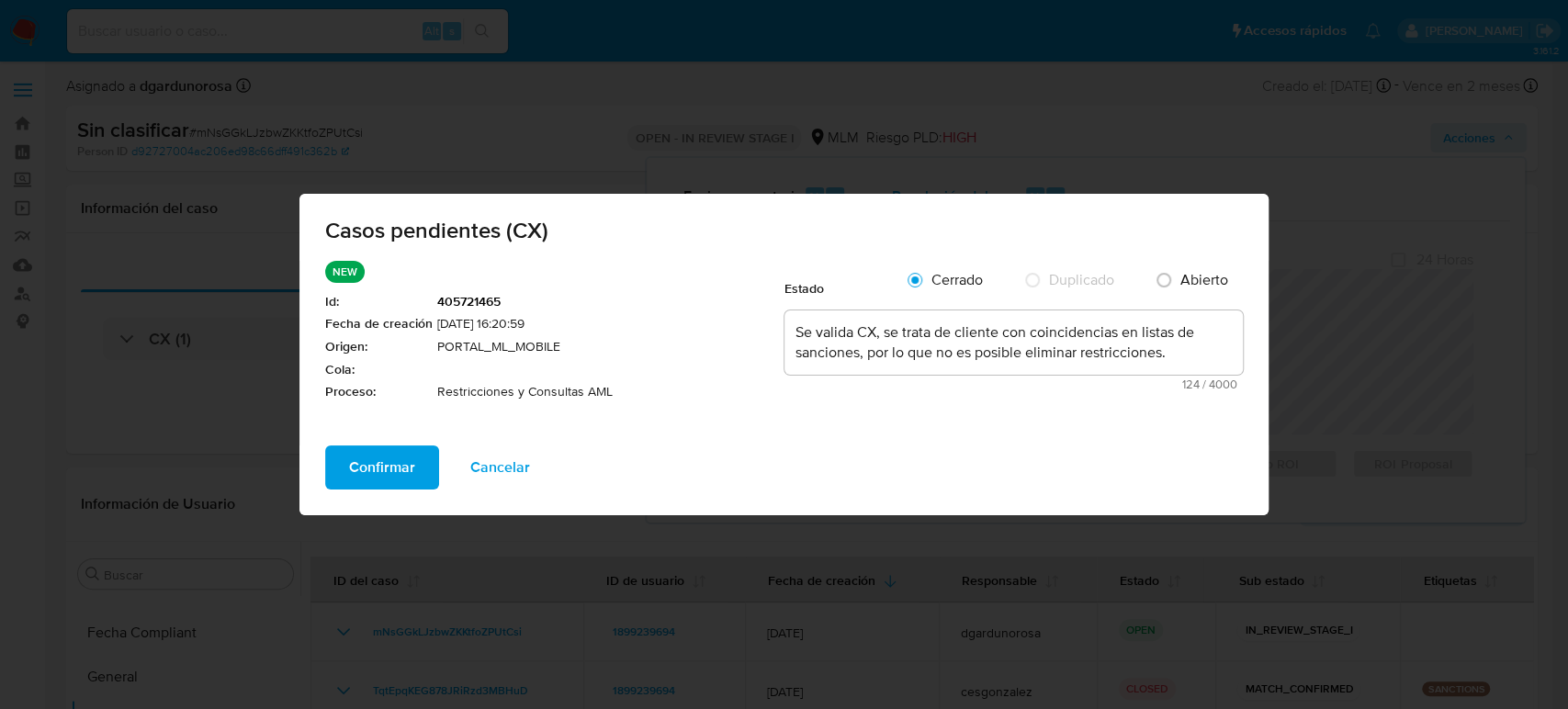
click at [417, 473] on button "Confirmar" at bounding box center [382, 467] width 114 height 44
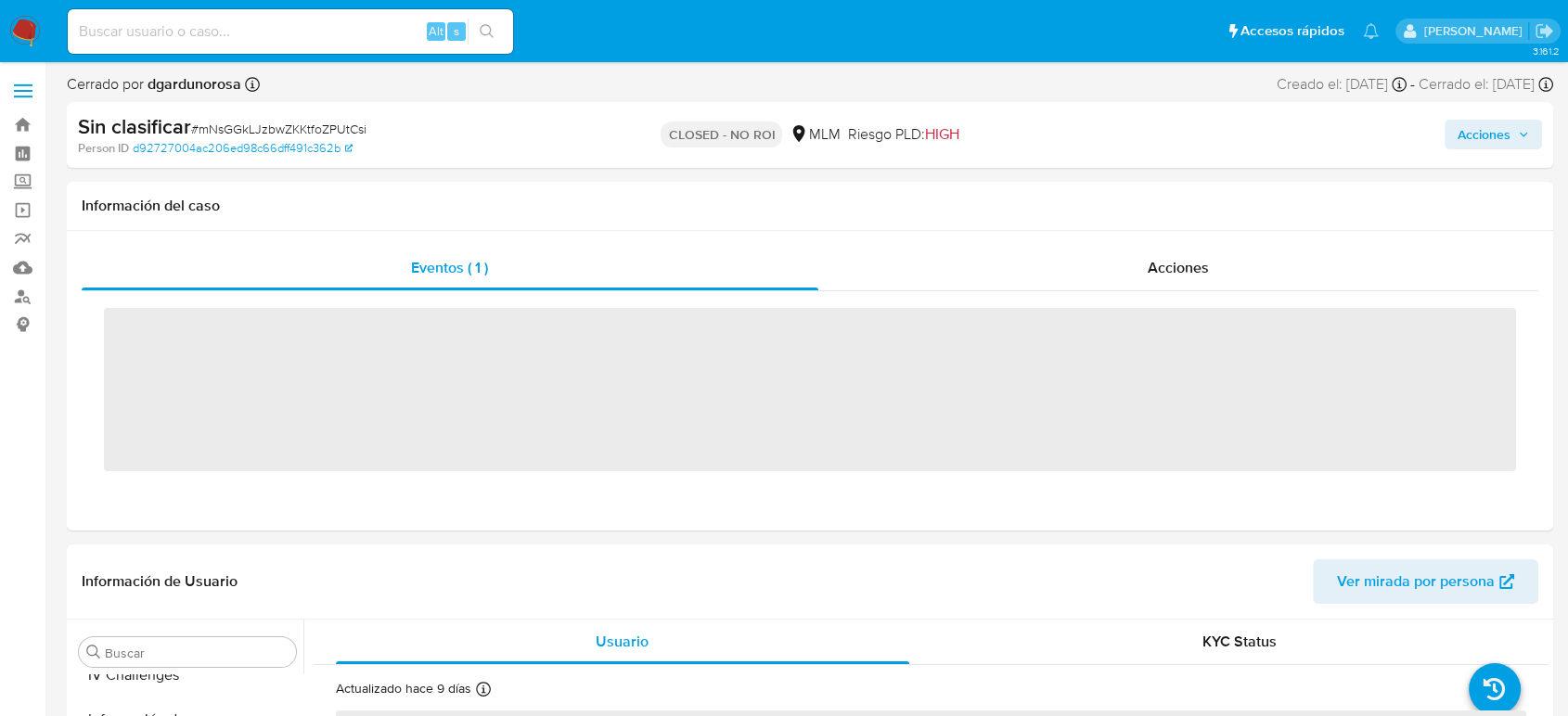
scroll to position [873, 0]
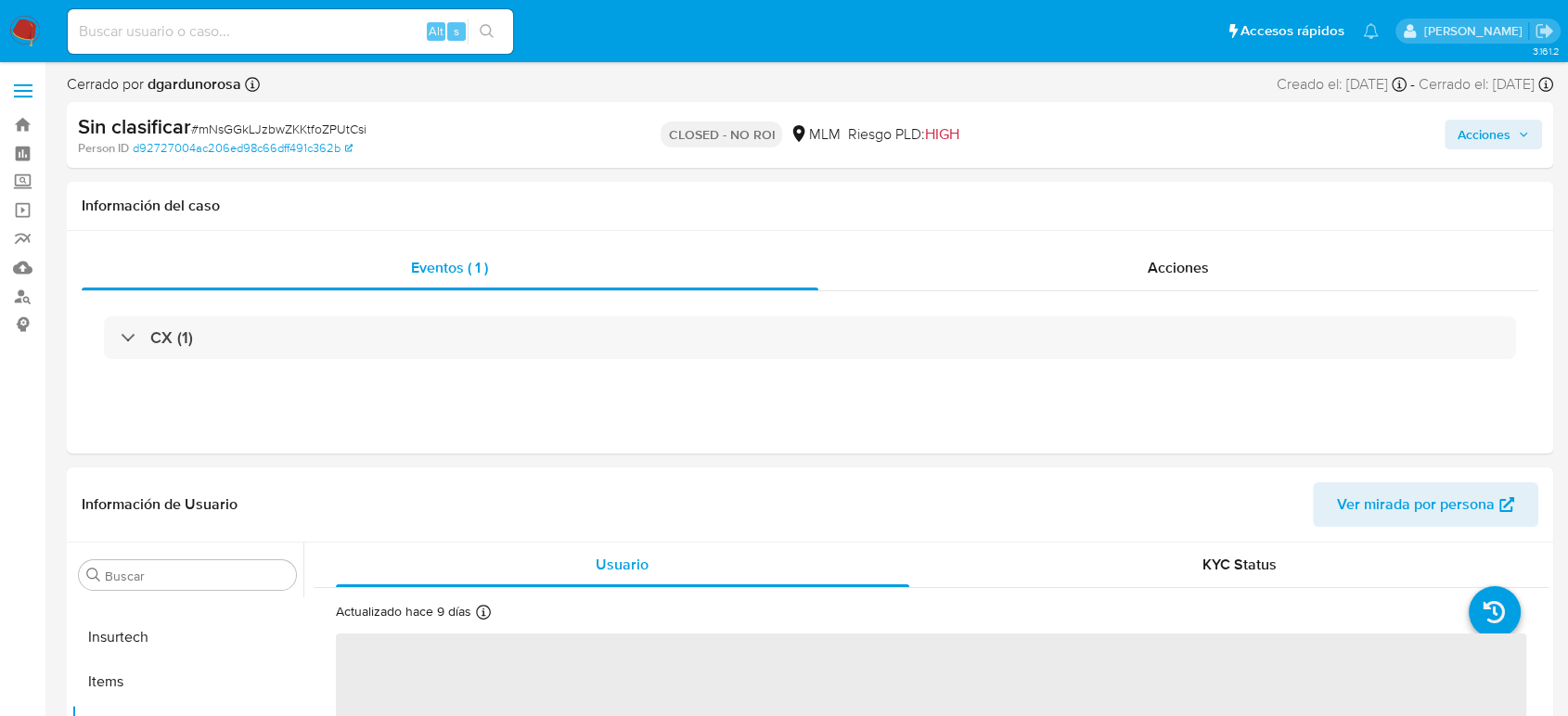
select select "10"
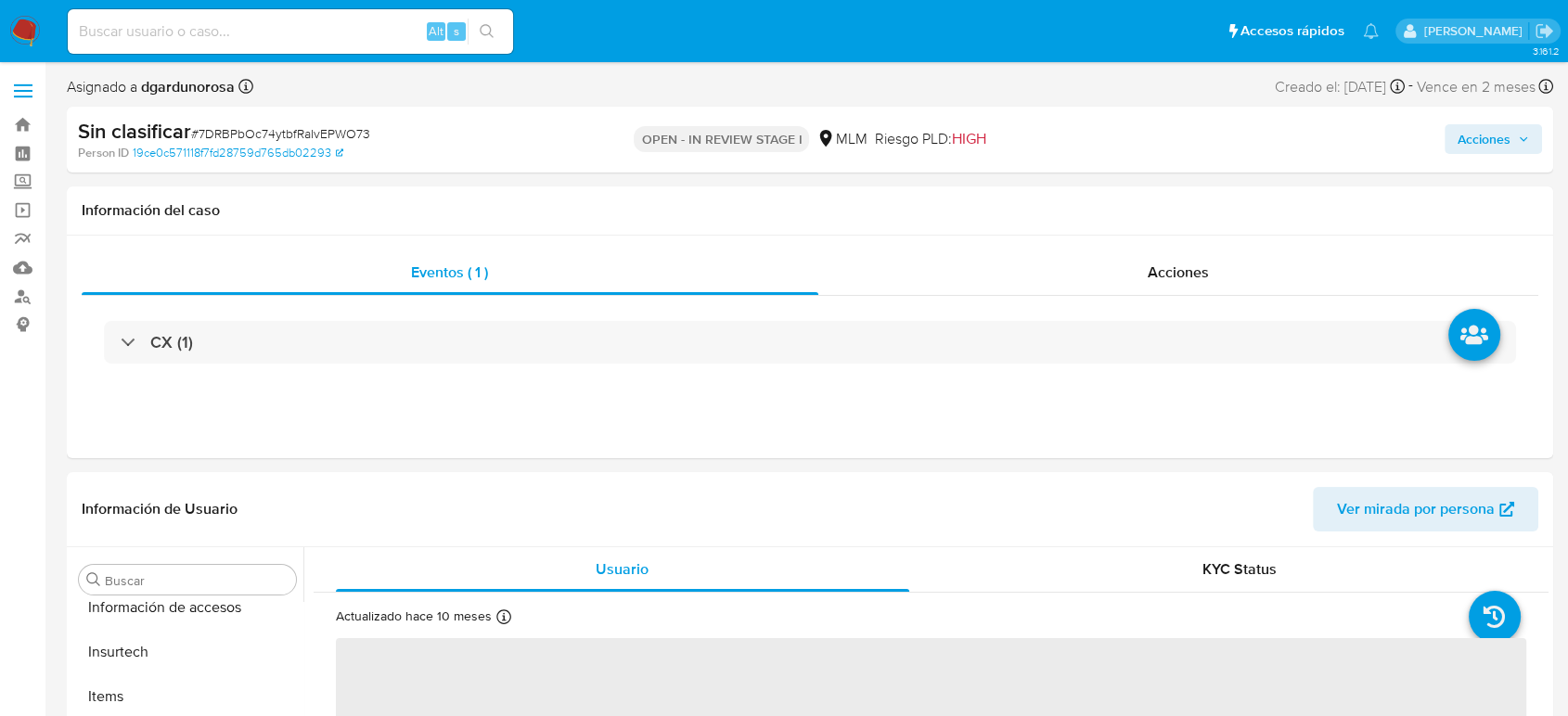
scroll to position [873, 0]
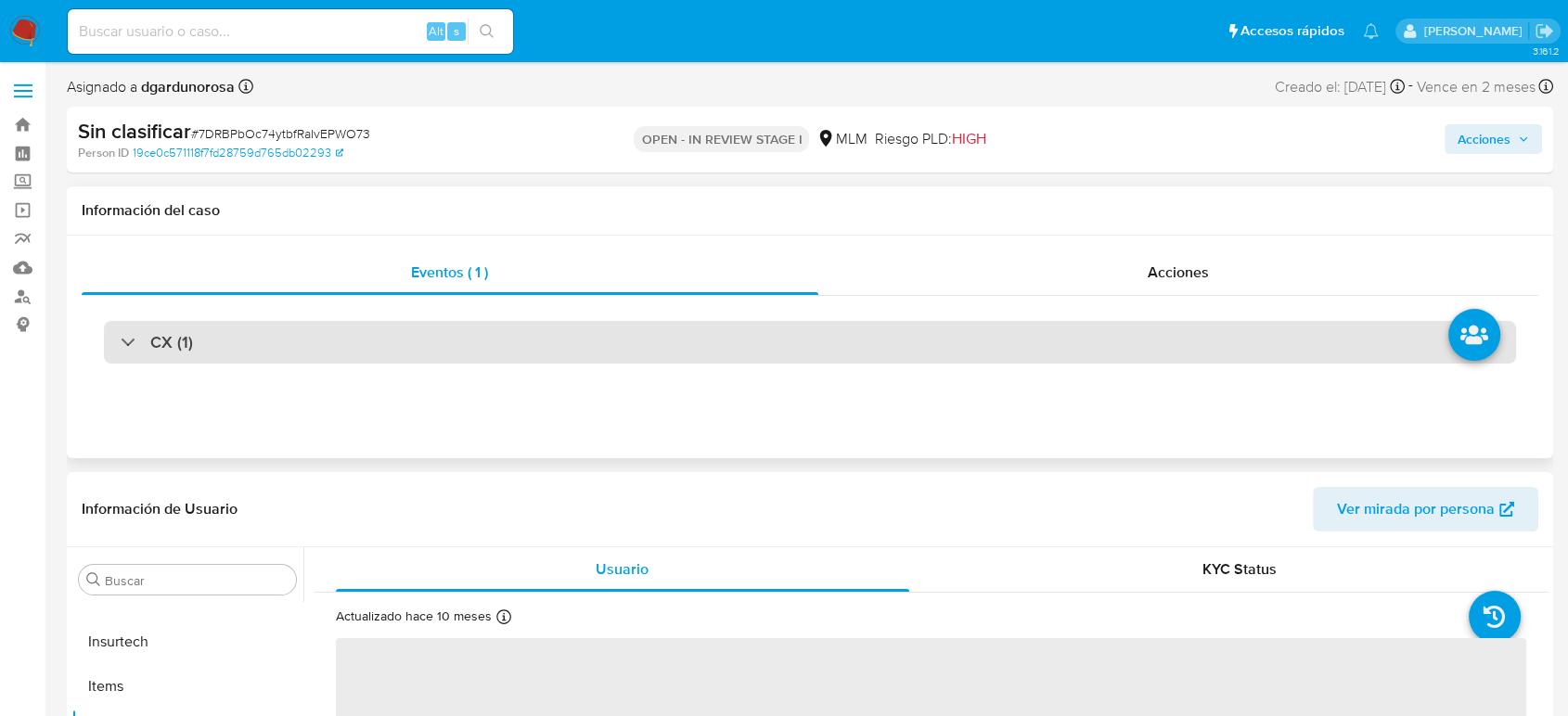
select select "10"
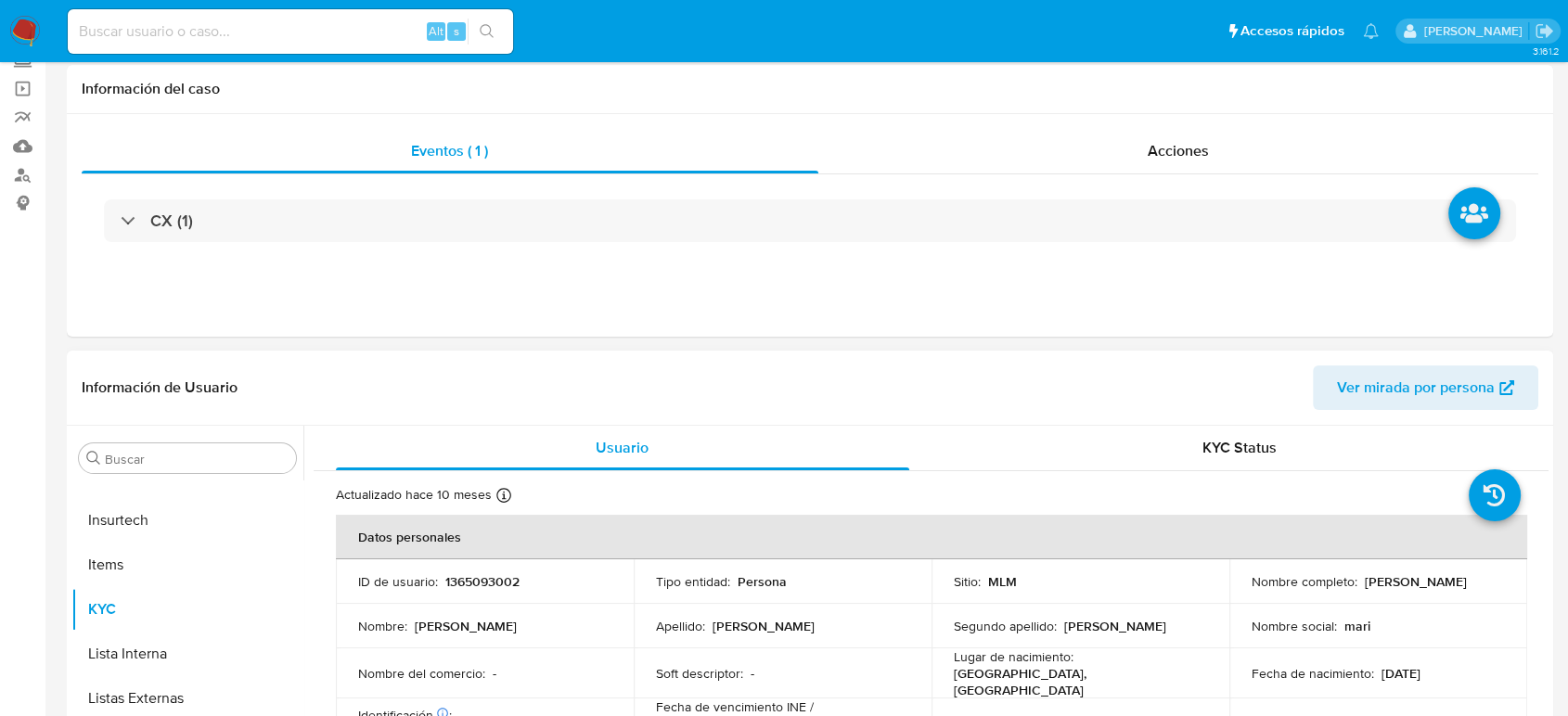
scroll to position [309, 0]
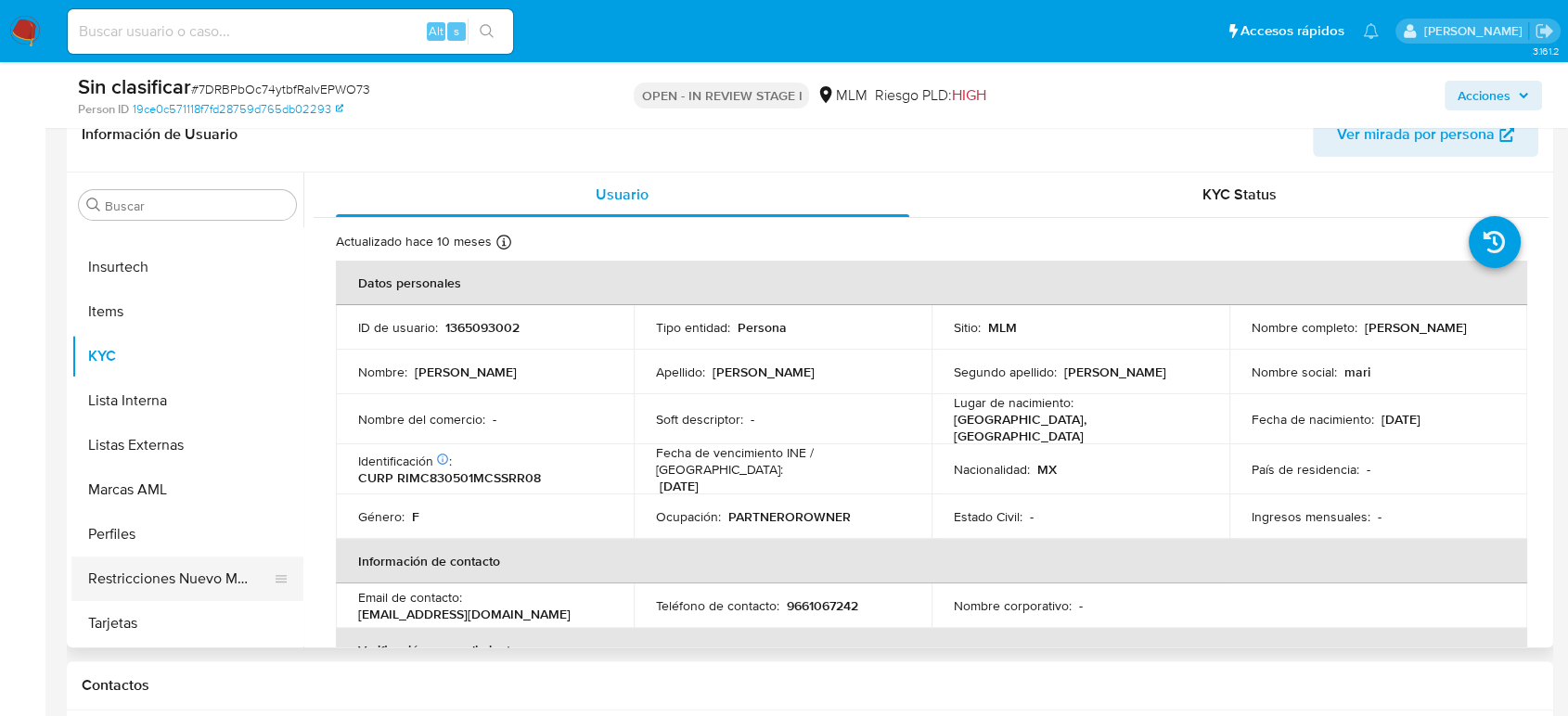
click at [174, 580] on button "Restricciones Nuevo Mundo" at bounding box center [180, 578] width 217 height 44
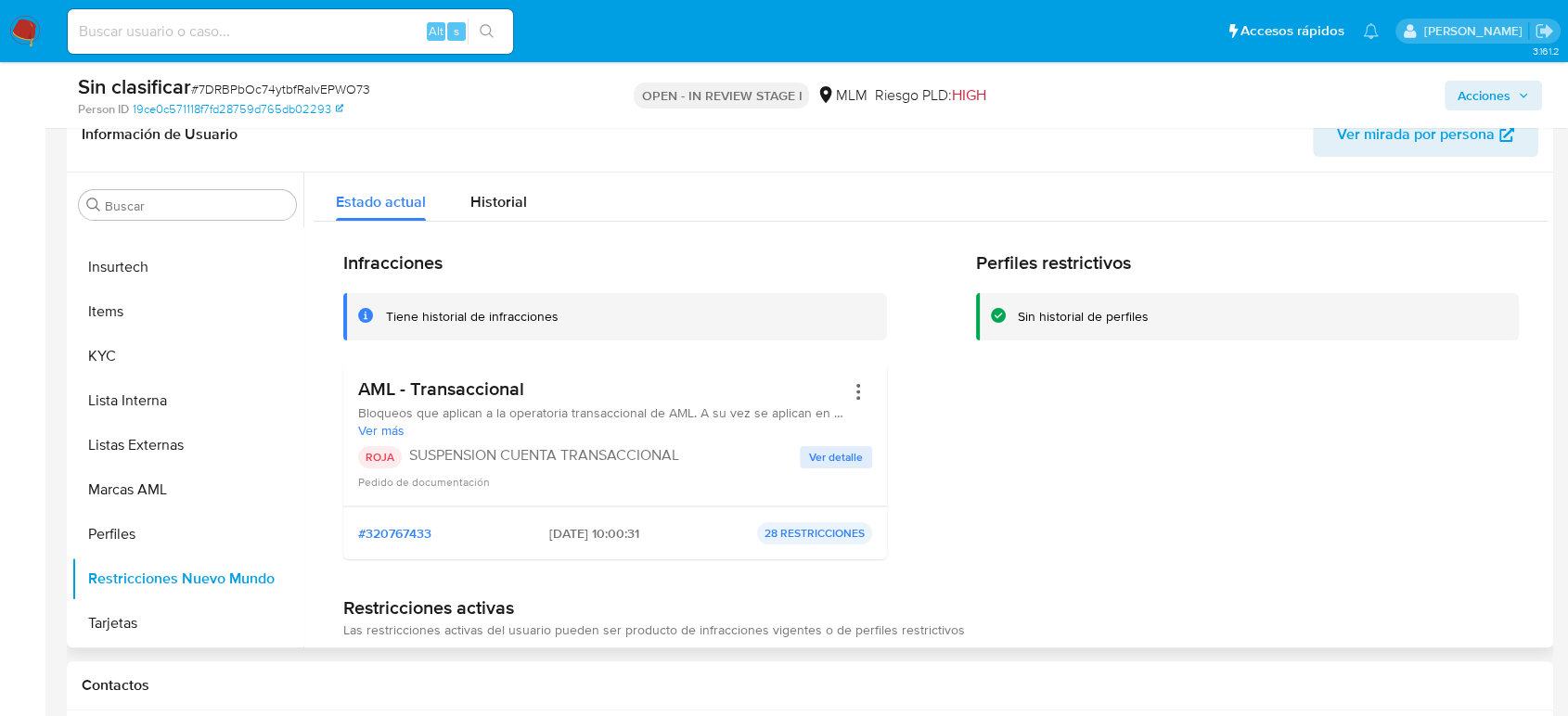
click at [799, 458] on button "Ver detalle" at bounding box center [835, 457] width 72 height 23
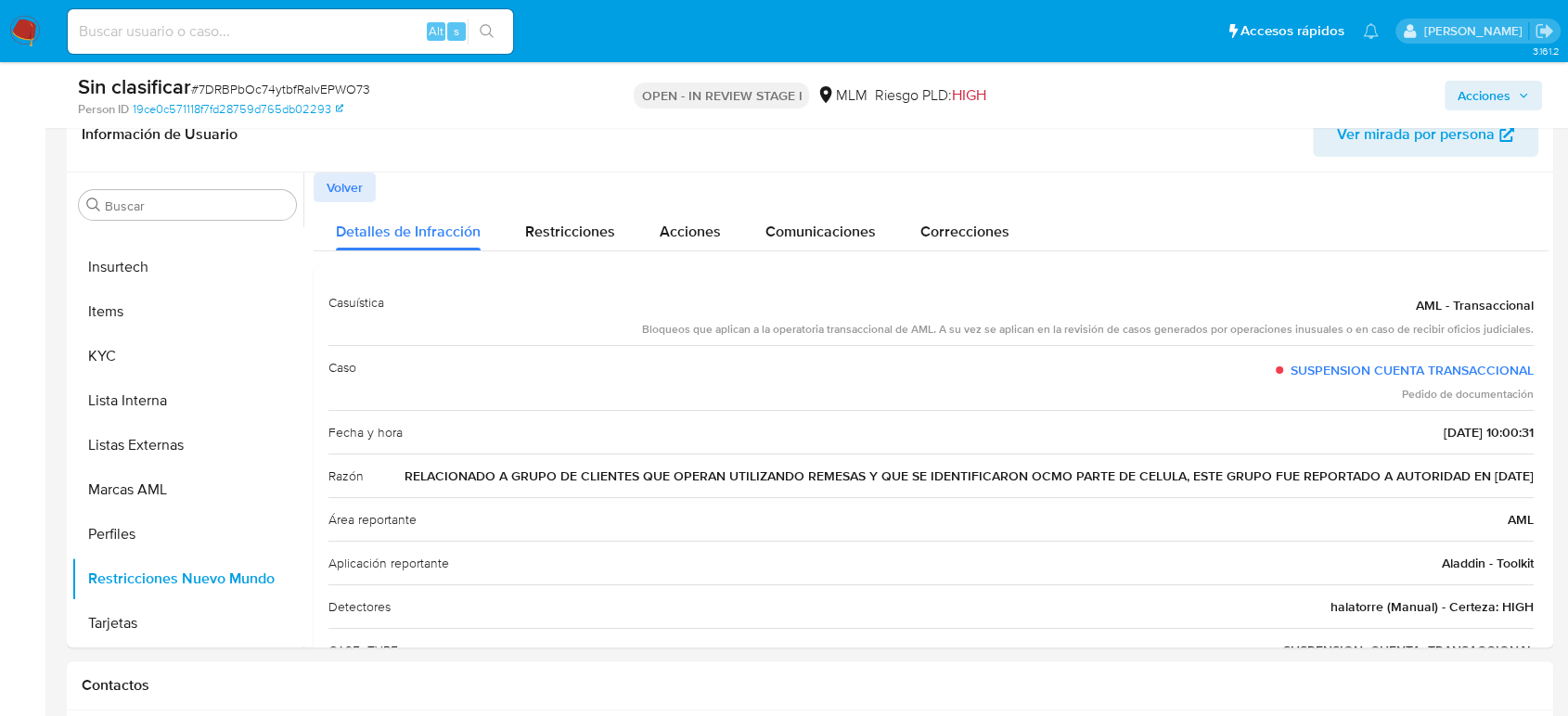
click at [1516, 95] on span "Acciones" at bounding box center [1493, 96] width 71 height 26
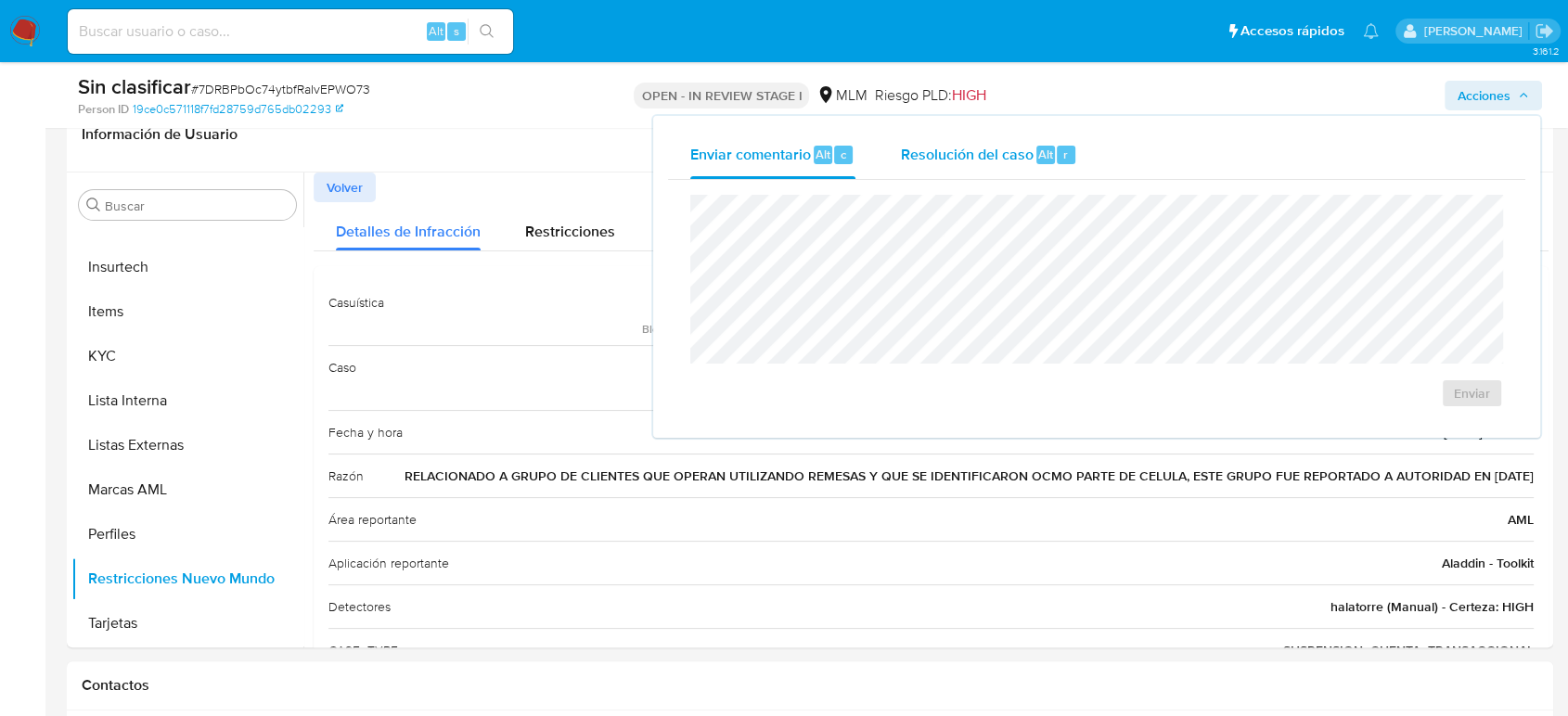
click at [972, 153] on span "Resolución del caso" at bounding box center [966, 154] width 132 height 22
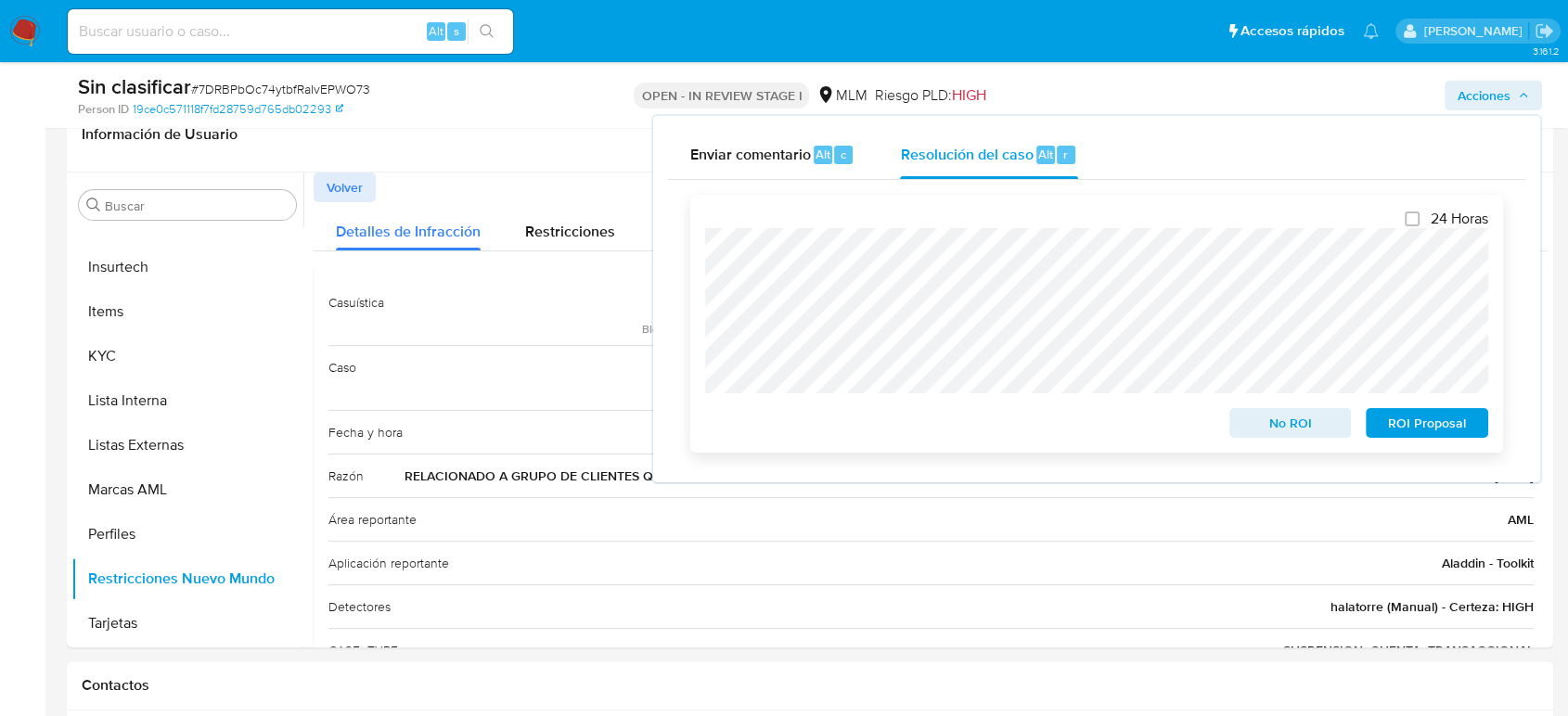
click at [1272, 416] on span "No ROI" at bounding box center [1291, 423] width 97 height 26
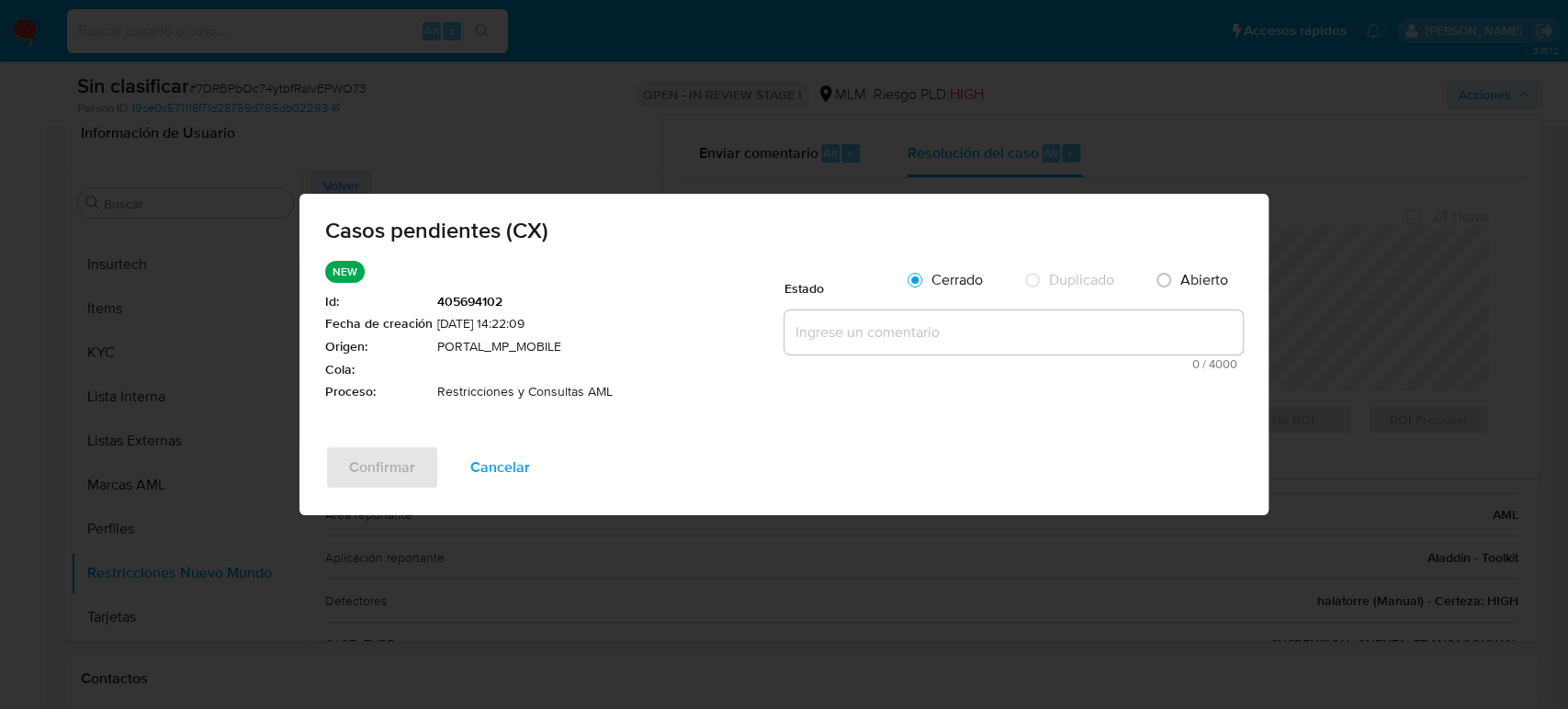
click at [849, 344] on textarea at bounding box center [1013, 332] width 458 height 44
paste textarea "Se valida CX, se trata de cliente con restricción ya está relacionado a grupo d…"
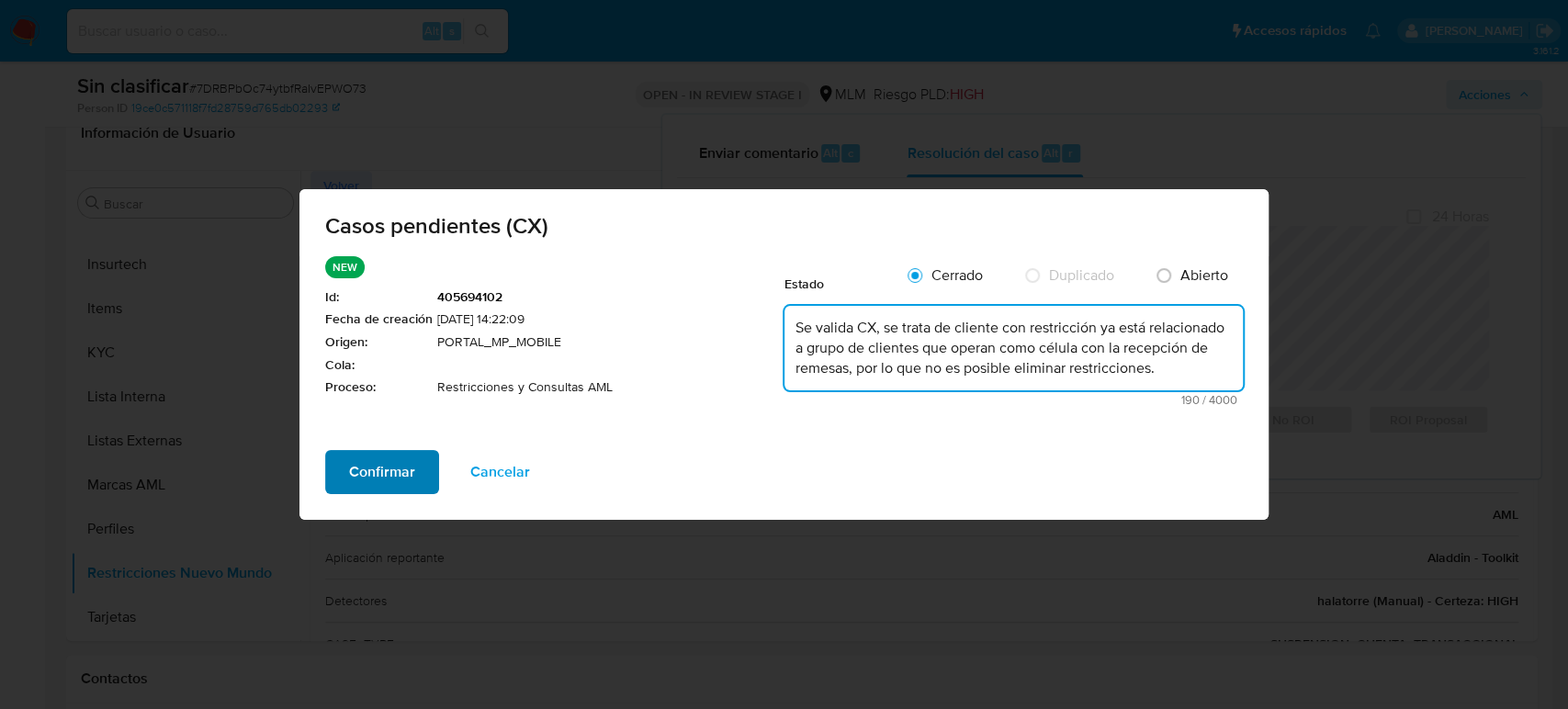
type textarea "Se valida CX, se trata de cliente con restricción ya está relacionado a grupo d…"
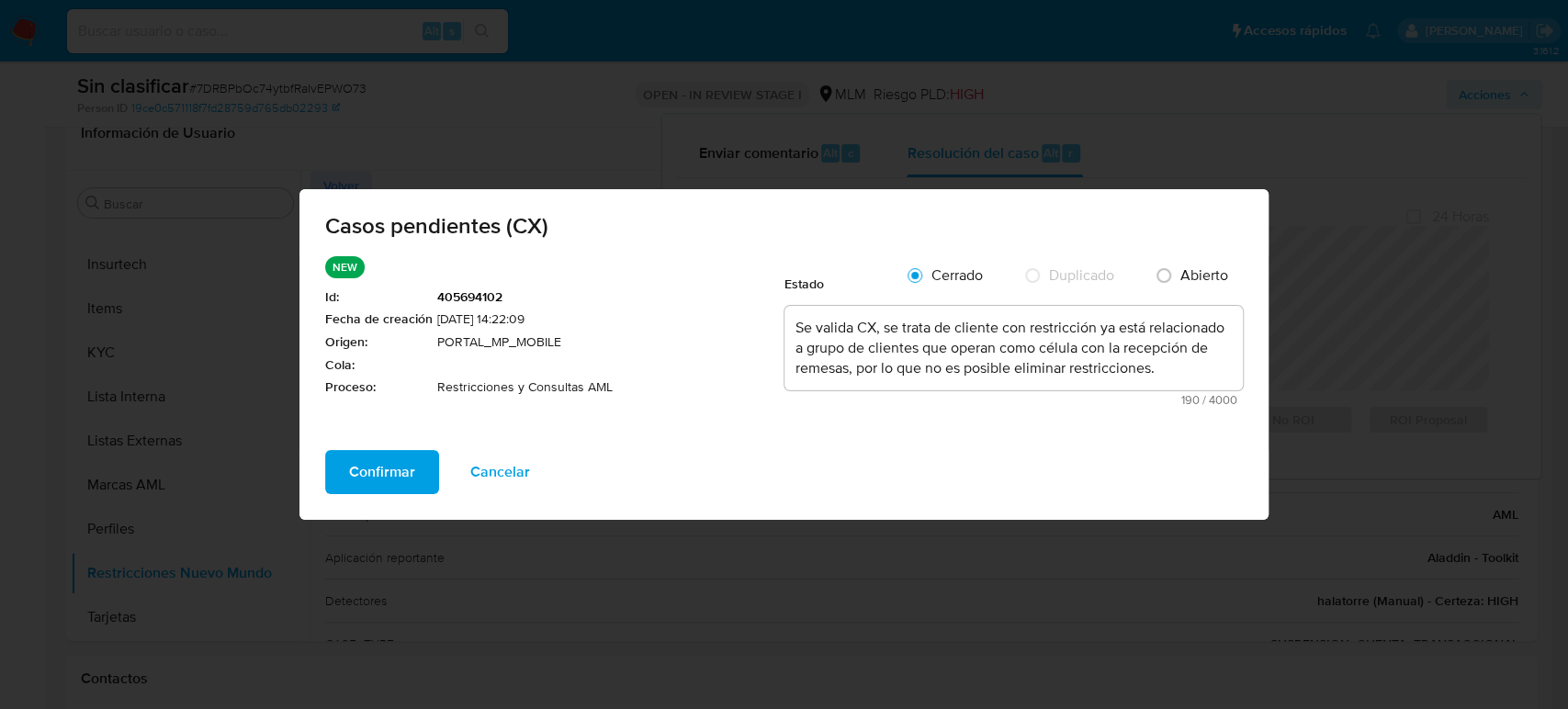
click at [422, 468] on button "Confirmar" at bounding box center [382, 472] width 114 height 44
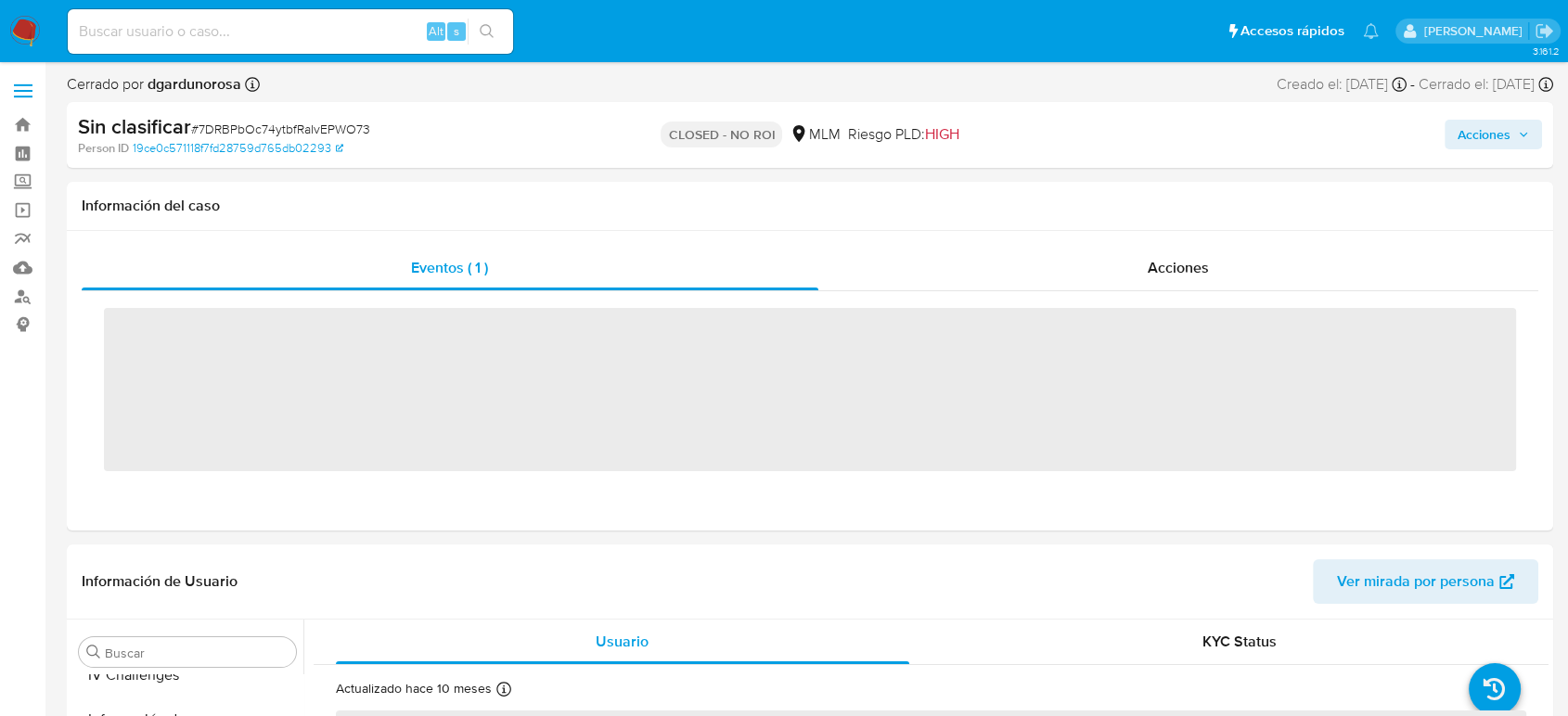
scroll to position [873, 0]
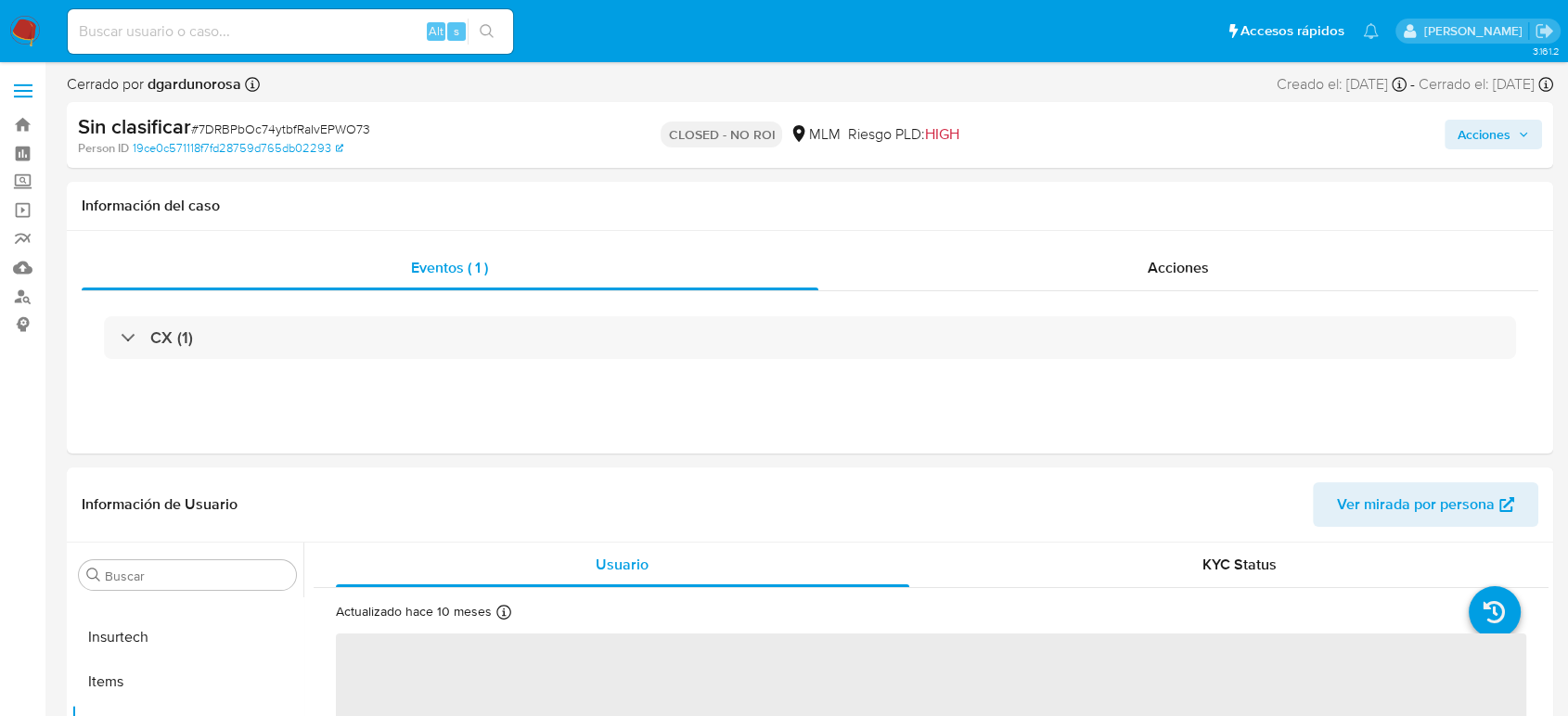
select select "10"
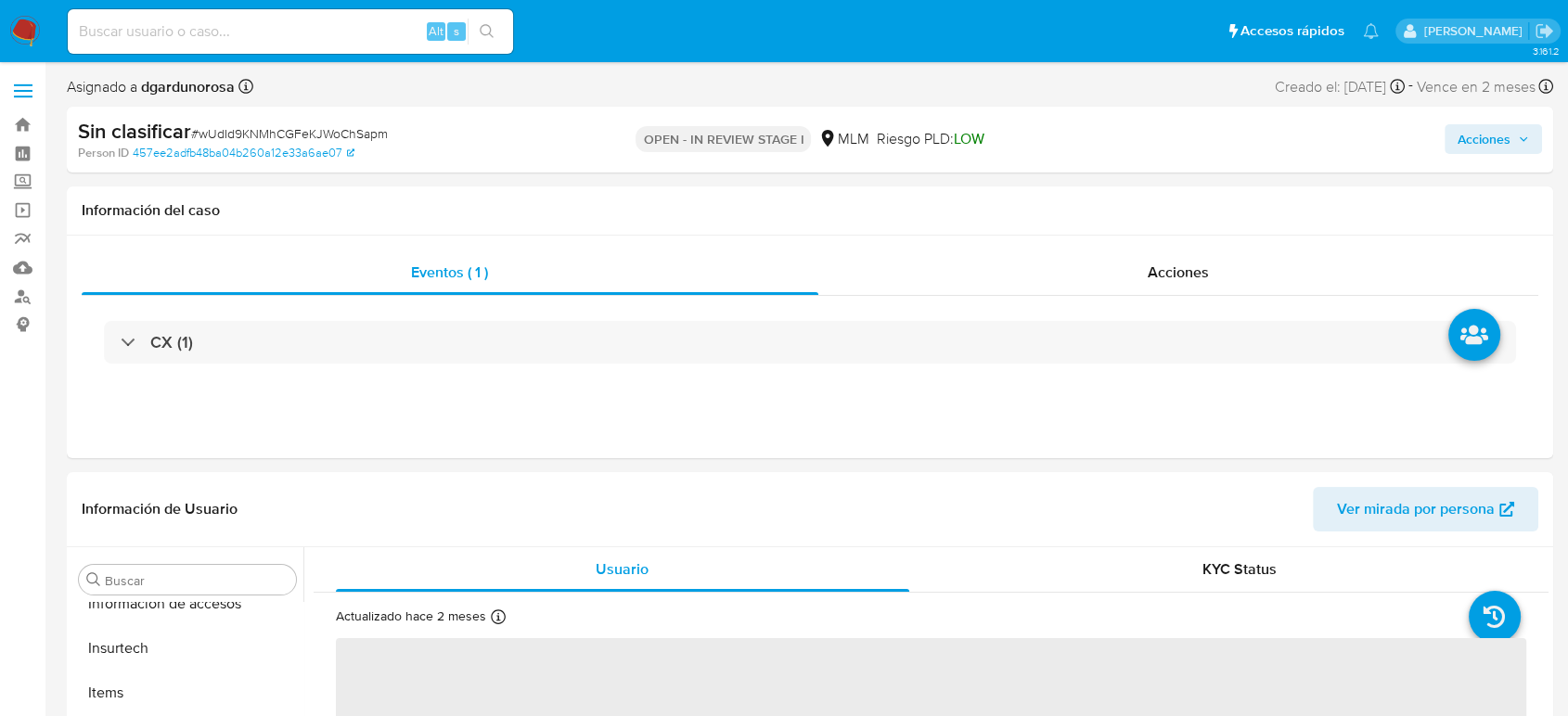
scroll to position [873, 0]
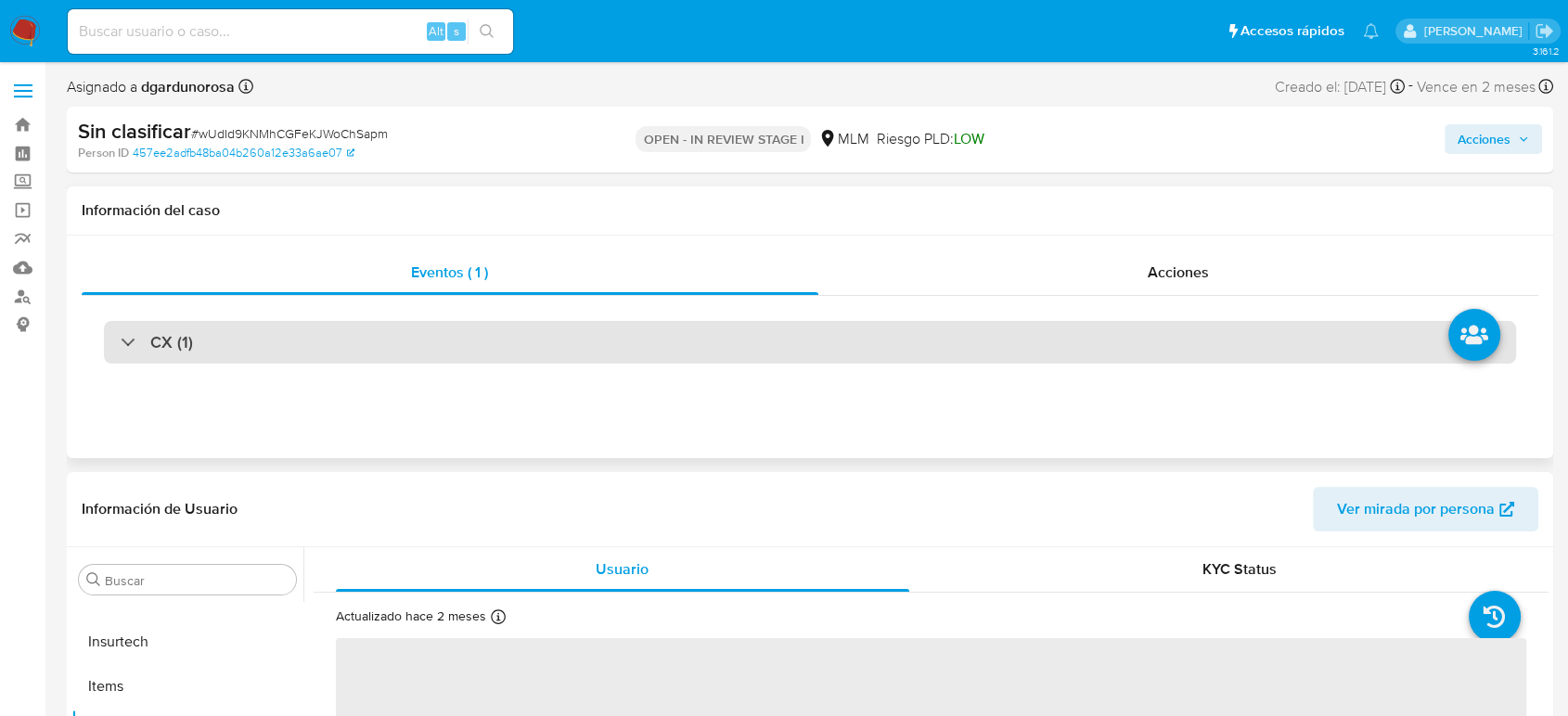
select select "10"
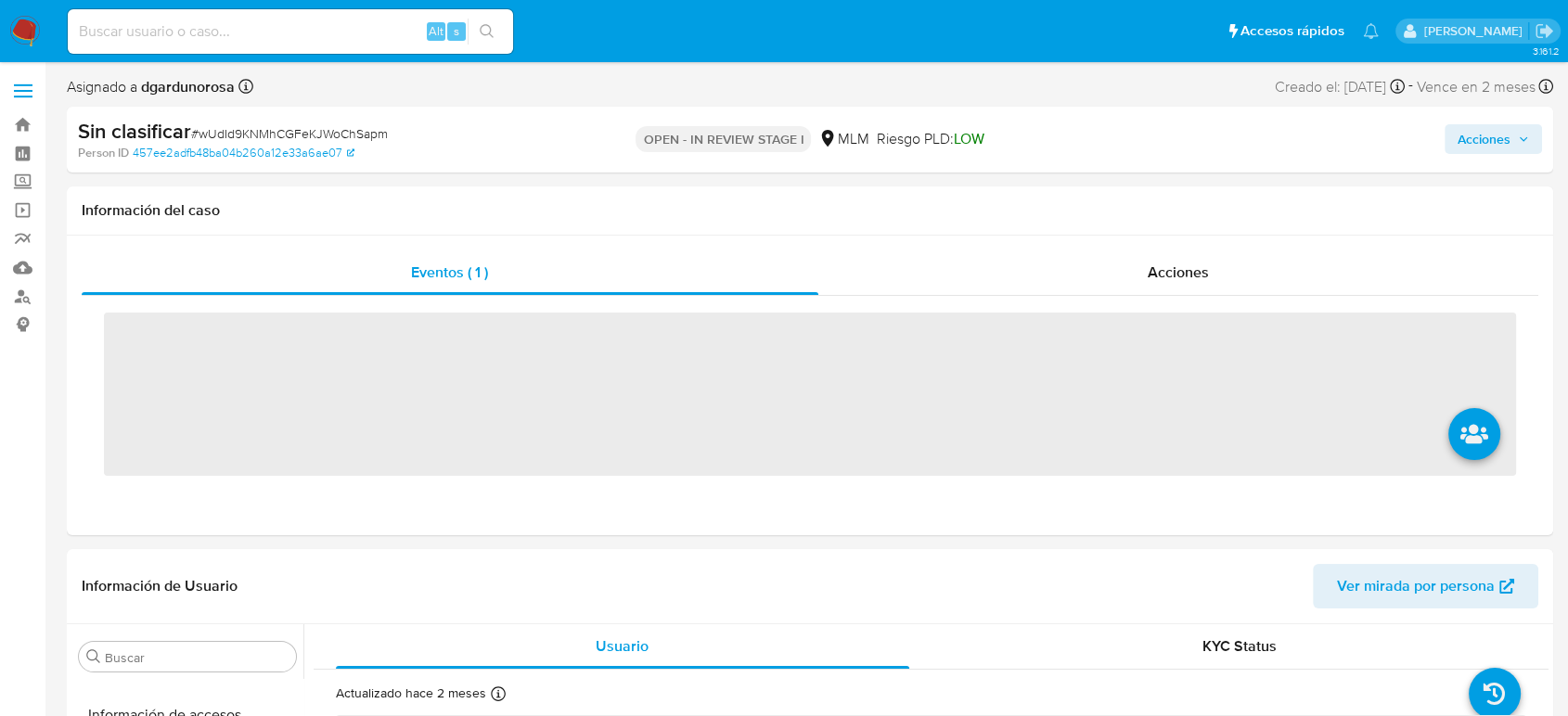
scroll to position [873, 0]
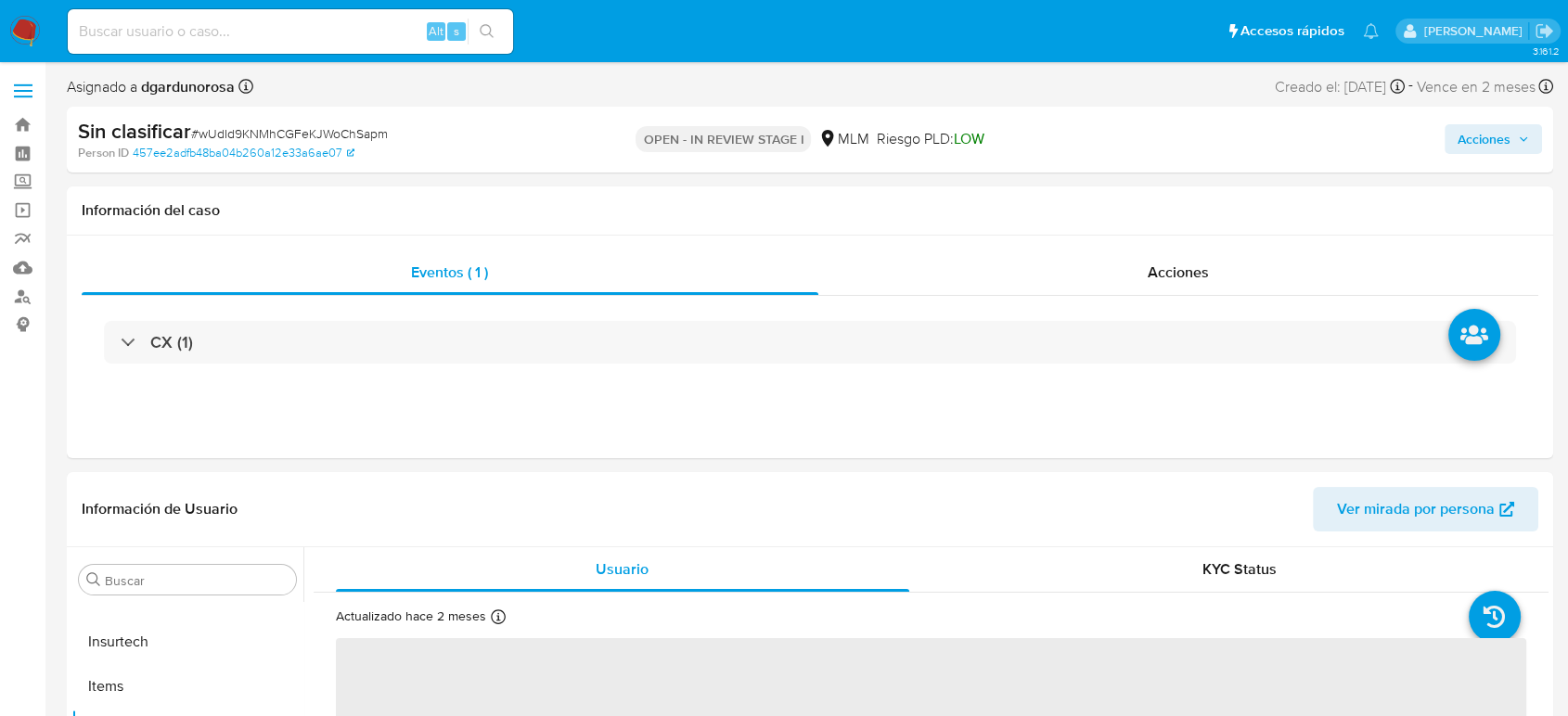
select select "10"
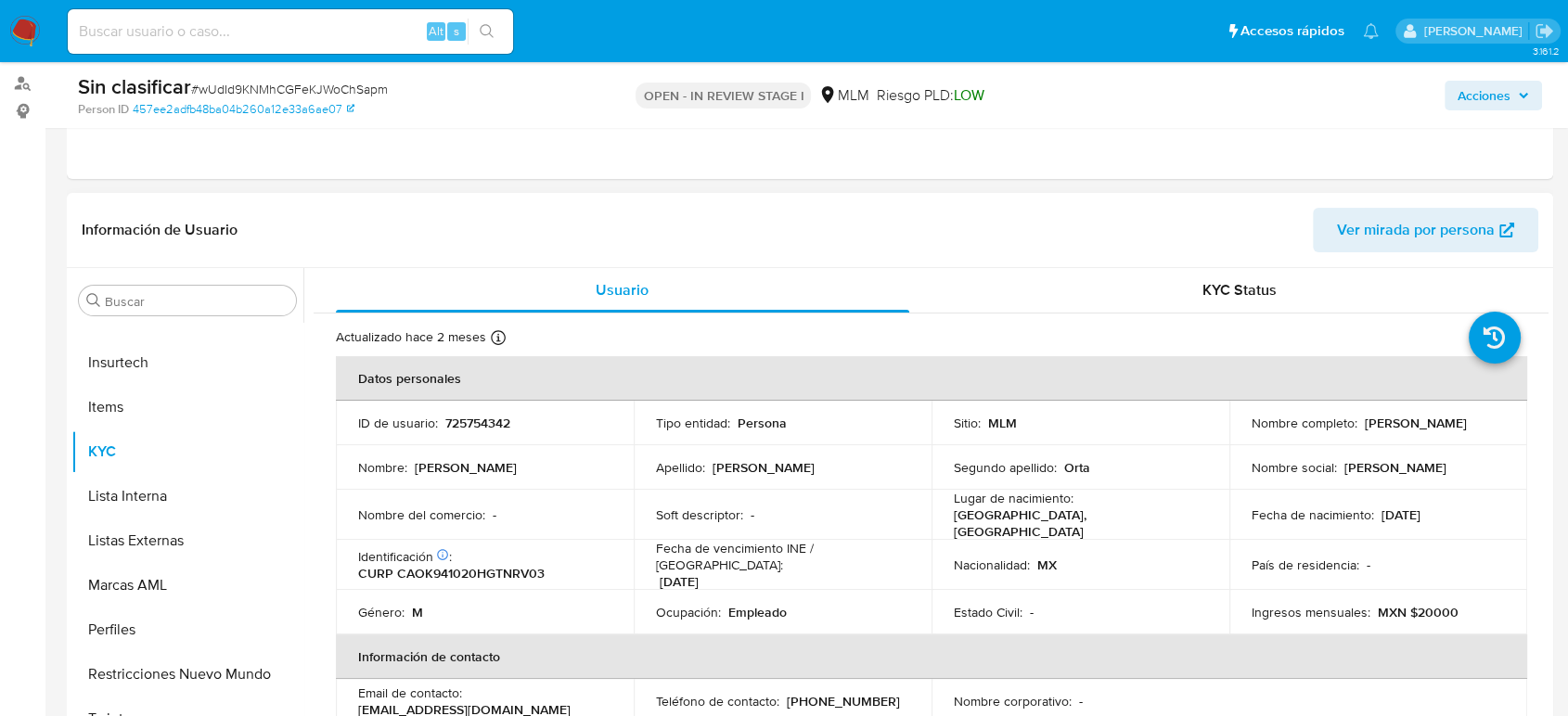
scroll to position [309, 0]
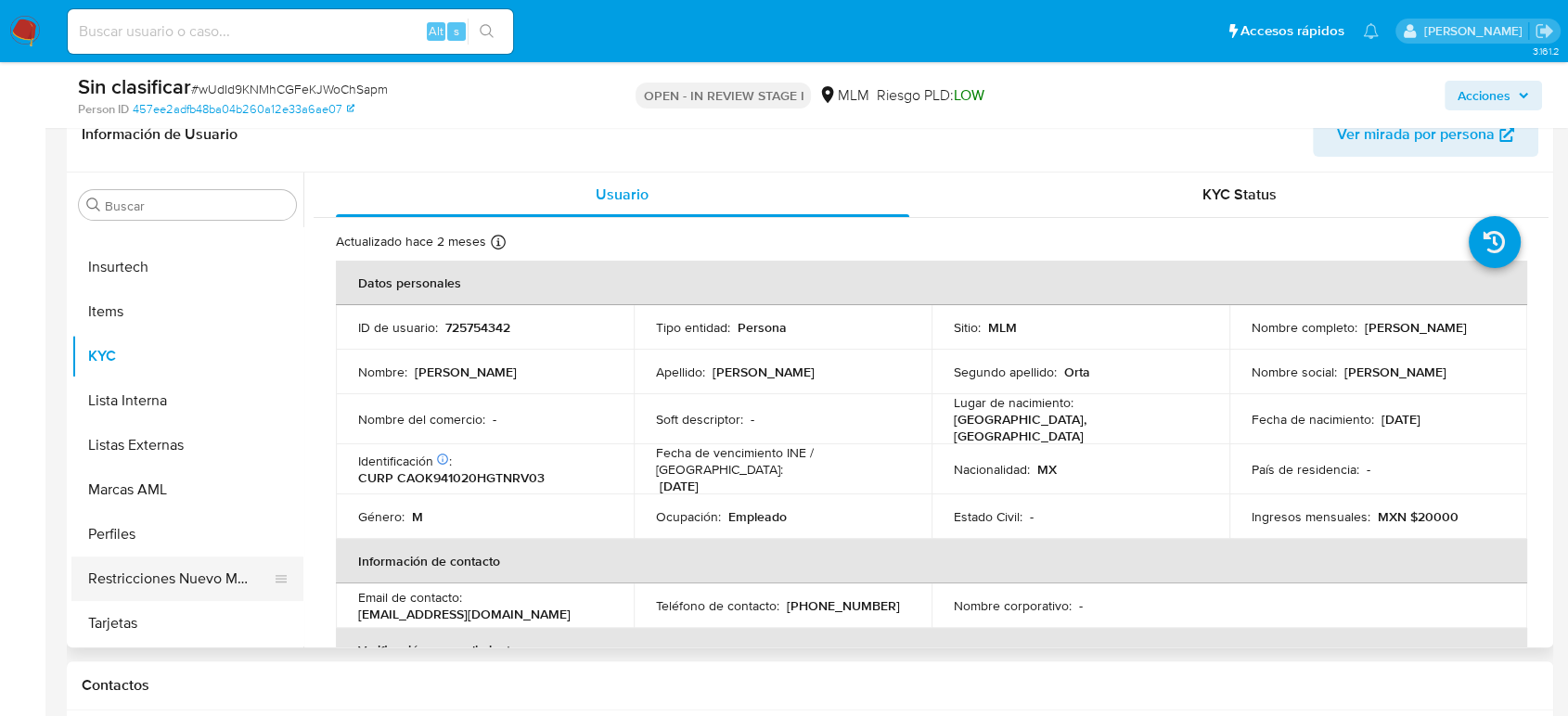
click at [208, 585] on button "Restricciones Nuevo Mundo" at bounding box center [180, 578] width 217 height 44
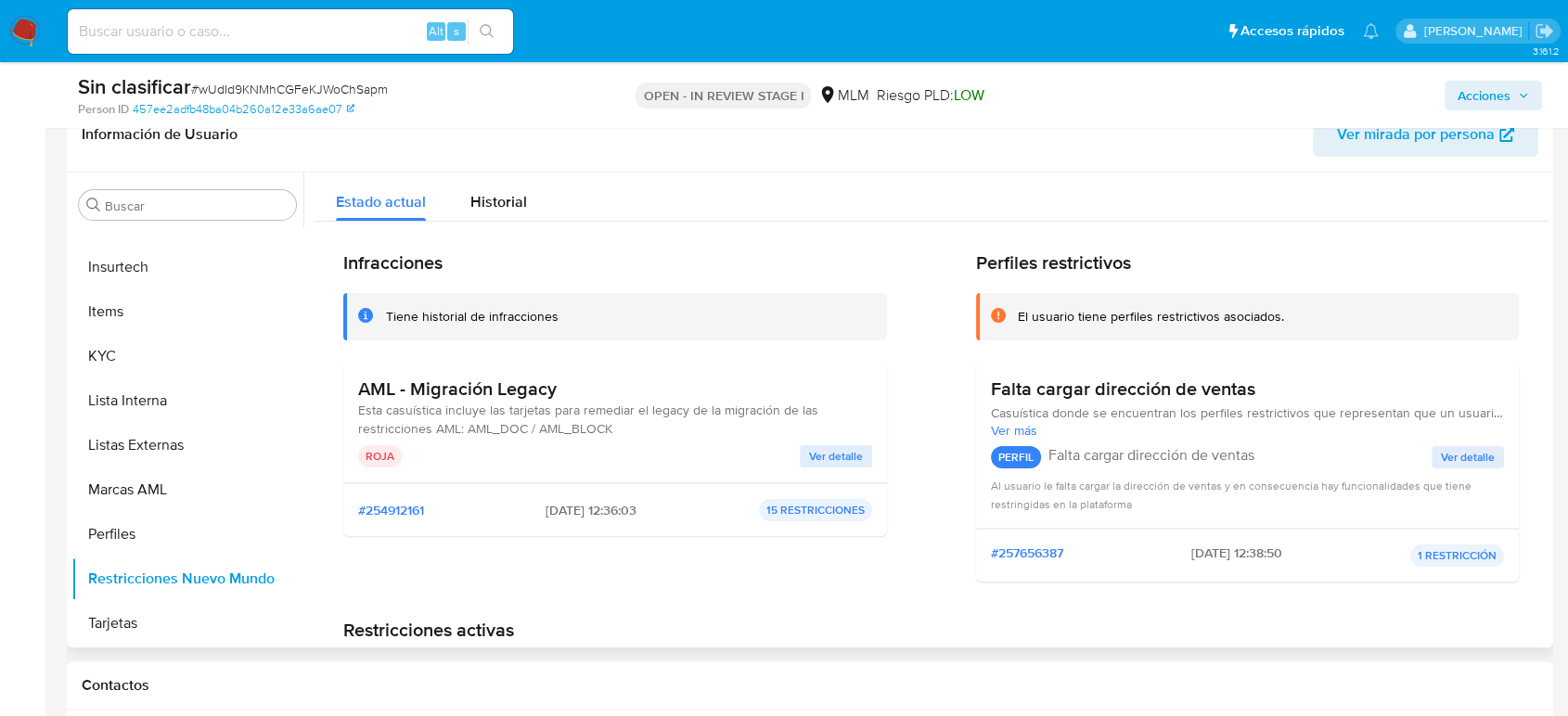
click at [820, 458] on span "Ver detalle" at bounding box center [836, 456] width 54 height 19
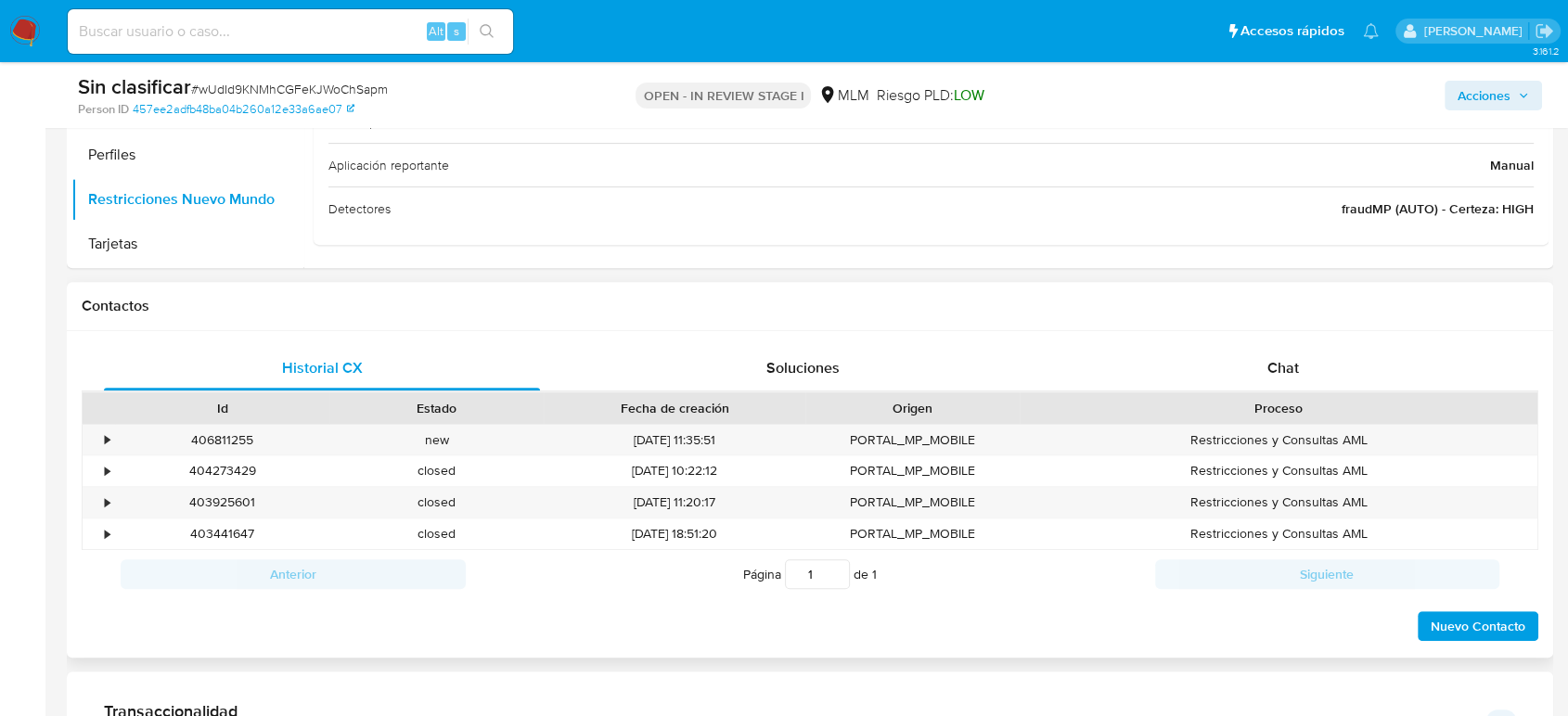
scroll to position [721, 0]
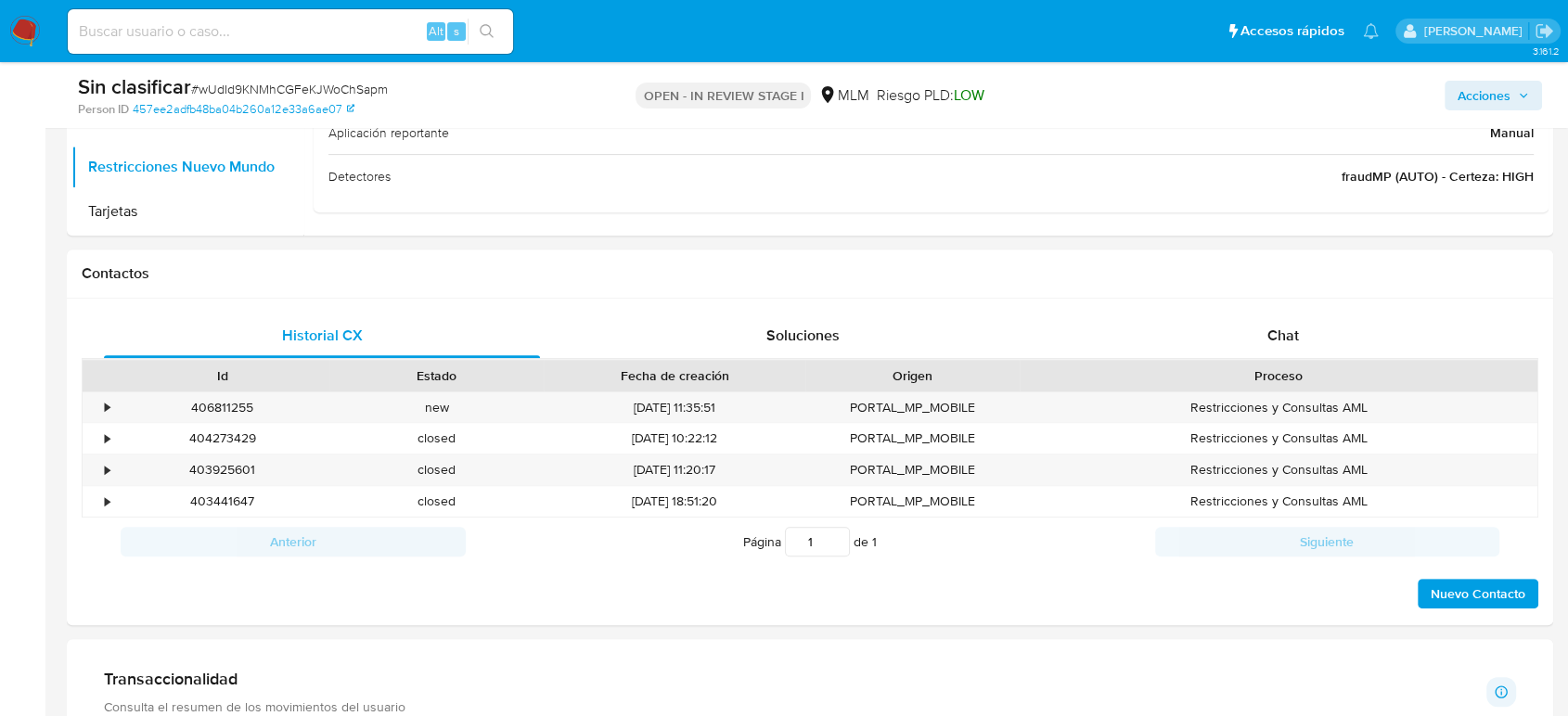
click at [1490, 101] on span "Acciones" at bounding box center [1484, 96] width 53 height 30
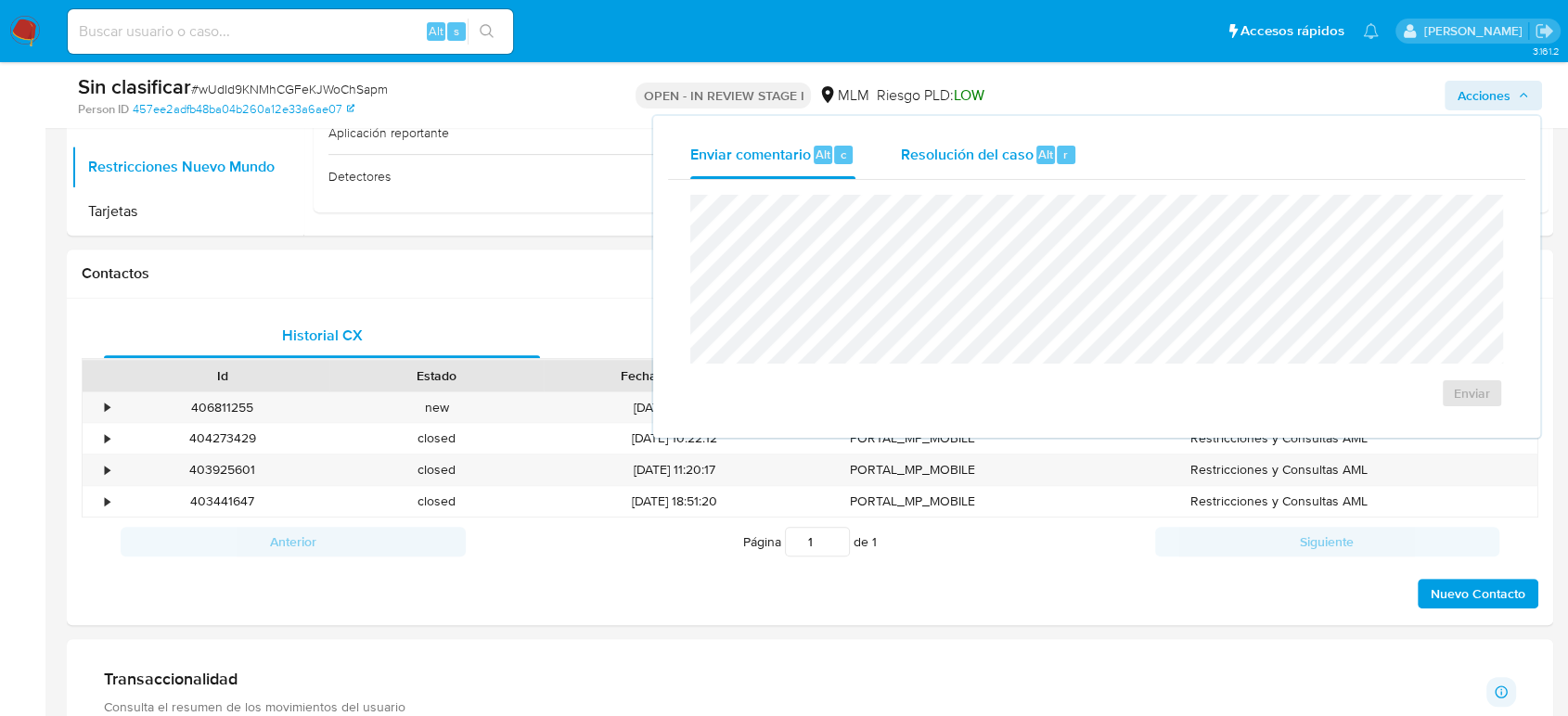
click at [1014, 154] on span "Resolución del caso" at bounding box center [966, 154] width 132 height 22
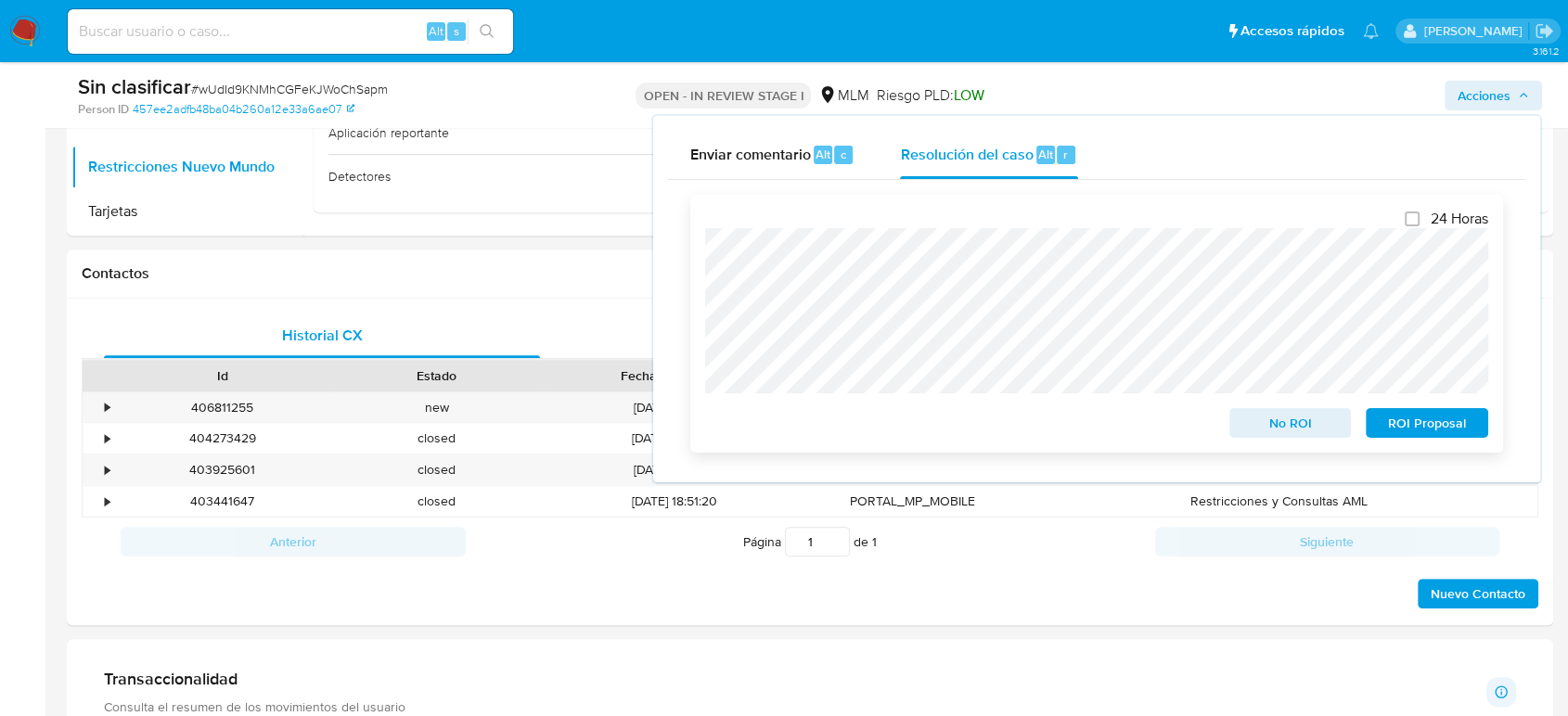
click at [1254, 425] on span "No ROI" at bounding box center [1291, 423] width 97 height 26
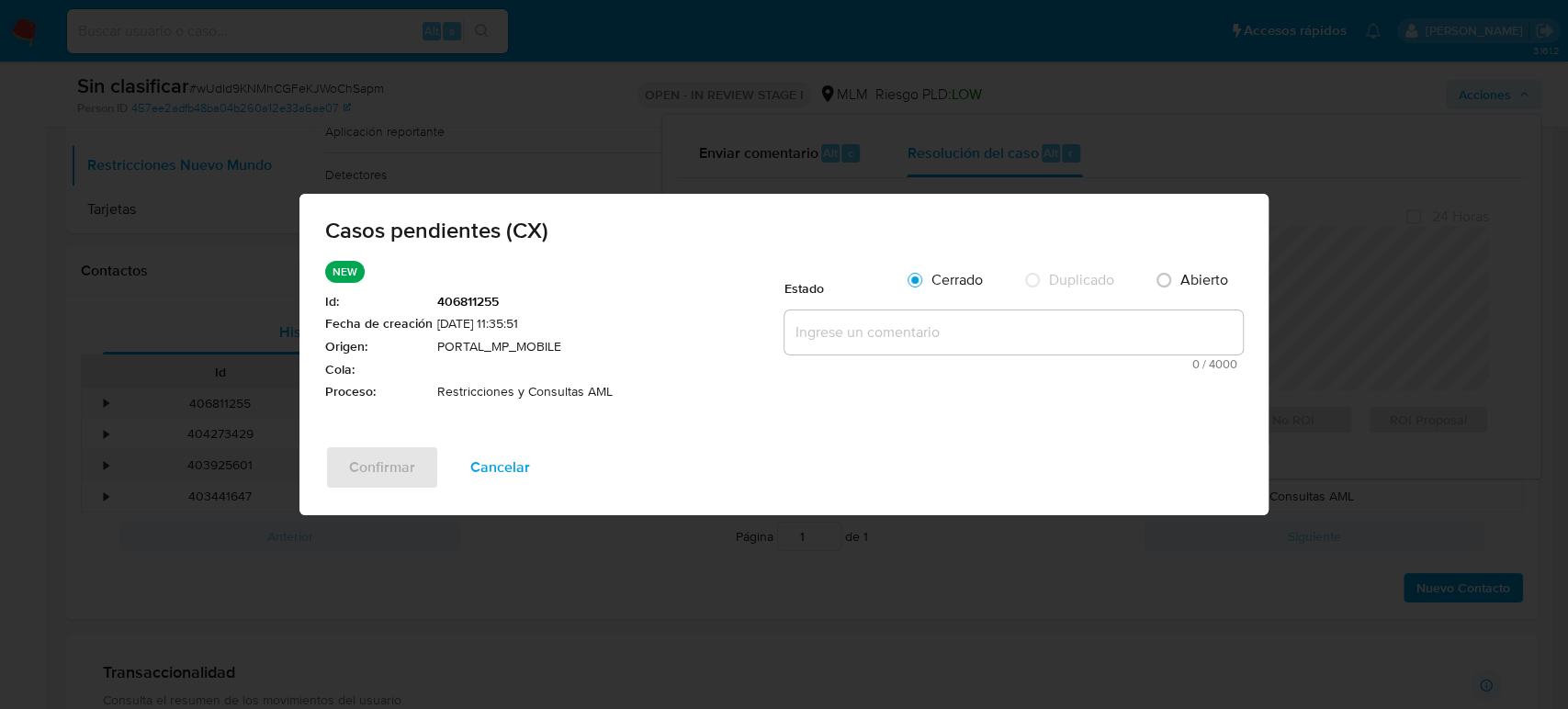
click at [950, 347] on textarea at bounding box center [1013, 332] width 458 height 44
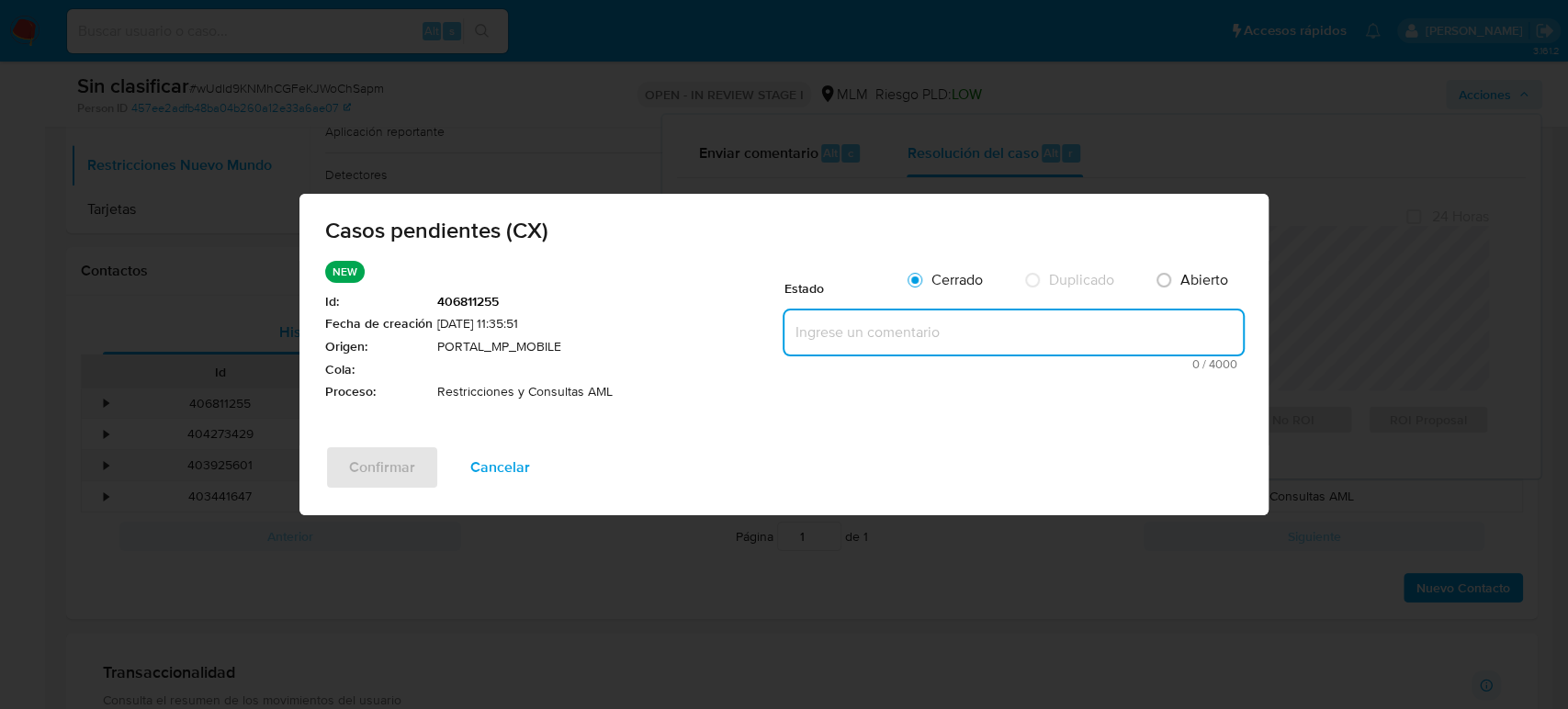
paste textarea "Se valida CX, se trata de cliente con bloqueo porque presenta bloqueo por temas…"
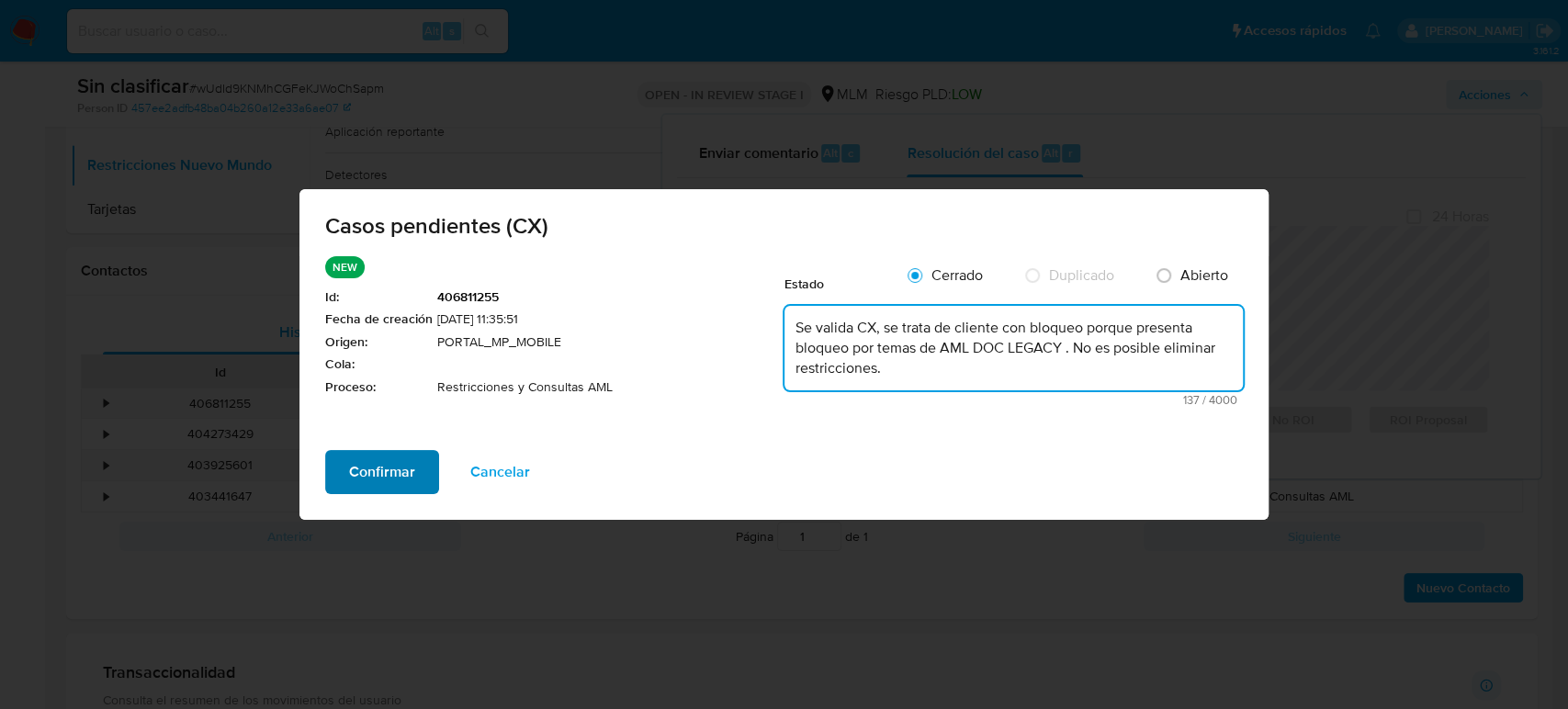
type textarea "Se valida CX, se trata de cliente con bloqueo porque presenta bloqueo por temas…"
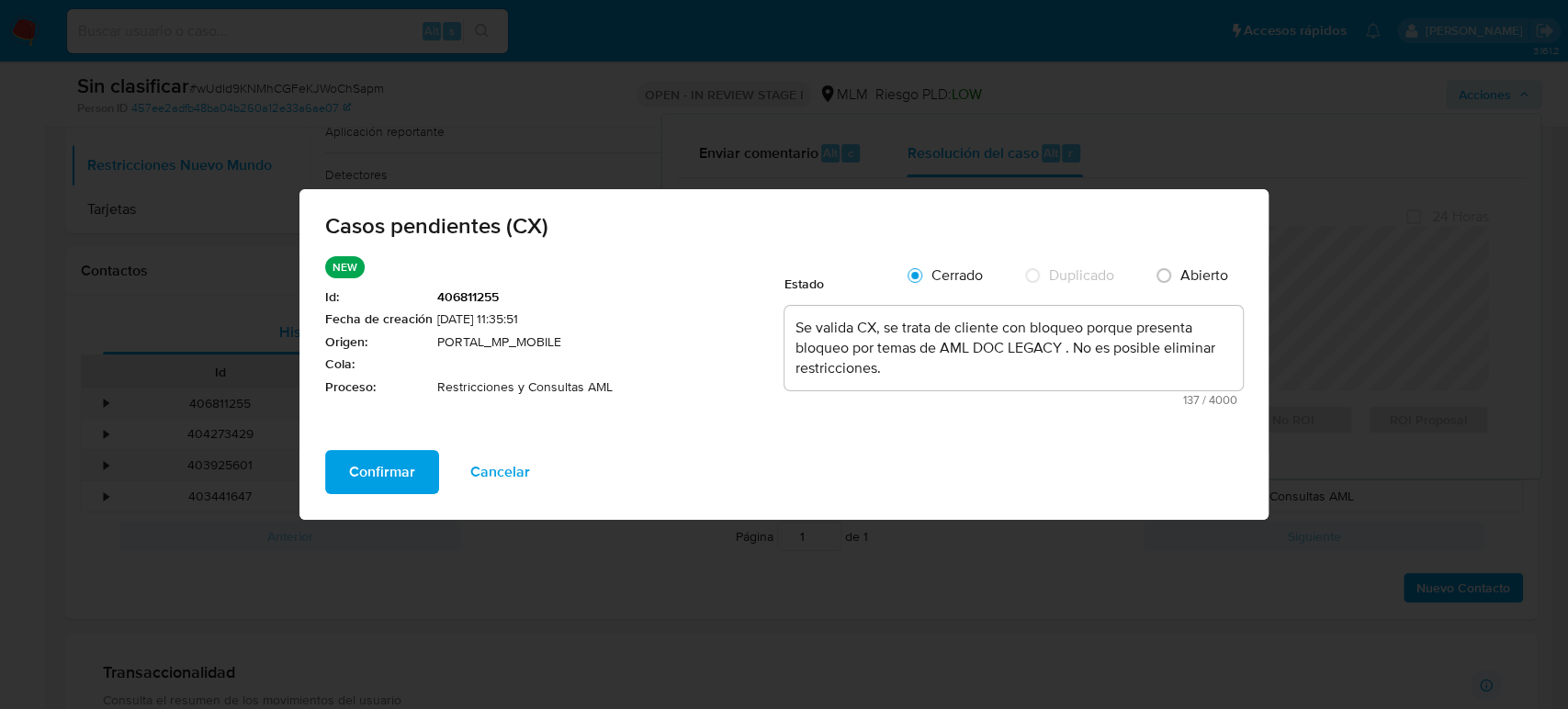
click at [383, 463] on span "Confirmar" at bounding box center [382, 472] width 66 height 40
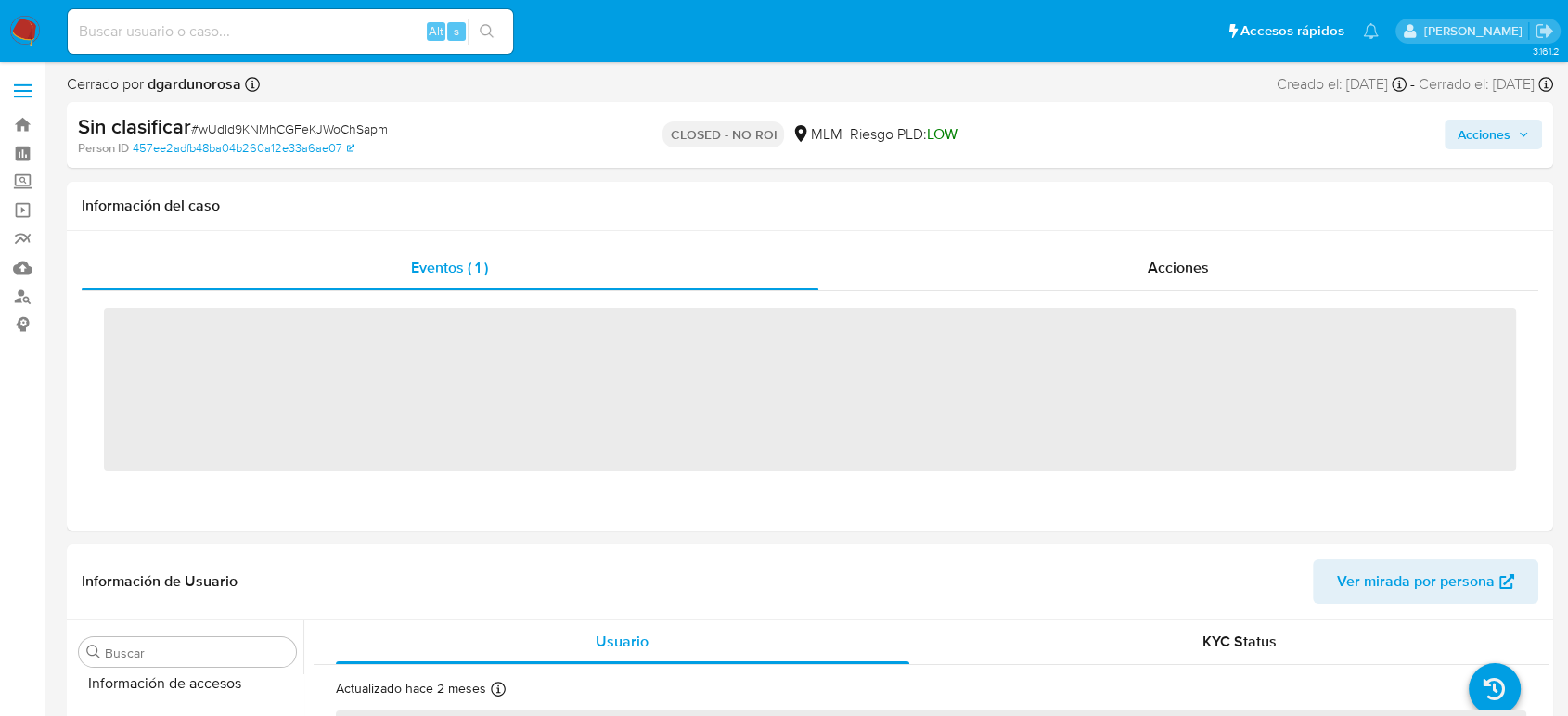
scroll to position [873, 0]
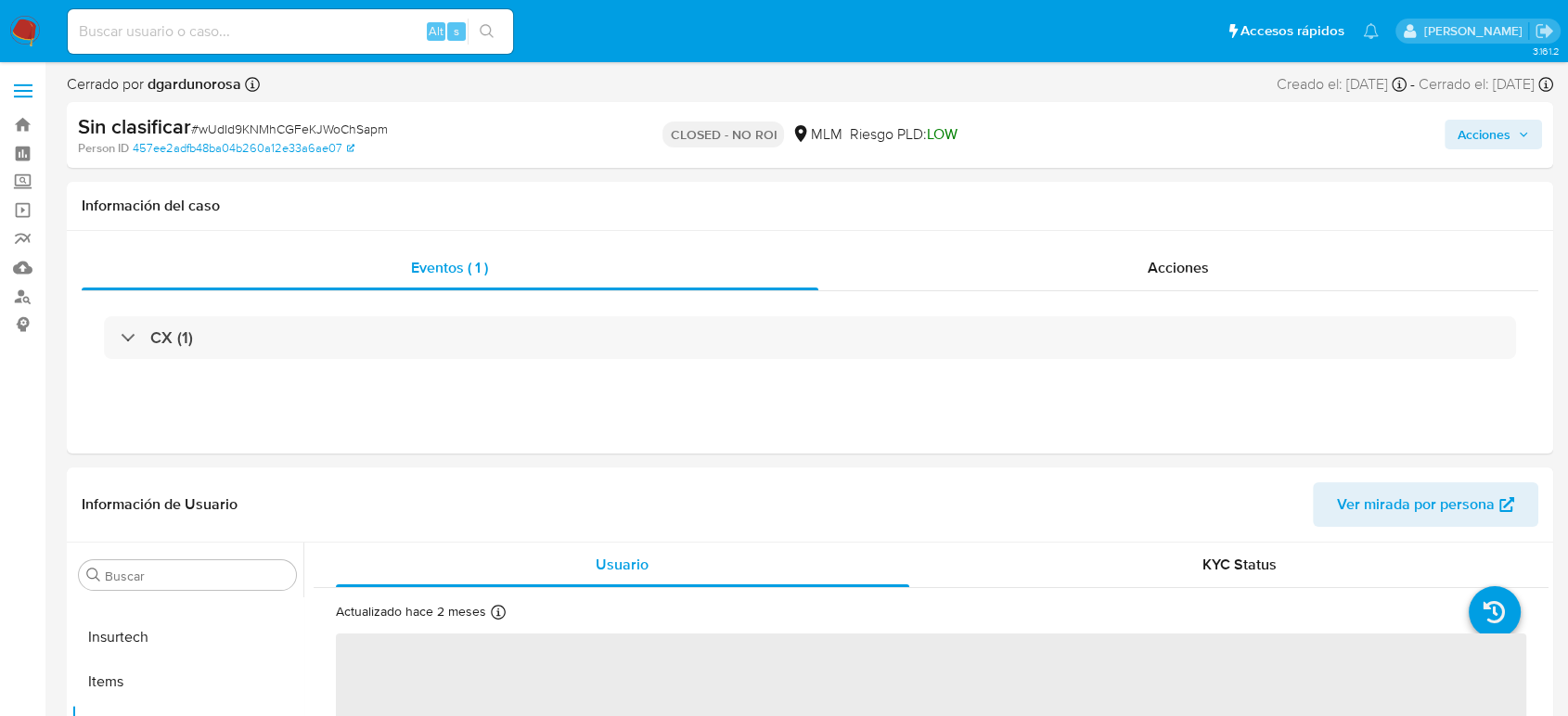
select select "10"
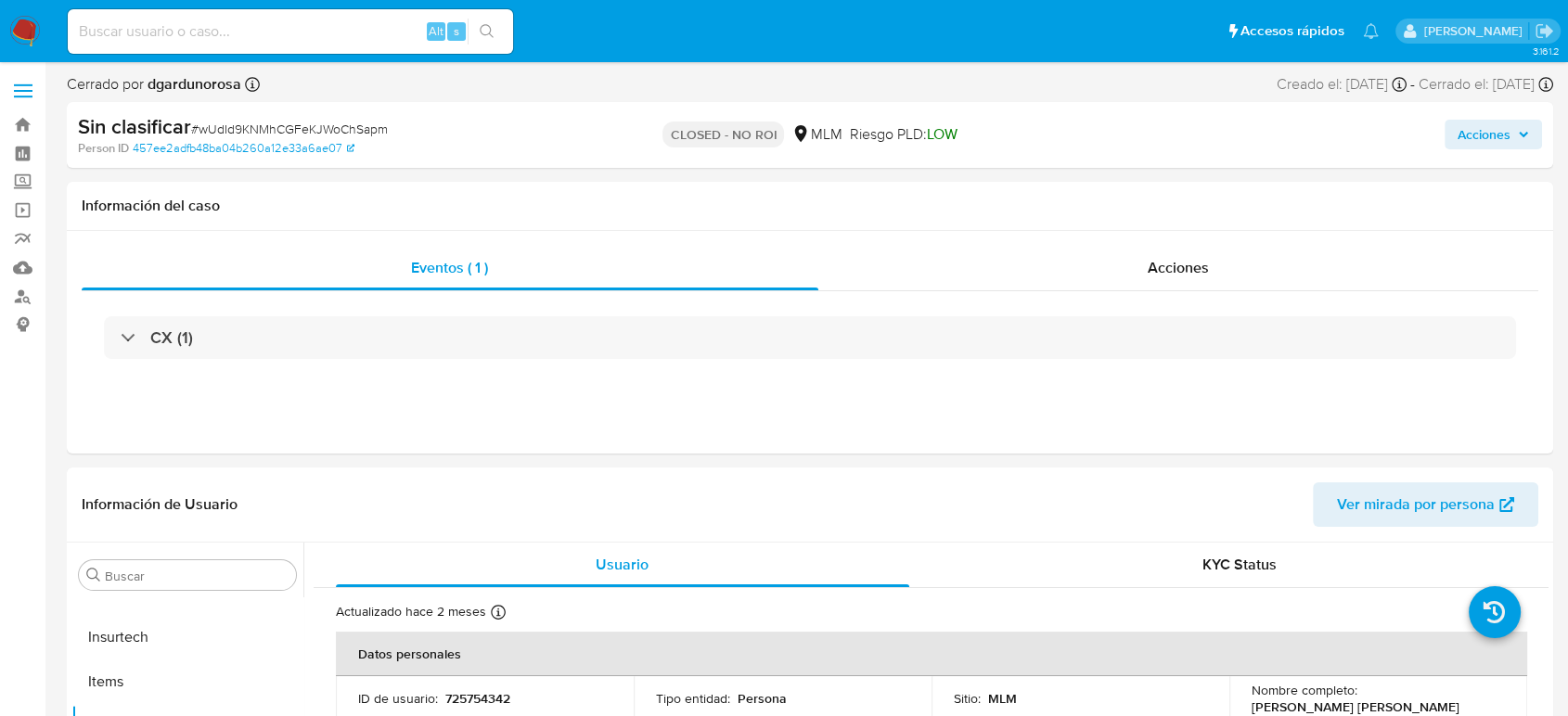
click at [26, 38] on img at bounding box center [25, 32] width 32 height 32
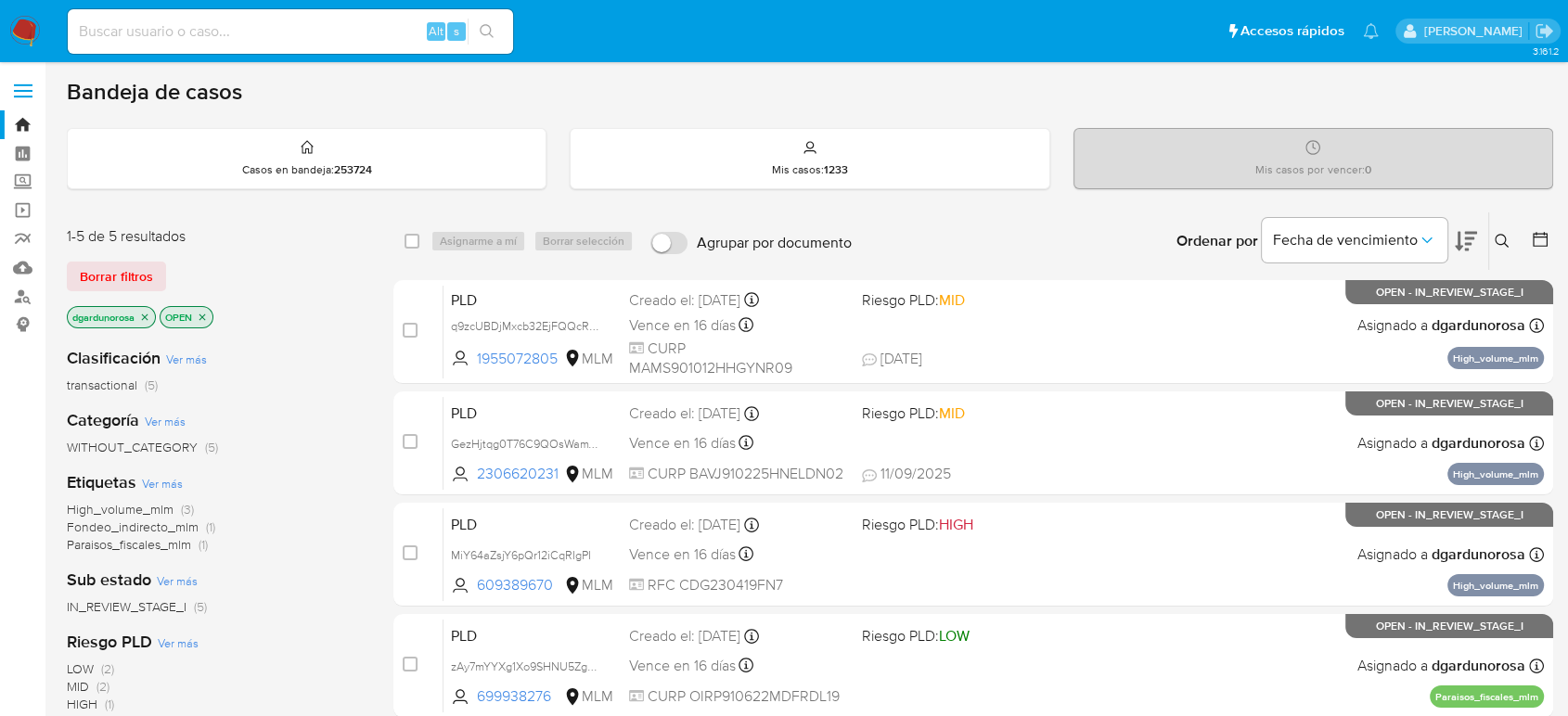
click at [149, 272] on span "Borrar filtros" at bounding box center [116, 276] width 73 height 26
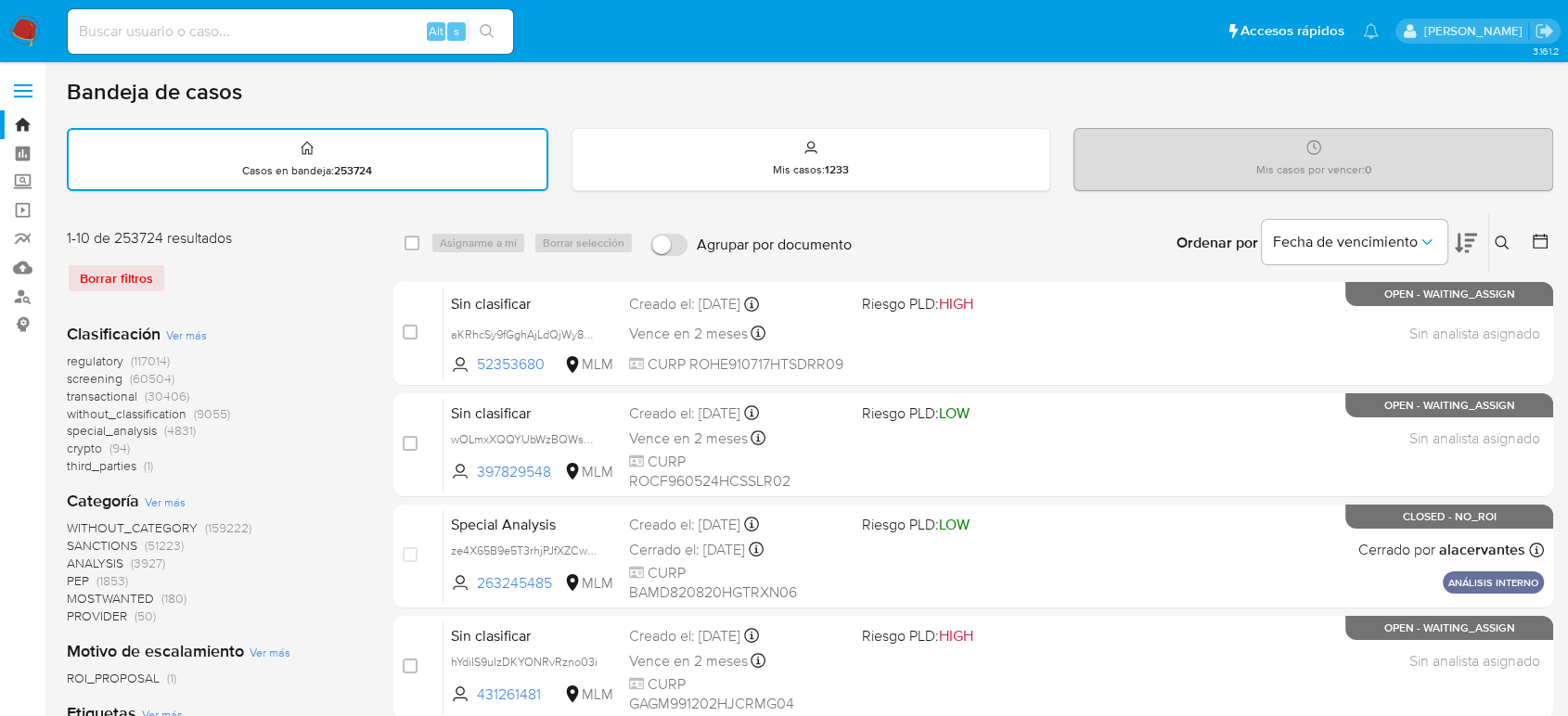
click at [1502, 250] on button at bounding box center [1504, 243] width 31 height 23
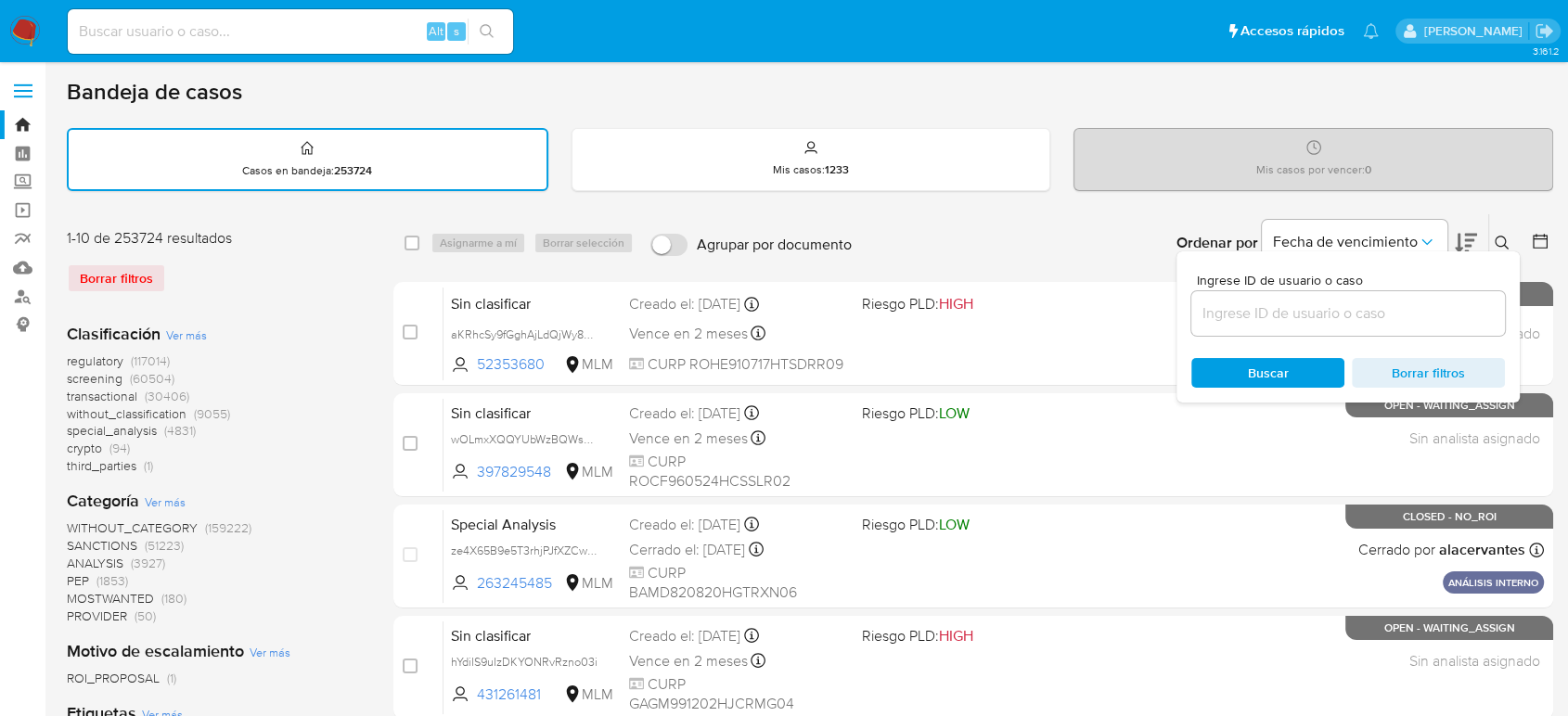
click at [1326, 305] on input at bounding box center [1348, 314] width 314 height 24
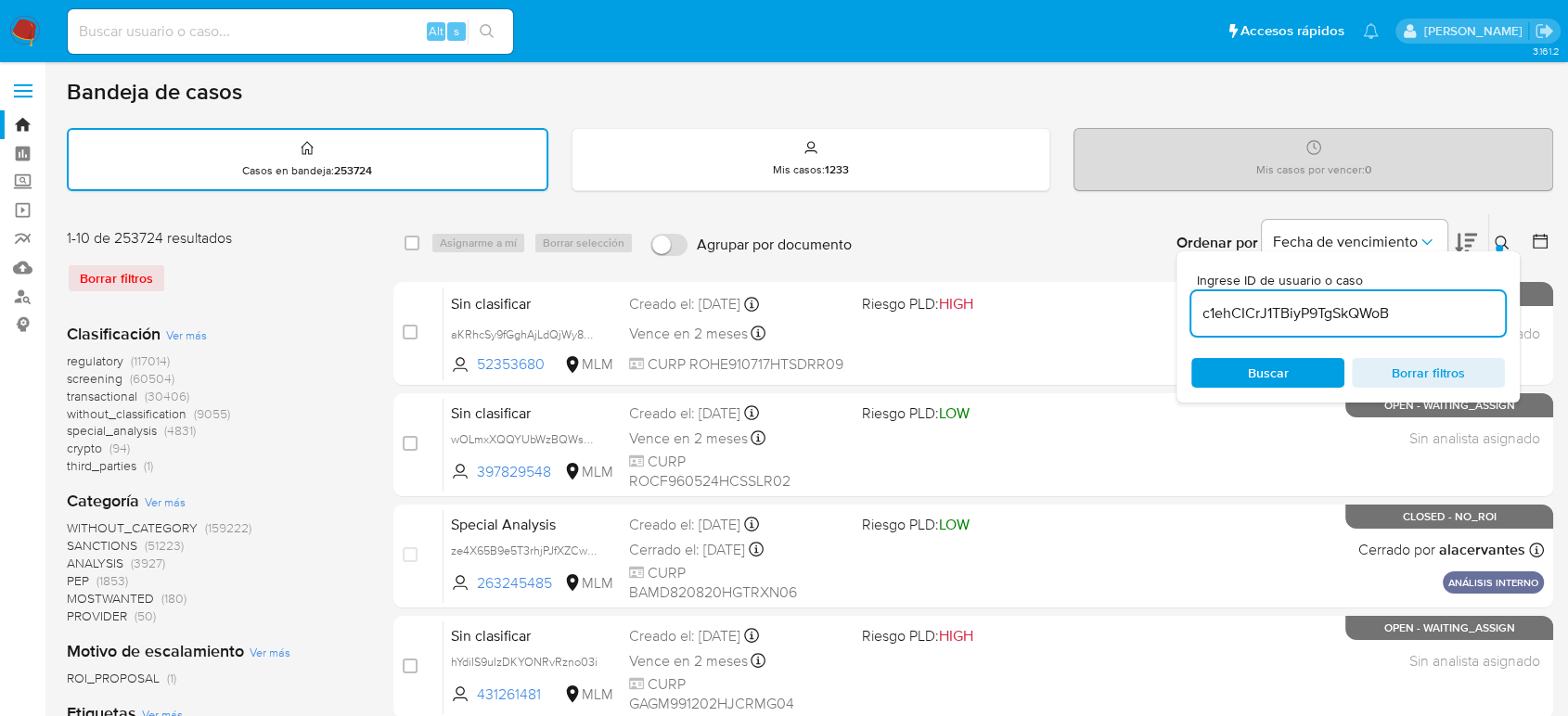
type input "c1ehCICrJ1TBiyP9TgSkQWoB"
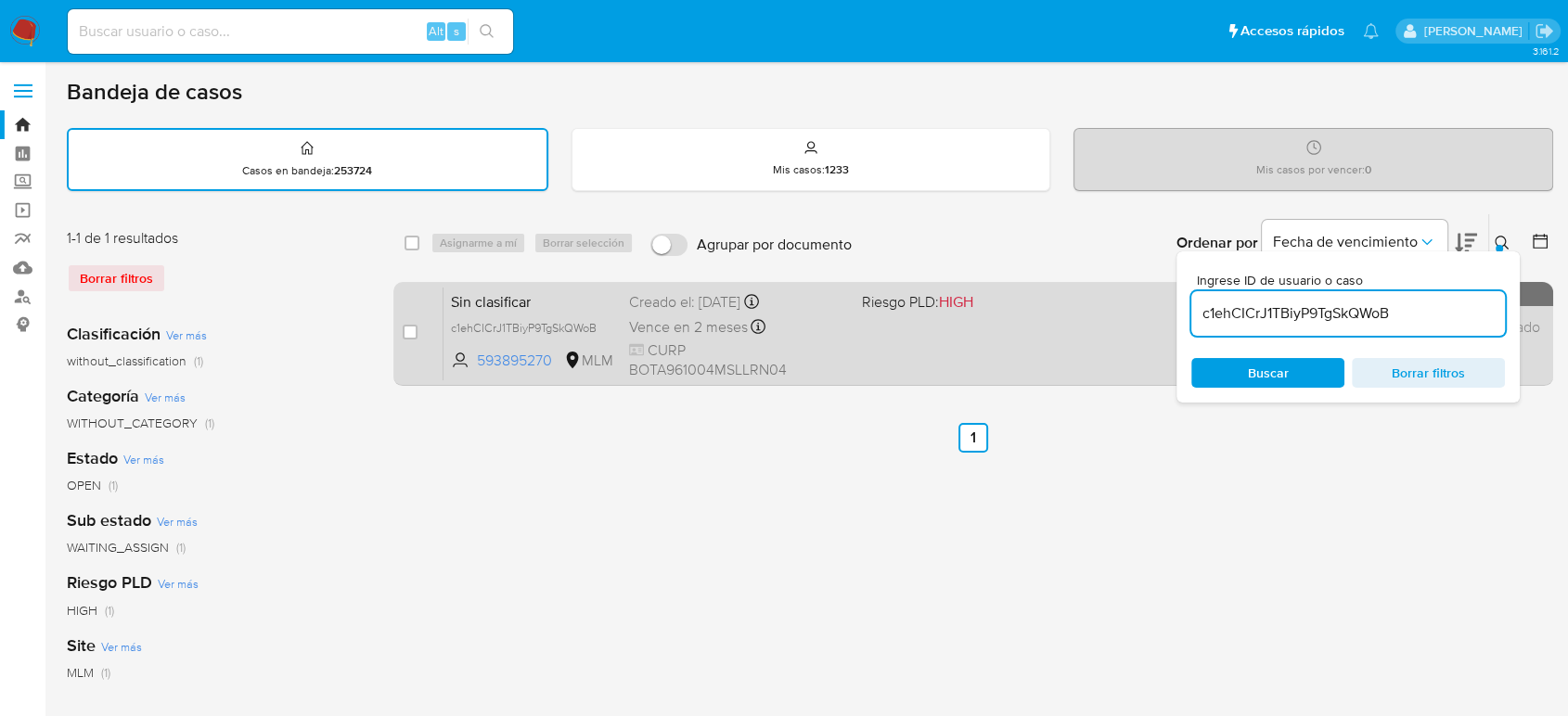
click at [410, 339] on div "case-item-checkbox" at bounding box center [410, 331] width 15 height 19
click at [411, 333] on input "checkbox" at bounding box center [410, 331] width 15 height 15
checkbox input "true"
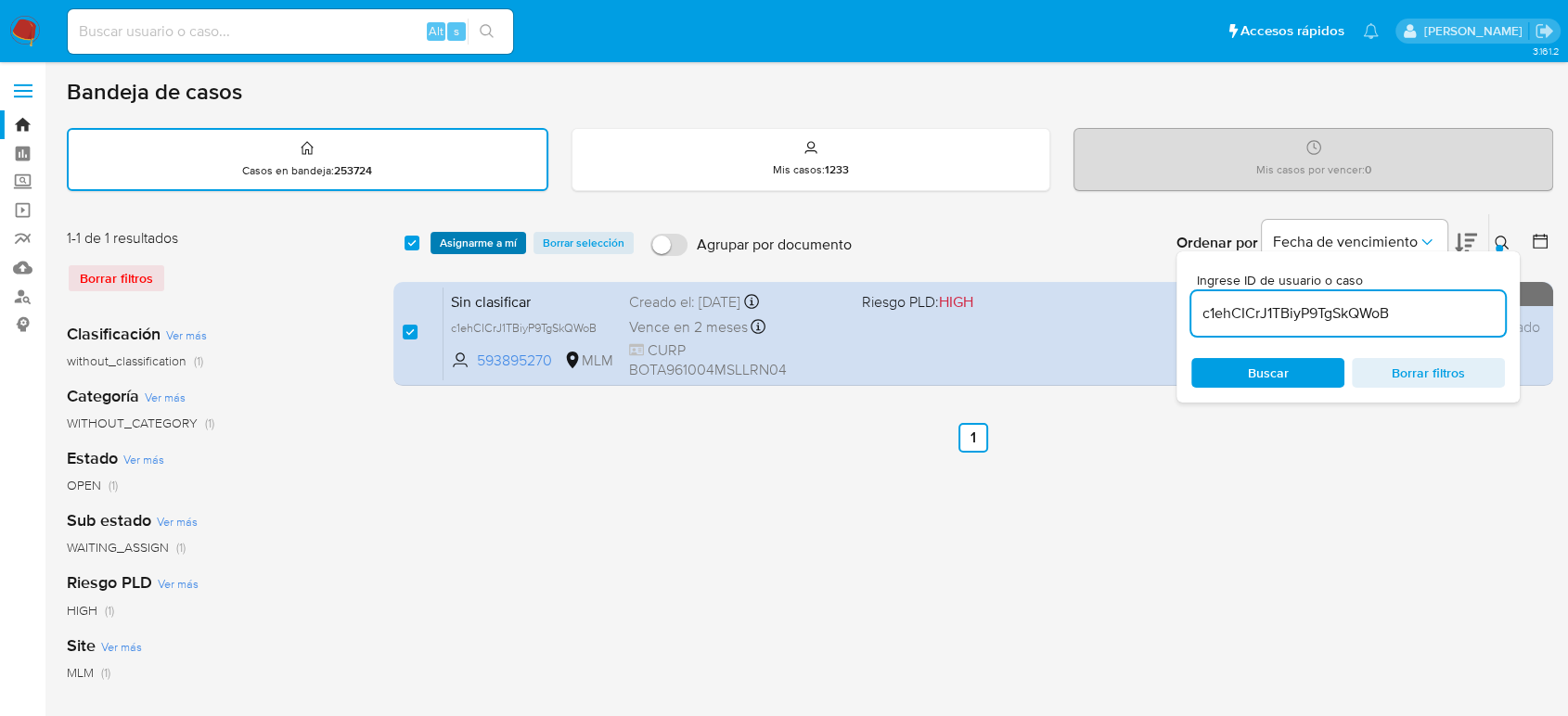
click at [474, 251] on span "Asignarme a mí" at bounding box center [479, 243] width 77 height 19
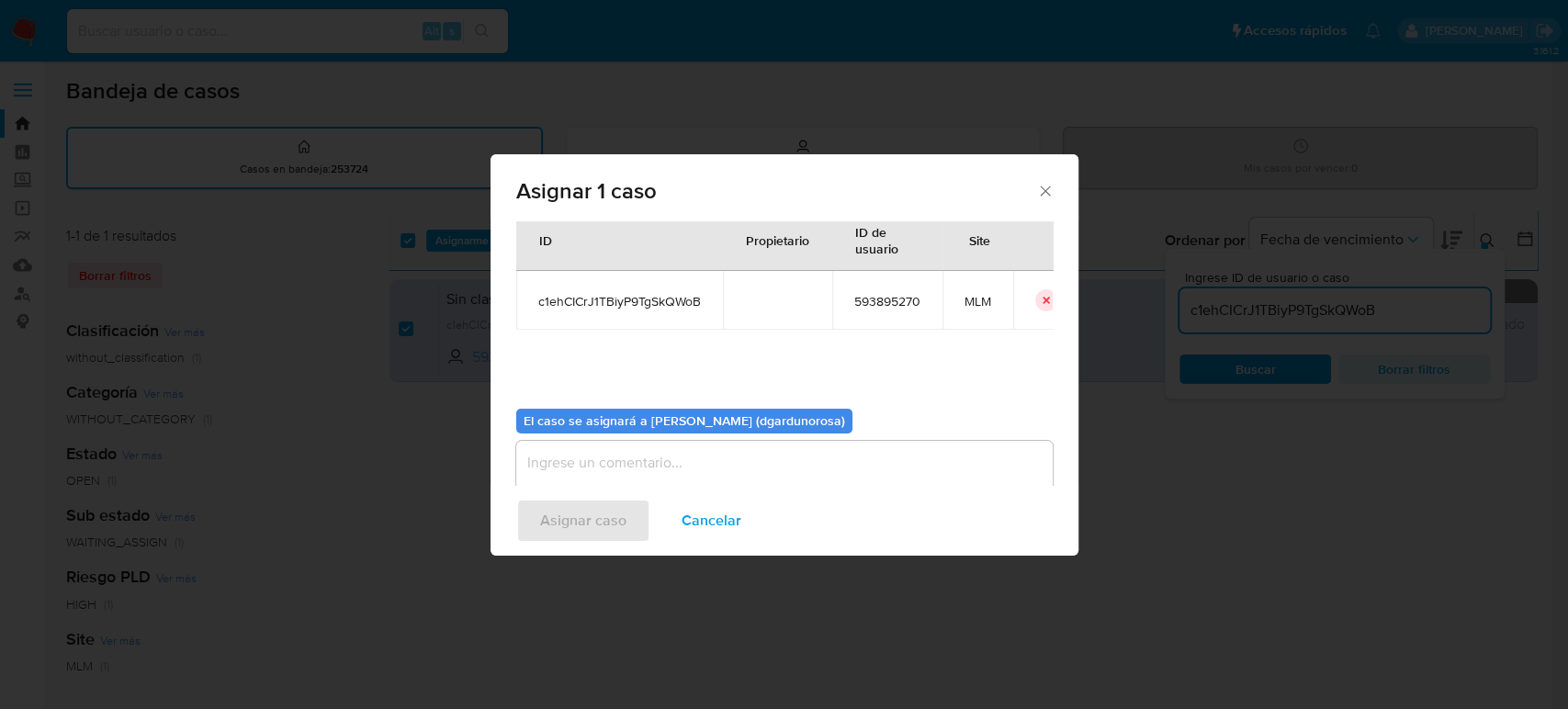
scroll to position [94, 0]
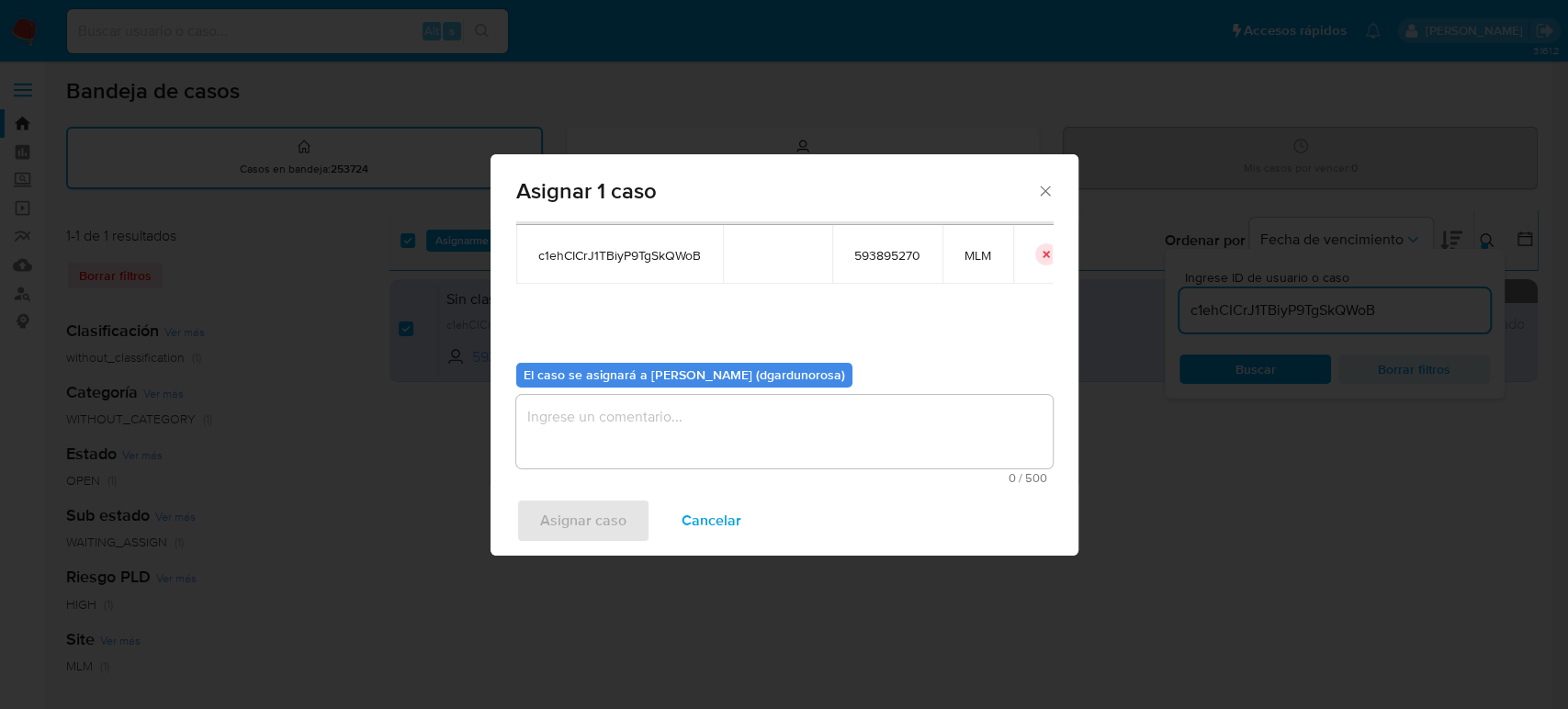
click at [767, 424] on textarea "assign-modal" at bounding box center [784, 431] width 536 height 73
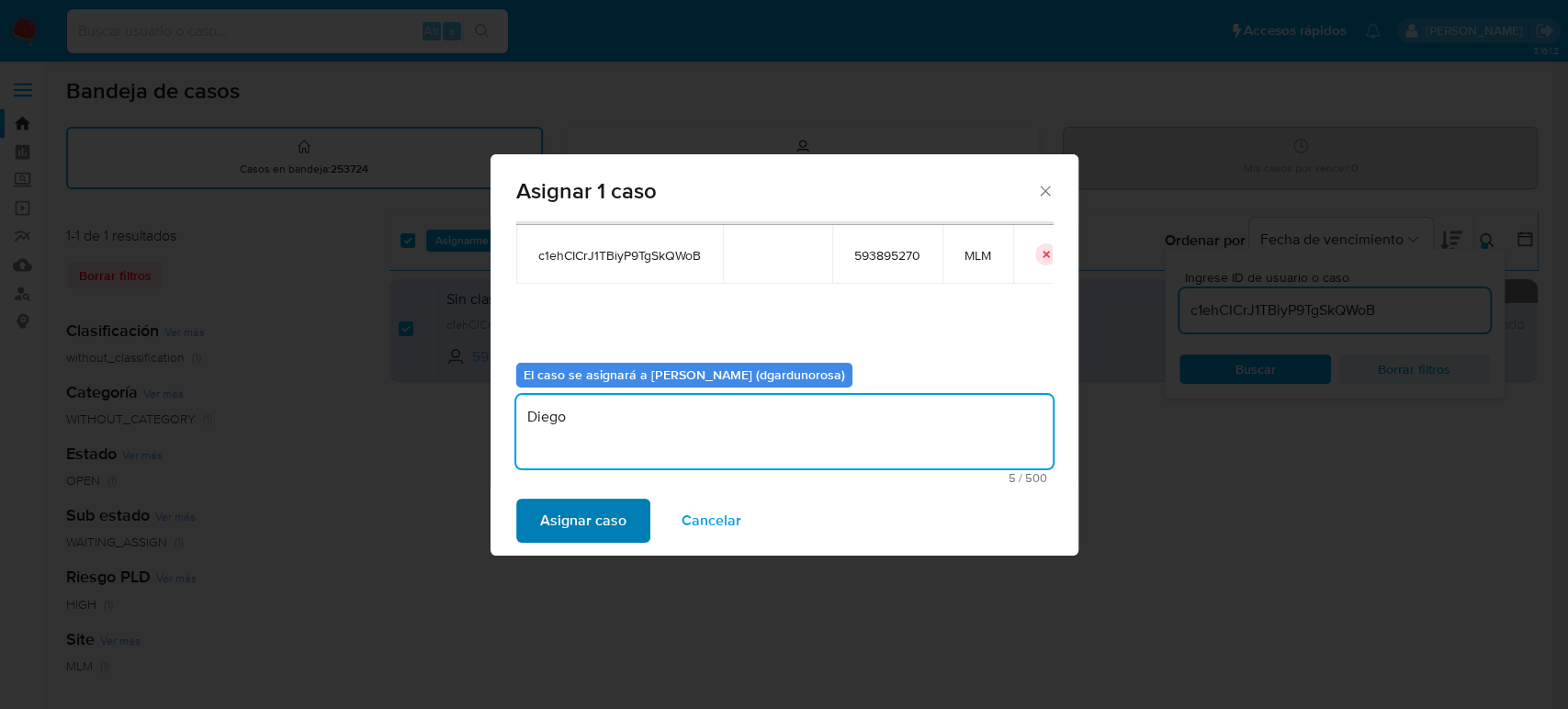
type textarea "Diego"
click at [596, 515] on span "Asignar caso" at bounding box center [583, 520] width 86 height 40
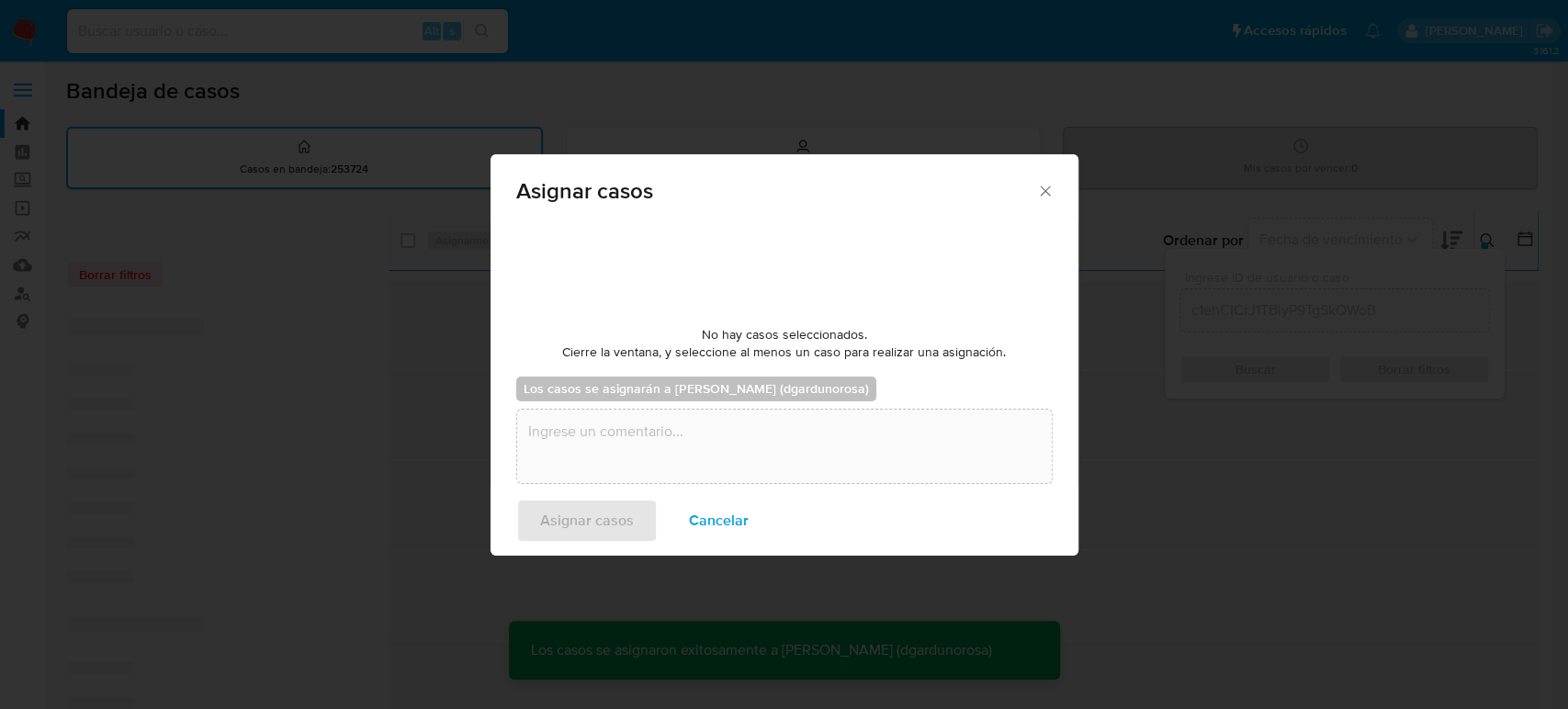
checkbox input "false"
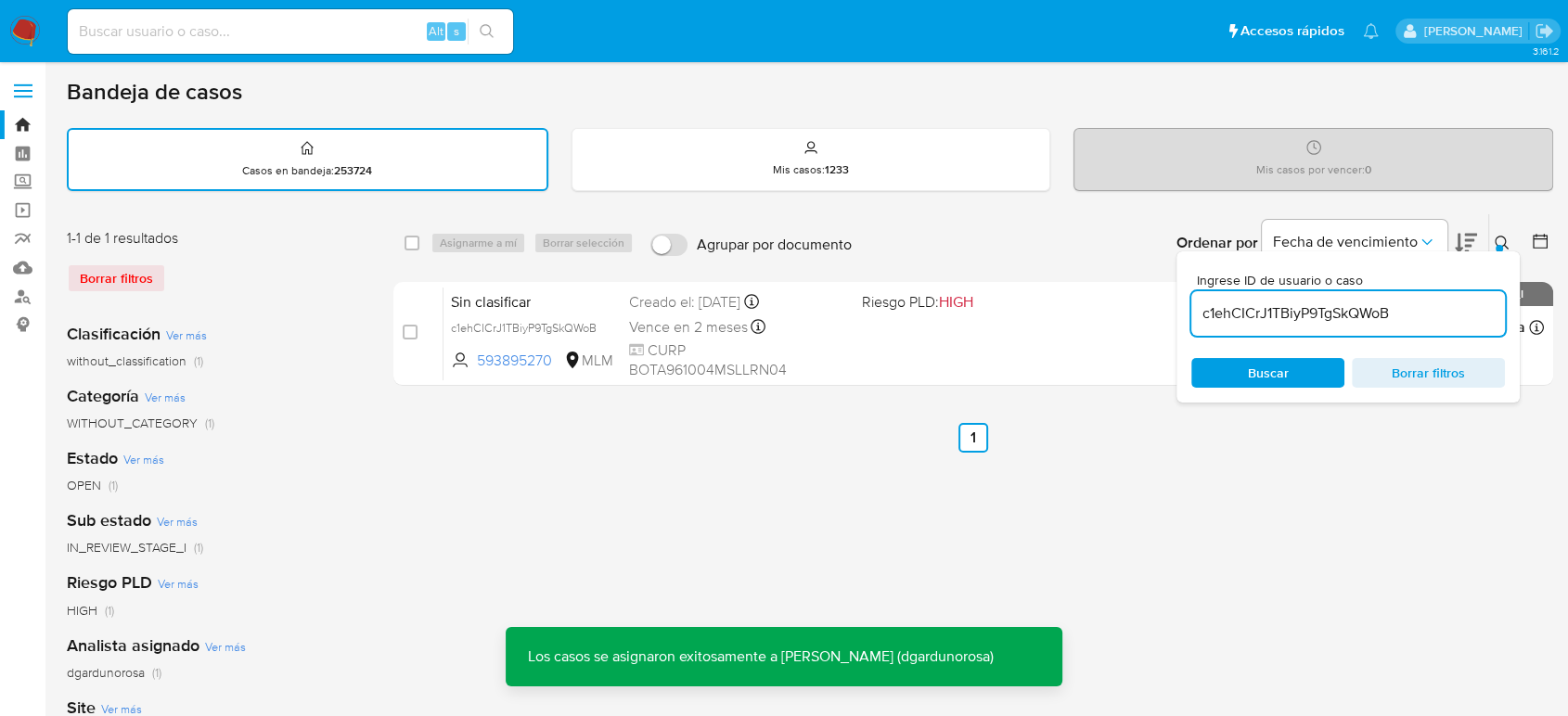
click at [884, 324] on div "Sin clasificar c1ehCICrJ1TBiyP9TgSkQWoB 593895270 MLM Riesgo PLD: HIGH Creado e…" at bounding box center [993, 333] width 1100 height 94
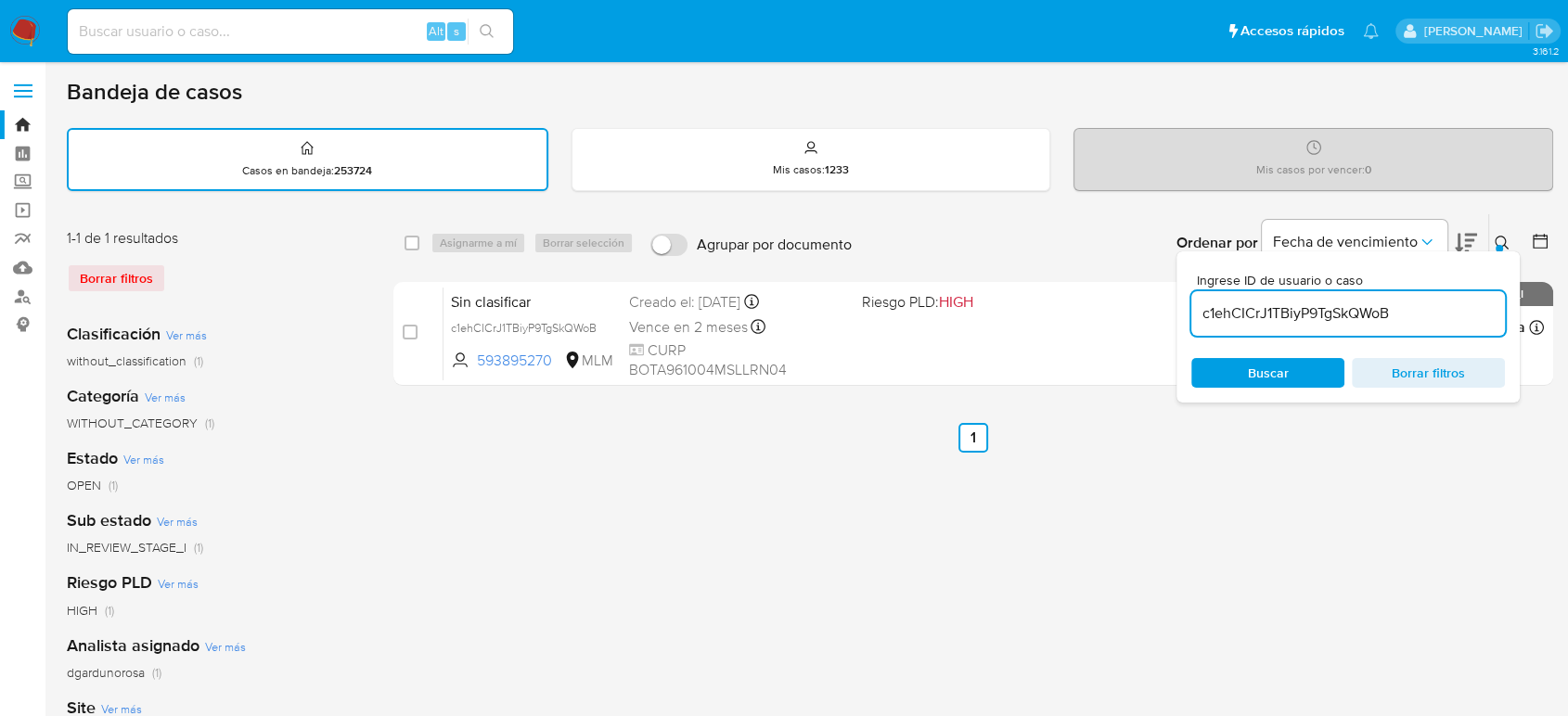
click at [1377, 311] on input "c1ehCICrJ1TBiyP9TgSkQWoB" at bounding box center [1348, 314] width 314 height 24
click at [1377, 313] on input "c1ehCICrJ1TBiyP9TgSkQWoB" at bounding box center [1348, 314] width 314 height 24
paste input "fqW0MRB7dPZ5dh30HTpcrjR5"
type input "fqW0MRB7dPZ5dh30HTpcrjR5"
click at [1505, 239] on icon at bounding box center [1502, 243] width 14 height 14
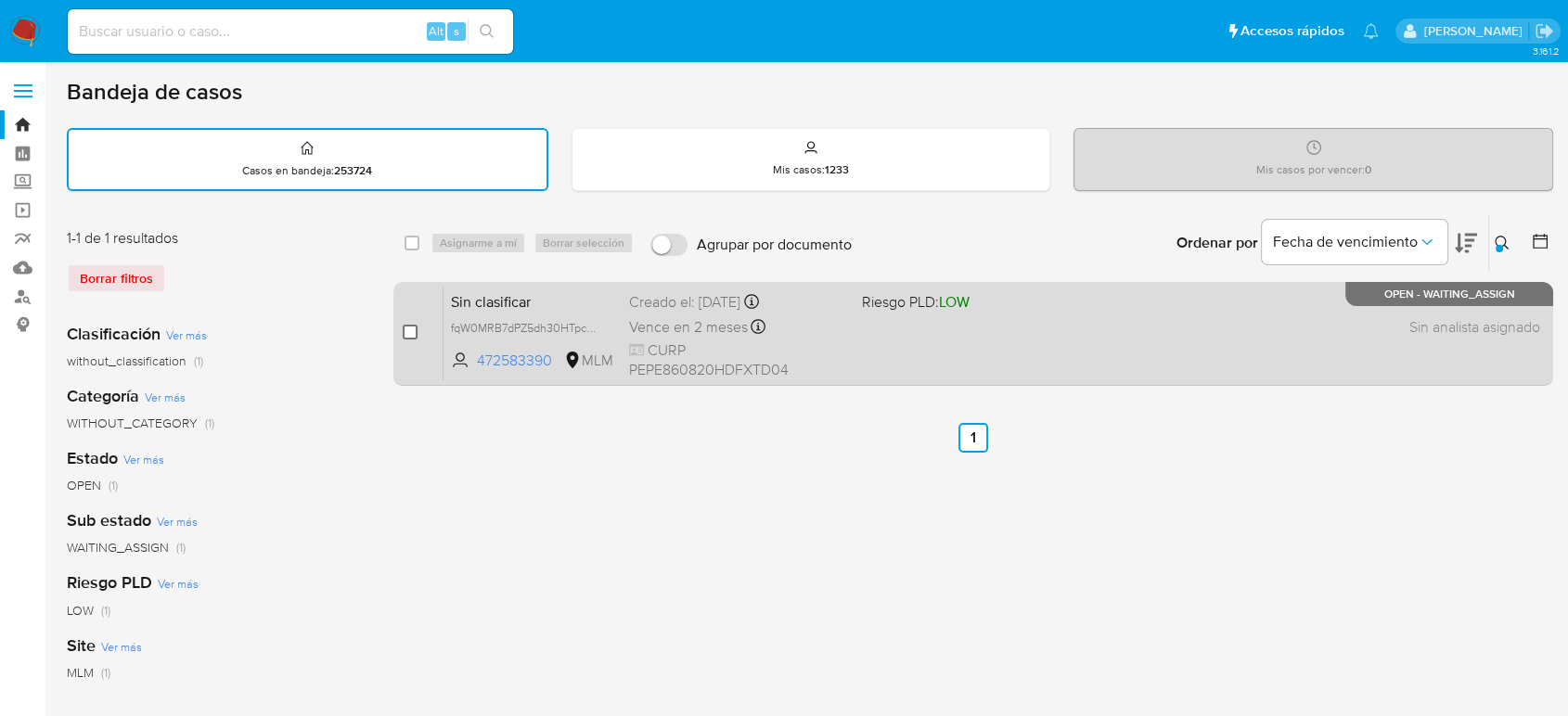
click at [413, 326] on input "checkbox" at bounding box center [410, 331] width 15 height 15
checkbox input "true"
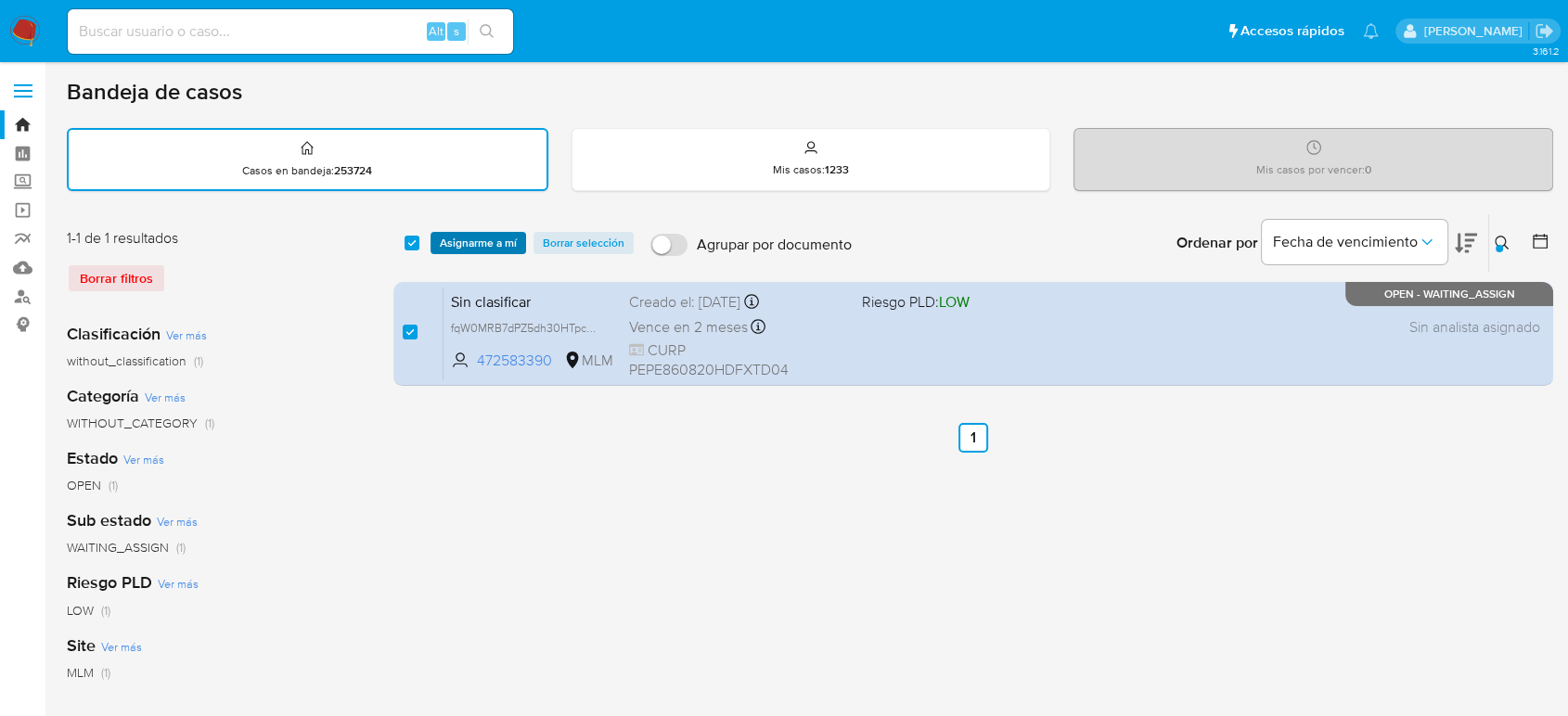
click at [489, 241] on span "Asignarme a mí" at bounding box center [479, 243] width 77 height 19
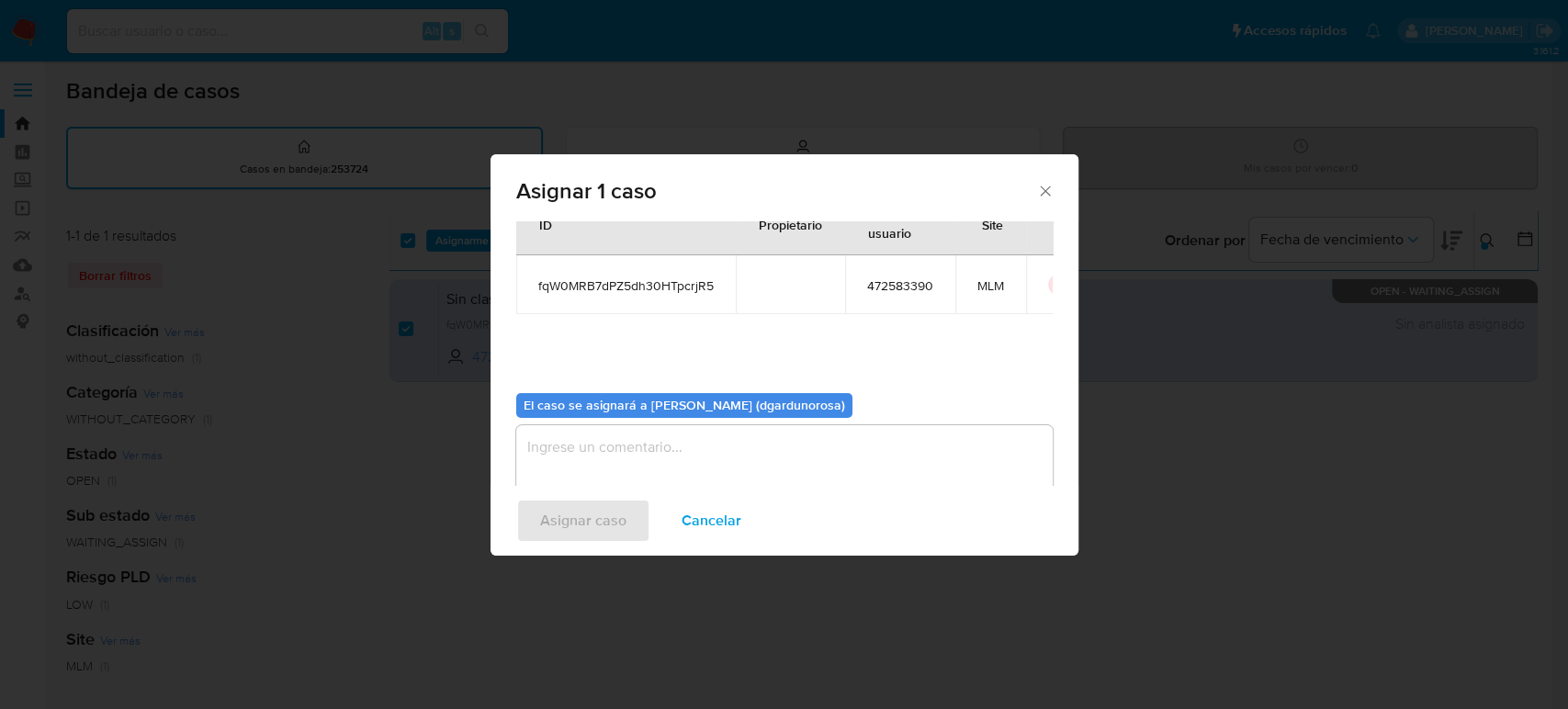
scroll to position [94, 0]
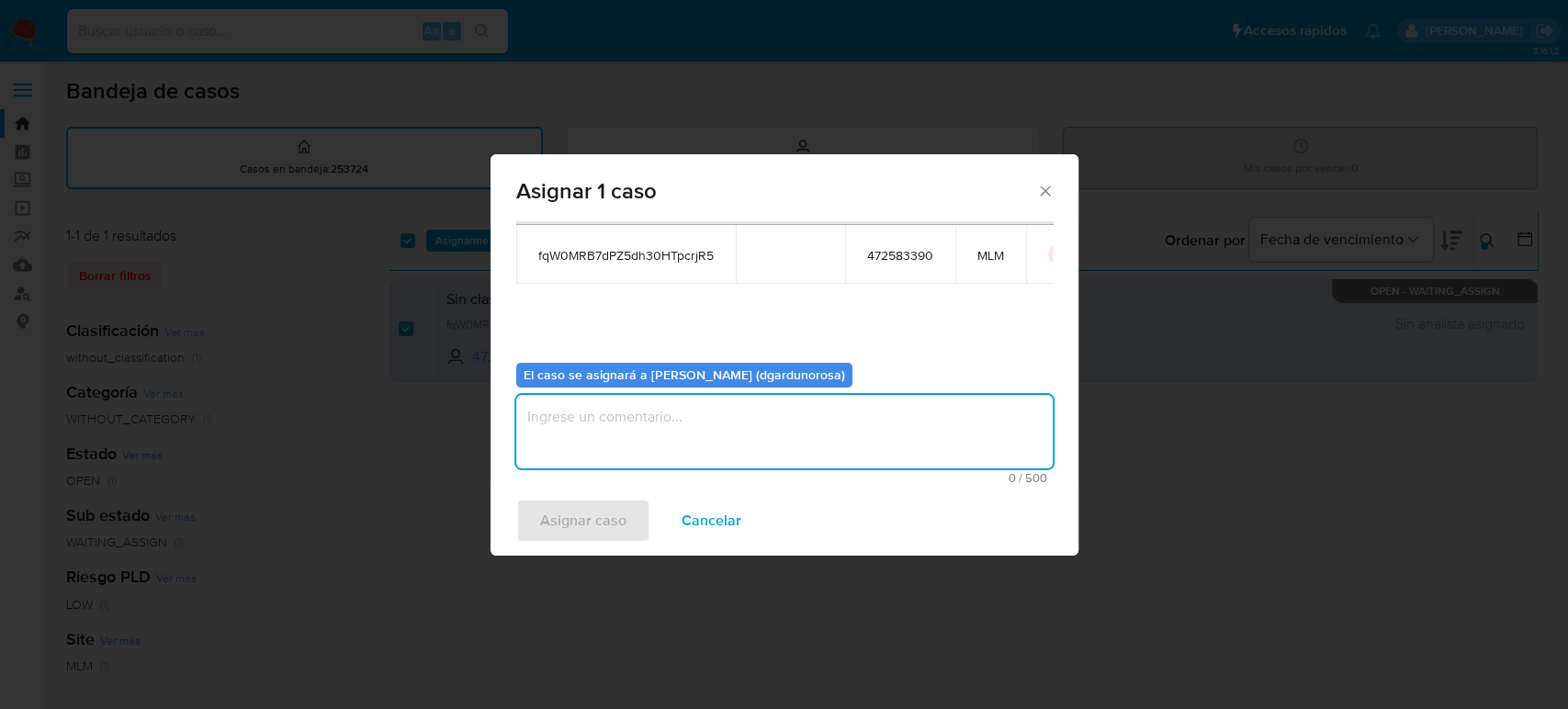
click at [776, 438] on textarea "assign-modal" at bounding box center [784, 431] width 536 height 73
type textarea "DIEGO"
click at [582, 520] on span "Asignar caso" at bounding box center [583, 520] width 86 height 40
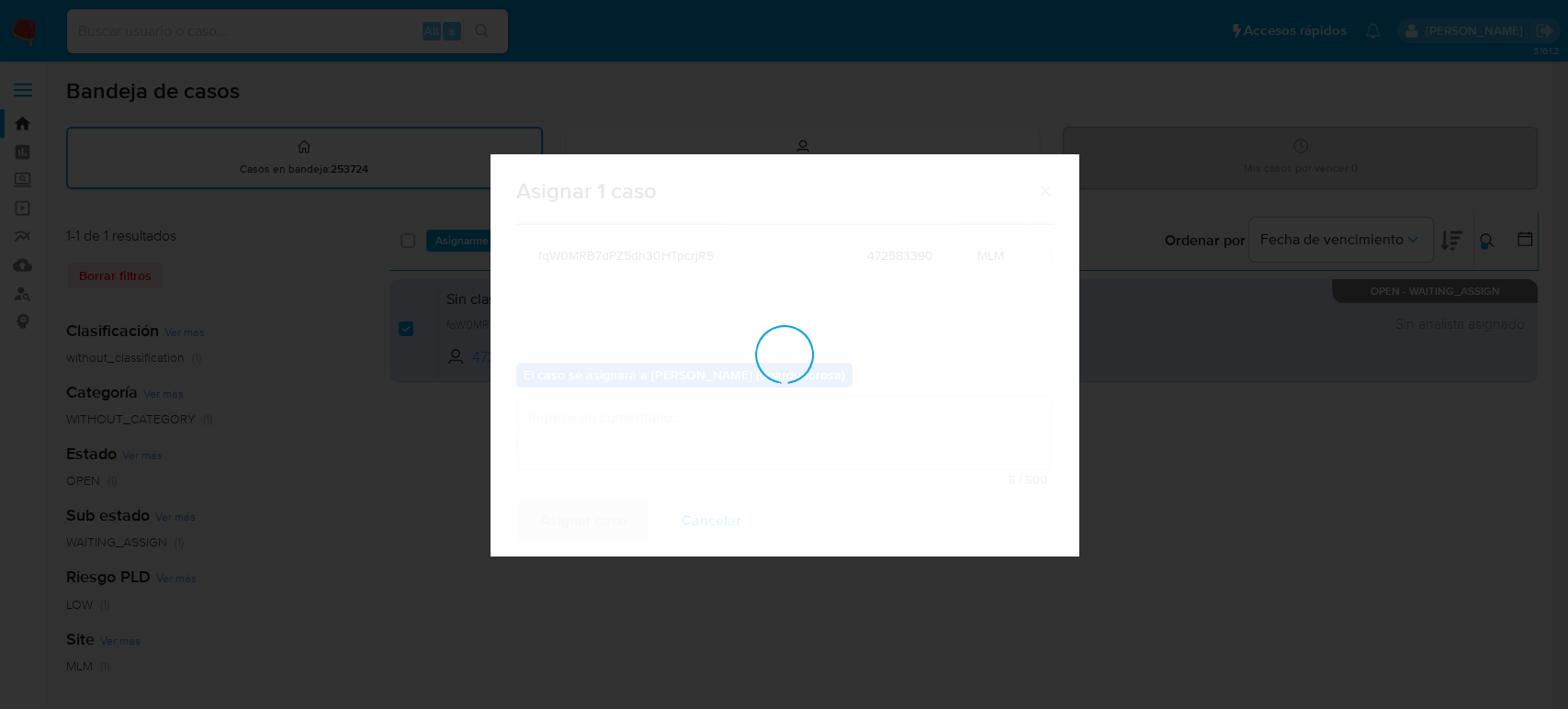
checkbox input "false"
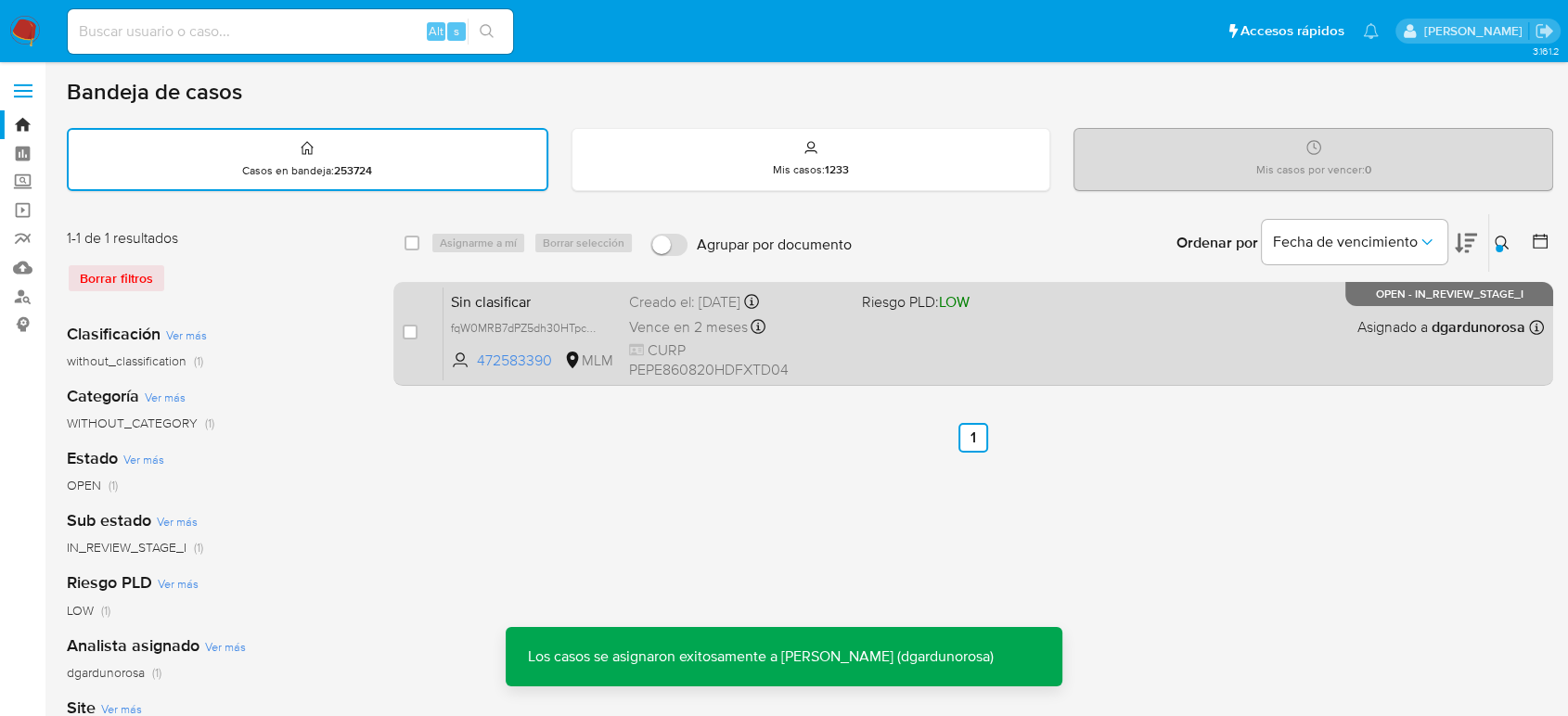
click at [856, 358] on div "Sin clasificar fqW0MRB7dPZ5dh30HTpcrjR5 472583390 MLM Riesgo PLD: LOW Creado el…" at bounding box center [993, 333] width 1100 height 94
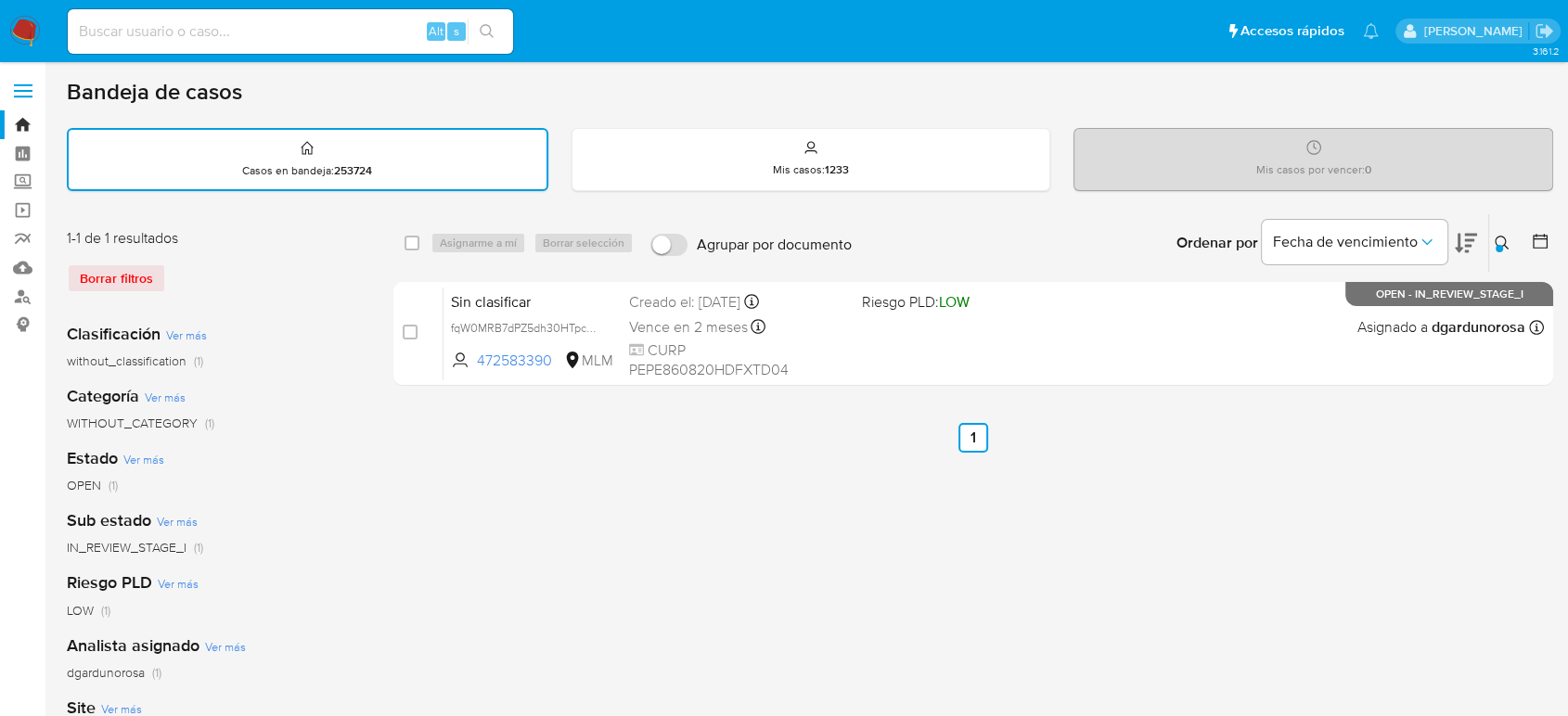
click at [1499, 238] on icon at bounding box center [1502, 243] width 15 height 15
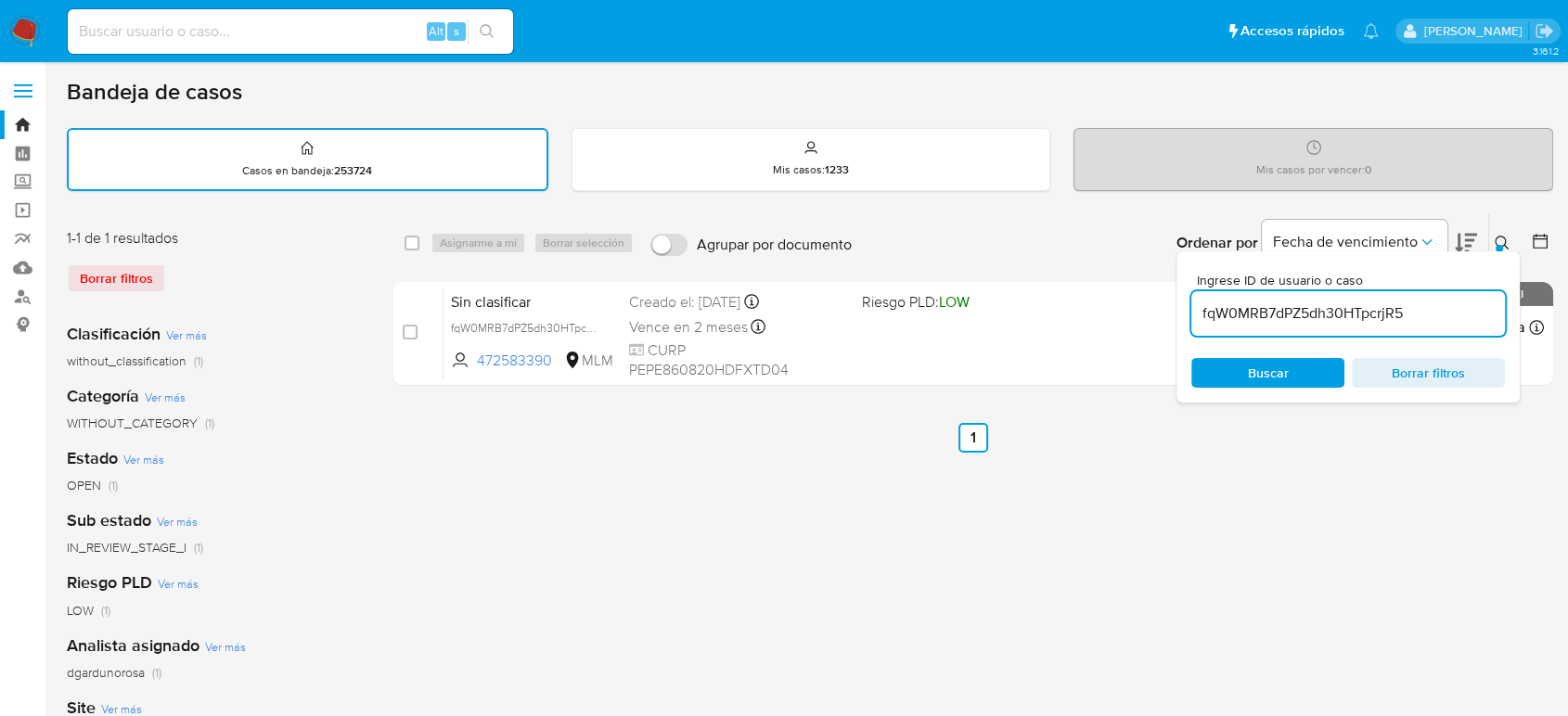
click at [1317, 322] on input "fqW0MRB7dPZ5dh30HTpcrjR5" at bounding box center [1348, 314] width 314 height 24
click at [1314, 320] on input "fqW0MRB7dPZ5dh30HTpcrjR5" at bounding box center [1348, 314] width 314 height 24
click at [1312, 318] on input "fqW0MRB7dPZ5dh30HTpcrjR5" at bounding box center [1348, 314] width 314 height 24
click at [1311, 316] on input "fqW0MRB7dPZ5dh30HTpcrjR5" at bounding box center [1348, 314] width 314 height 24
type input "1NQ6KHKUgDpzfL9Ury20oZrS"
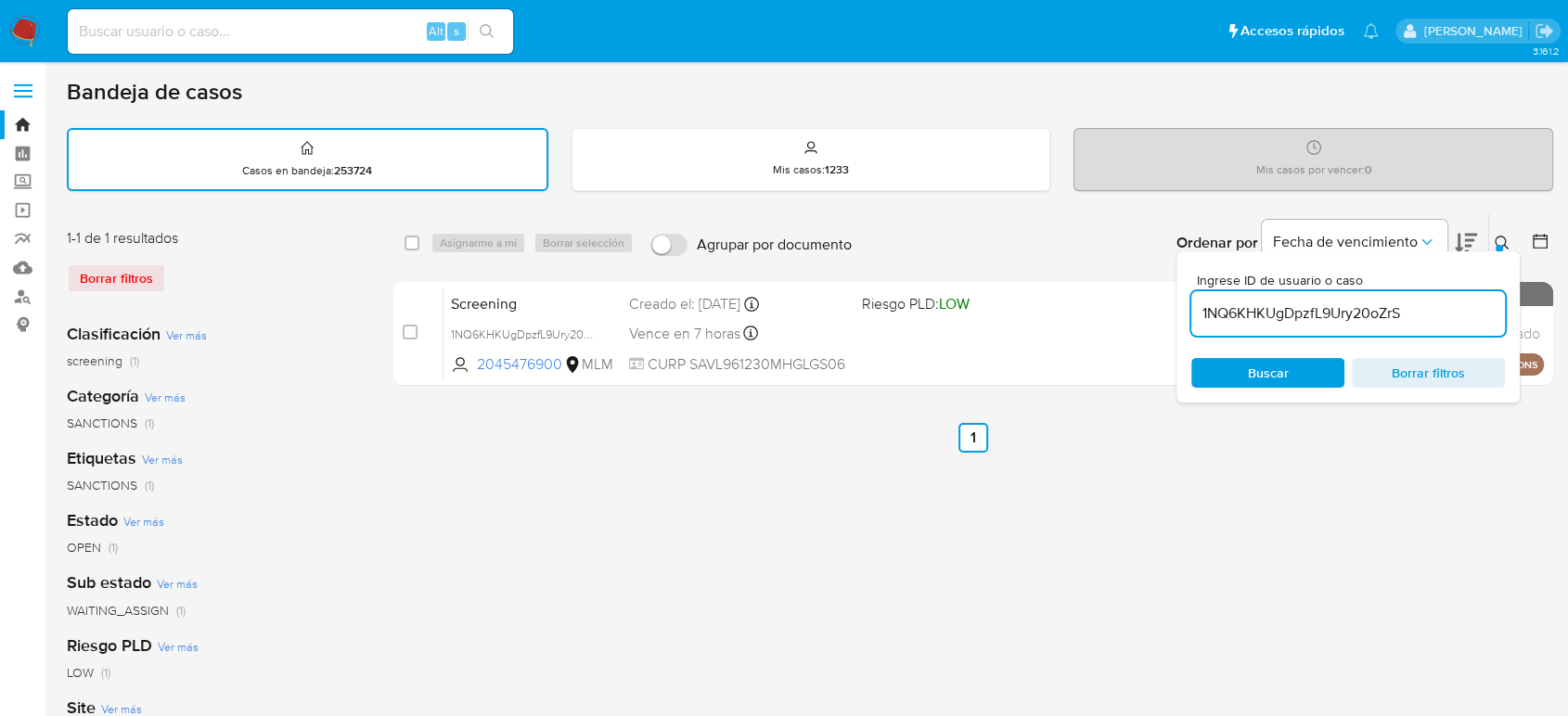
click at [1496, 247] on div at bounding box center [1500, 249] width 8 height 8
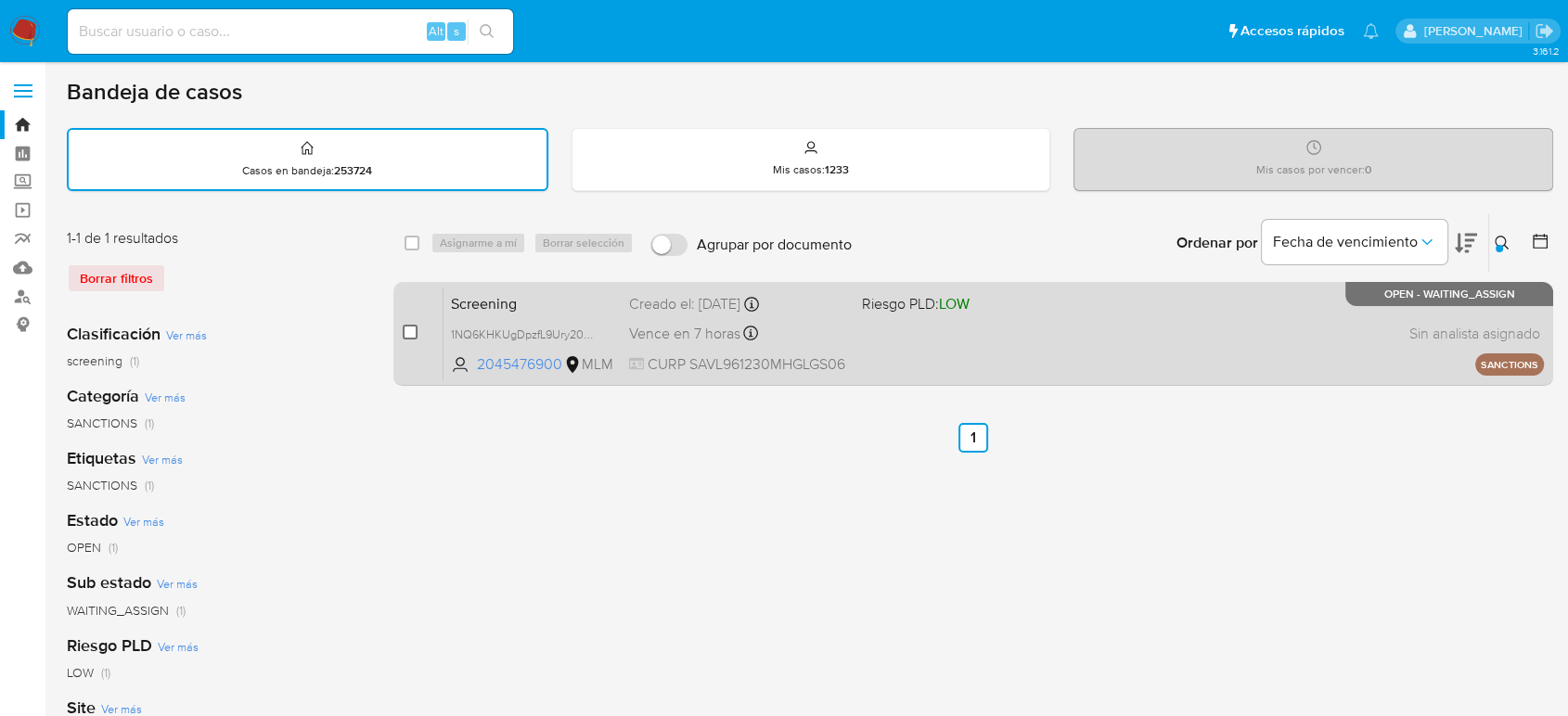
click at [411, 335] on input "checkbox" at bounding box center [410, 331] width 15 height 15
checkbox input "true"
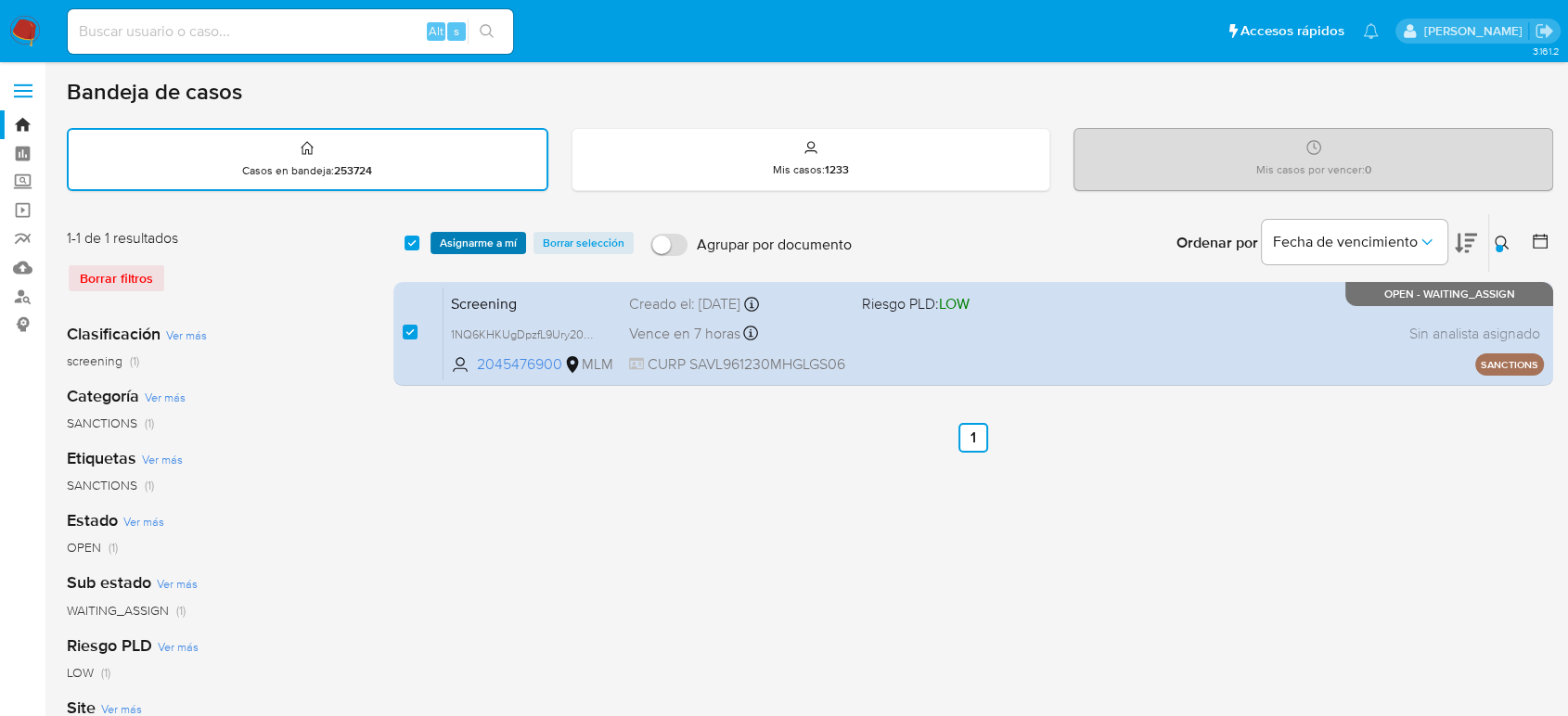
click at [471, 242] on span "Asignarme a mí" at bounding box center [479, 243] width 77 height 19
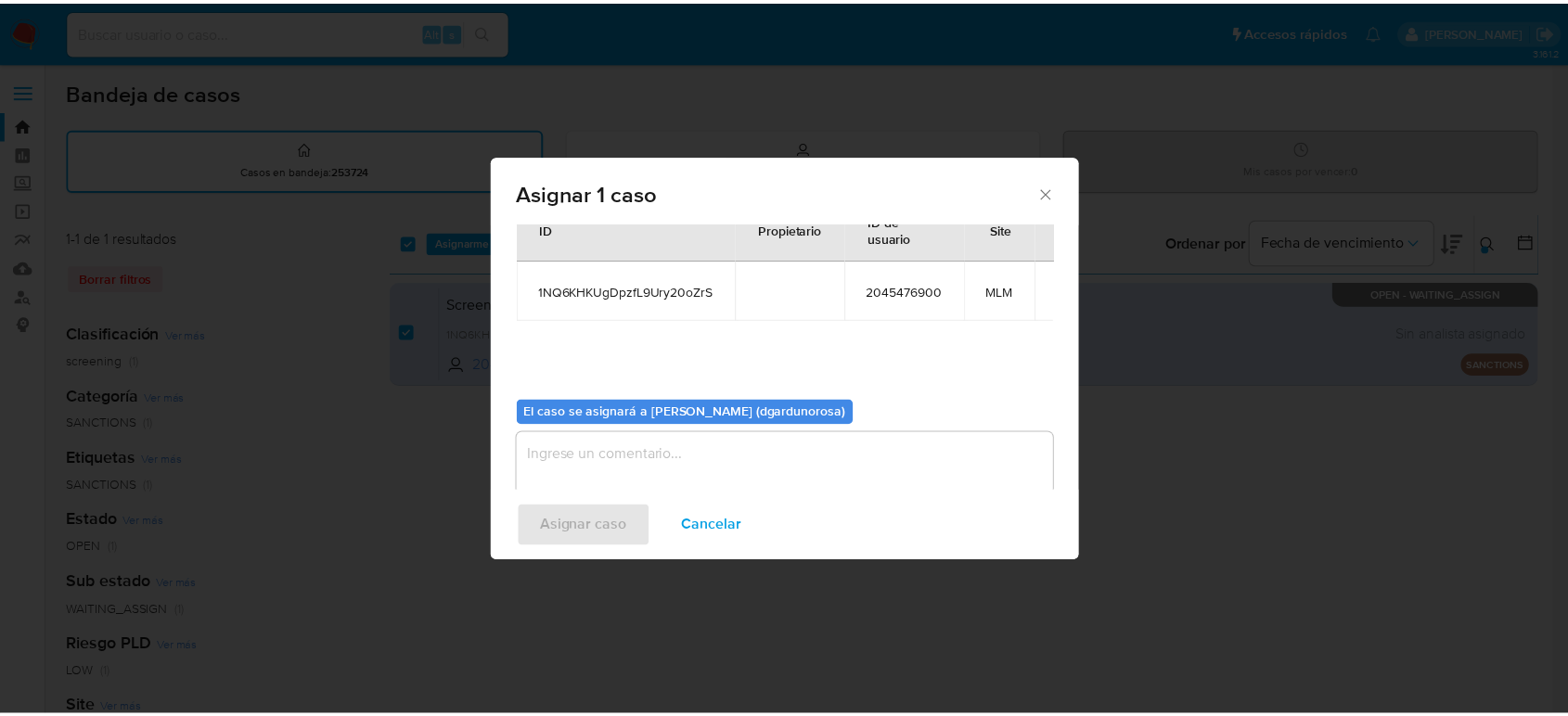
scroll to position [95, 0]
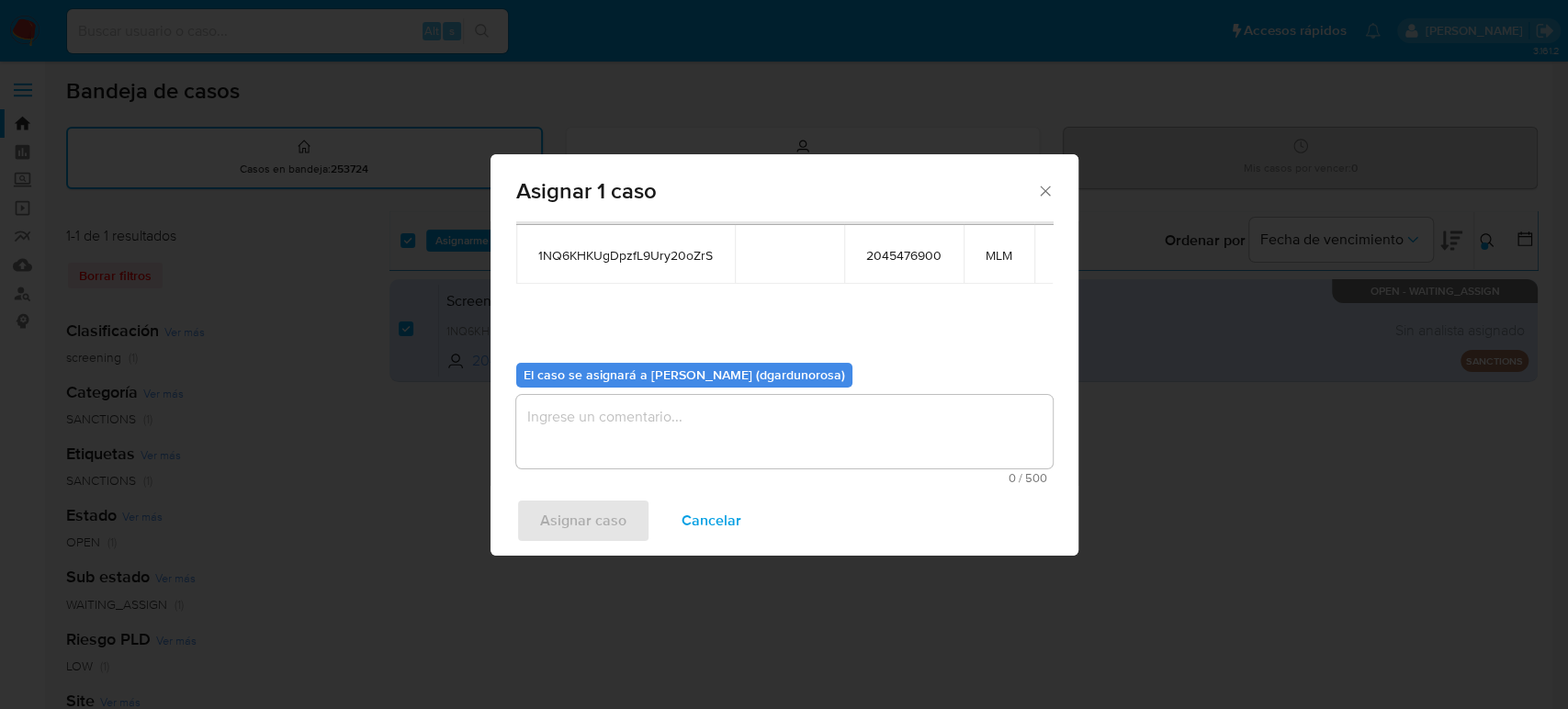
click at [752, 439] on textarea "assign-modal" at bounding box center [784, 431] width 536 height 73
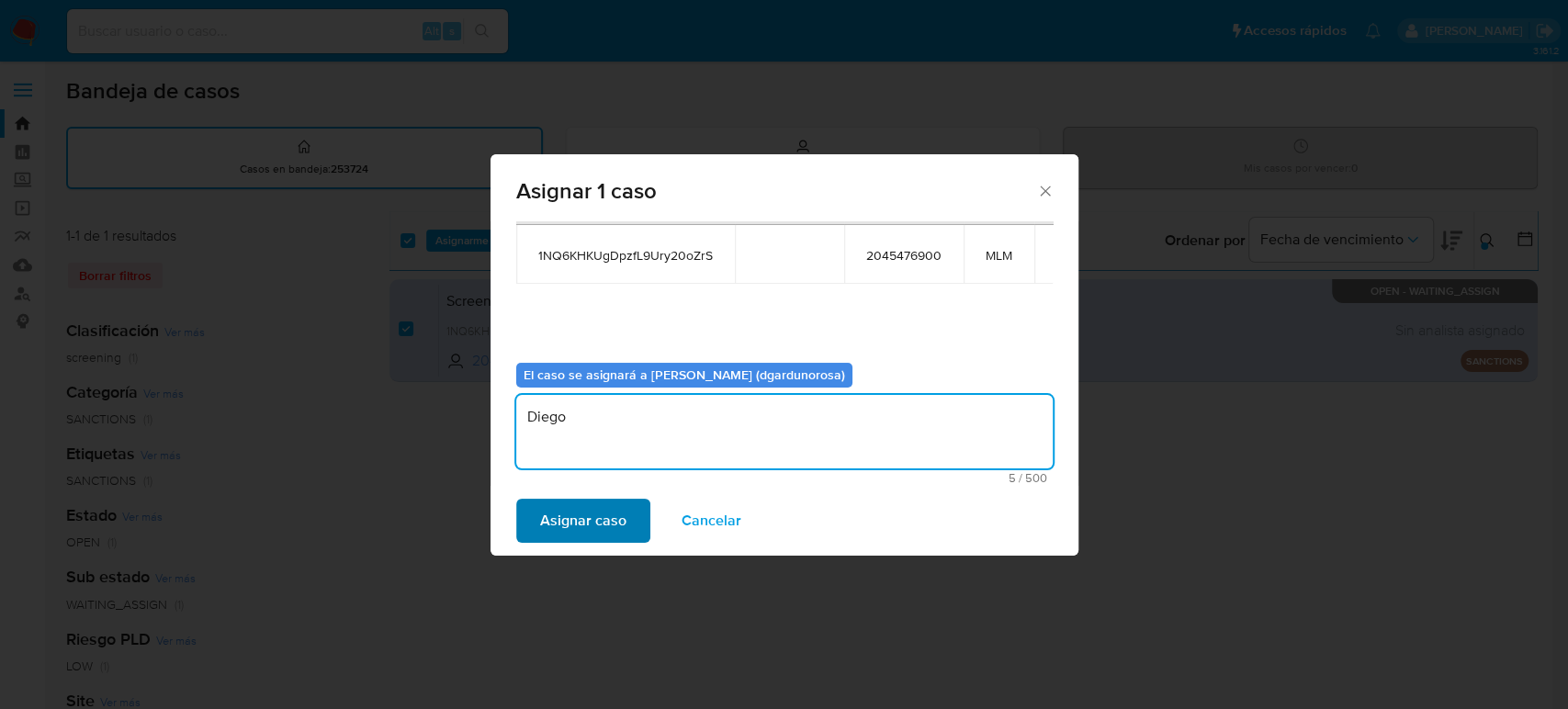
type textarea "Diego"
click at [607, 525] on span "Asignar caso" at bounding box center [583, 520] width 86 height 40
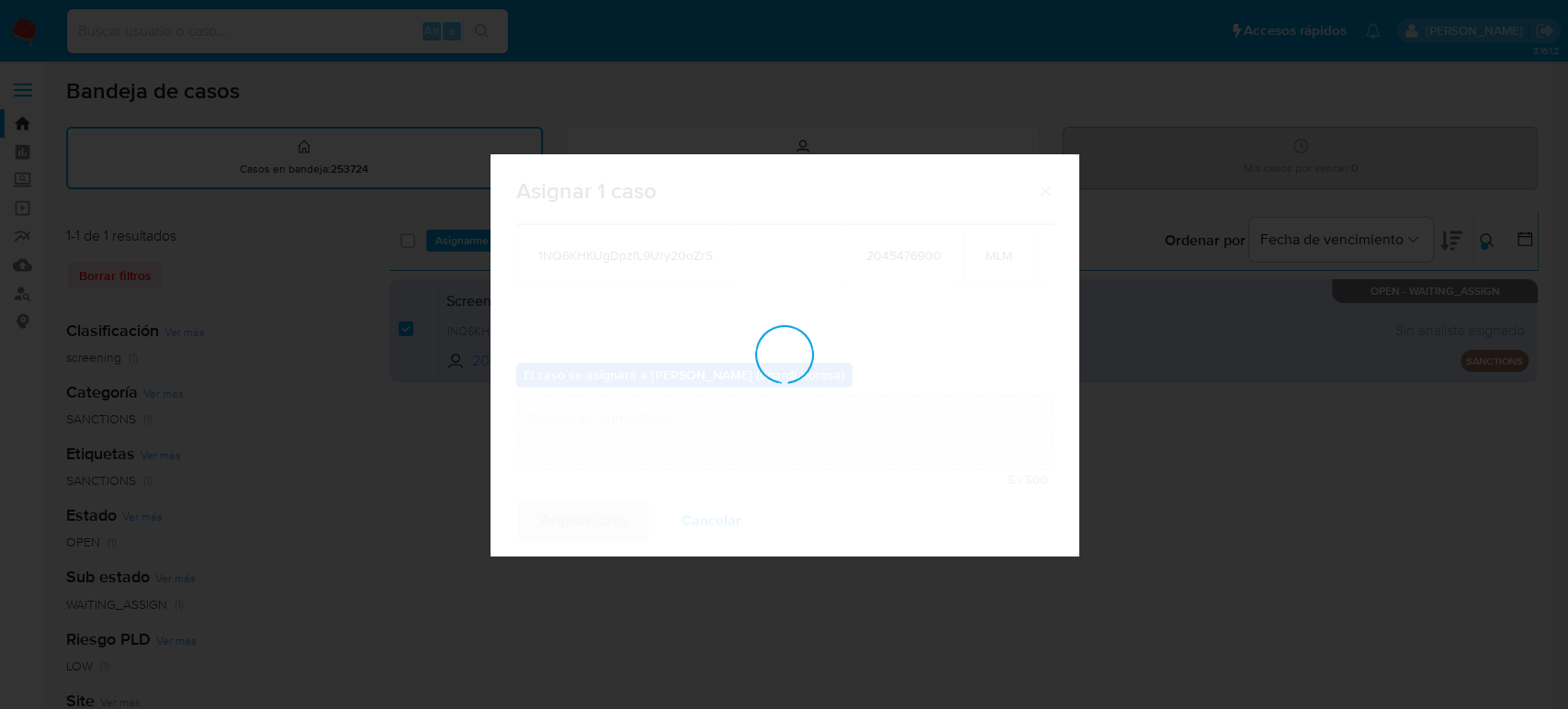
checkbox input "false"
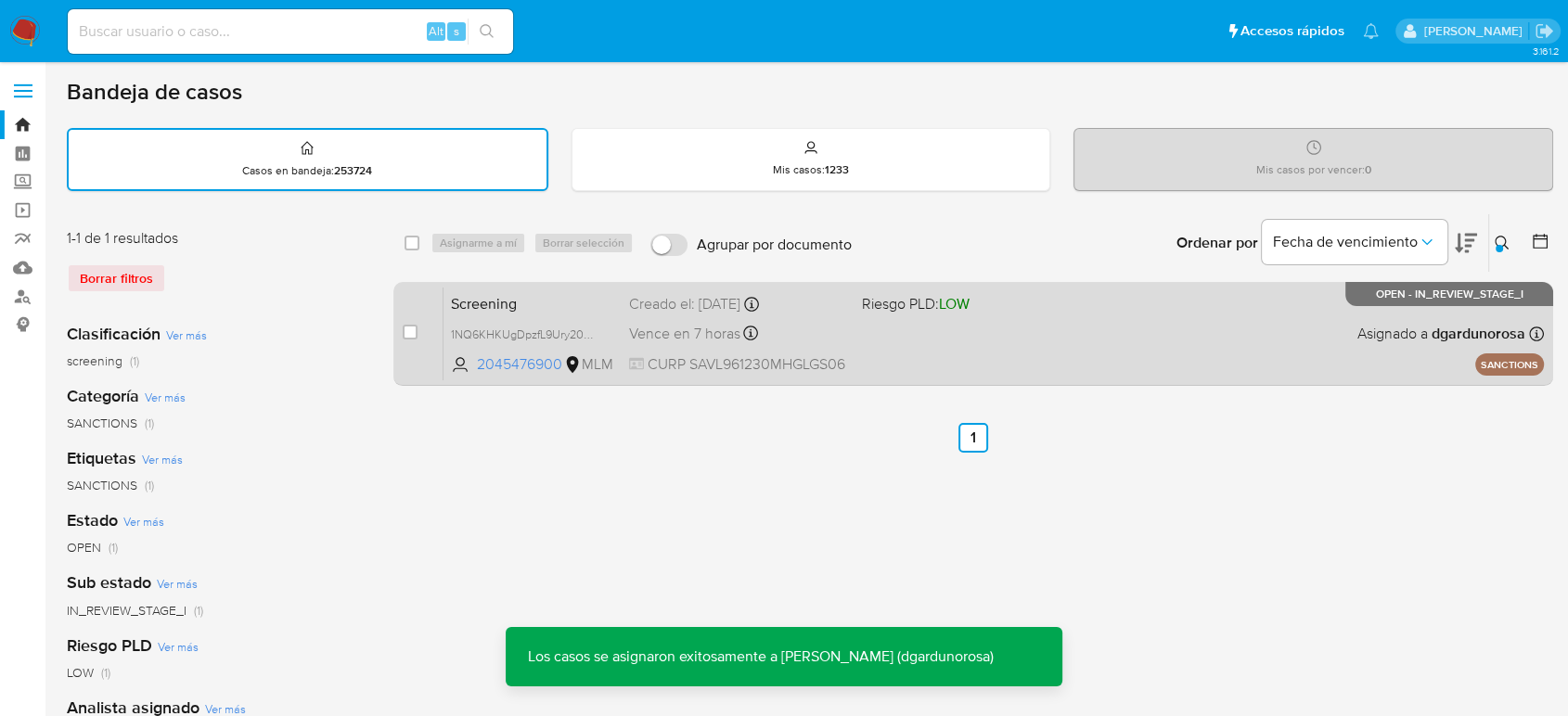
click at [922, 361] on div "Screening 1NQ6KHKUgDpzfL9Ury20oZrS 2045476900 MLM Riesgo PLD: LOW Creado el: 24…" at bounding box center [993, 333] width 1100 height 94
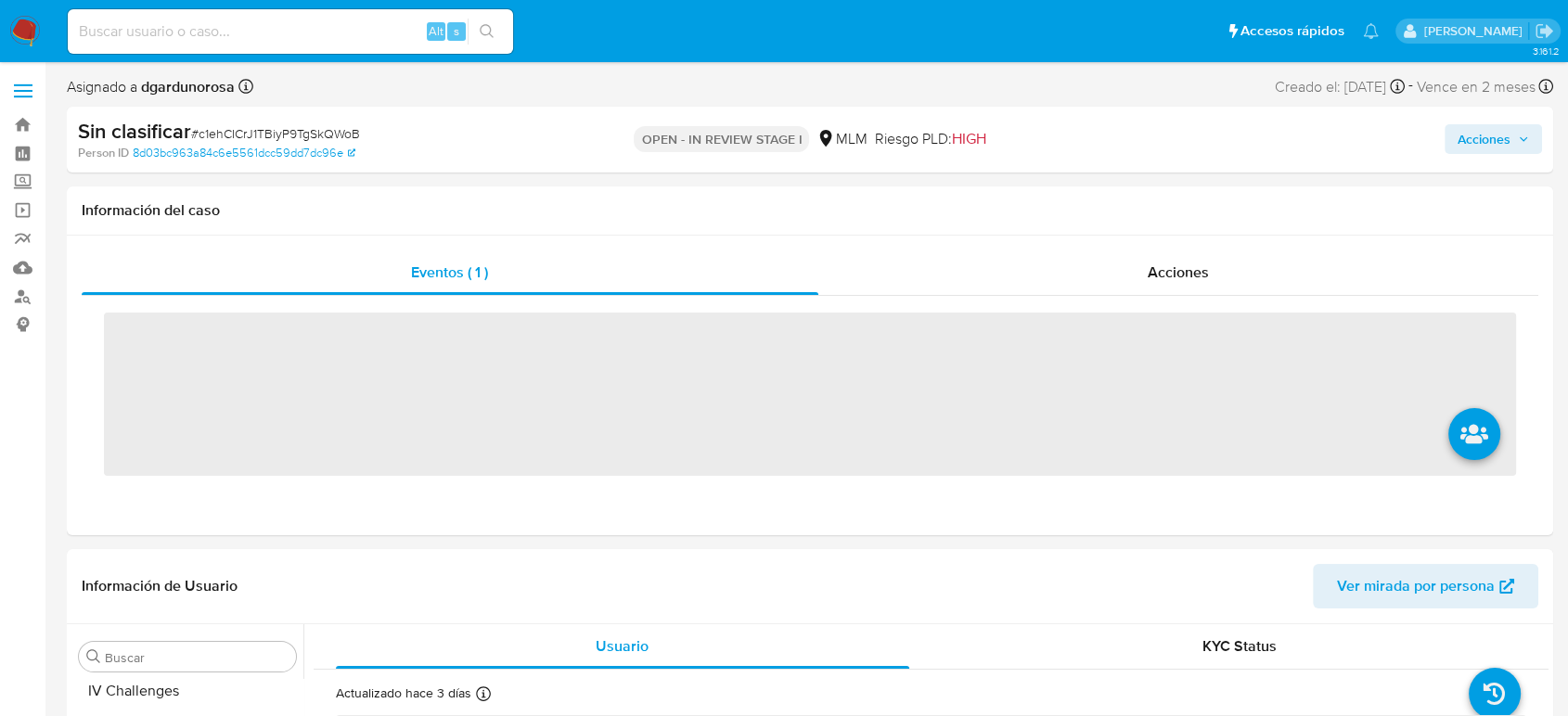
scroll to position [873, 0]
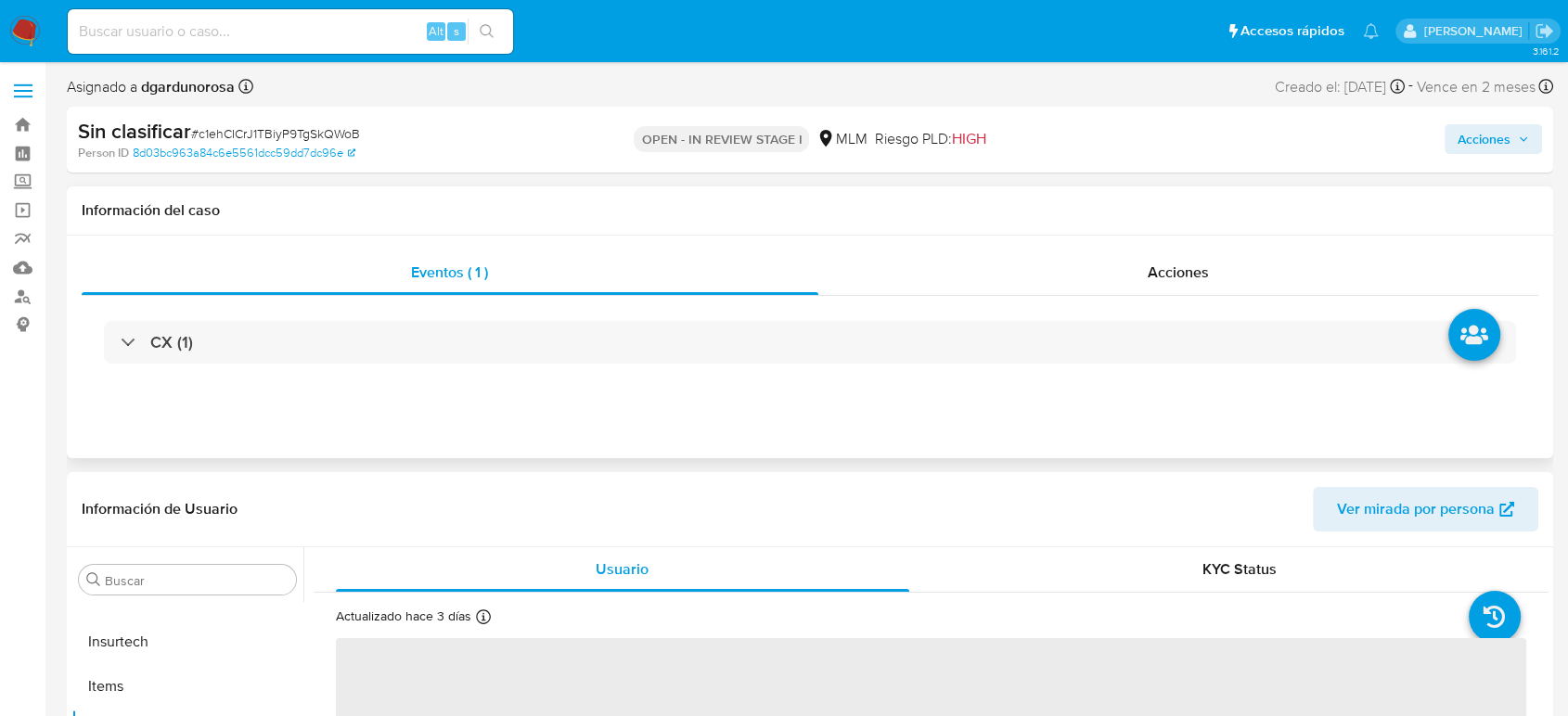
select select "10"
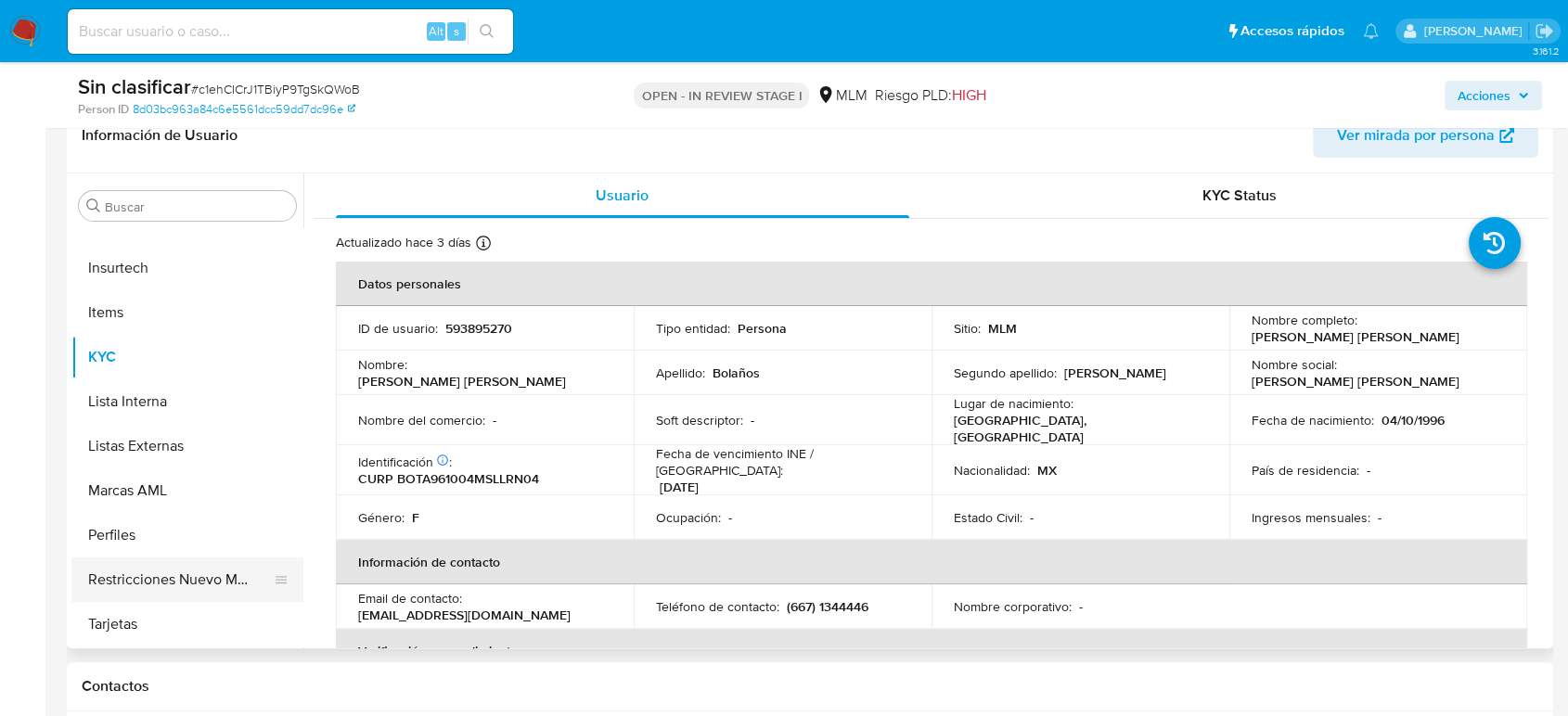
scroll to position [309, 0]
click at [198, 586] on button "Restricciones Nuevo Mundo" at bounding box center [180, 578] width 217 height 44
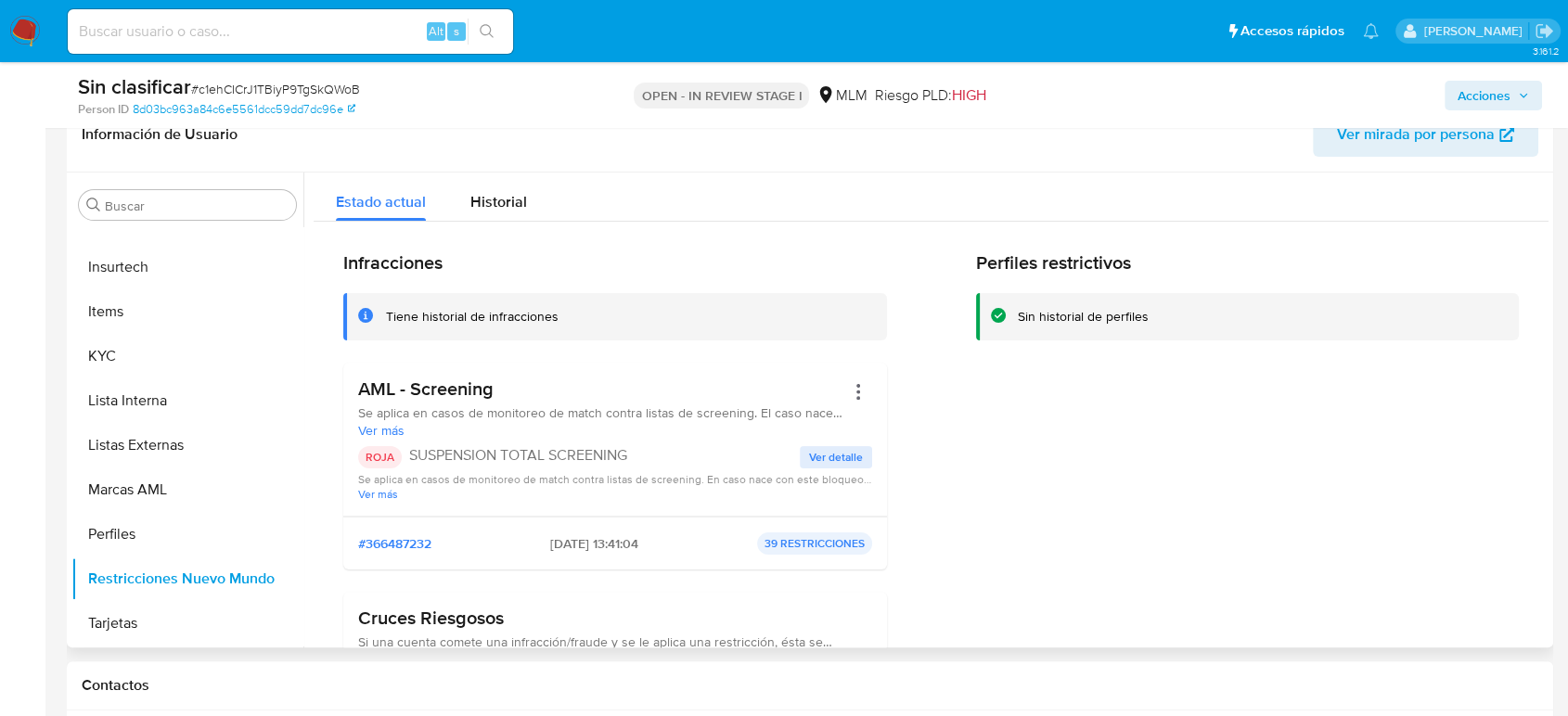
click at [815, 448] on span "Ver detalle" at bounding box center [836, 457] width 54 height 19
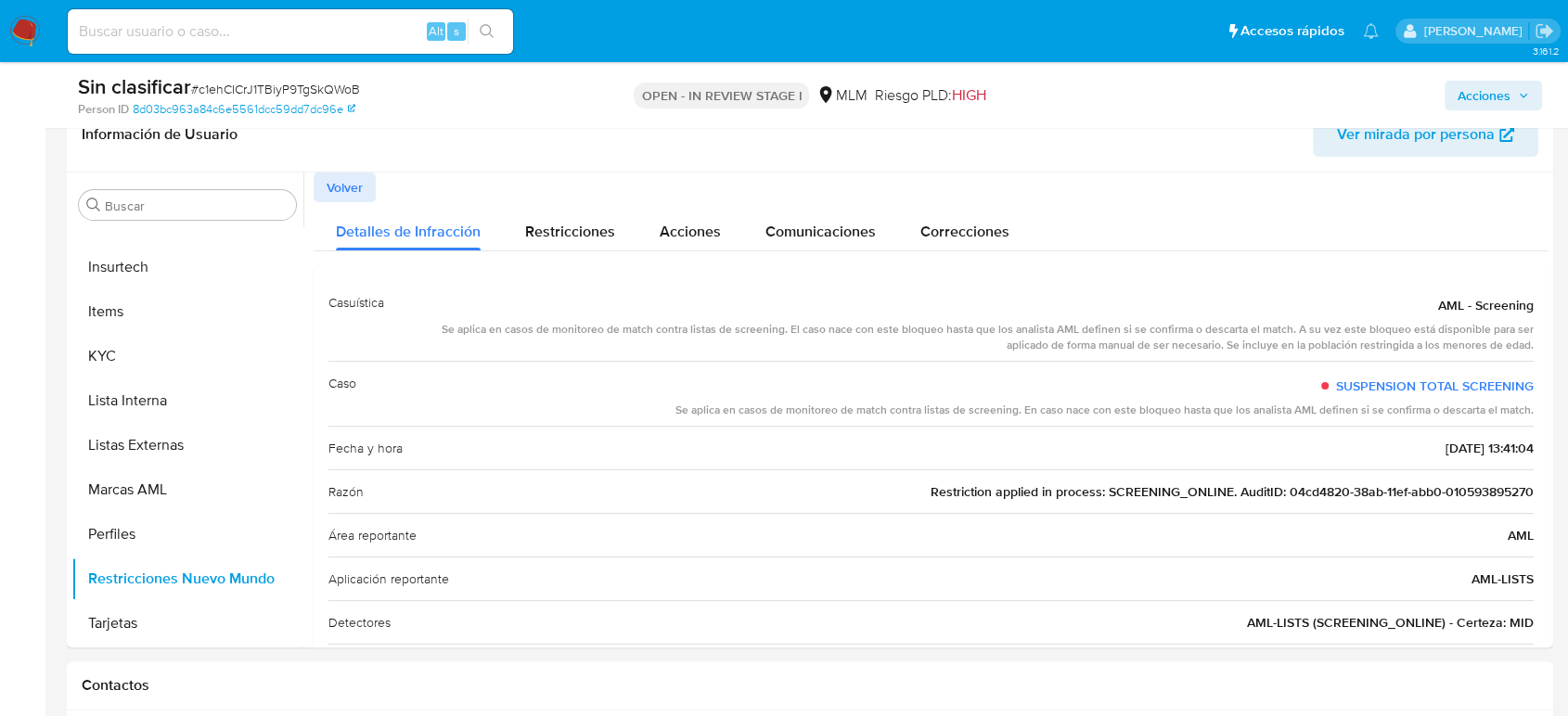
click at [1499, 94] on span "Acciones" at bounding box center [1484, 96] width 53 height 30
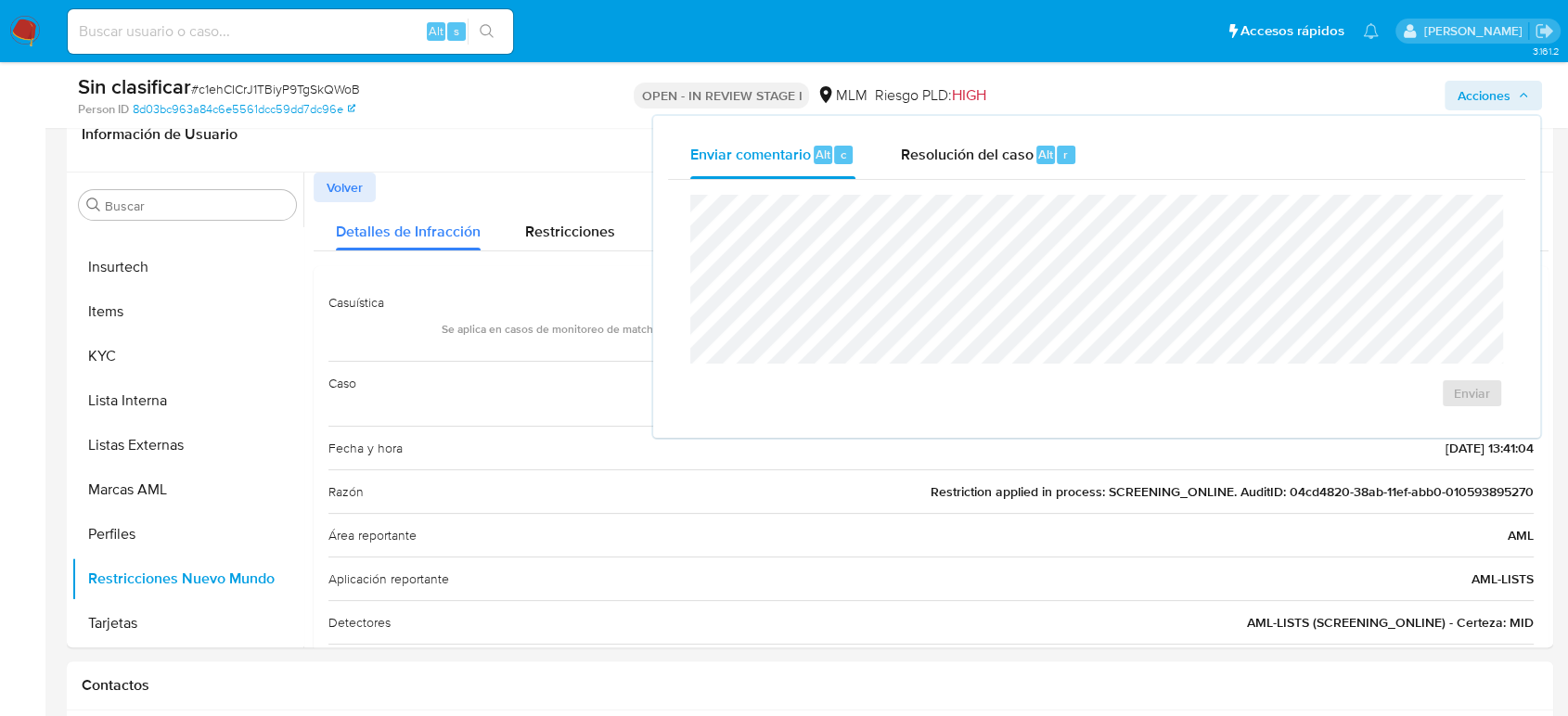
drag, startPoint x: 987, startPoint y: 141, endPoint x: 1004, endPoint y: 183, distance: 45.3
click at [988, 141] on div "Resolución del caso Alt r" at bounding box center [989, 155] width 178 height 48
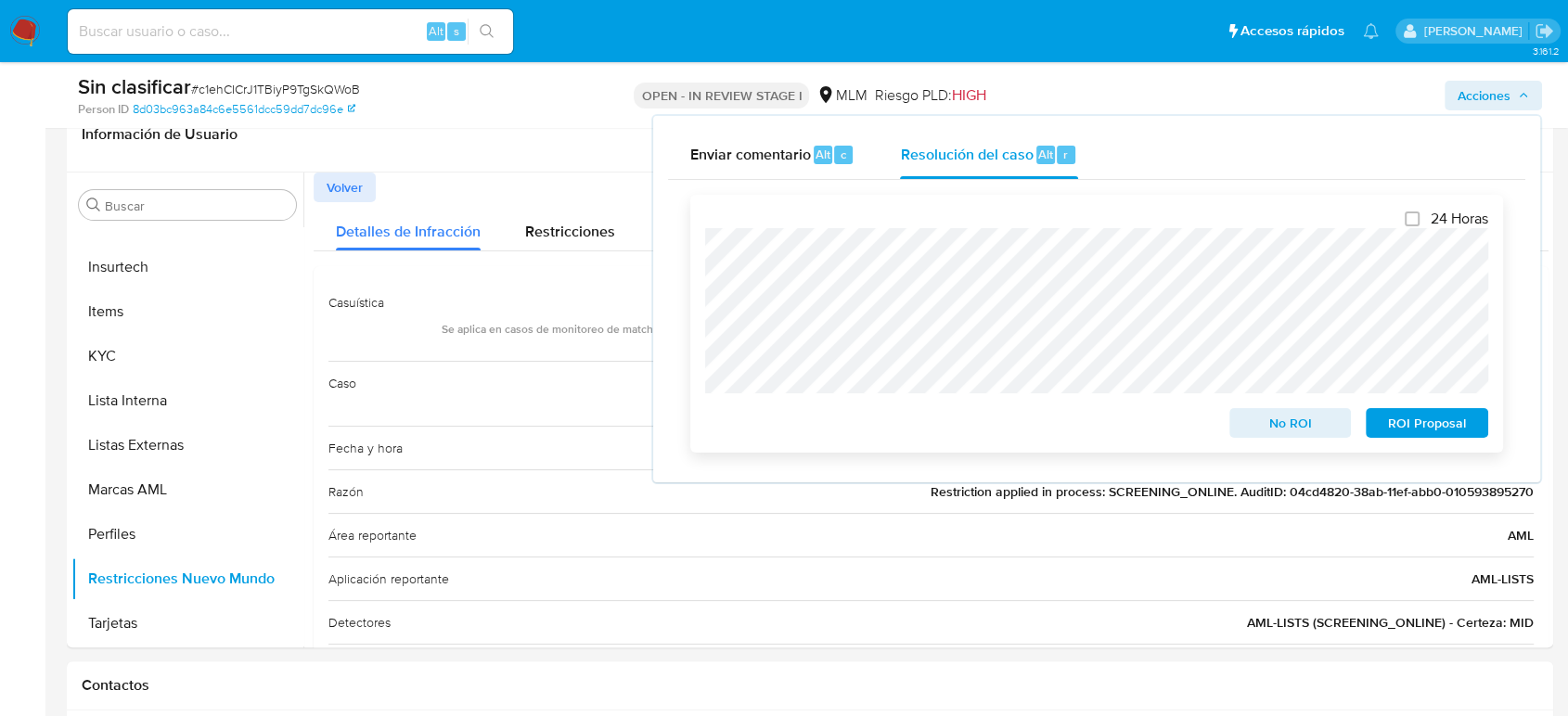
click at [1284, 411] on span "No ROI" at bounding box center [1291, 423] width 97 height 26
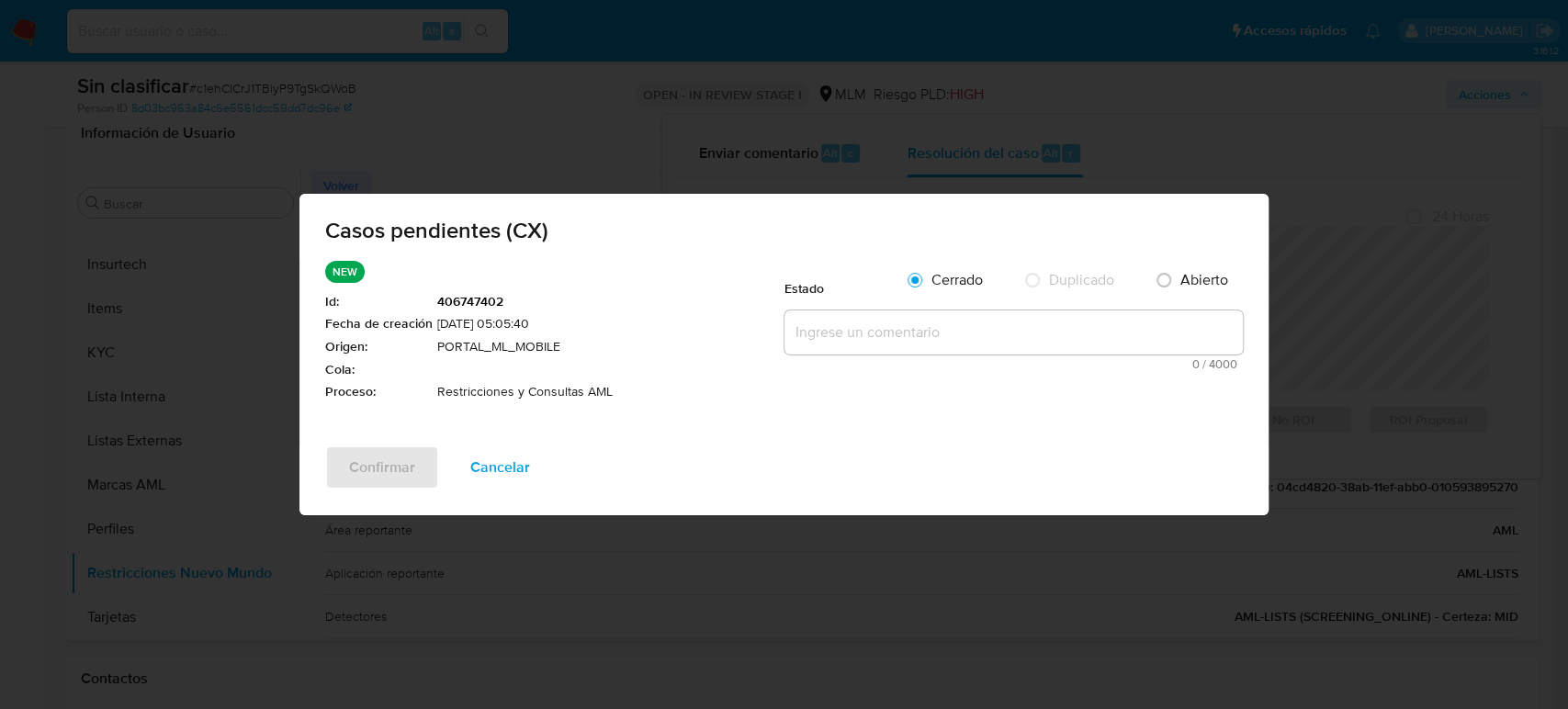
click at [1013, 342] on textarea at bounding box center [1013, 332] width 458 height 44
paste textarea "Se valida CX, se trata de cliente con coincidencias en listas de sanciones, por…"
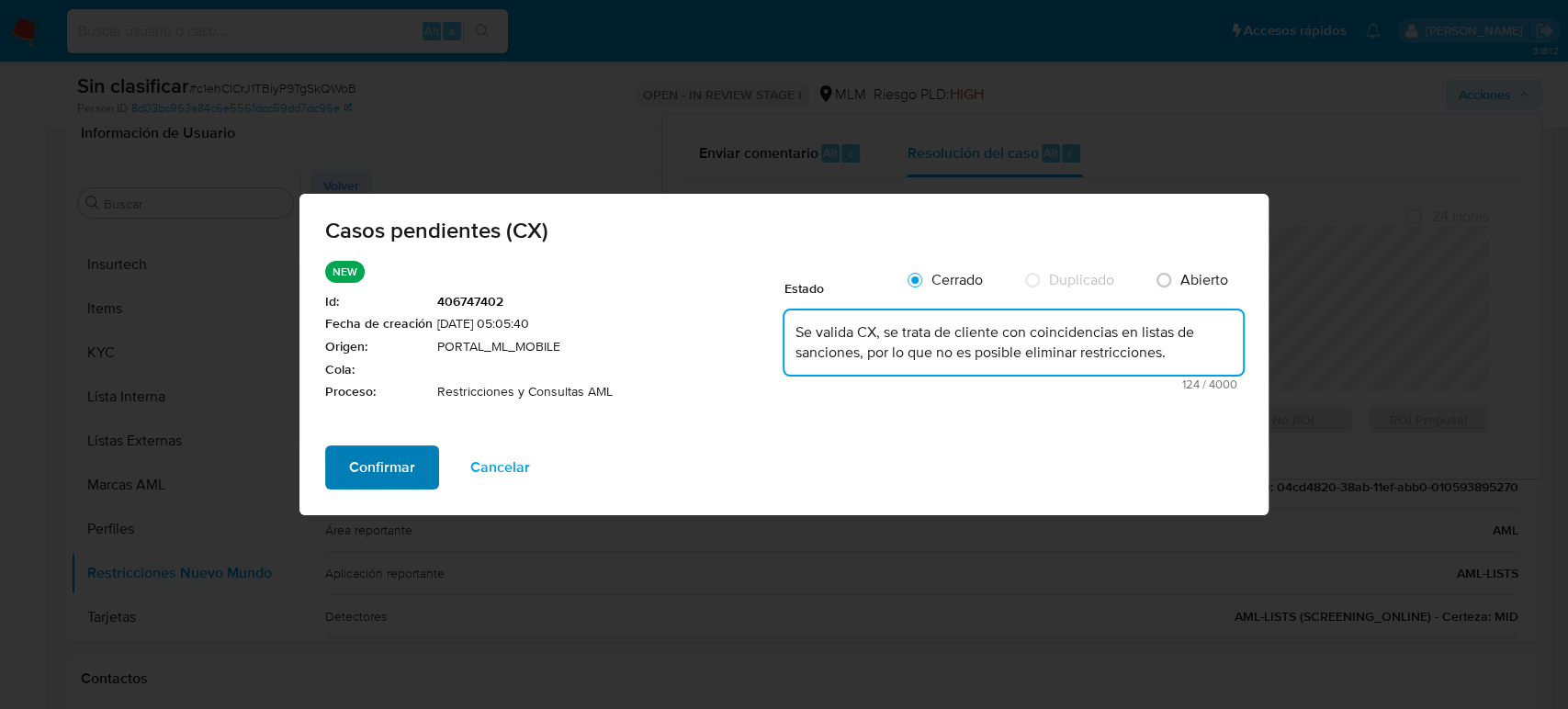
type textarea "Se valida CX, se trata de cliente con coincidencias en listas de sanciones, por…"
click at [403, 476] on span "Confirmar" at bounding box center [382, 467] width 66 height 40
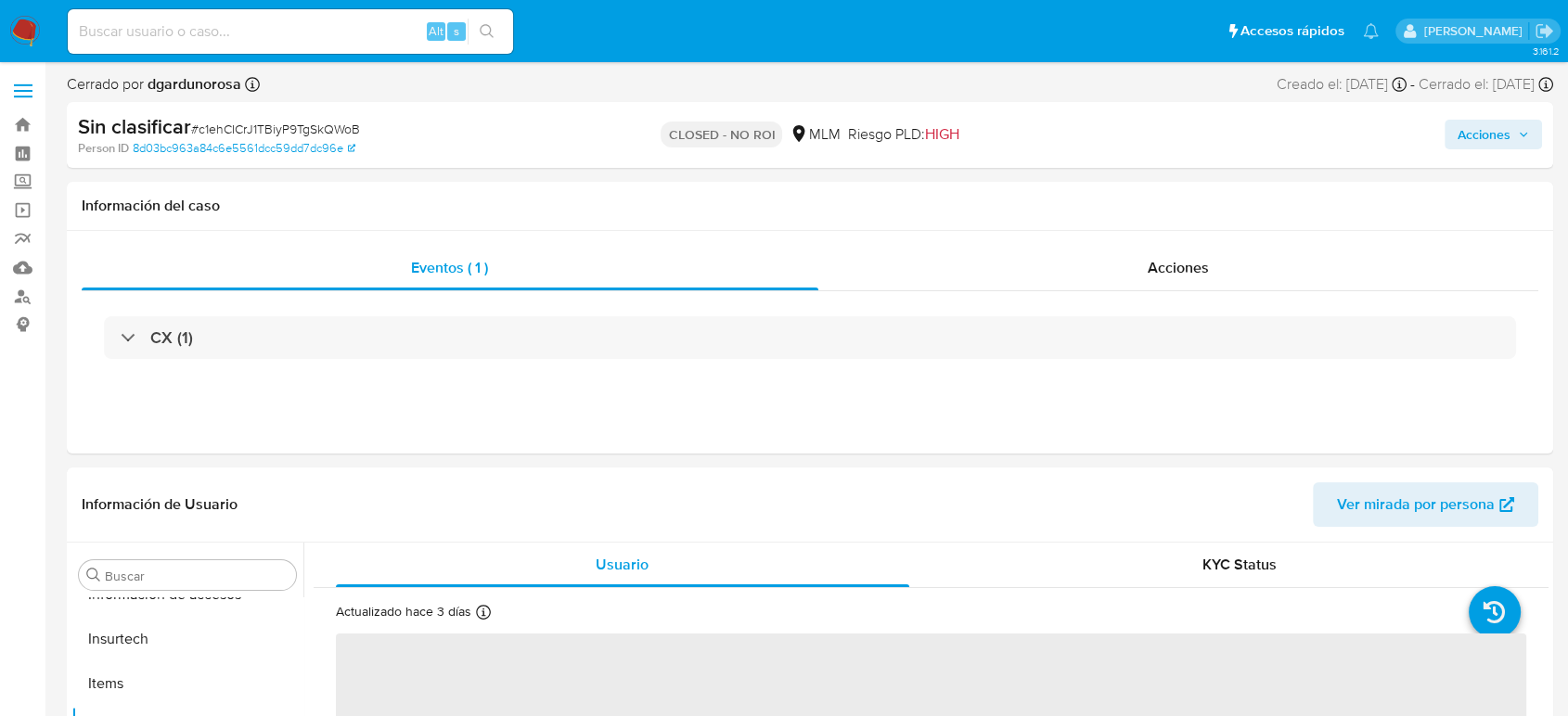
scroll to position [873, 0]
select select "10"
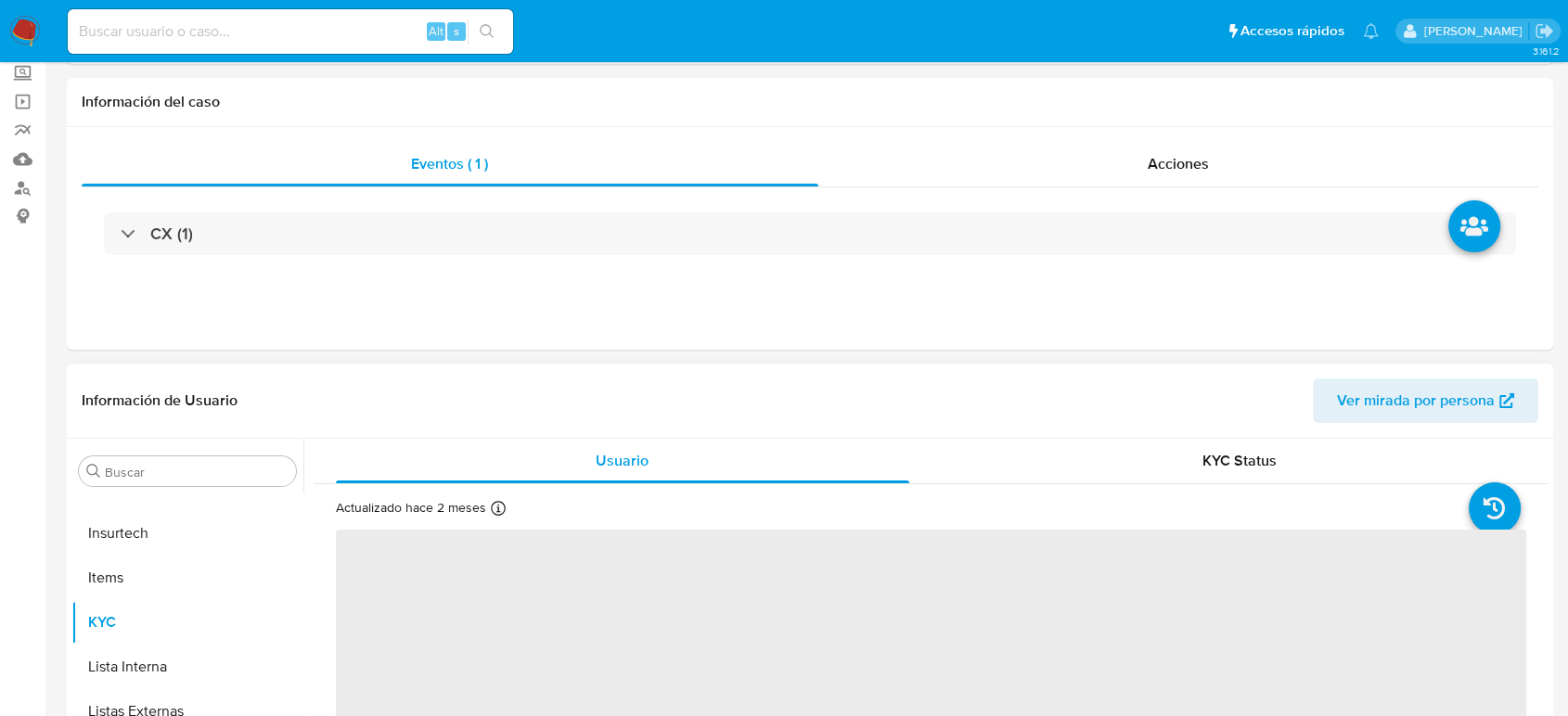
scroll to position [309, 0]
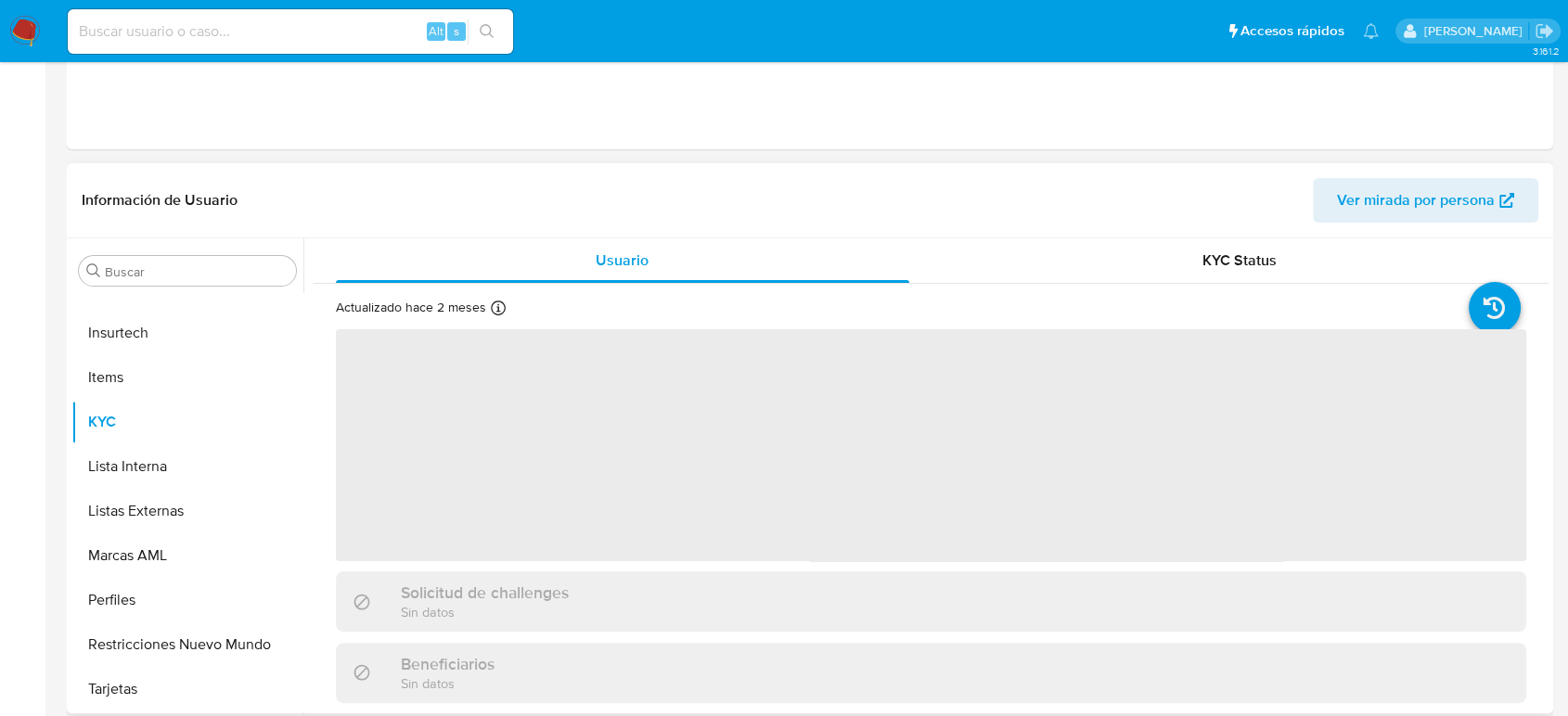
select select "10"
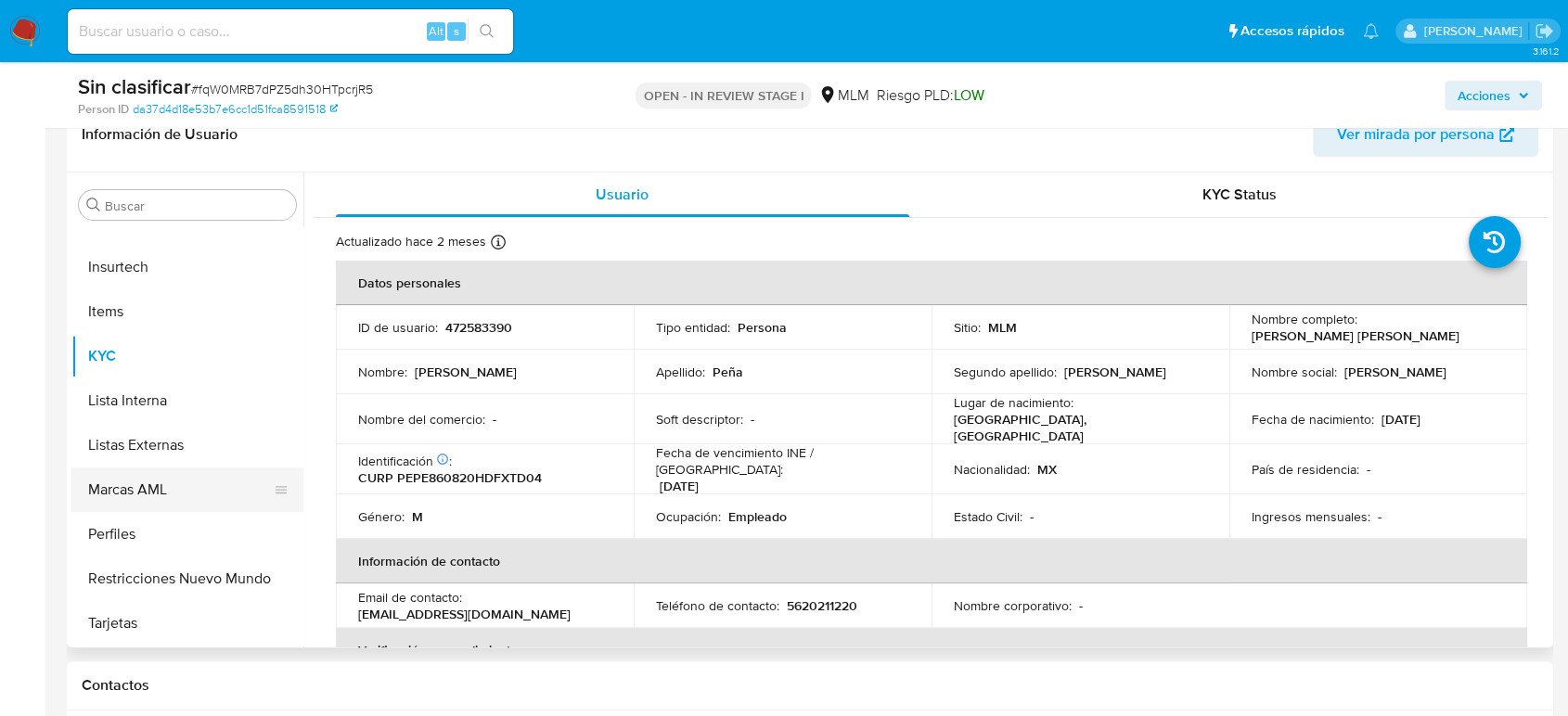
scroll to position [411, 0]
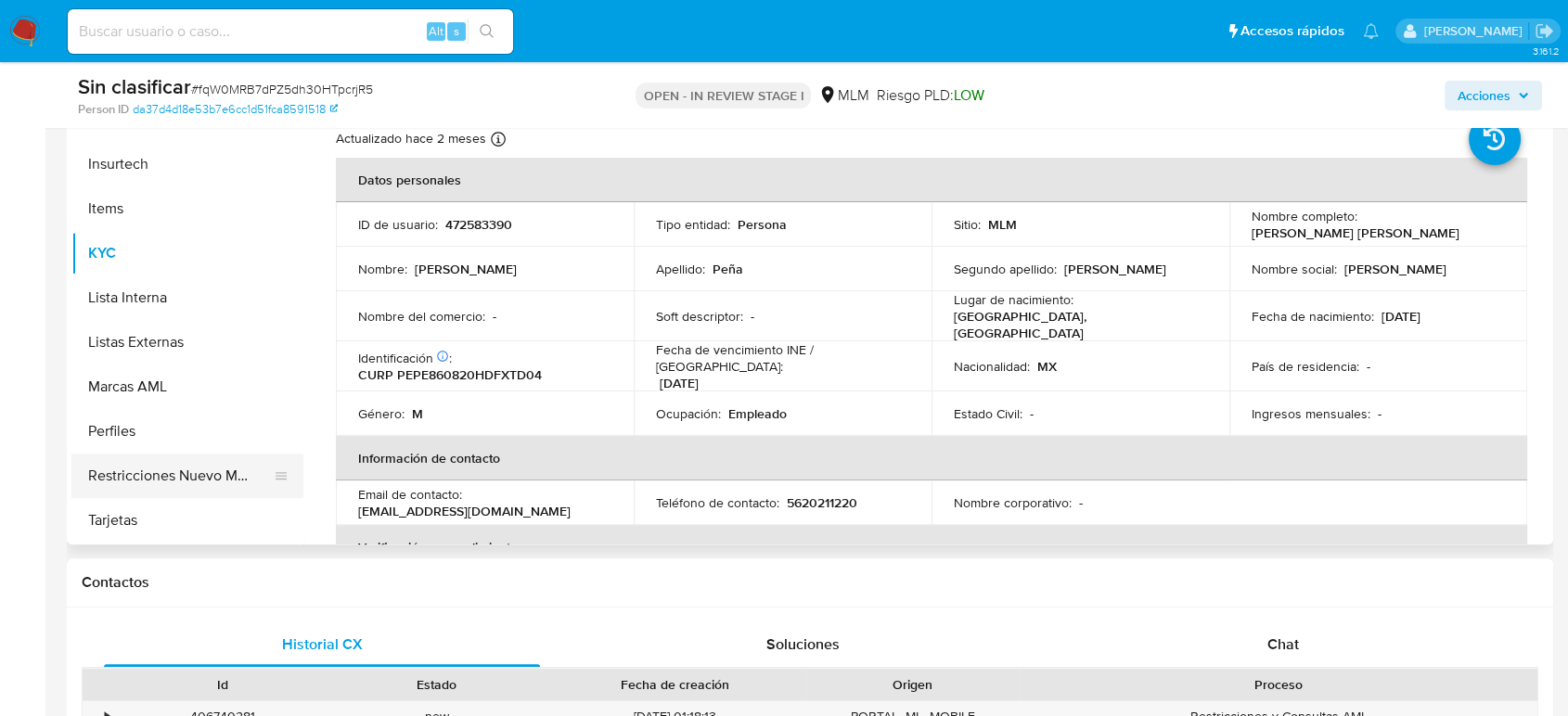
drag, startPoint x: 207, startPoint y: 488, endPoint x: 215, endPoint y: 493, distance: 9.4
click at [215, 493] on button "Restricciones Nuevo Mundo" at bounding box center [180, 475] width 217 height 44
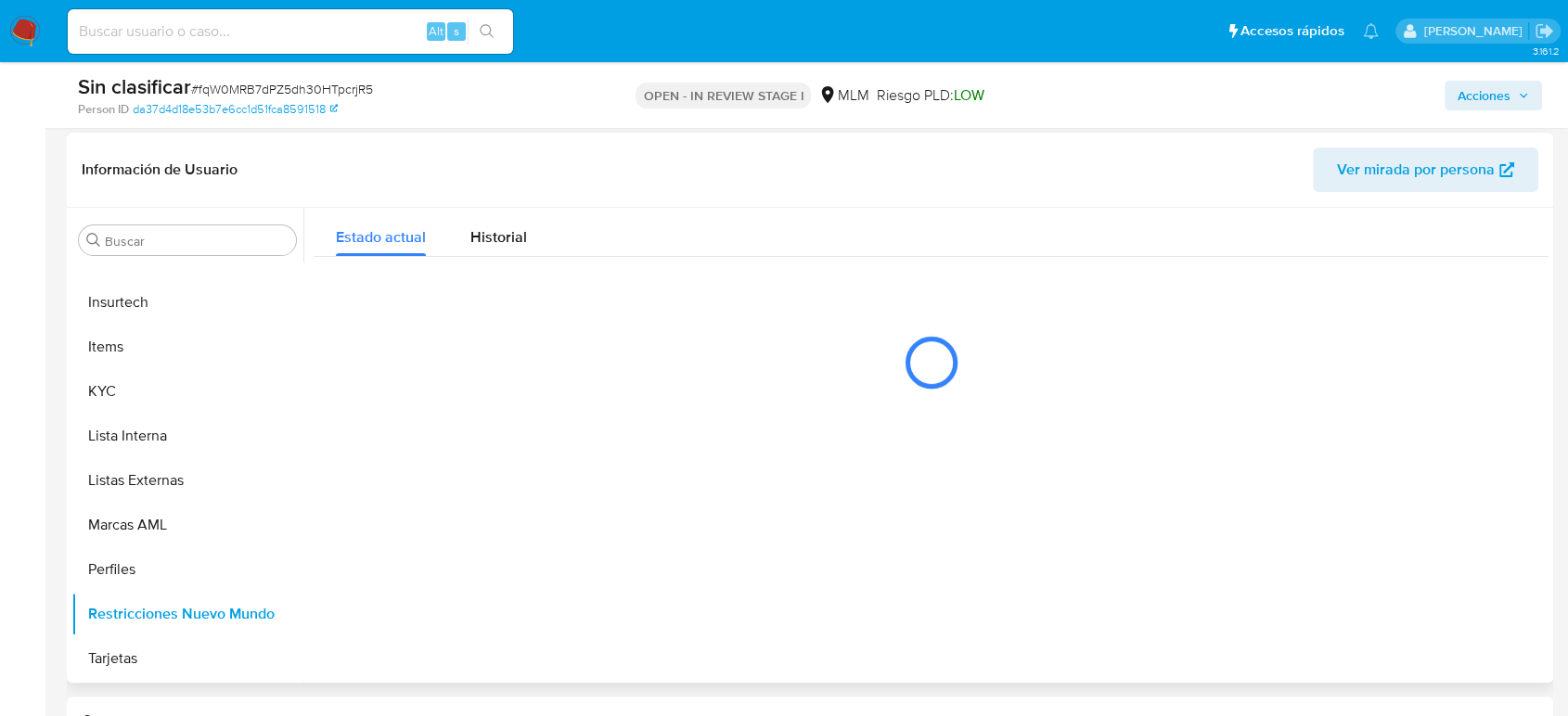
scroll to position [309, 0]
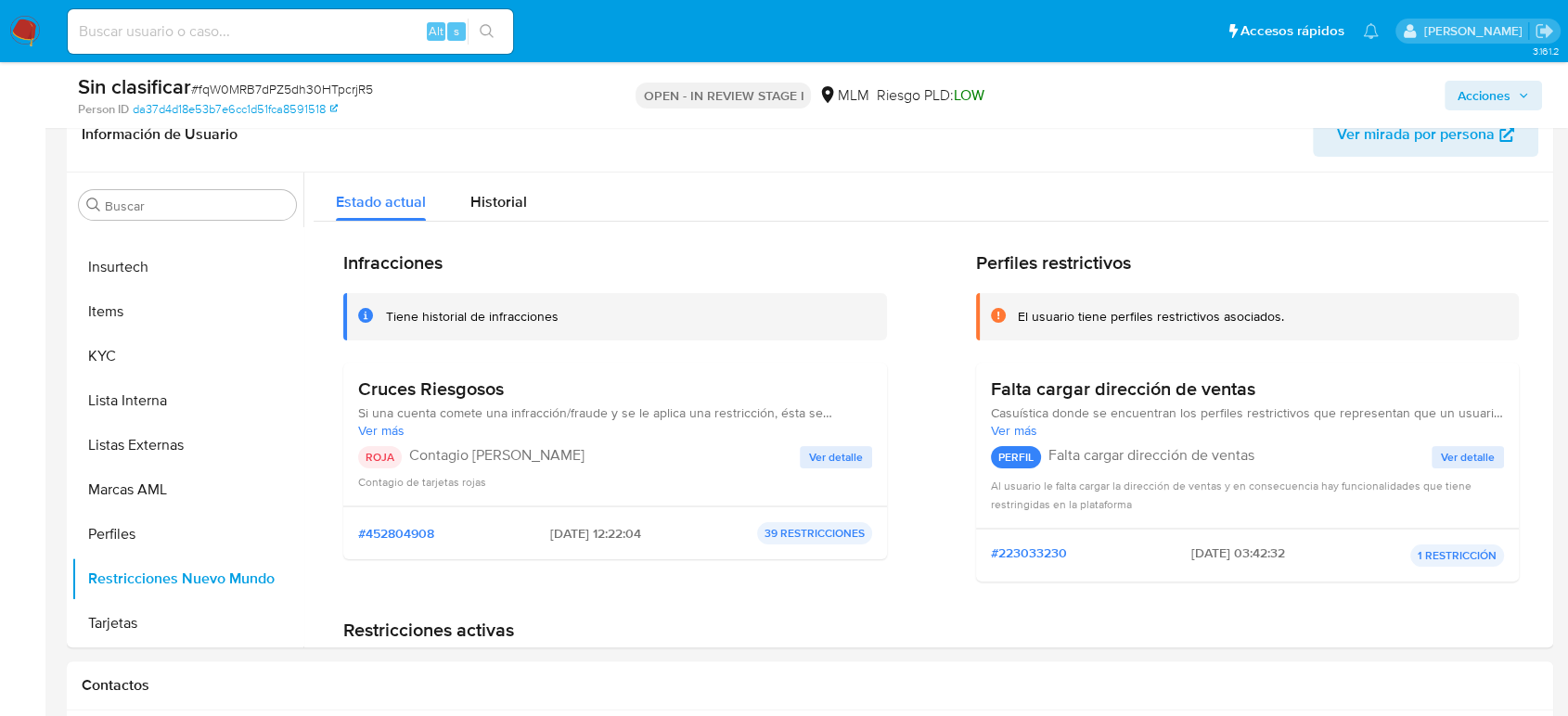
drag, startPoint x: 1507, startPoint y: 95, endPoint x: 1485, endPoint y: 101, distance: 22.8
click at [1507, 94] on span "Acciones" at bounding box center [1484, 96] width 53 height 30
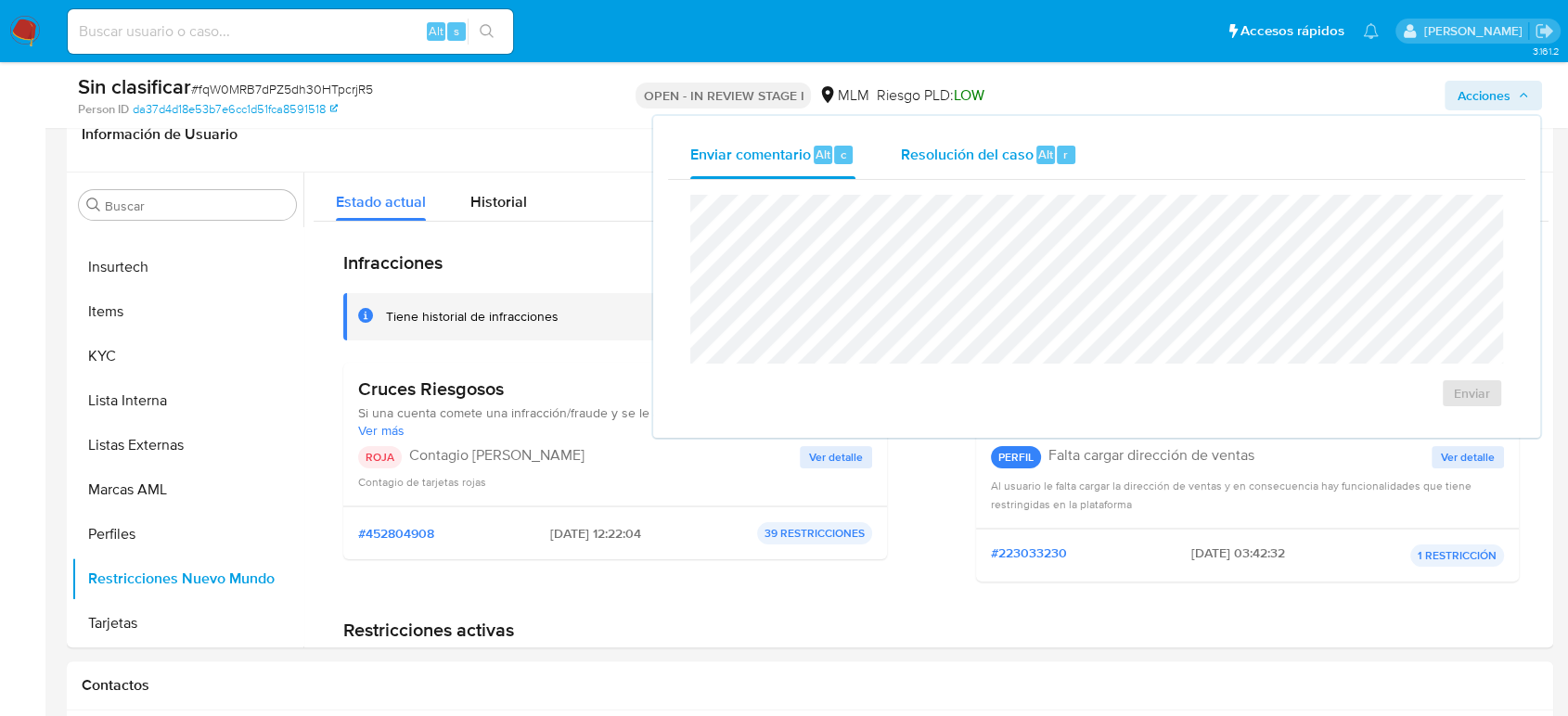
click at [976, 134] on div "Resolución del caso Alt r" at bounding box center [989, 155] width 178 height 48
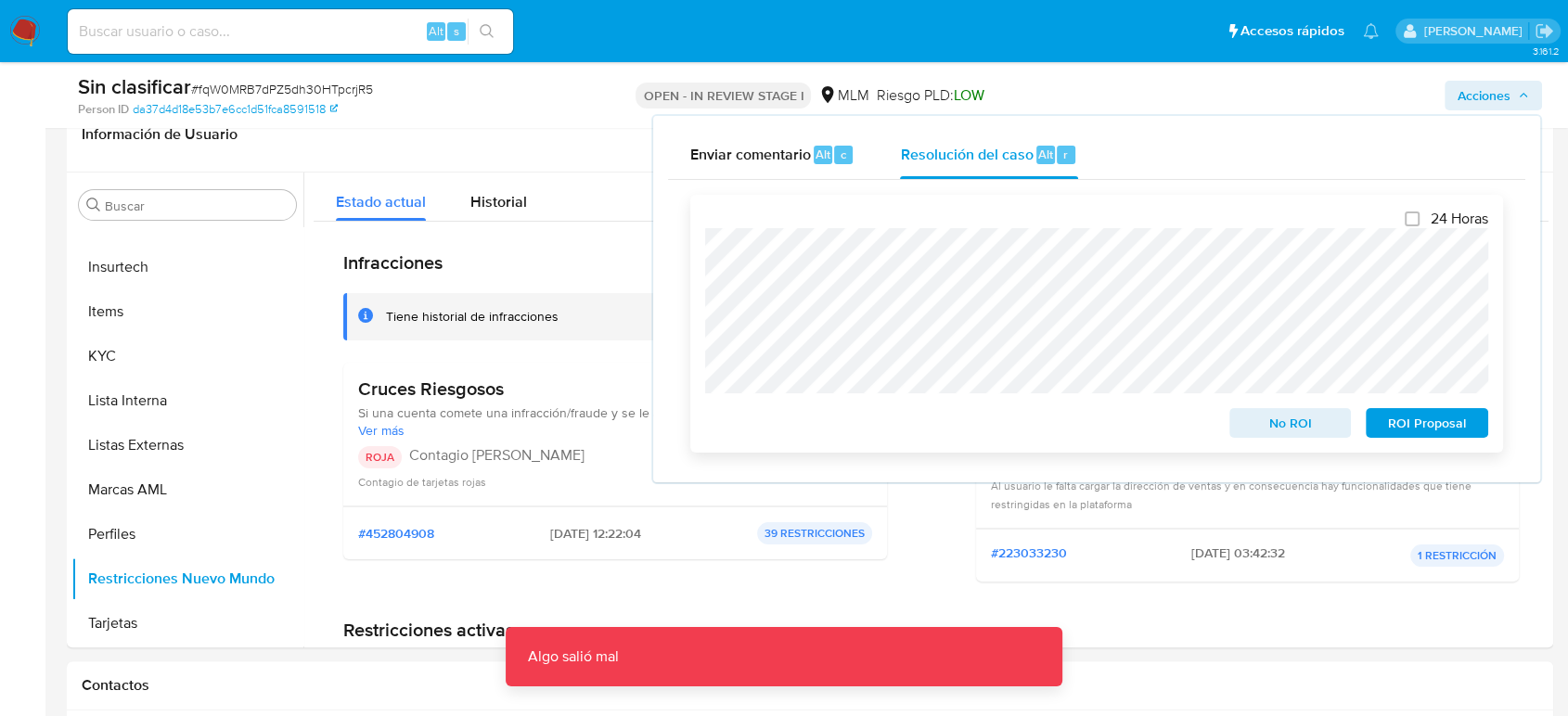
click at [1258, 420] on span "No ROI" at bounding box center [1291, 423] width 97 height 26
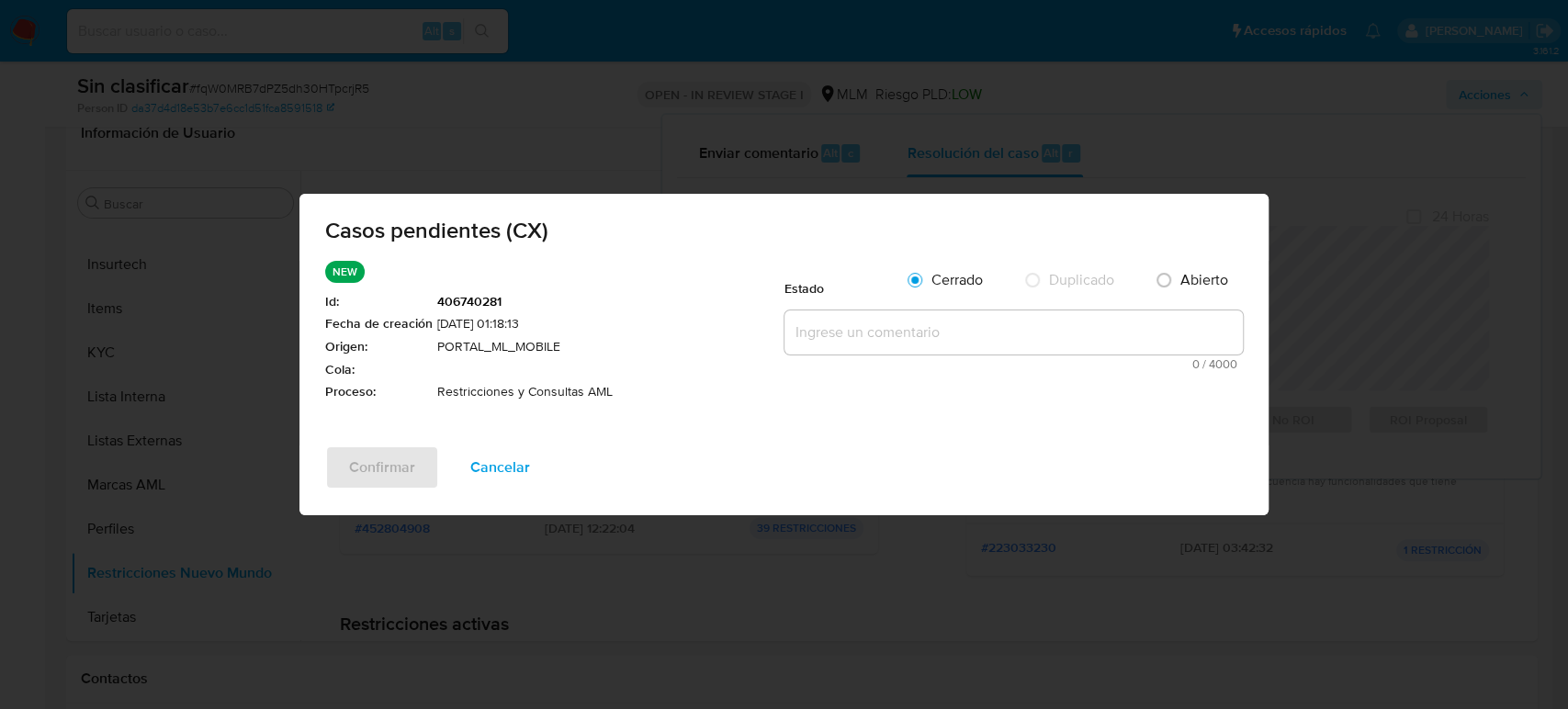
click at [914, 343] on textarea at bounding box center [1013, 332] width 458 height 44
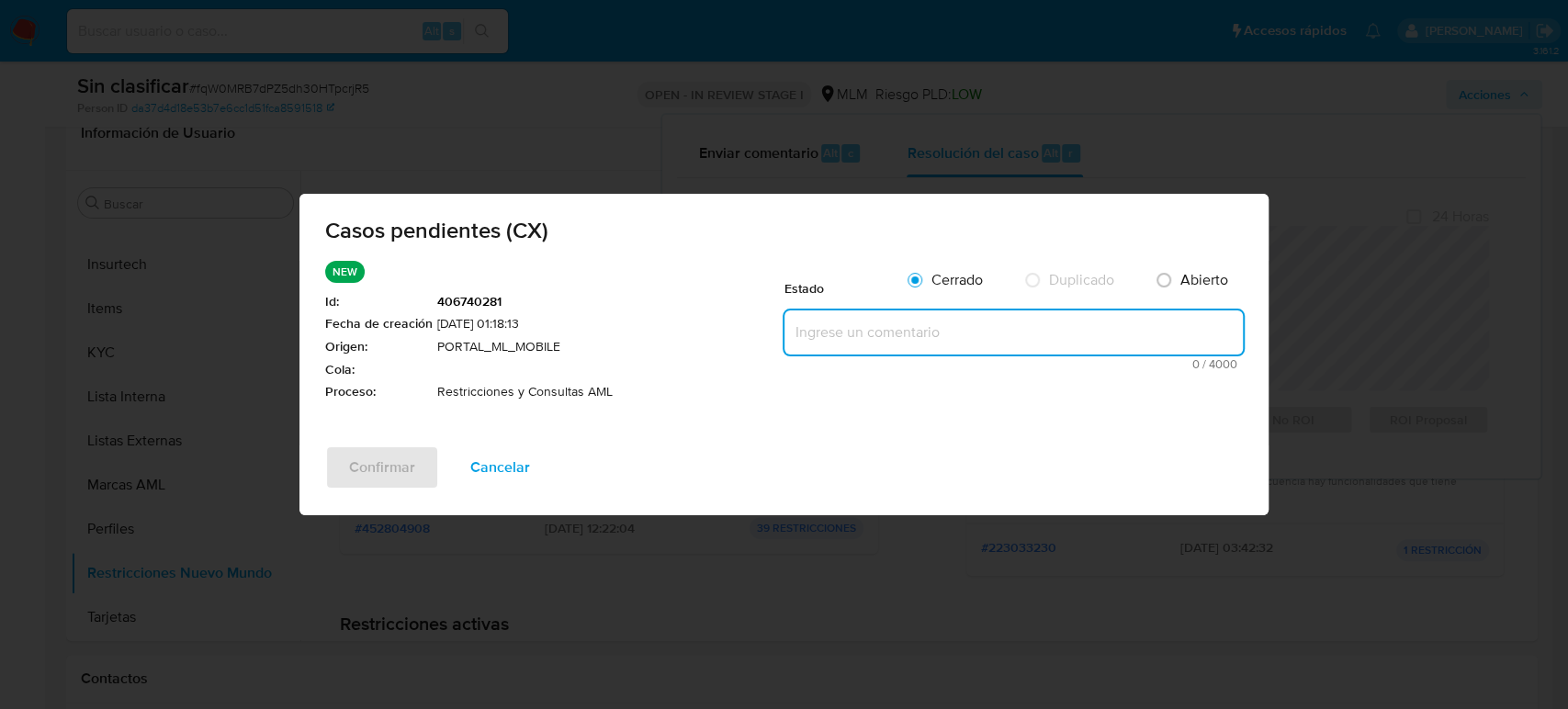
paste textarea "Se valida CX, se trata de cliente con bloqueo por cruces riesgosos. No es posib…"
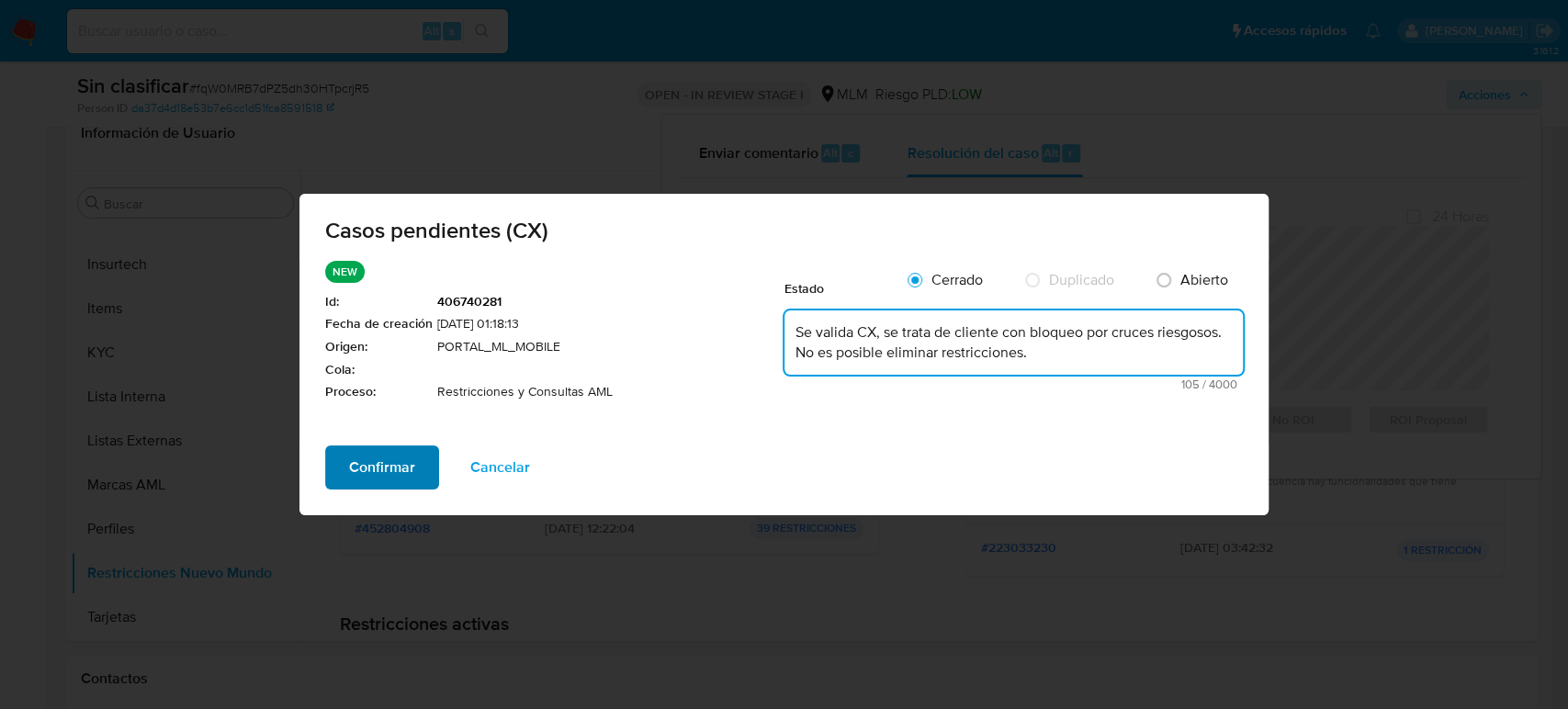
type textarea "Se valida CX, se trata de cliente con bloqueo por cruces riesgosos. No es posib…"
click at [414, 476] on button "Confirmar" at bounding box center [382, 467] width 114 height 44
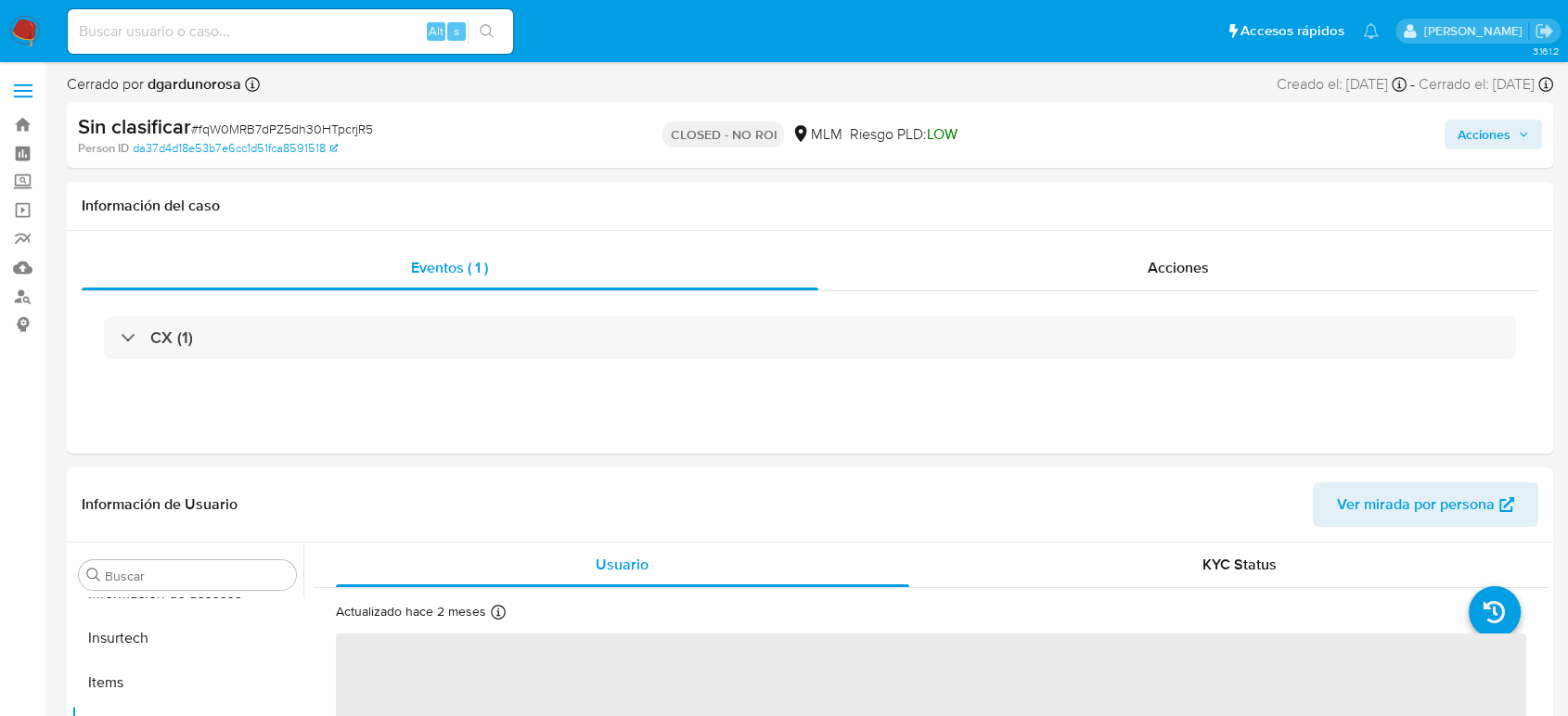
scroll to position [873, 0]
select select "10"
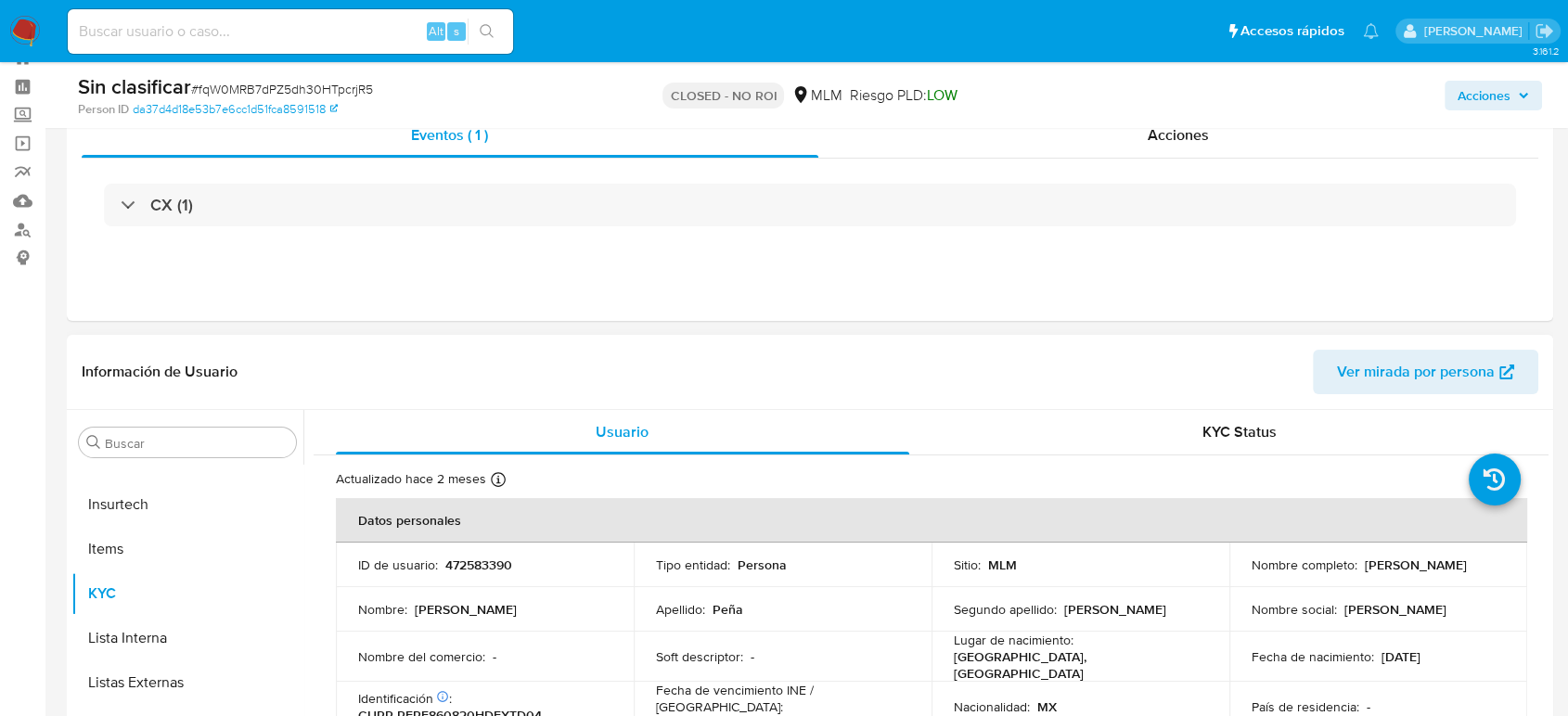
scroll to position [103, 0]
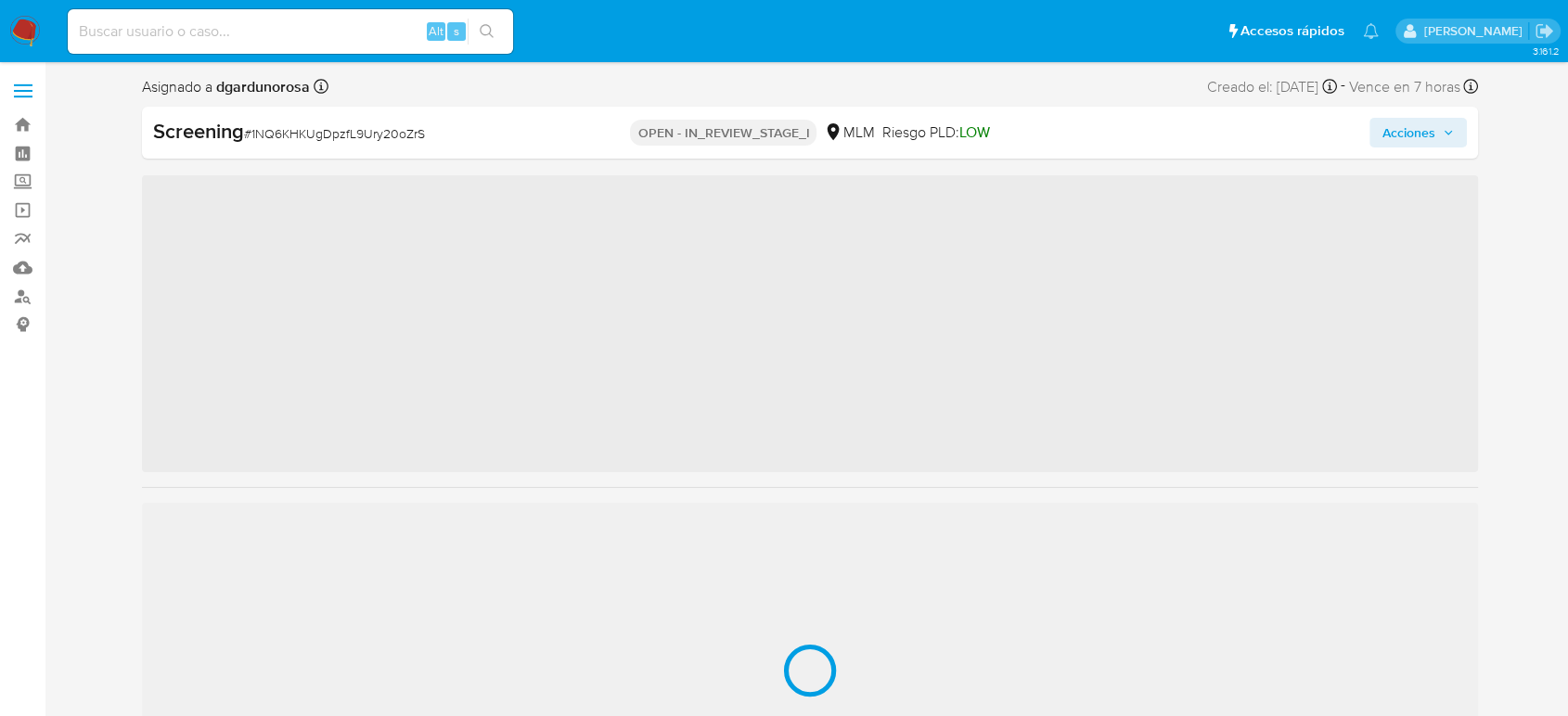
scroll to position [873, 0]
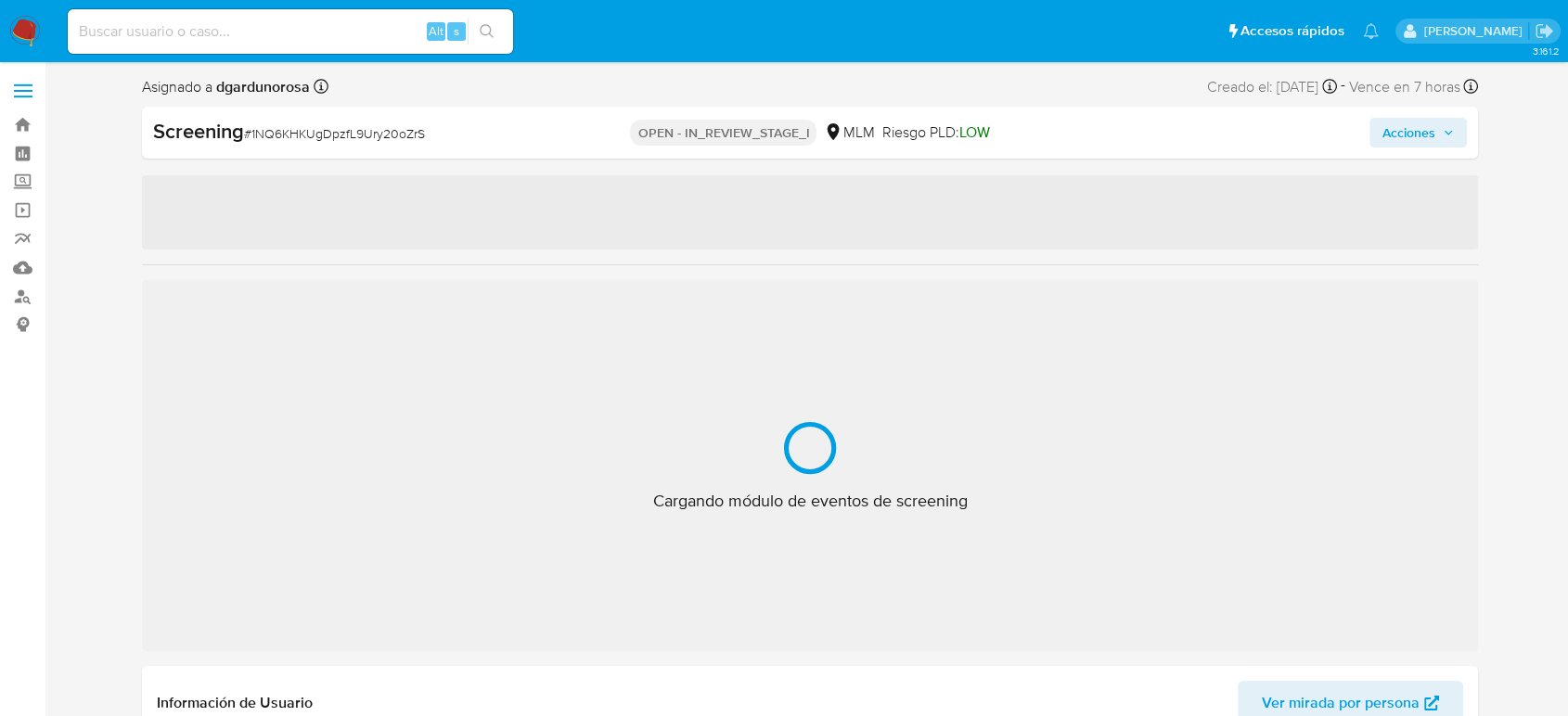
select select "10"
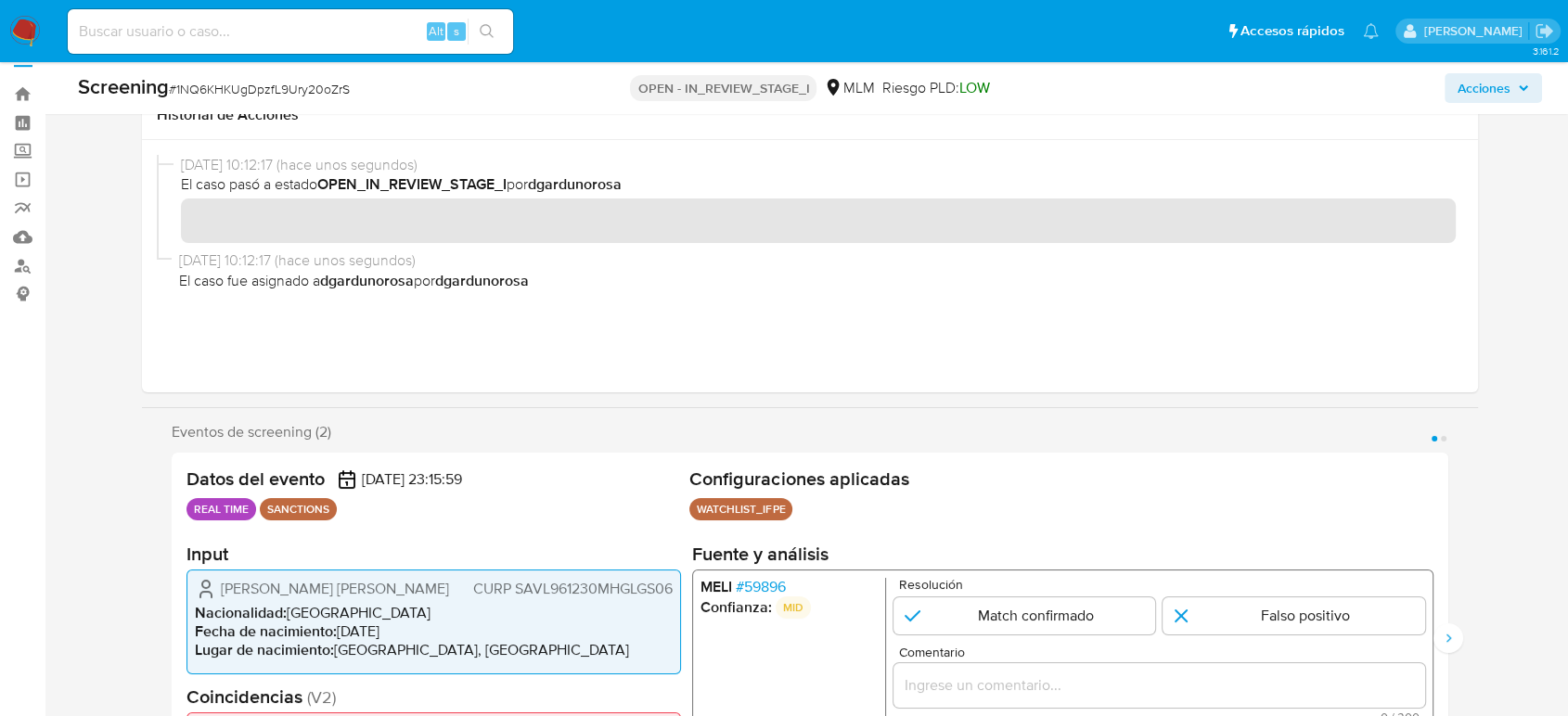
scroll to position [0, 0]
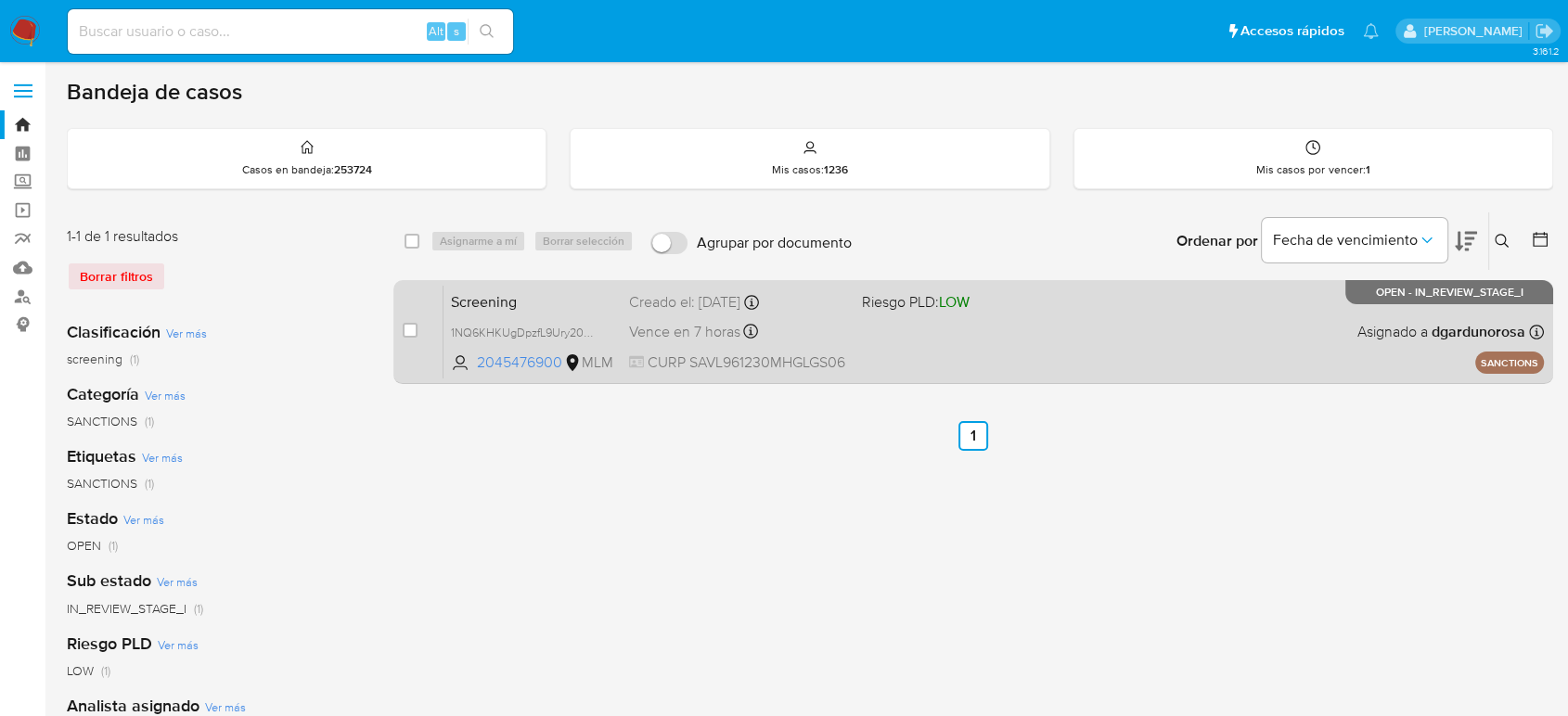
click at [1309, 346] on div "Screening 1NQ6KHKUgDpzfL9Ury20oZrS 2045476900 MLM Riesgo PLD: LOW Creado el: [D…" at bounding box center [993, 331] width 1100 height 94
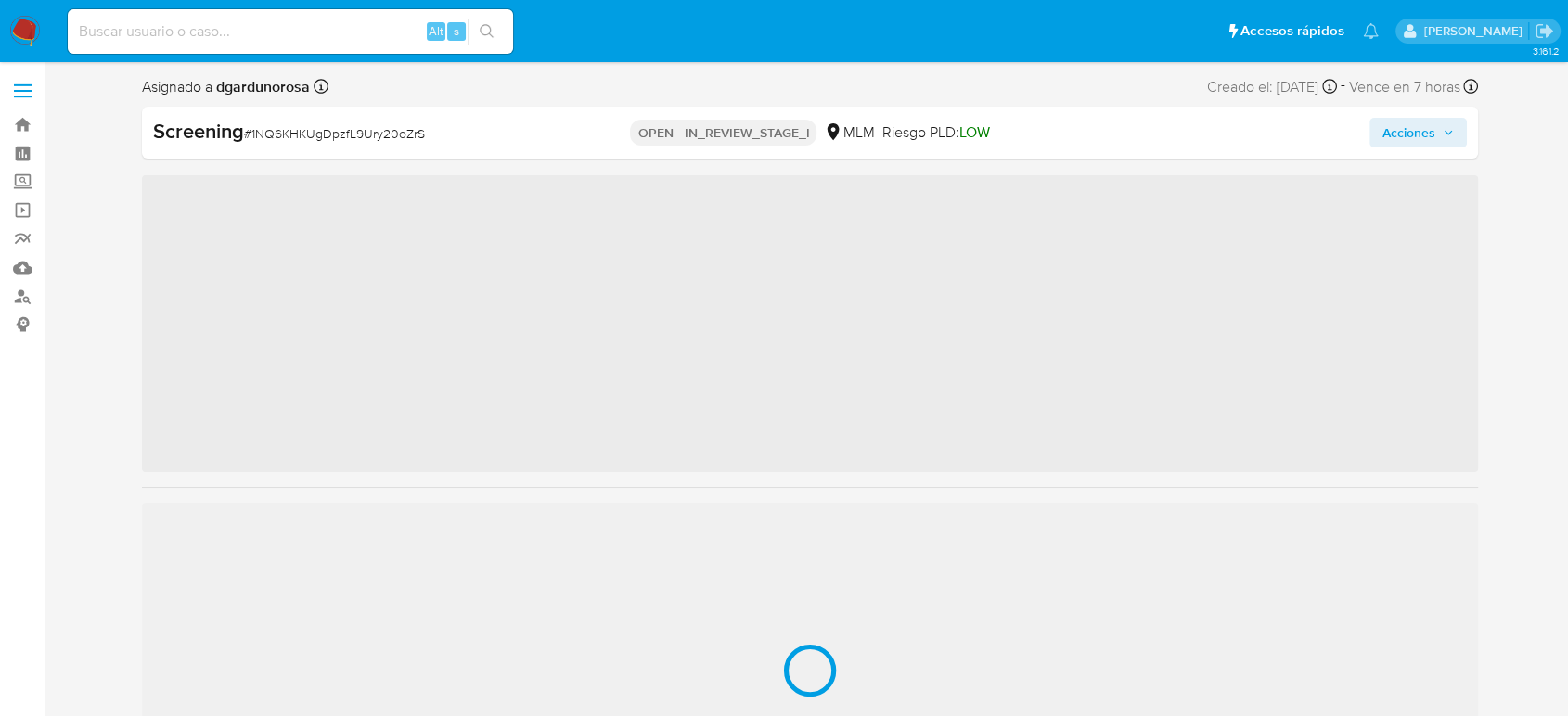
scroll to position [873, 0]
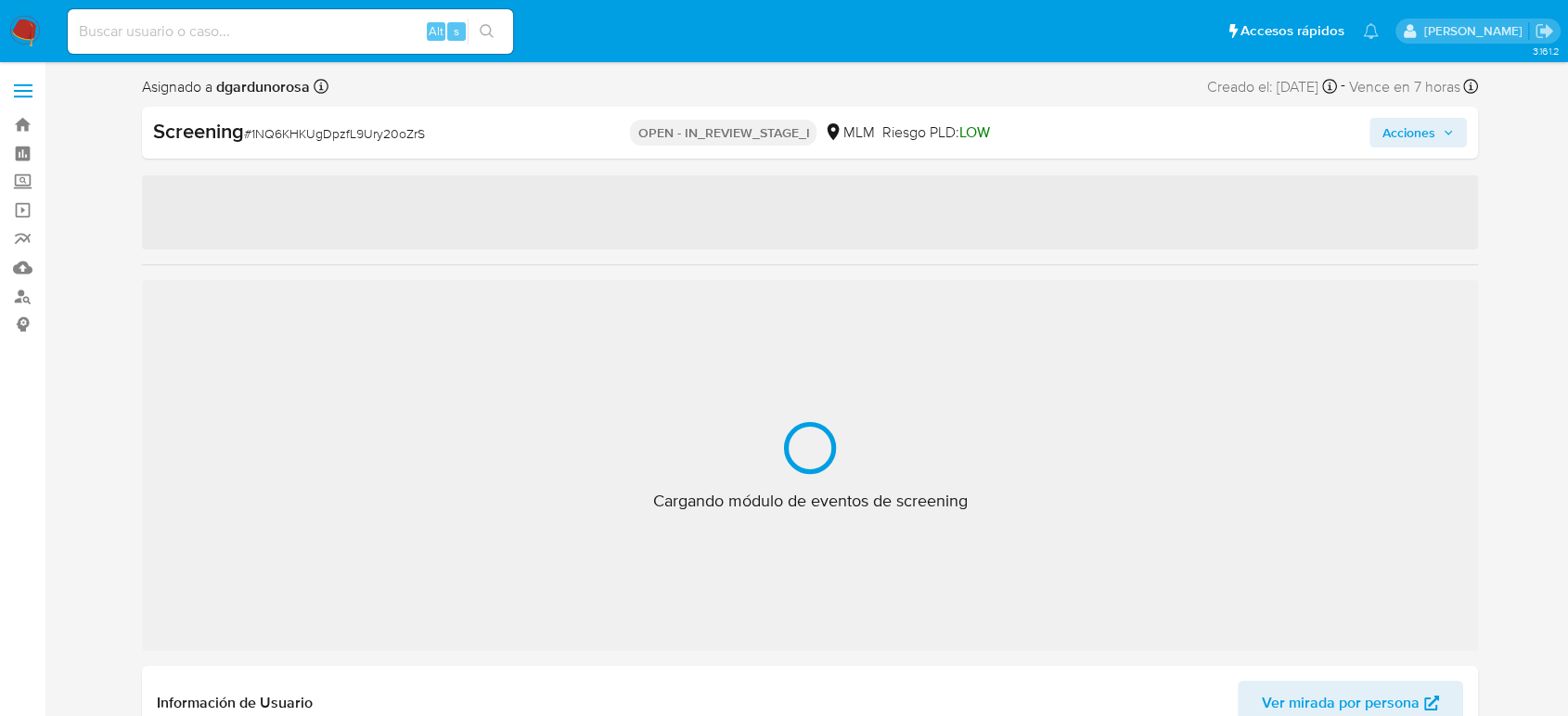
select select "10"
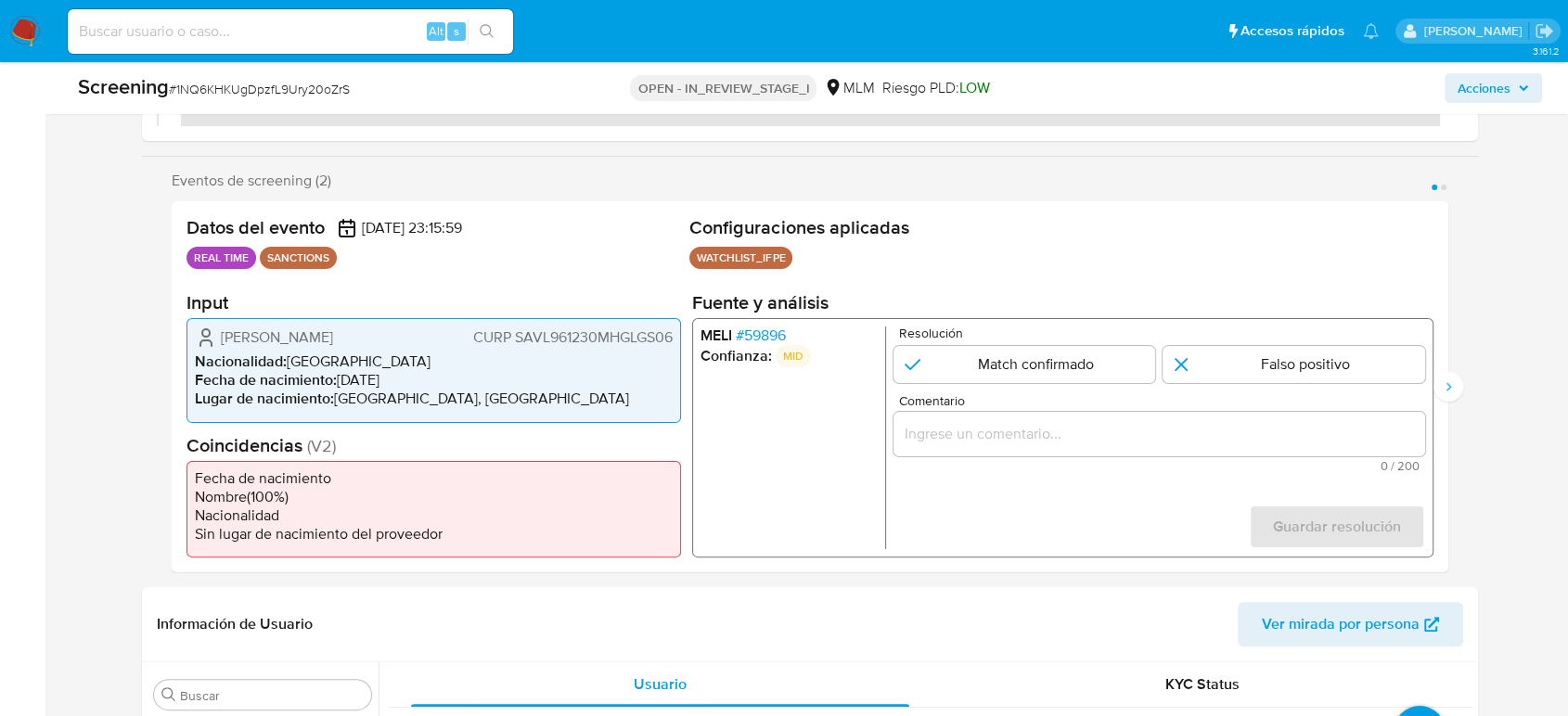
scroll to position [309, 0]
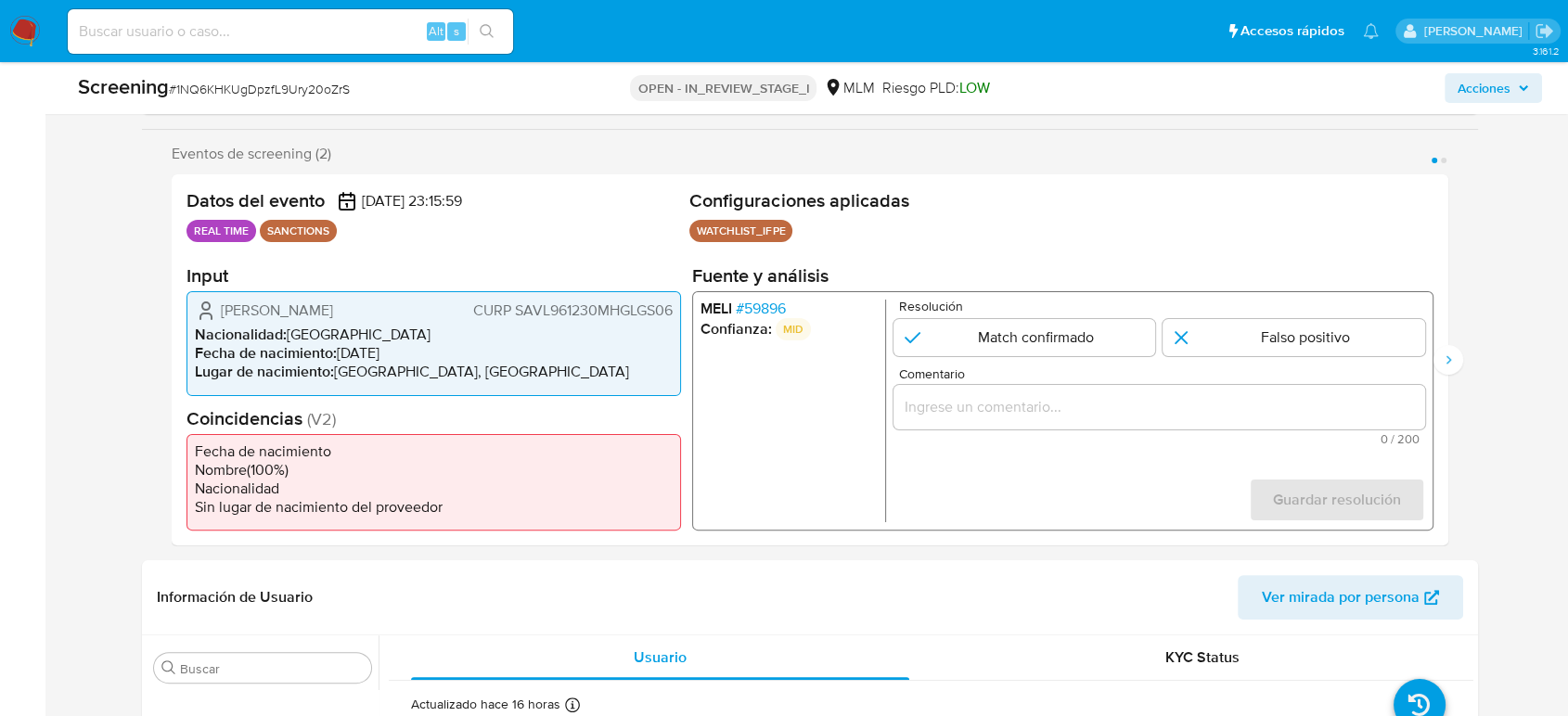
drag, startPoint x: 282, startPoint y: 320, endPoint x: 221, endPoint y: 308, distance: 62.2
click at [221, 308] on span "[PERSON_NAME]" at bounding box center [277, 311] width 112 height 19
click at [778, 490] on ul "[PERSON_NAME] # 59896 Confianza: MID" at bounding box center [793, 411] width 186 height 223
click at [765, 300] on span "# 59896" at bounding box center [761, 309] width 50 height 19
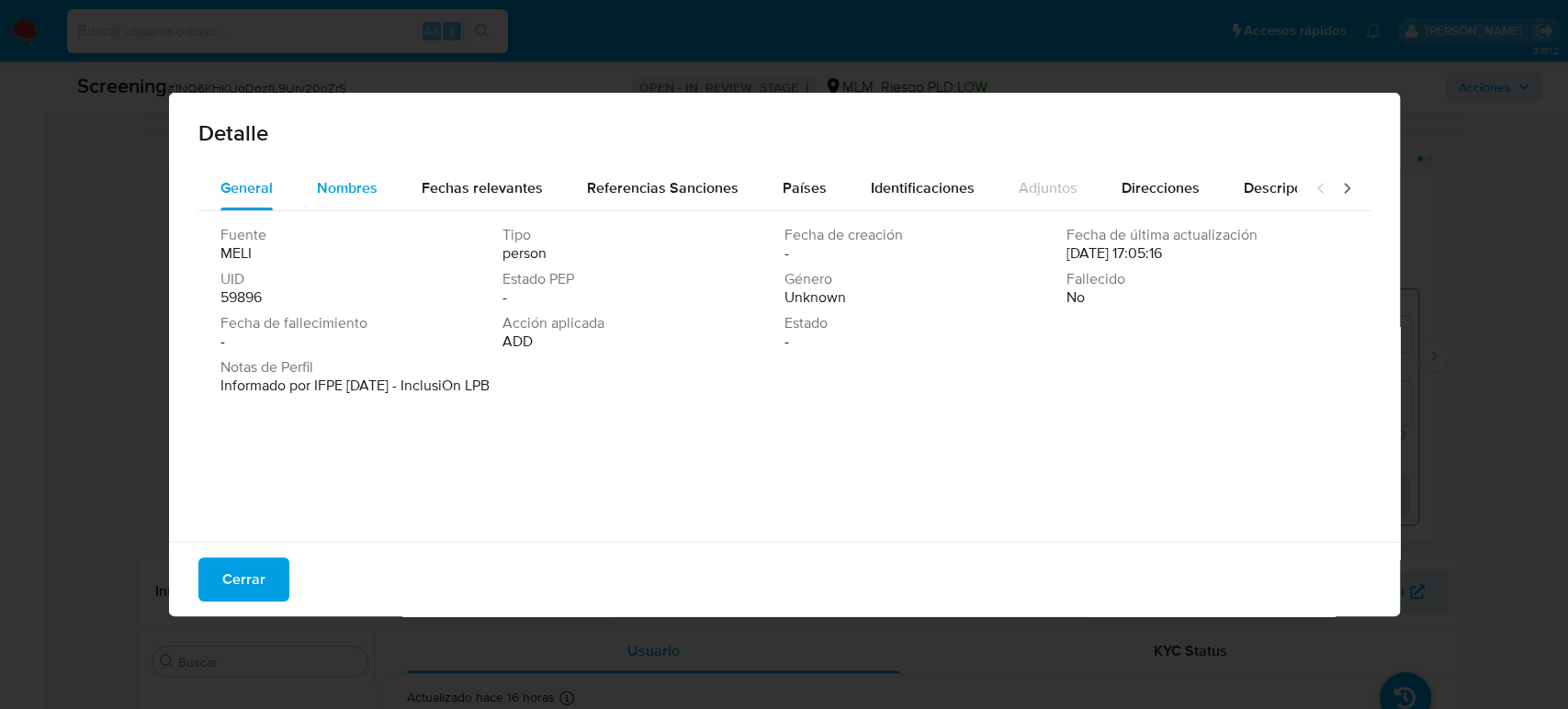
drag, startPoint x: 354, startPoint y: 191, endPoint x: 379, endPoint y: 192, distance: 25.0
click at [354, 191] on span "Nombres" at bounding box center [347, 188] width 61 height 21
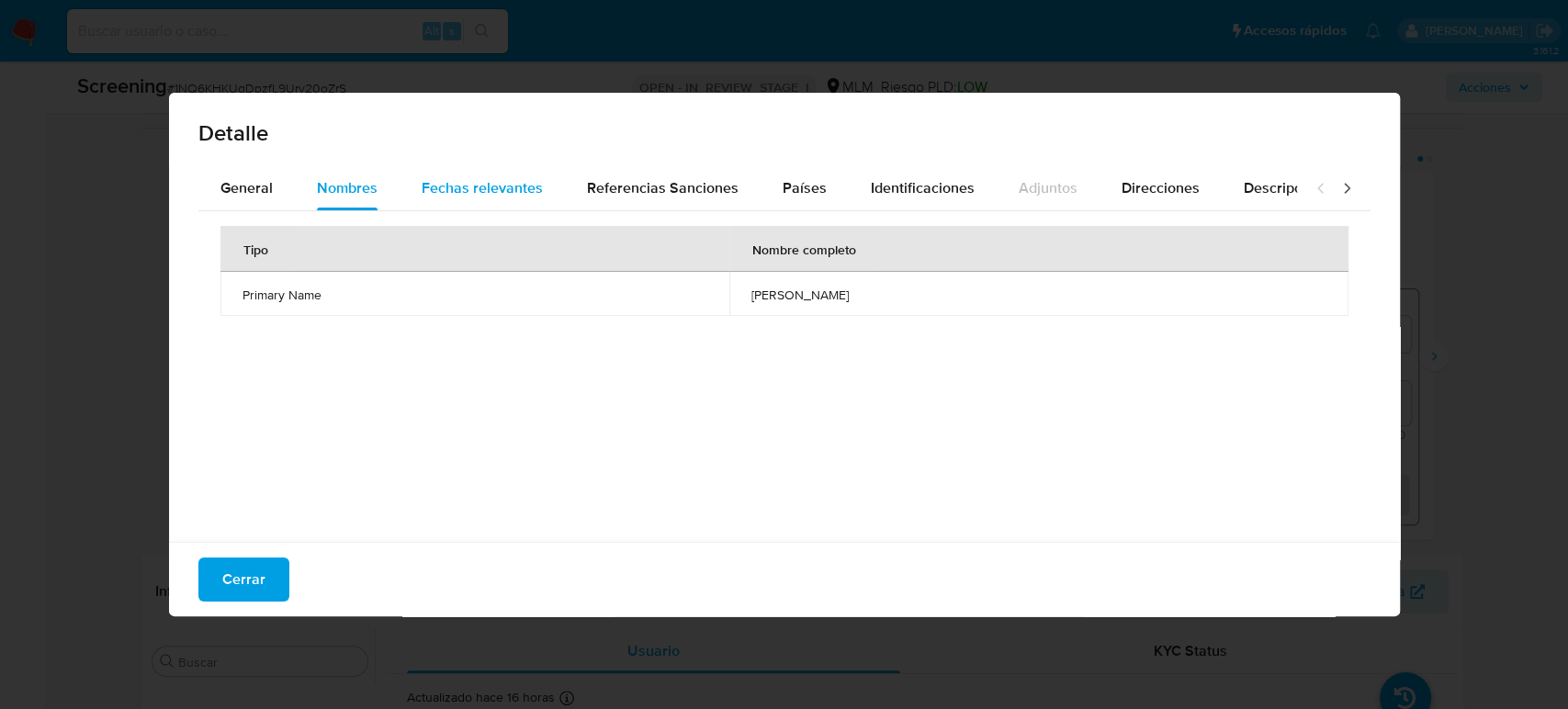
click at [516, 172] on div "Fechas relevantes" at bounding box center [483, 188] width 121 height 44
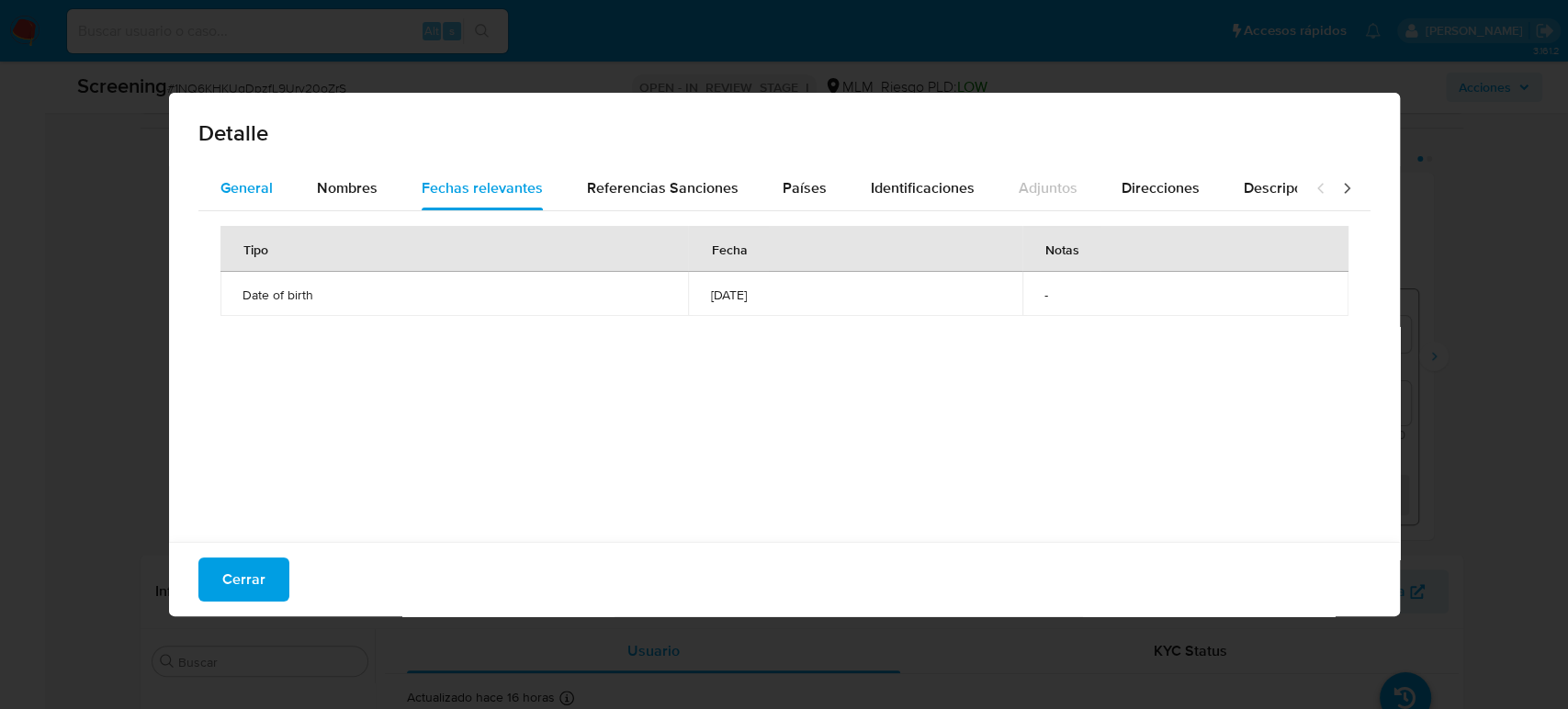
click at [253, 189] on span "General" at bounding box center [247, 188] width 53 height 21
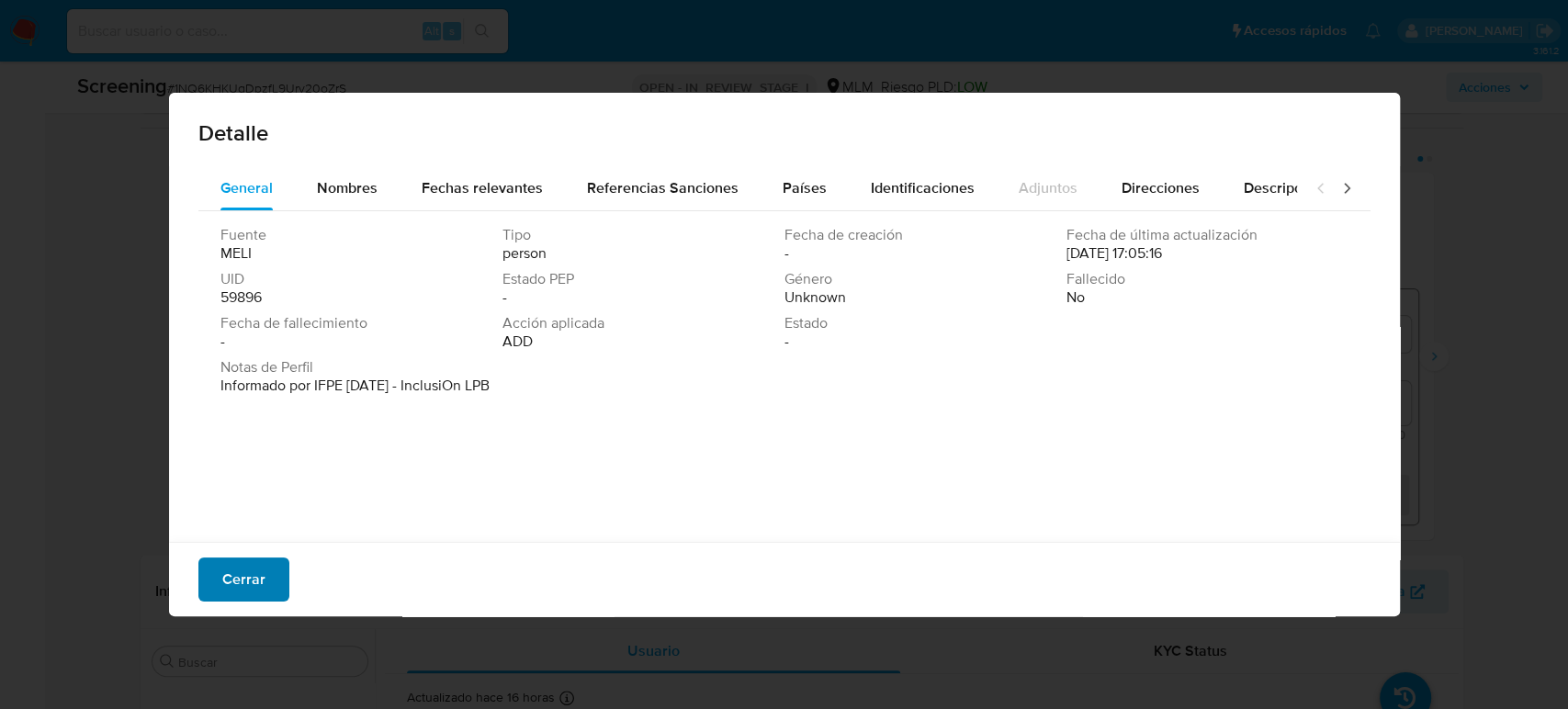
click at [228, 580] on span "Cerrar" at bounding box center [244, 579] width 43 height 40
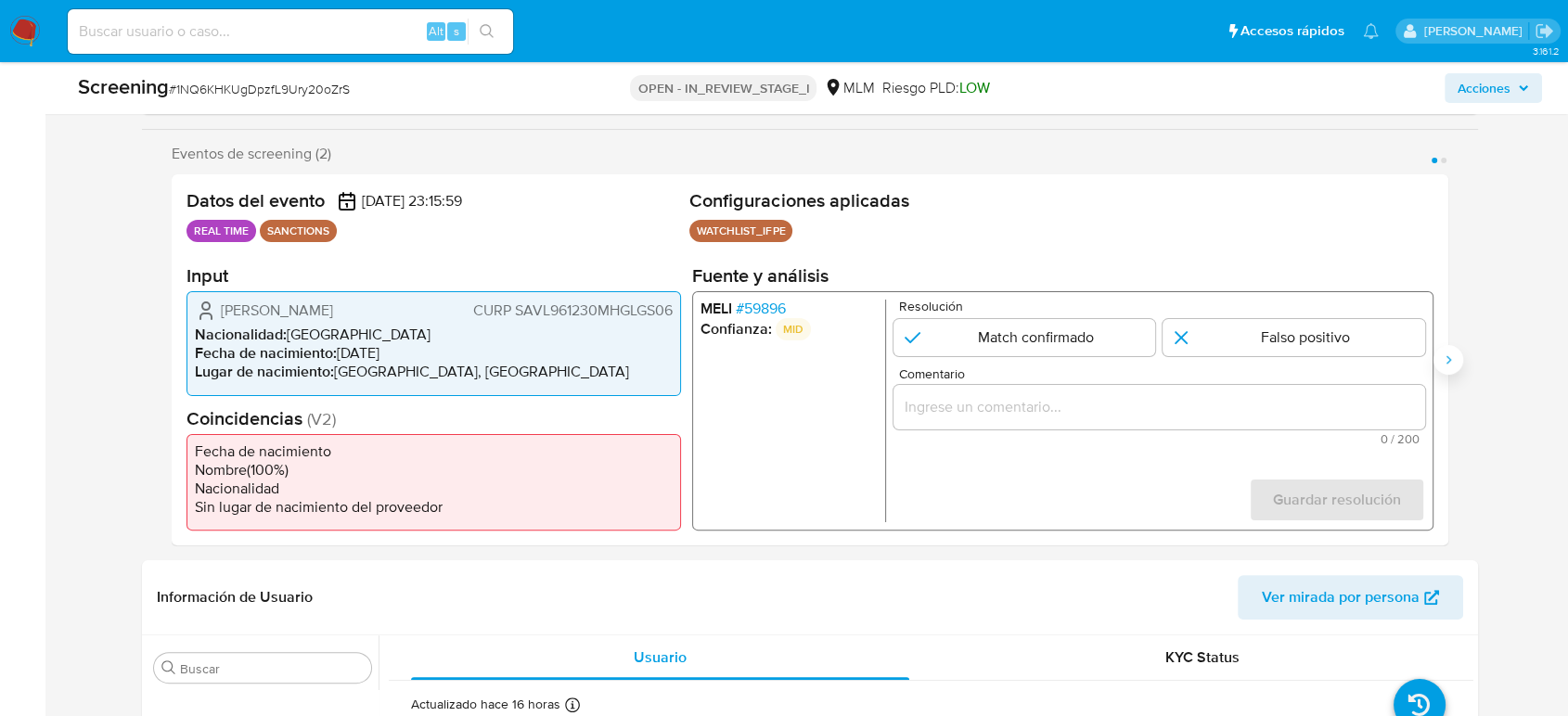
click at [1462, 362] on button "Siguiente" at bounding box center [1449, 360] width 30 height 30
click at [767, 300] on span "# 59896" at bounding box center [761, 309] width 50 height 19
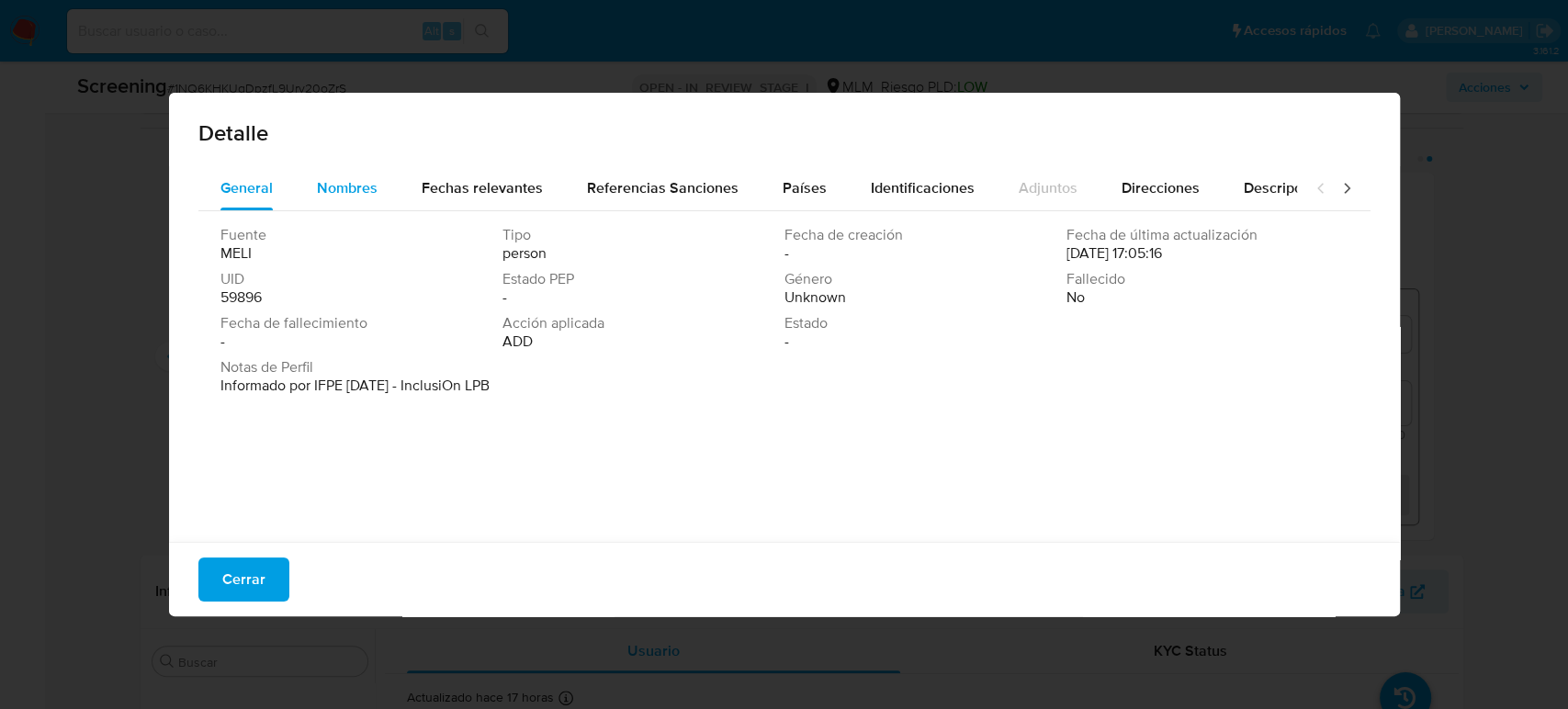
click at [360, 198] on span "Nombres" at bounding box center [347, 188] width 61 height 21
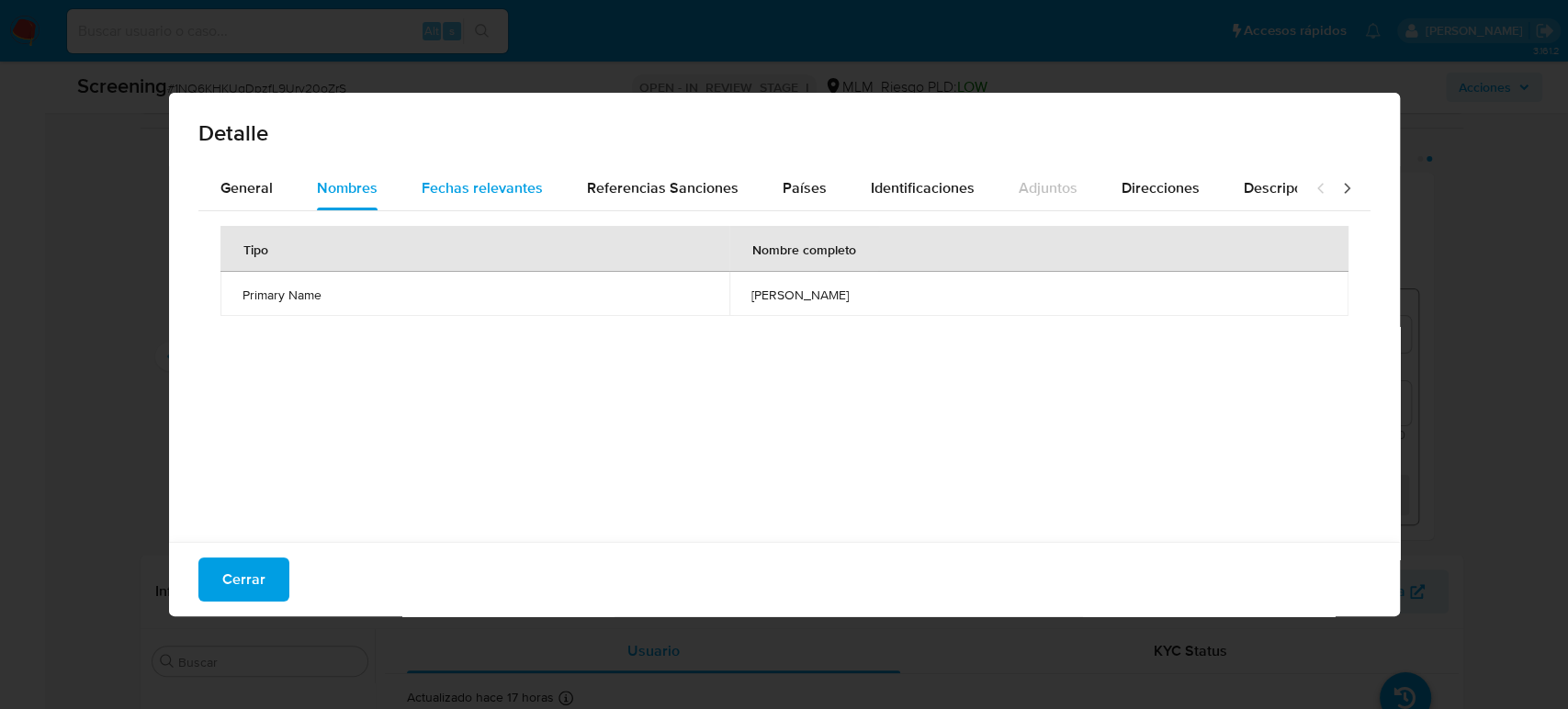
click at [503, 193] on span "Fechas relevantes" at bounding box center [483, 188] width 121 height 21
click at [376, 190] on button "Nombres" at bounding box center [347, 188] width 105 height 44
click at [254, 189] on span "General" at bounding box center [247, 188] width 53 height 21
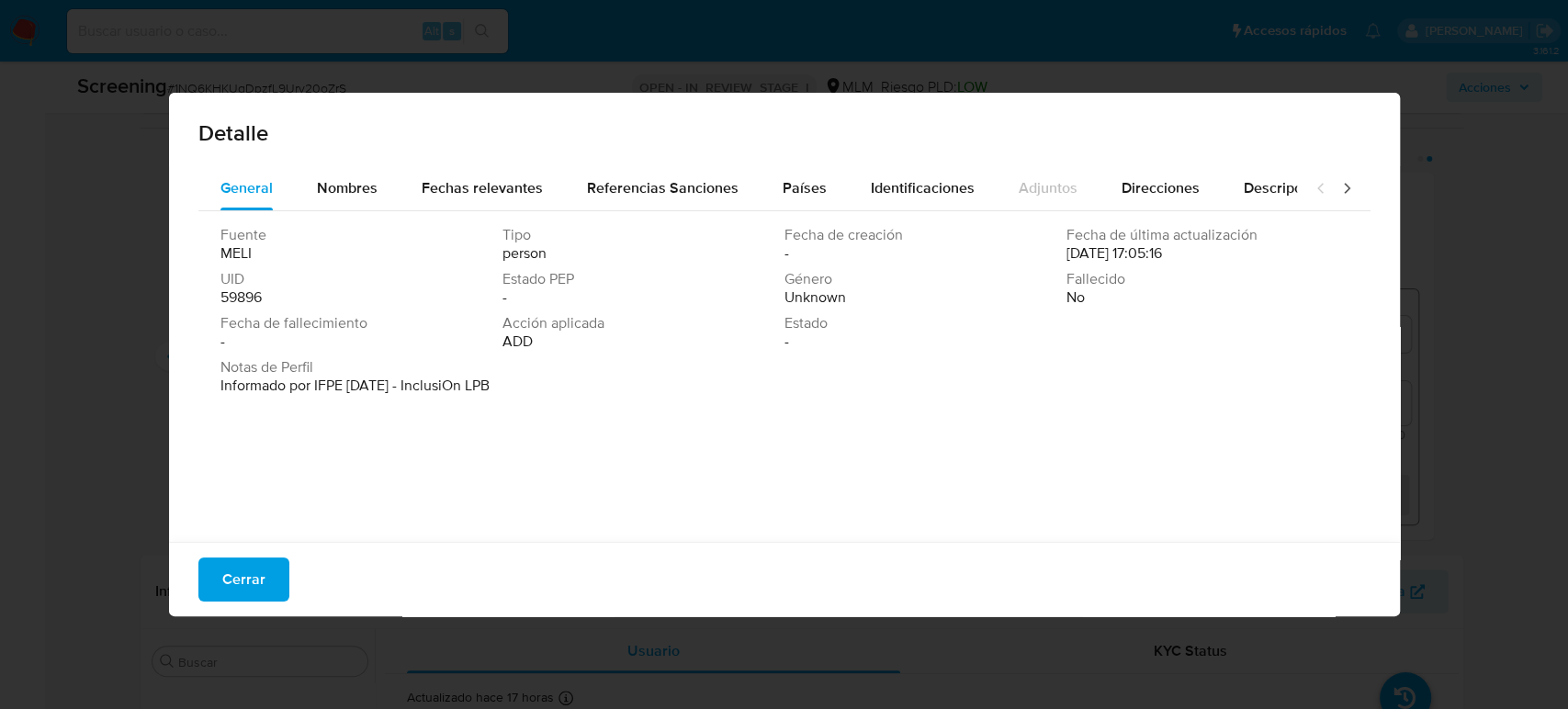
drag, startPoint x: 254, startPoint y: 584, endPoint x: 271, endPoint y: 587, distance: 17.3
click at [254, 583] on span "Cerrar" at bounding box center [244, 579] width 43 height 40
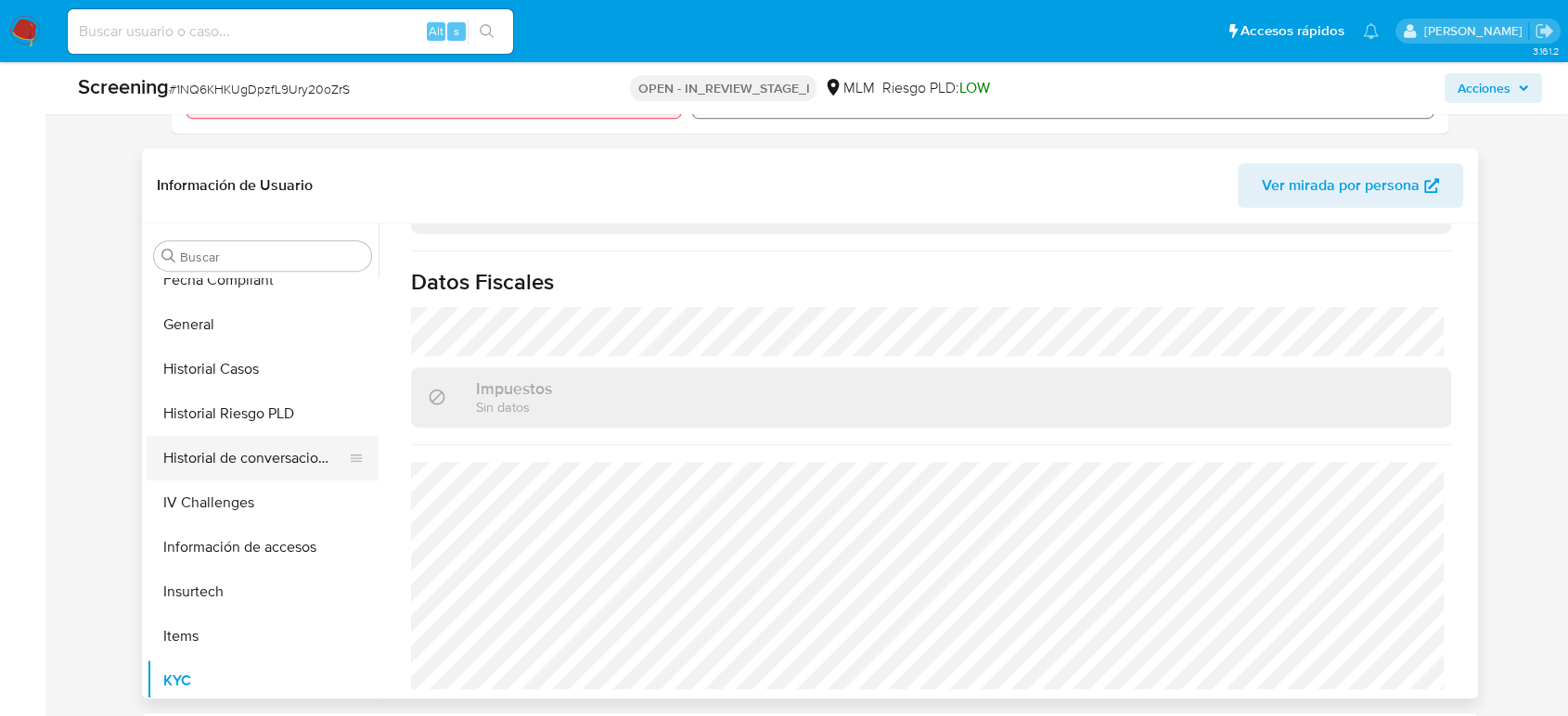
scroll to position [564, 0]
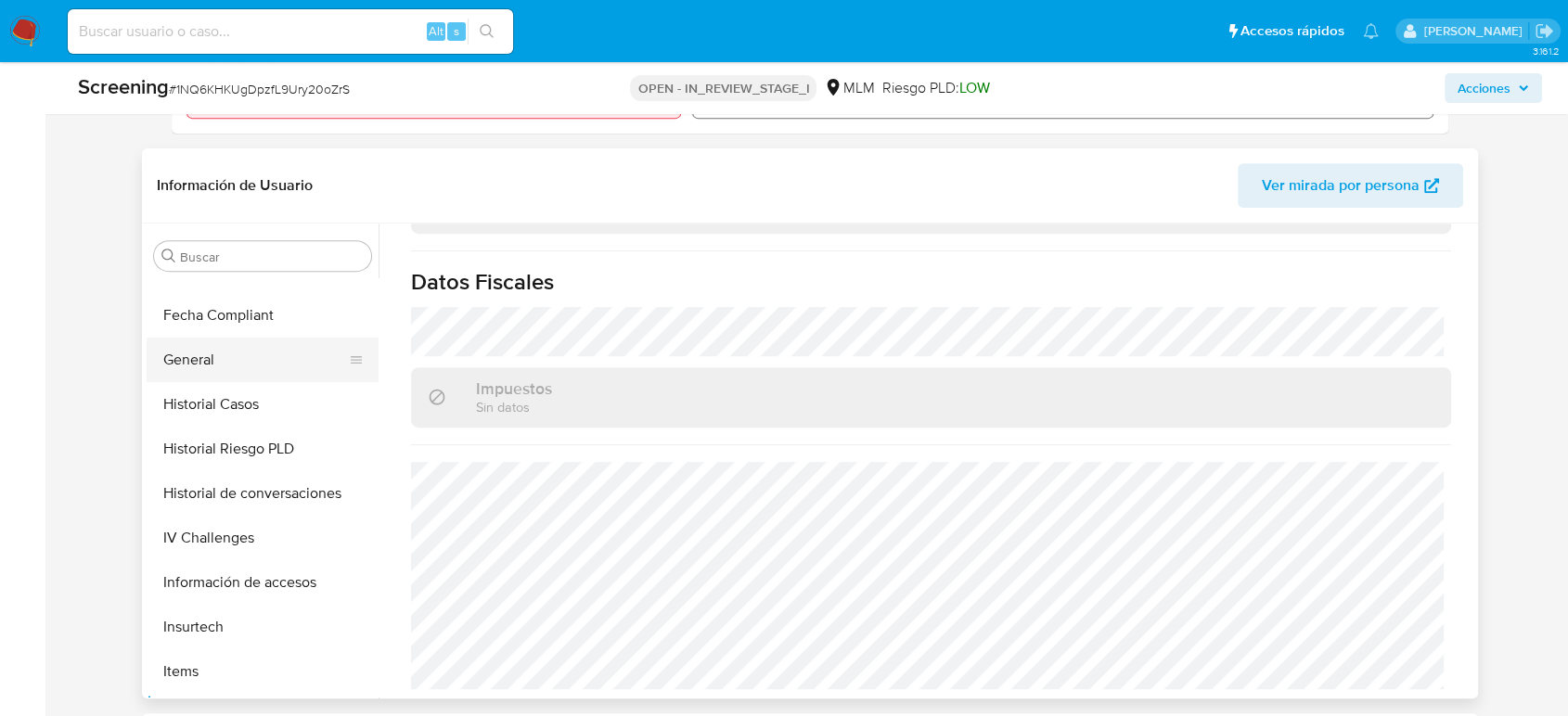
click at [196, 367] on button "General" at bounding box center [256, 359] width 217 height 44
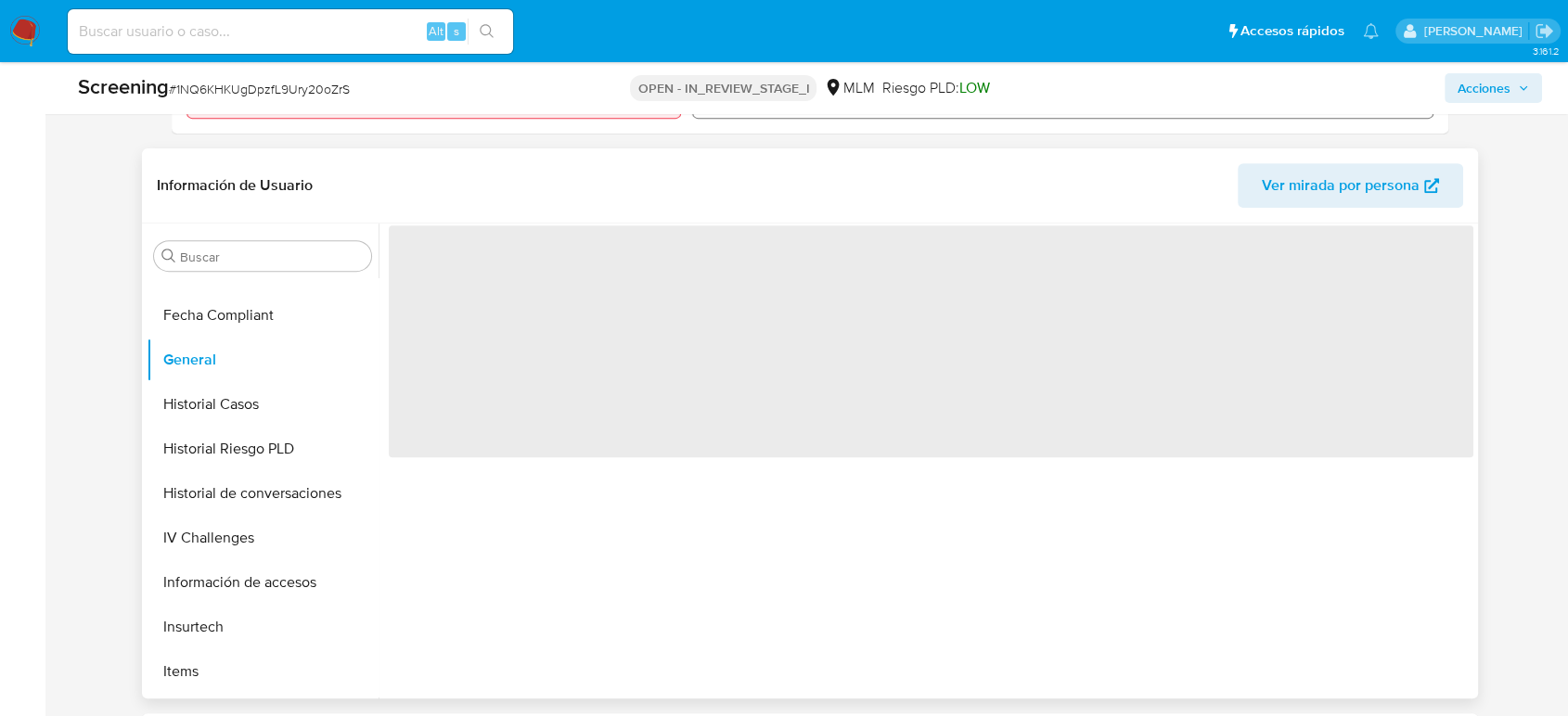
scroll to position [0, 0]
